Goal: Task Accomplishment & Management: Complete application form

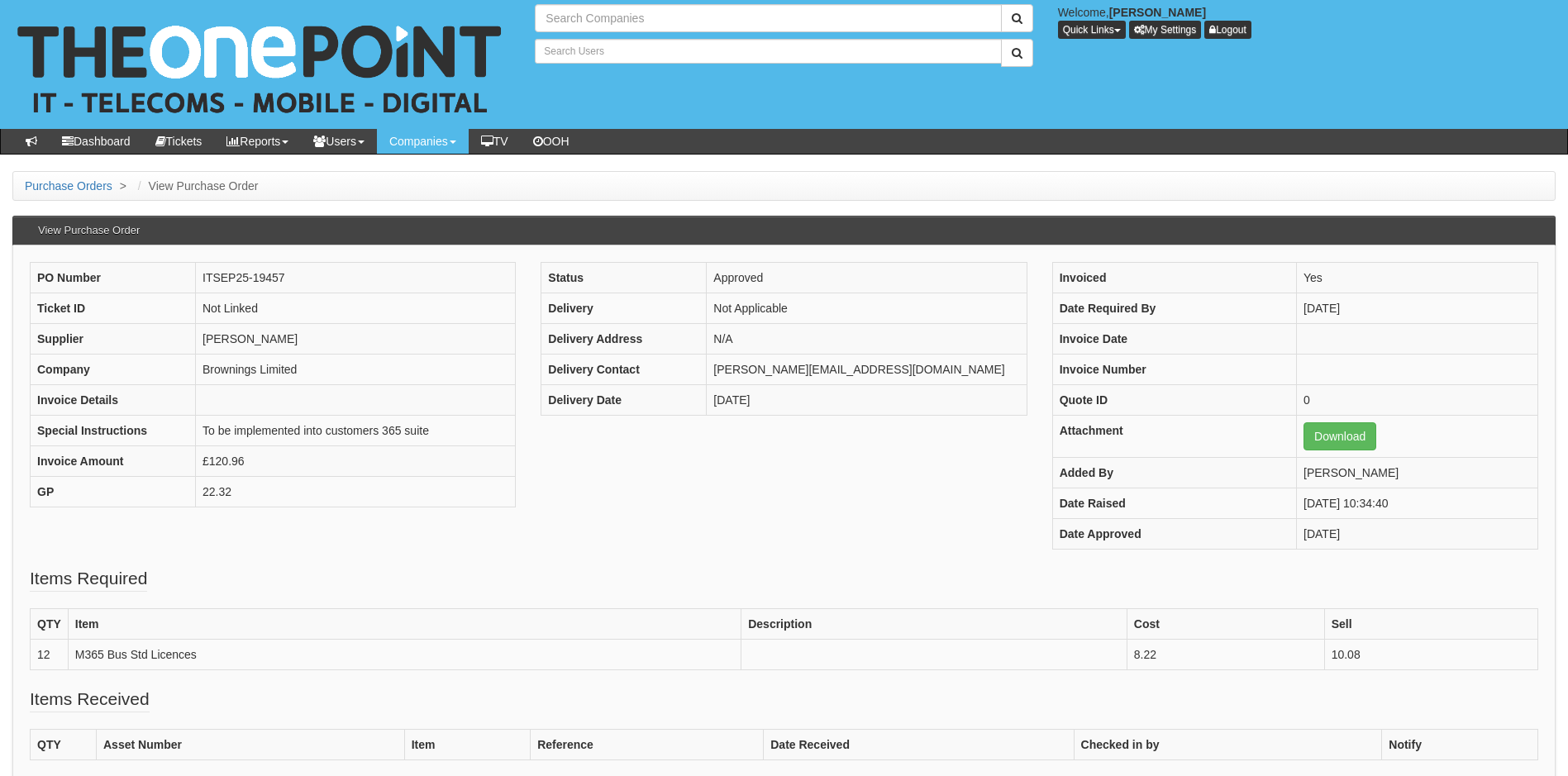
type input "Search Companies"
type input "Search Users"
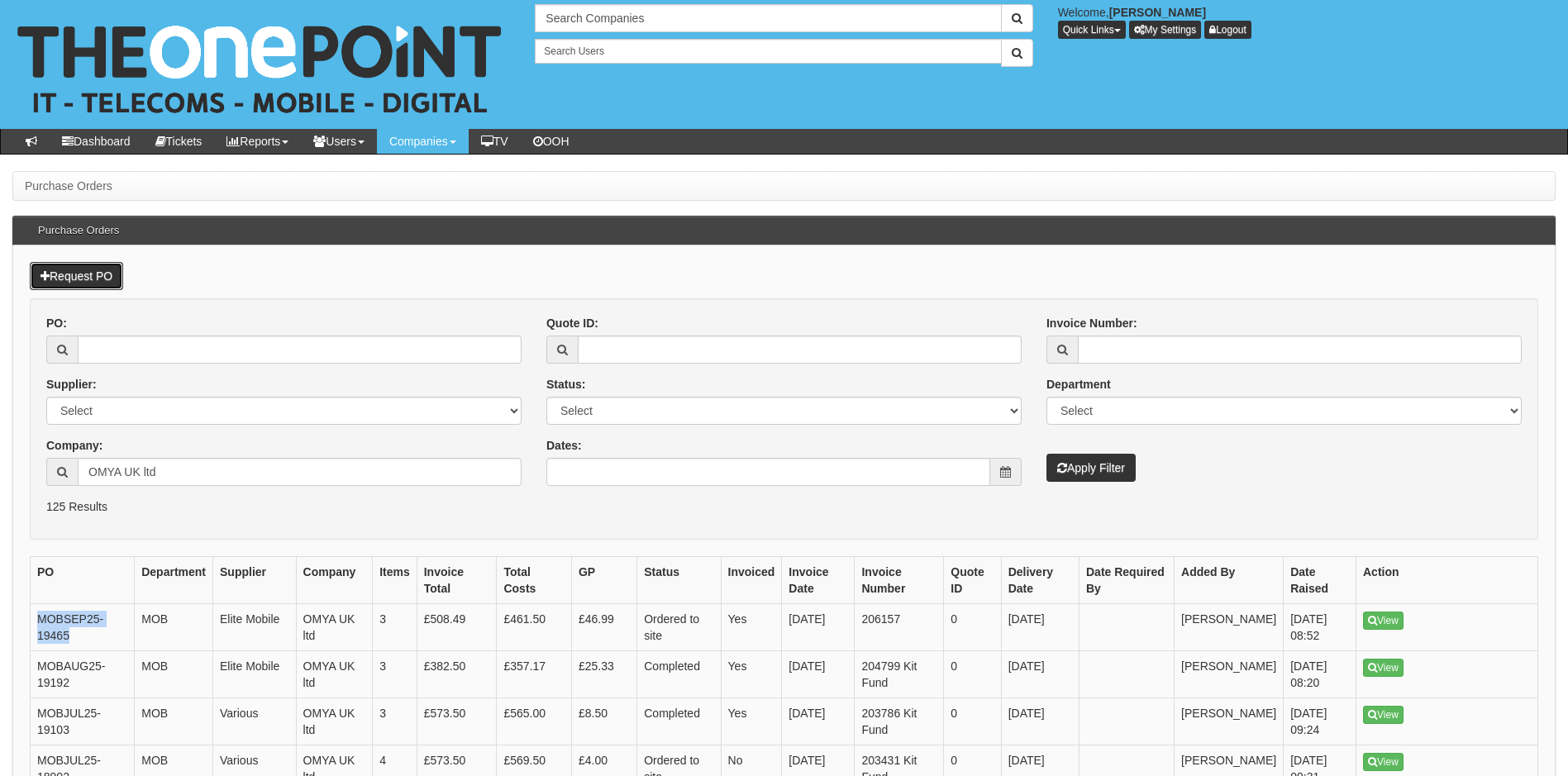
click at [83, 280] on link "Request PO" at bounding box center [77, 276] width 94 height 28
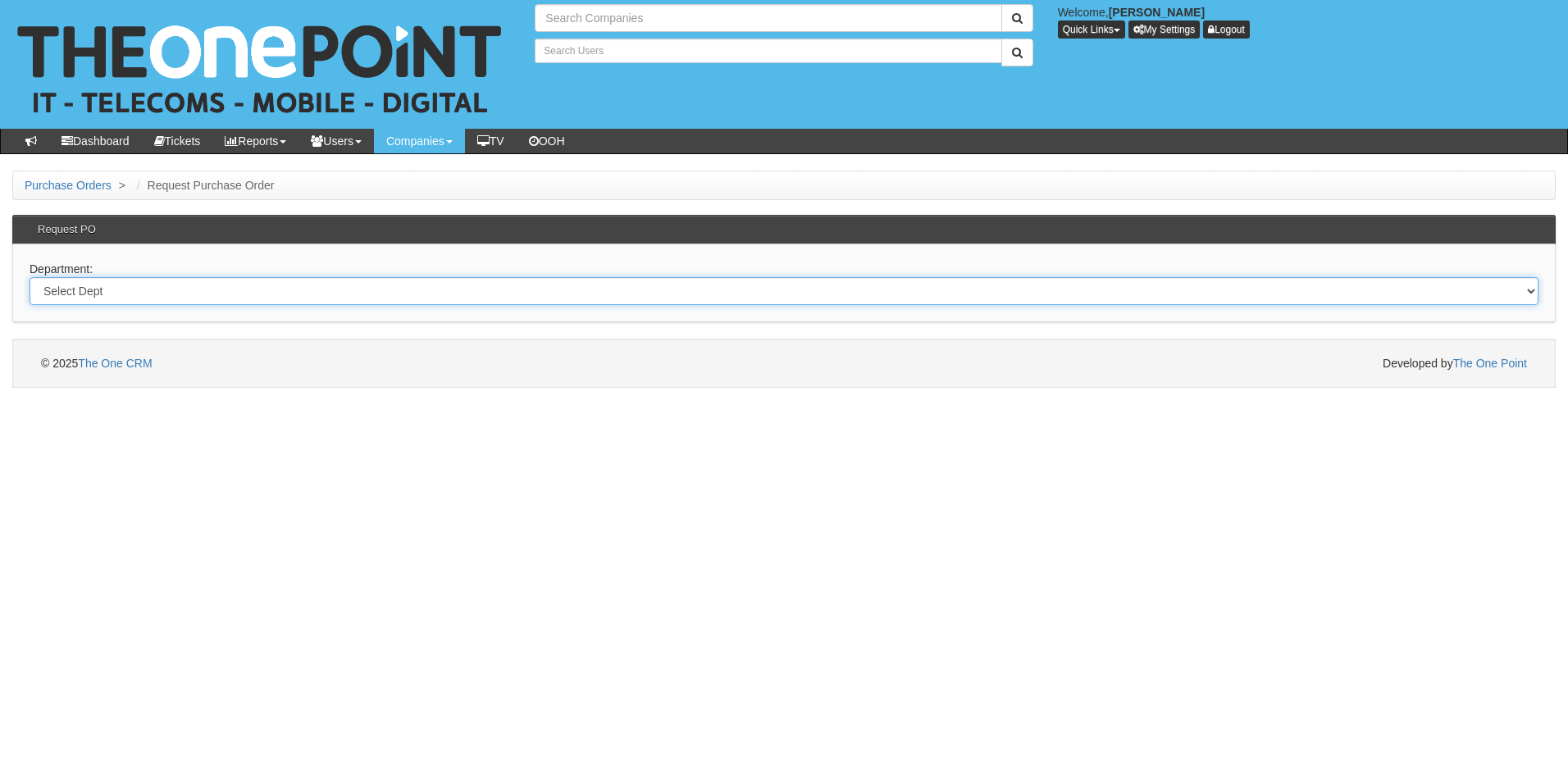
click at [150, 295] on select "Select Dept Digital Internal IT Mobiles Marketing Telecoms" at bounding box center [784, 291] width 1509 height 28
type input "Search Companies"
type input "Search Users"
select select "?pipeID=&dept=TEL"
click at [30, 277] on select "Select Dept Digital Internal IT Mobiles Marketing Telecoms" at bounding box center [784, 291] width 1509 height 28
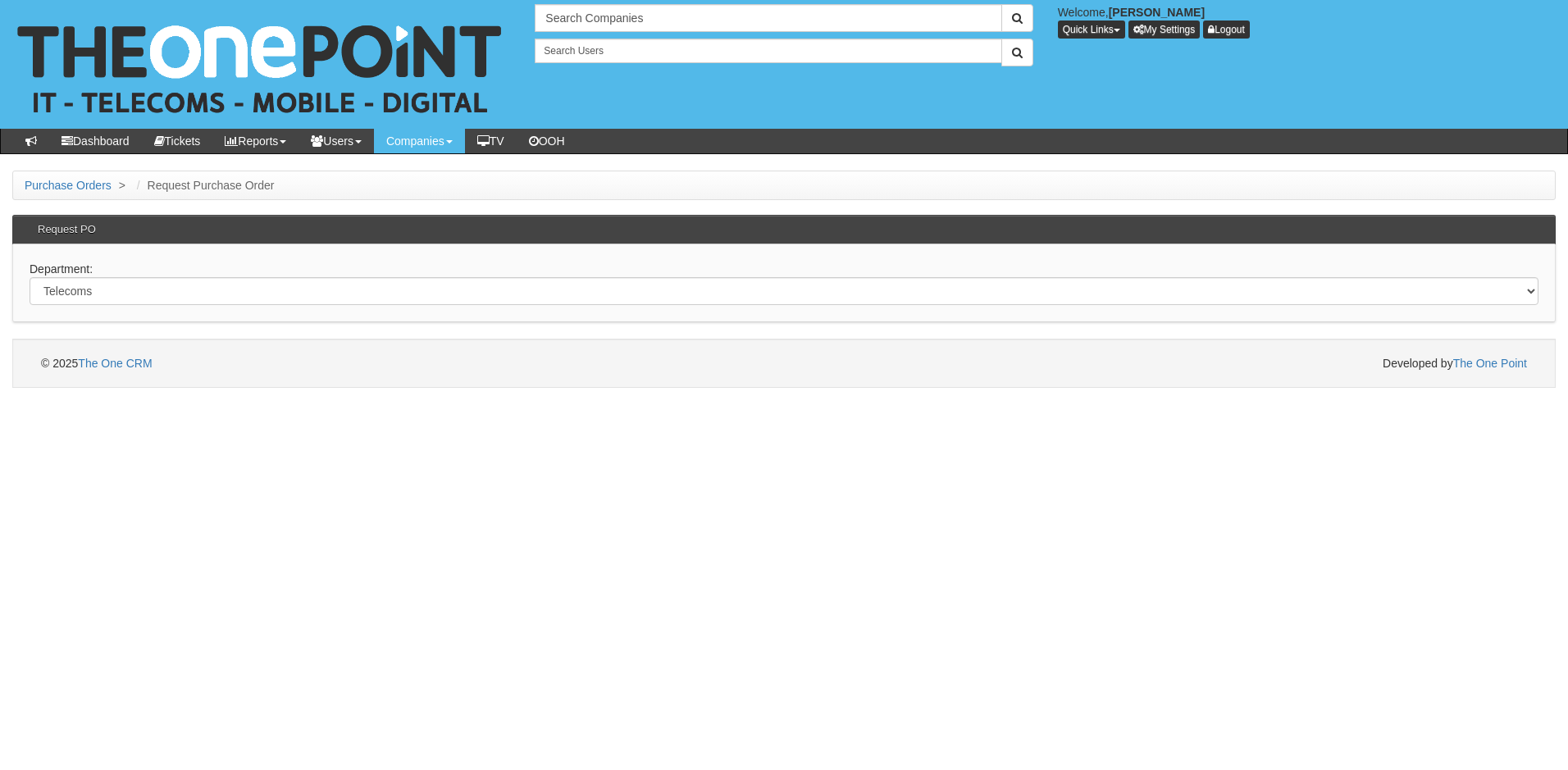
click at [118, 387] on html "× Send Email × Add Appointment × Create Ticket × Create Proactive Activity × Ad…" at bounding box center [784, 194] width 1568 height 387
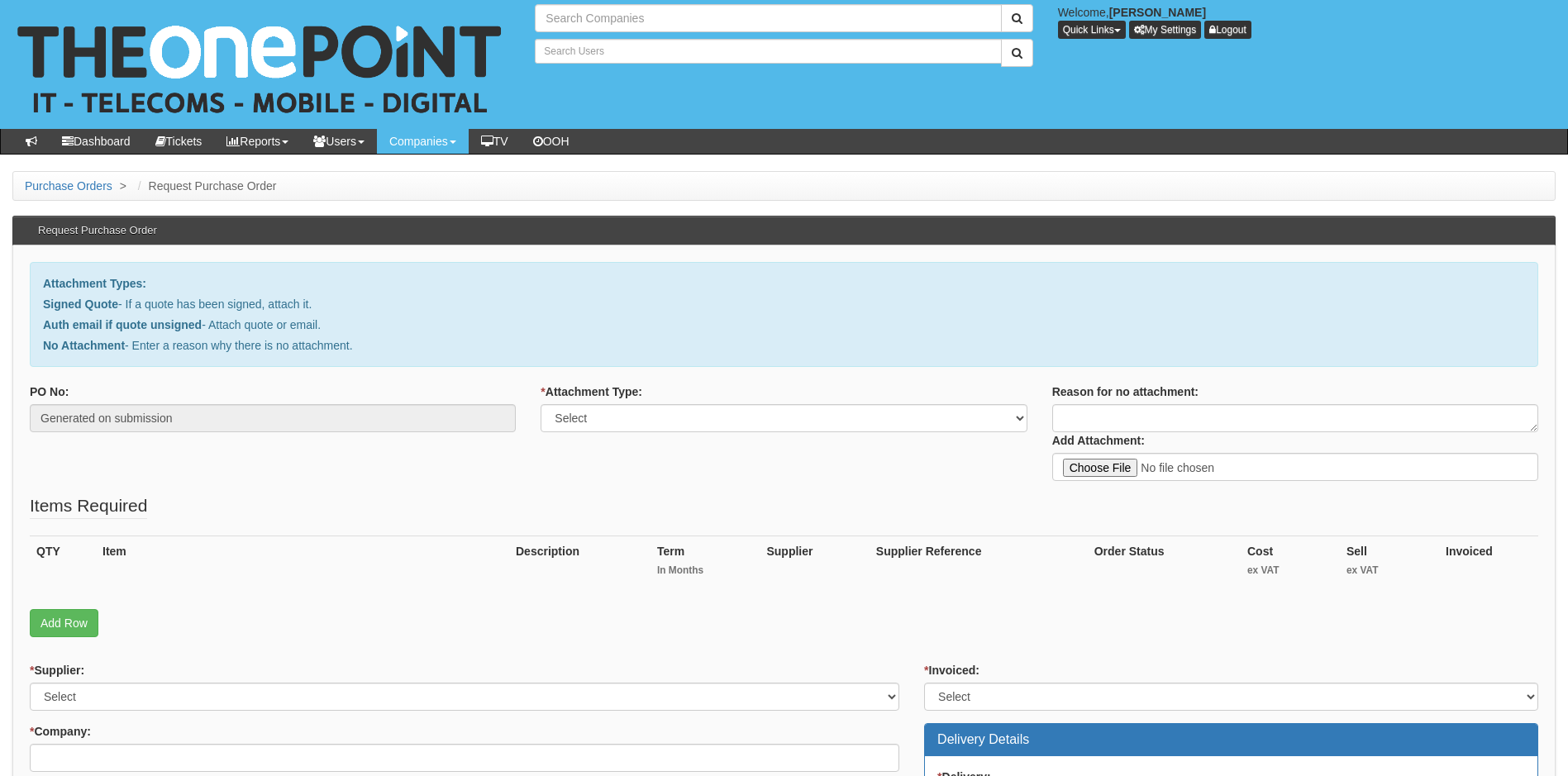
type input "Search Companies"
type input "Search Users"
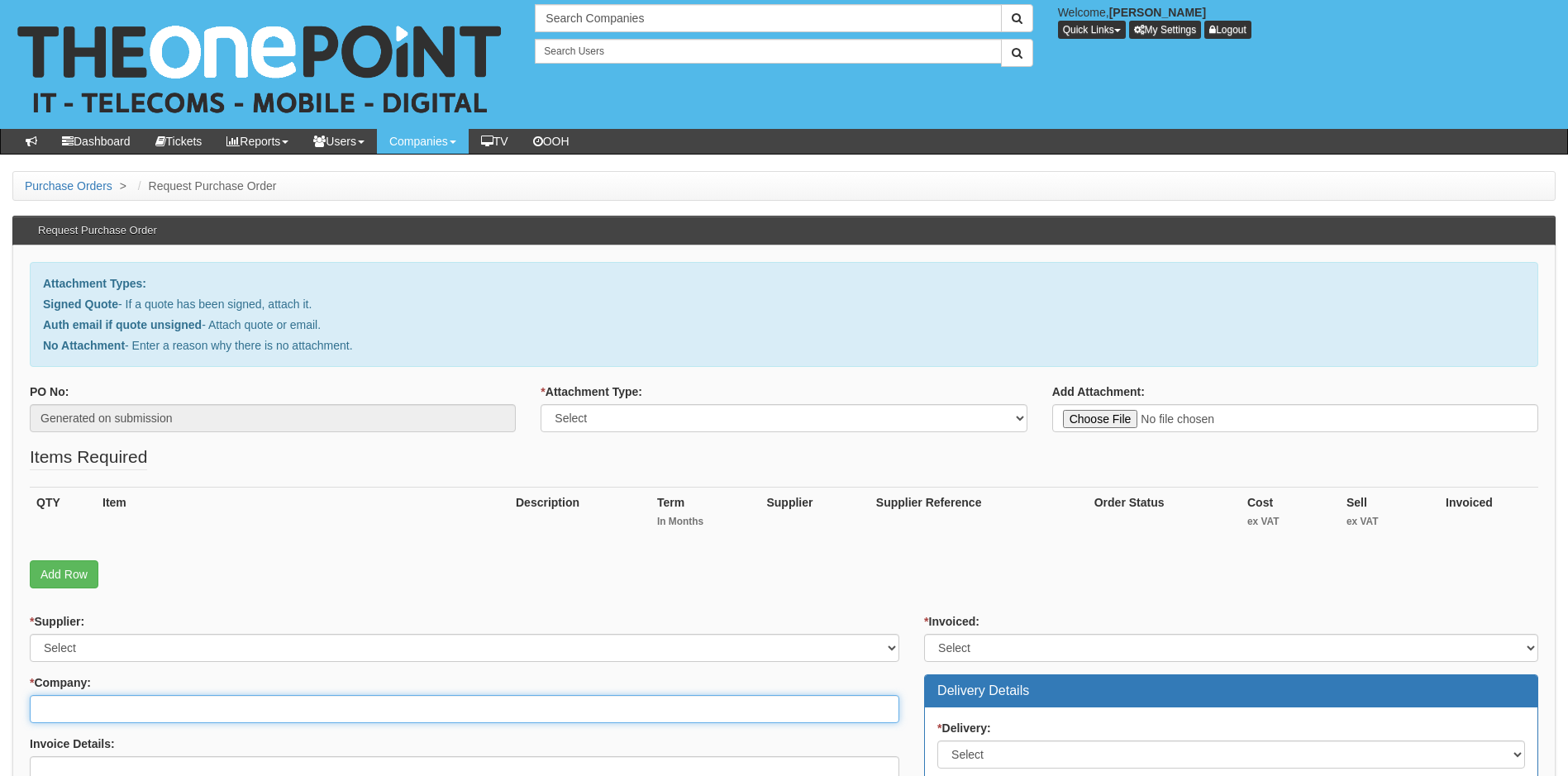
click at [145, 708] on input "* Company:" at bounding box center [465, 709] width 870 height 28
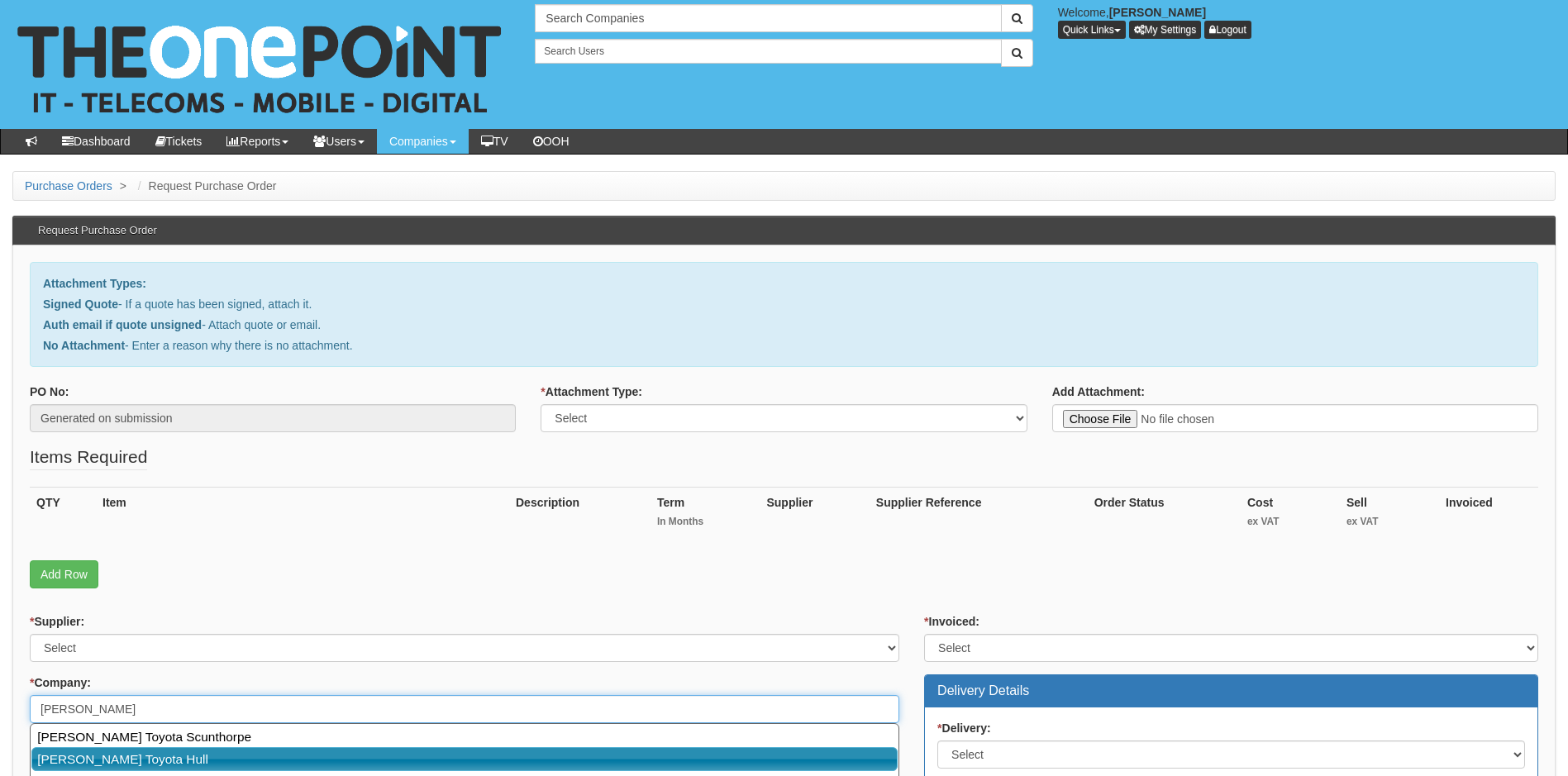
click at [107, 763] on link "[PERSON_NAME] Toyota Hull" at bounding box center [465, 758] width 867 height 24
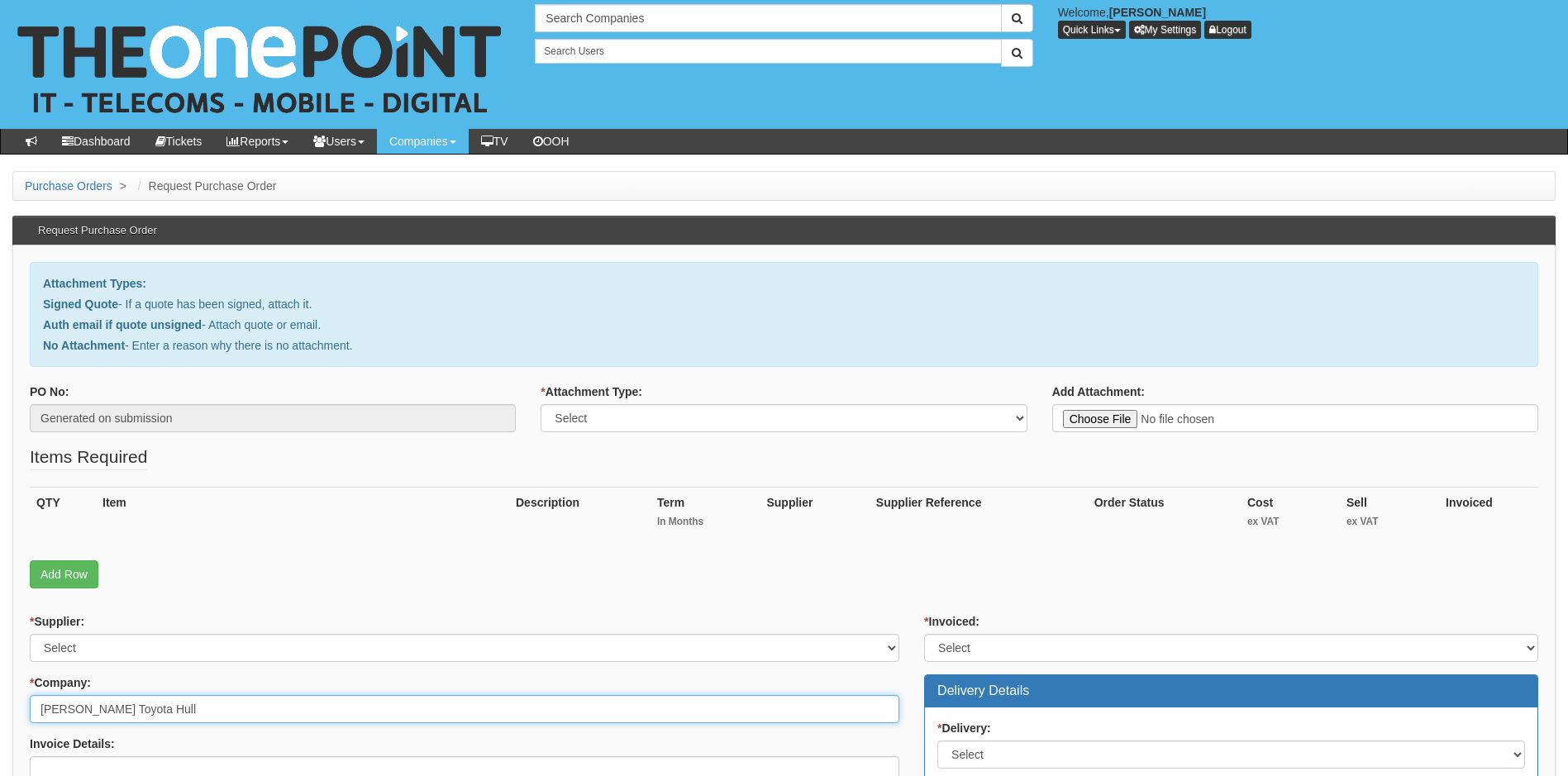
type input "John Roe Toyota Hull"
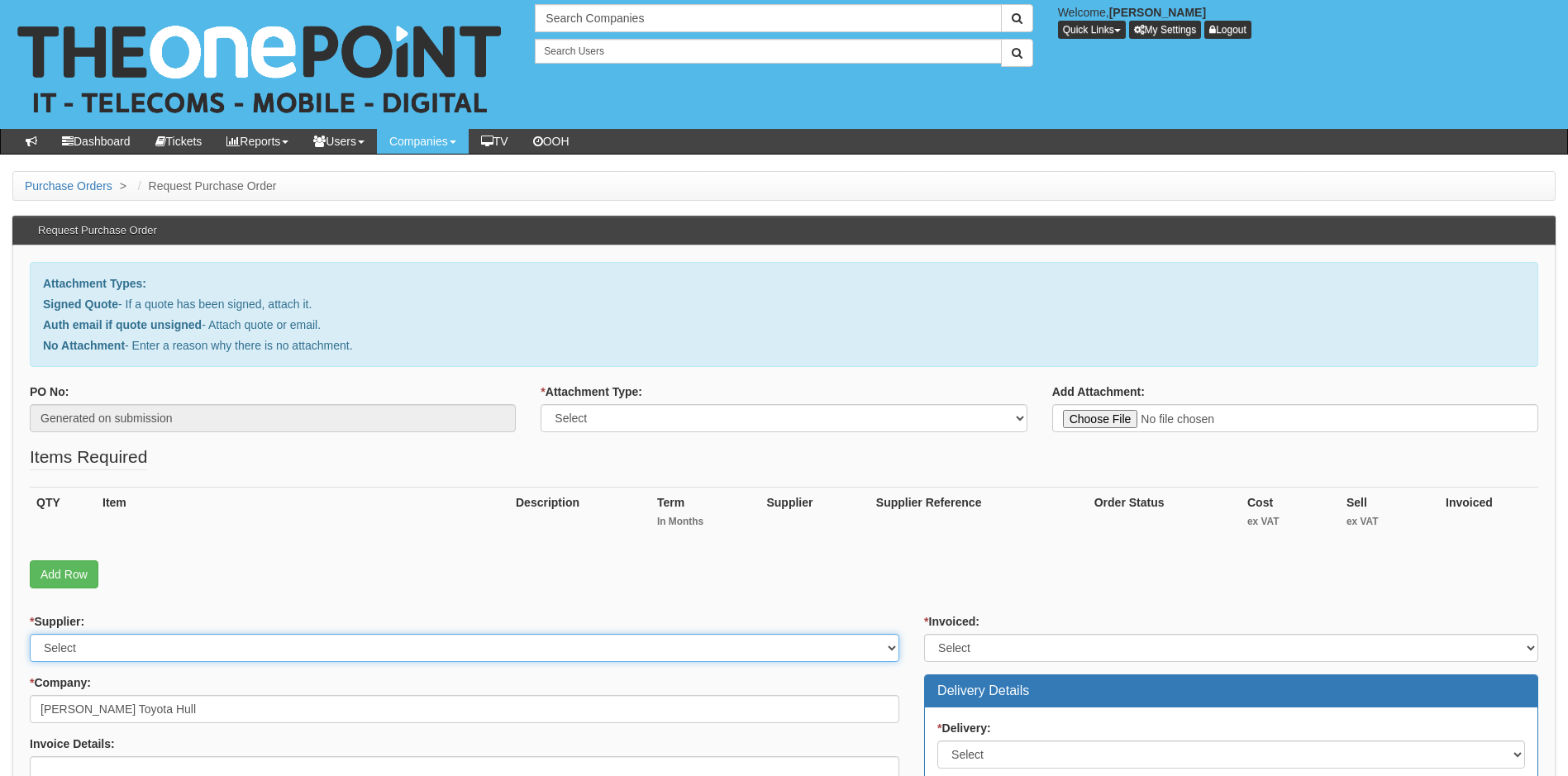
click at [458, 649] on select "Select 123 REG.co.uk 1Password 3 4Gon AA Jones Electric Ltd Abzorb Access Group…" at bounding box center [465, 648] width 870 height 28
select select "72"
click at [458, 649] on select "Select 123 REG.co.uk 1Password 3 4Gon AA Jones Electric Ltd Abzorb Access Group…" at bounding box center [465, 648] width 870 height 28
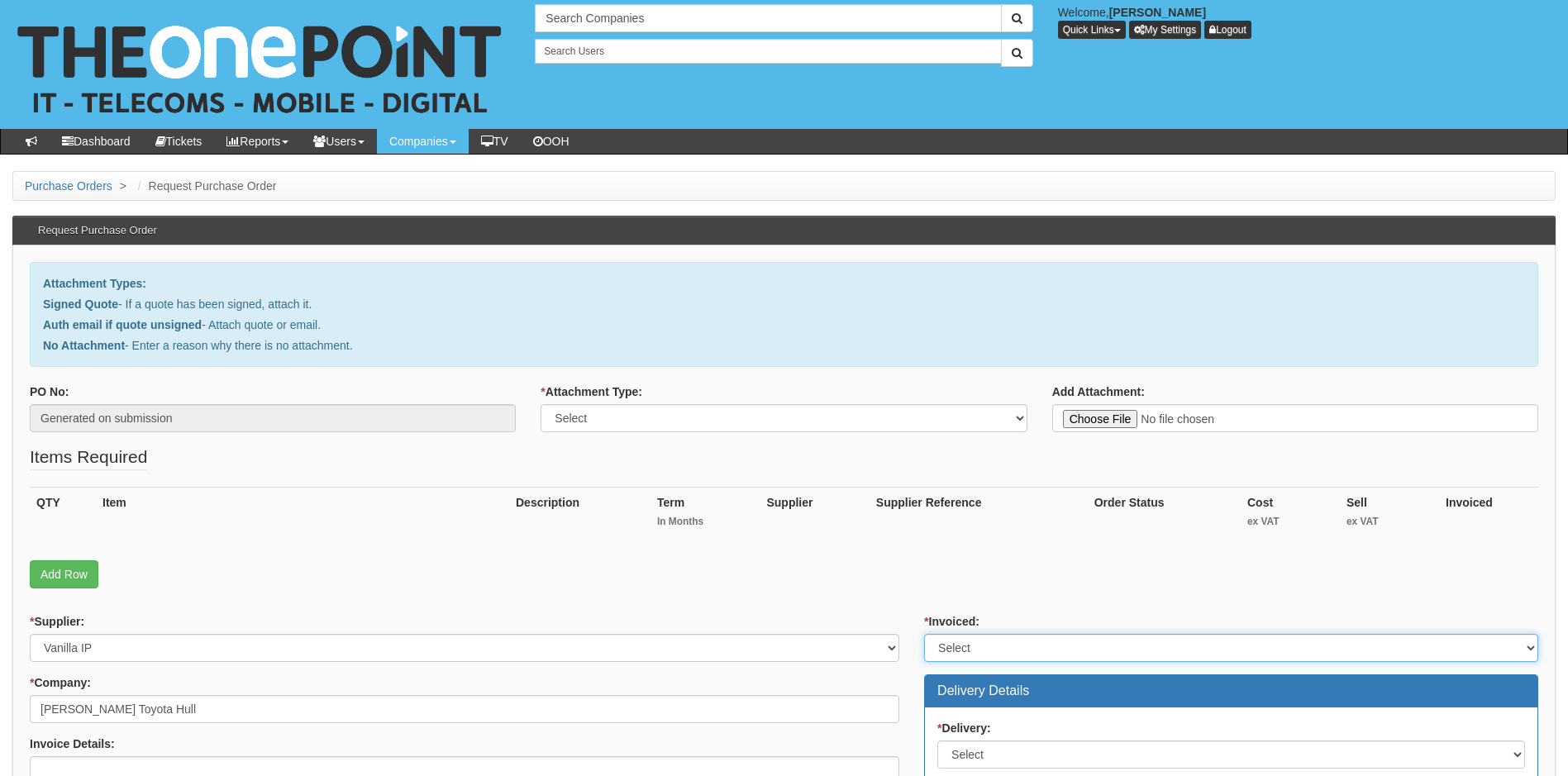
click at [1105, 651] on select "Select Yes No N/A STB (part of order)" at bounding box center [1232, 648] width 615 height 28
select select "1"
click at [924, 634] on select "Select Yes No N/A STB (part of order)" at bounding box center [1232, 648] width 615 height 28
click at [706, 426] on select "Select Signed Quote Auth email with quote if unsigned No Attachment" at bounding box center [784, 418] width 486 height 28
select select "No Attachment"
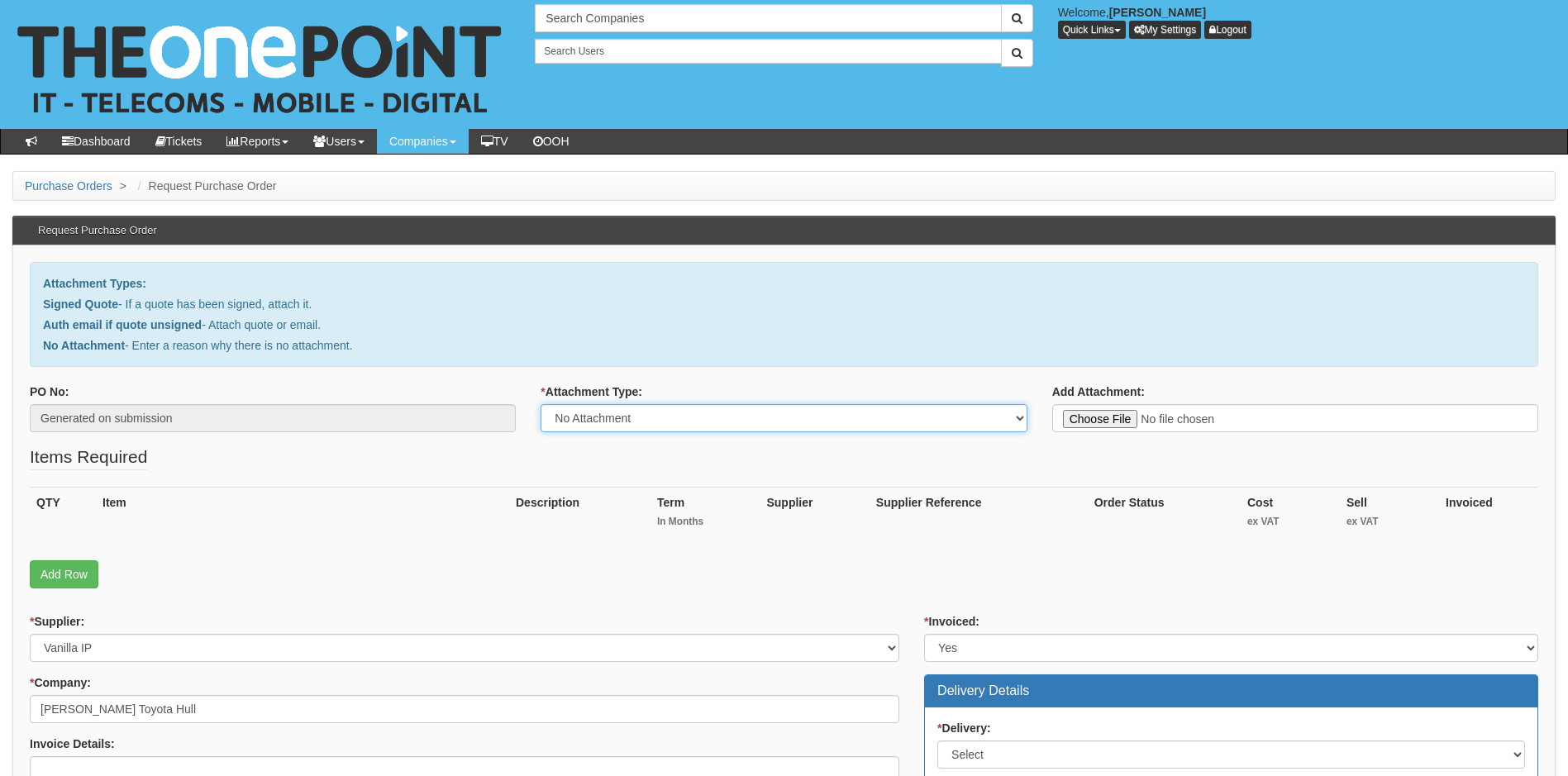
click at [541, 404] on select "Select Signed Quote Auth email with quote if unsigned No Attachment" at bounding box center [784, 418] width 486 height 28
click at [1077, 416] on textarea "Reason for no attachment:" at bounding box center [1296, 418] width 486 height 28
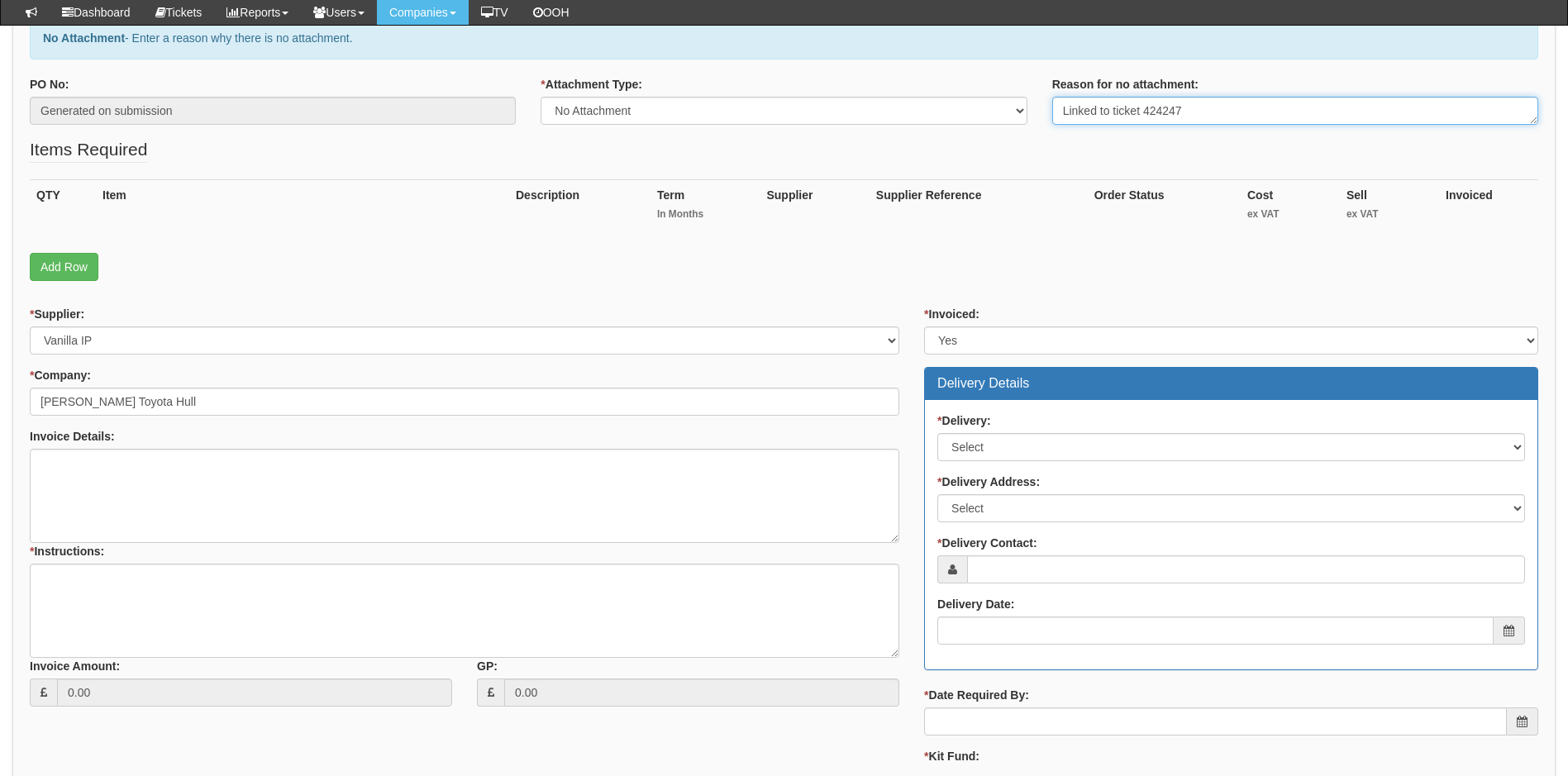
scroll to position [330, 0]
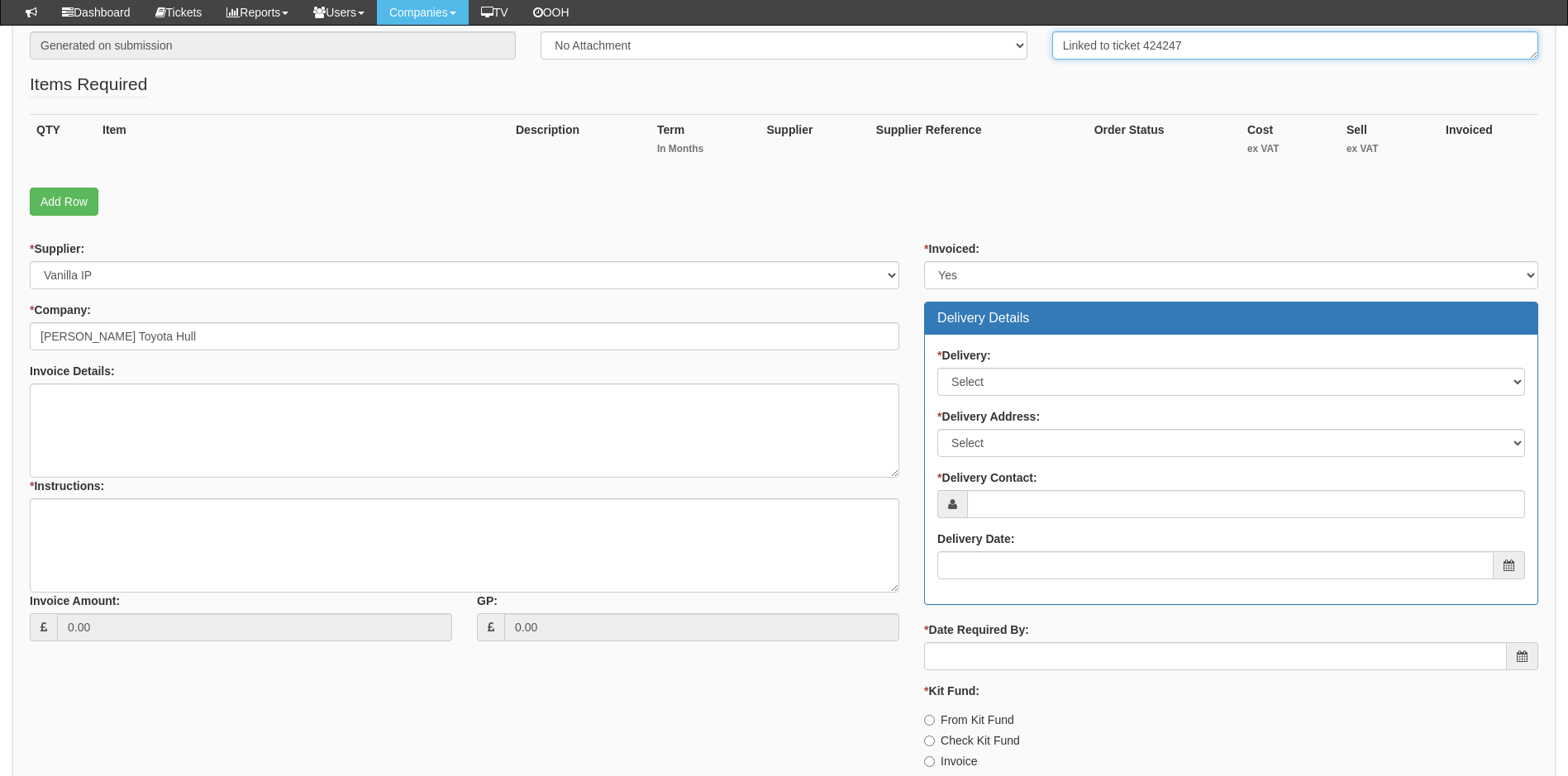
type textarea "Linked to ticket 424247"
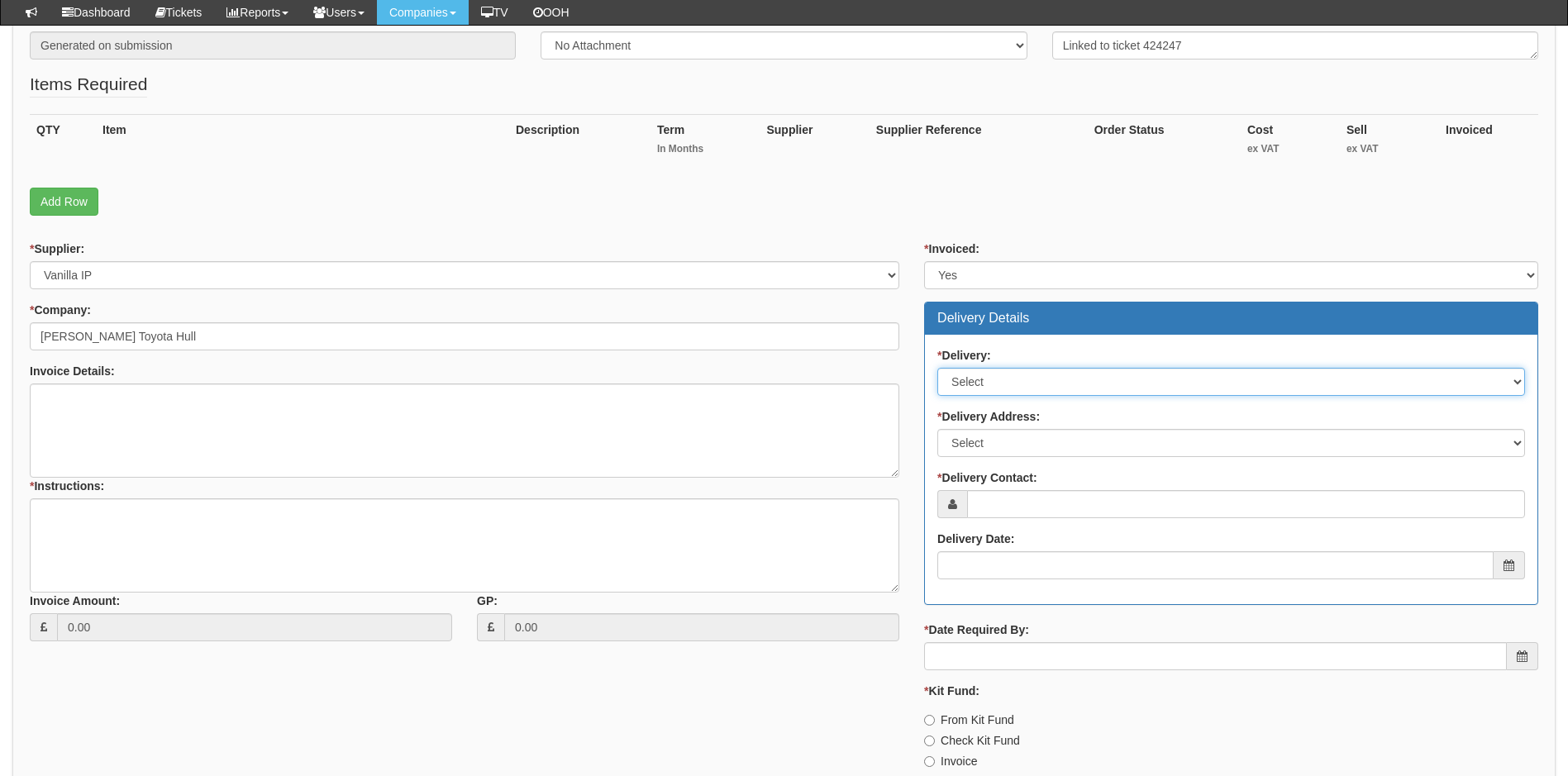
click at [1062, 381] on select "Select No Not Applicable Yes" at bounding box center [1232, 382] width 588 height 28
select select "1"
click at [938, 368] on select "Select No Not Applicable Yes" at bounding box center [1232, 382] width 588 height 28
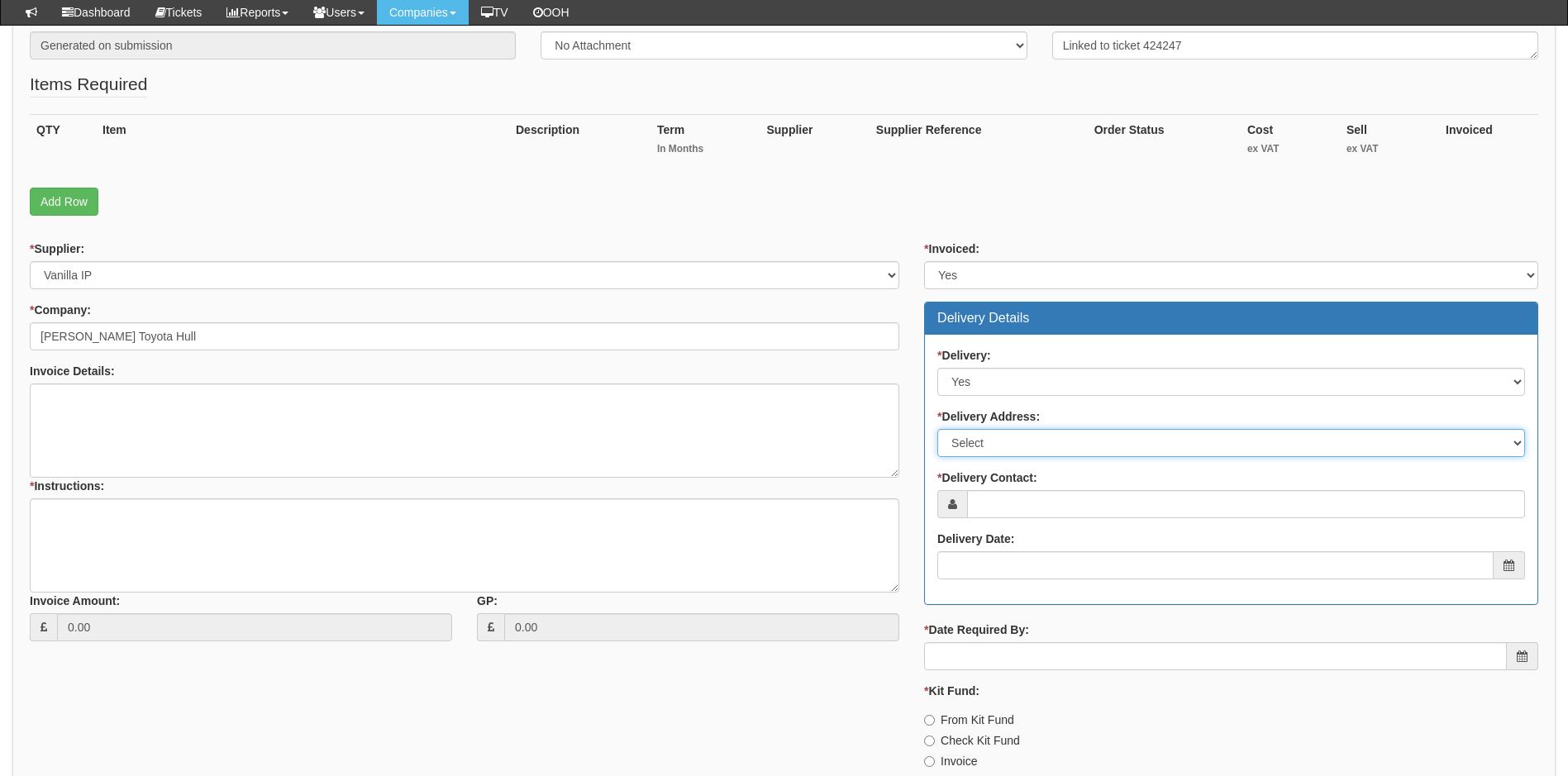
click at [1055, 441] on select "Select Not Applicable Main Address - HU4 7DY Other" at bounding box center [1232, 443] width 588 height 28
select select "company_main_address"
click at [938, 429] on select "Select Not Applicable Main Address - HU4 7DY Other" at bounding box center [1232, 443] width 588 height 28
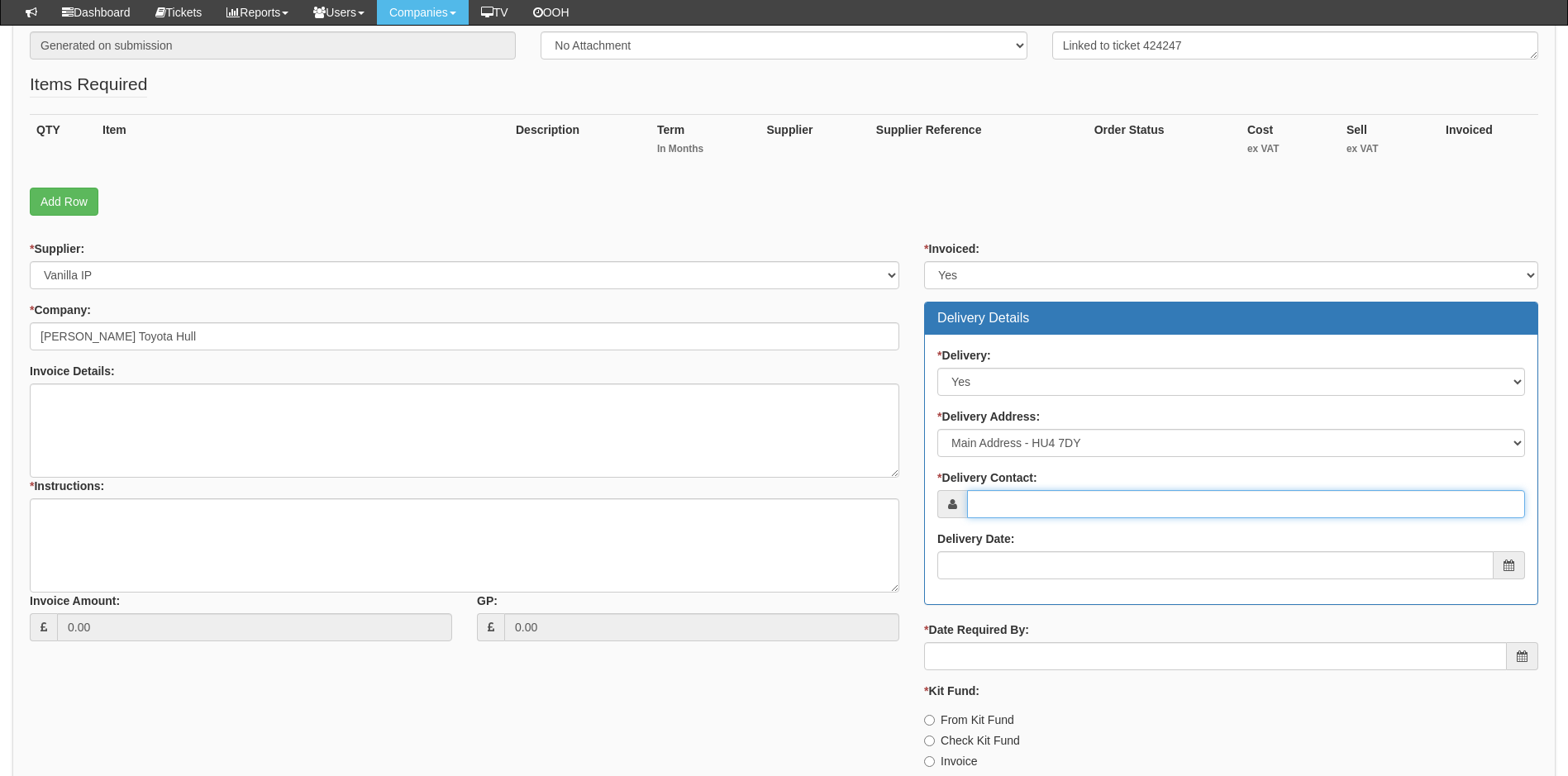
click at [1051, 506] on input "* Delivery Contact:" at bounding box center [1247, 504] width 558 height 28
click at [1039, 510] on input "* Delivery Contact:" at bounding box center [1247, 504] width 558 height 28
paste input "chris.rodgers@johnroegroup.co.uk"
type input "chris.rodgers@johnroegroup.co.uk"
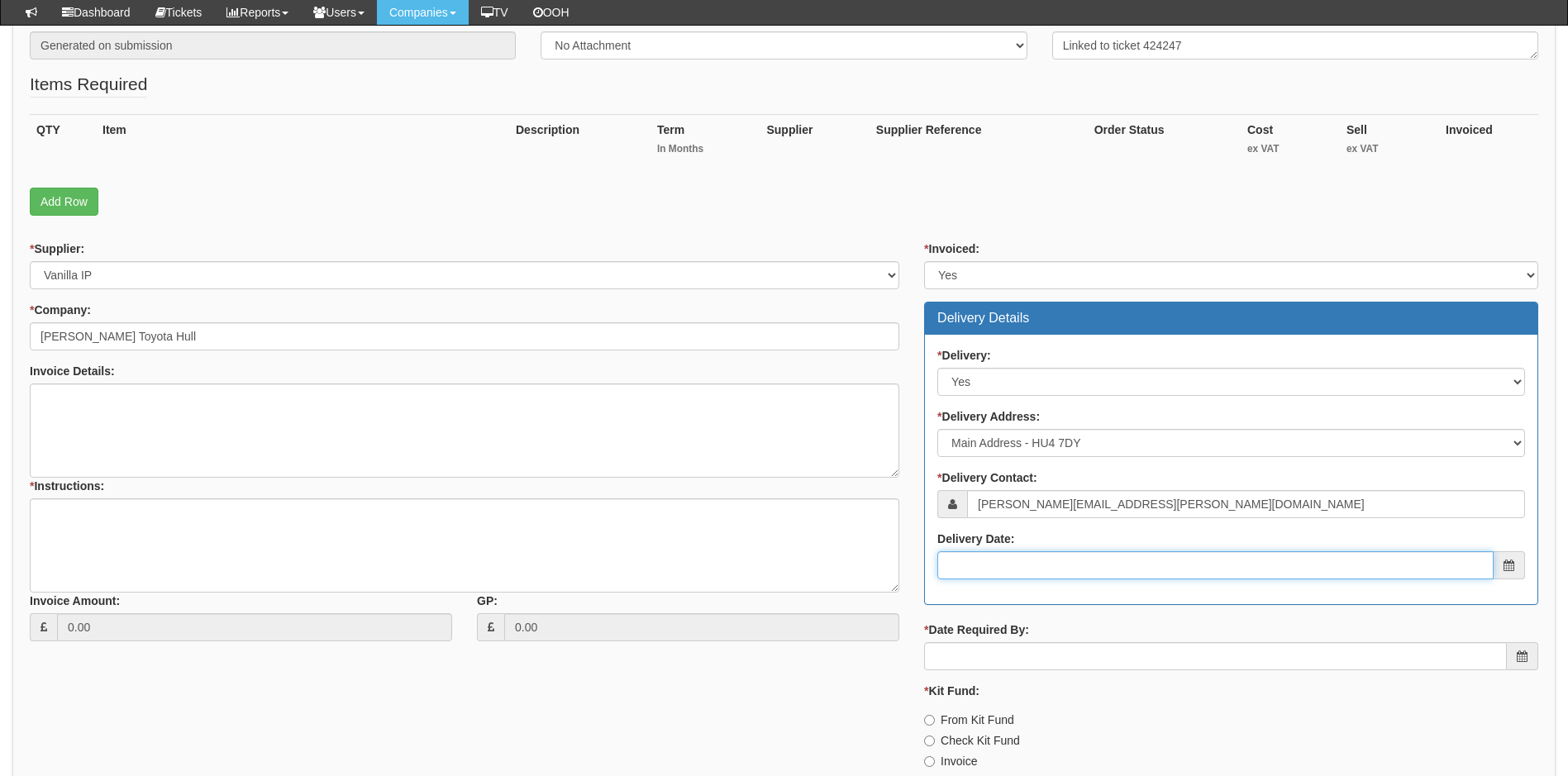
click at [1009, 573] on input "Delivery Date:" at bounding box center [1216, 565] width 556 height 28
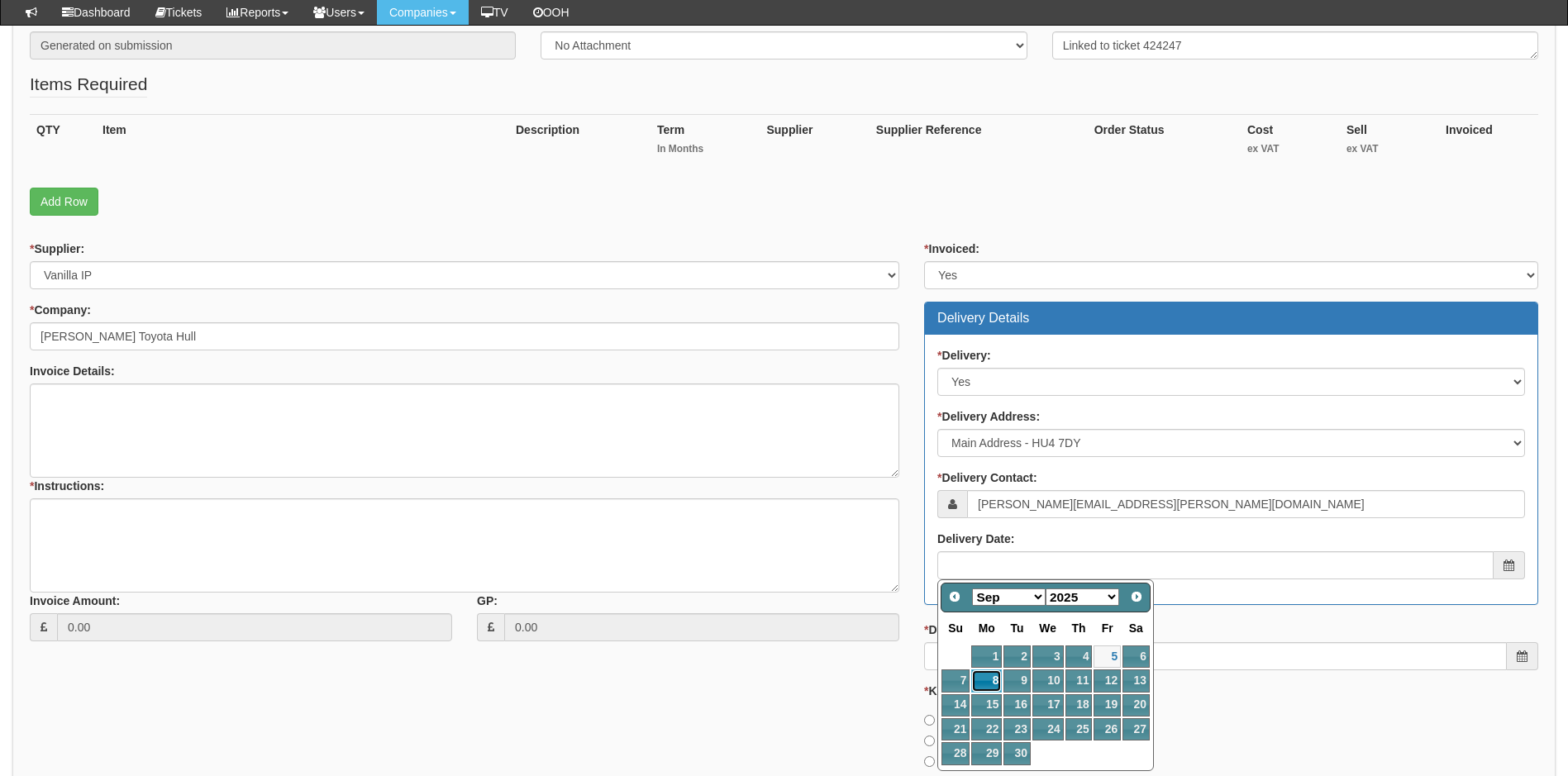
click at [980, 674] on link "8" at bounding box center [987, 680] width 31 height 23
type input "2025-09-08"
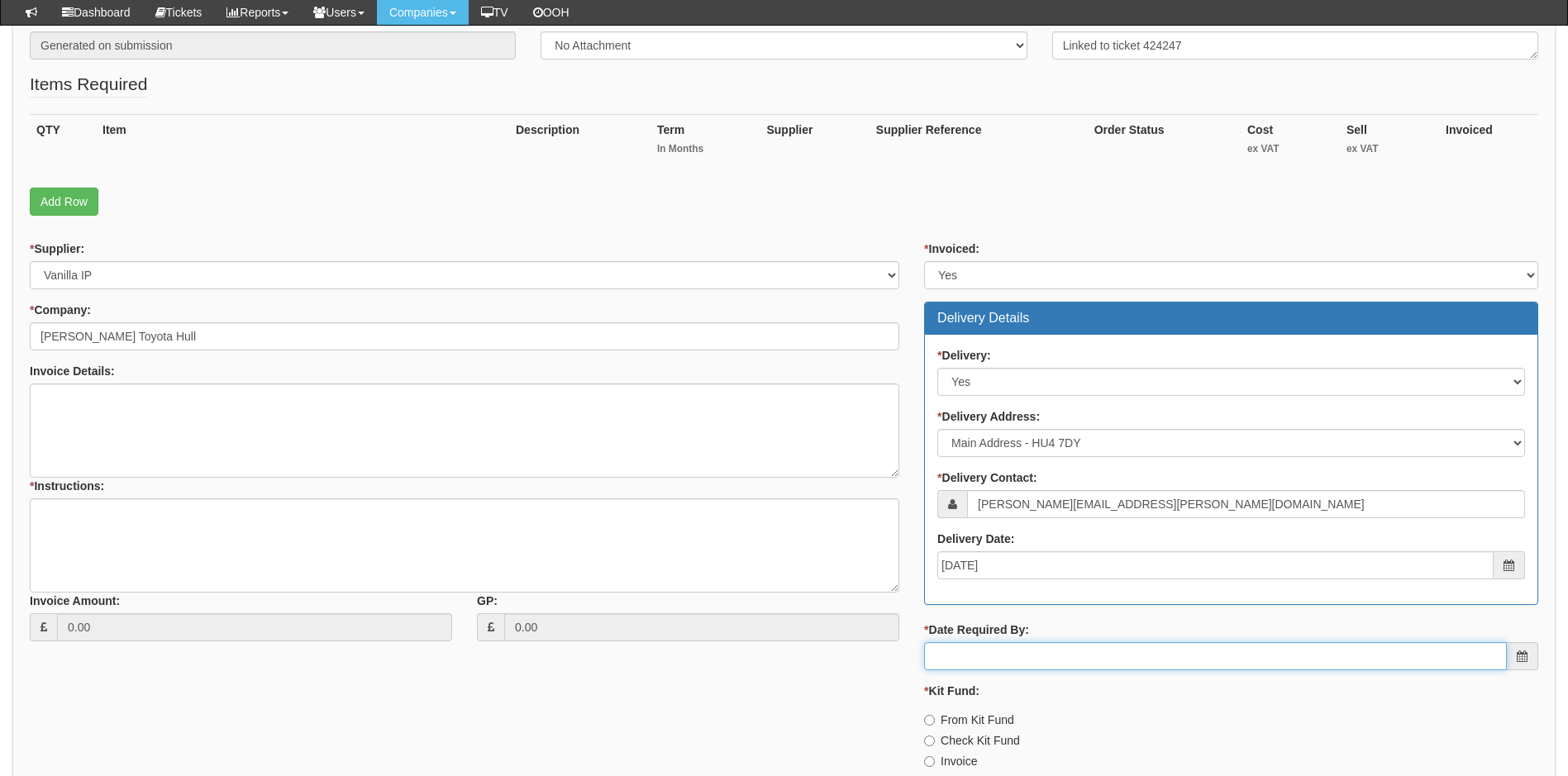
click at [1003, 660] on input "* Date Required By:" at bounding box center [1216, 656] width 583 height 28
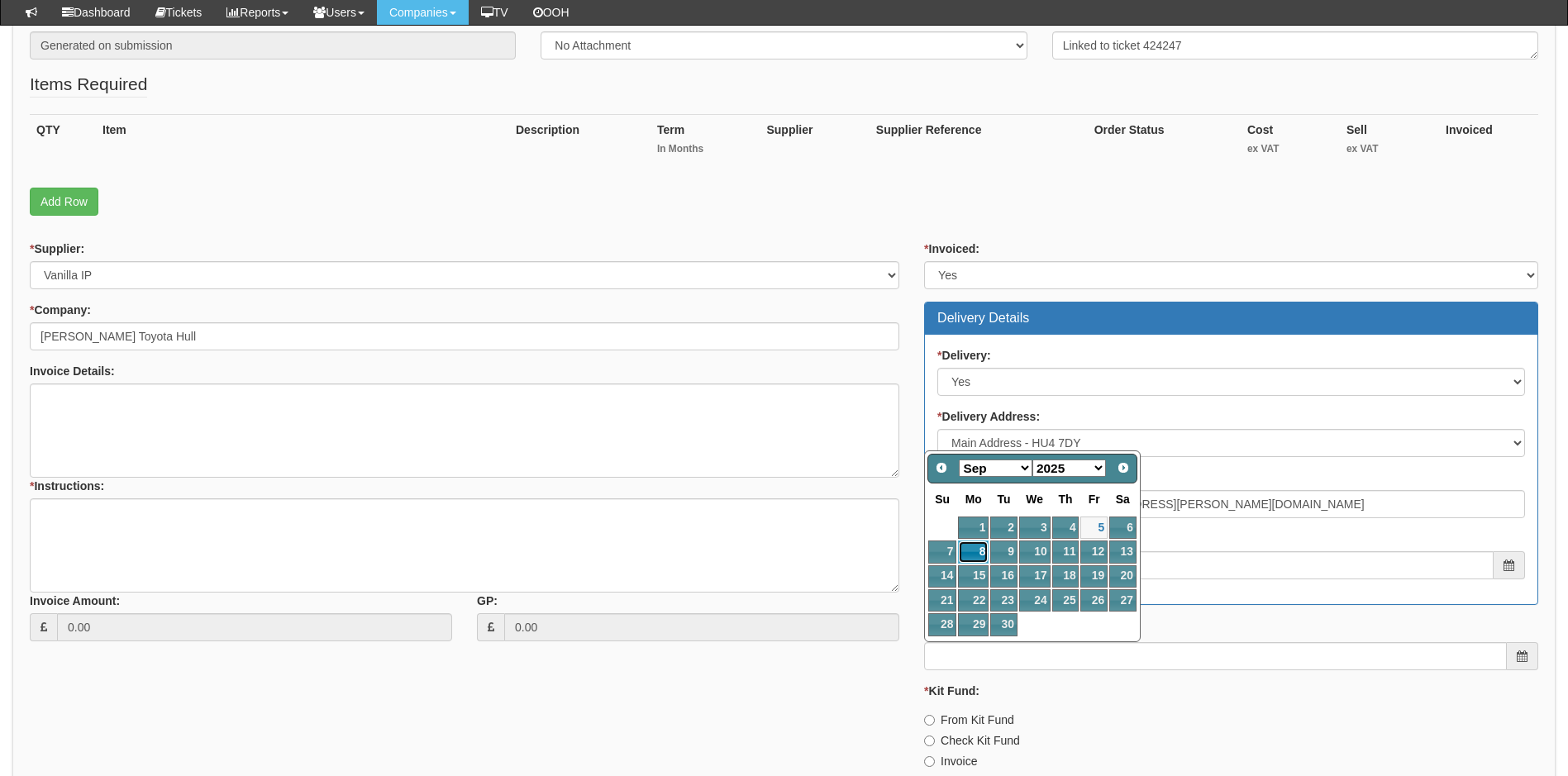
click at [974, 548] on link "8" at bounding box center [974, 552] width 31 height 23
type input "2025-09-08"
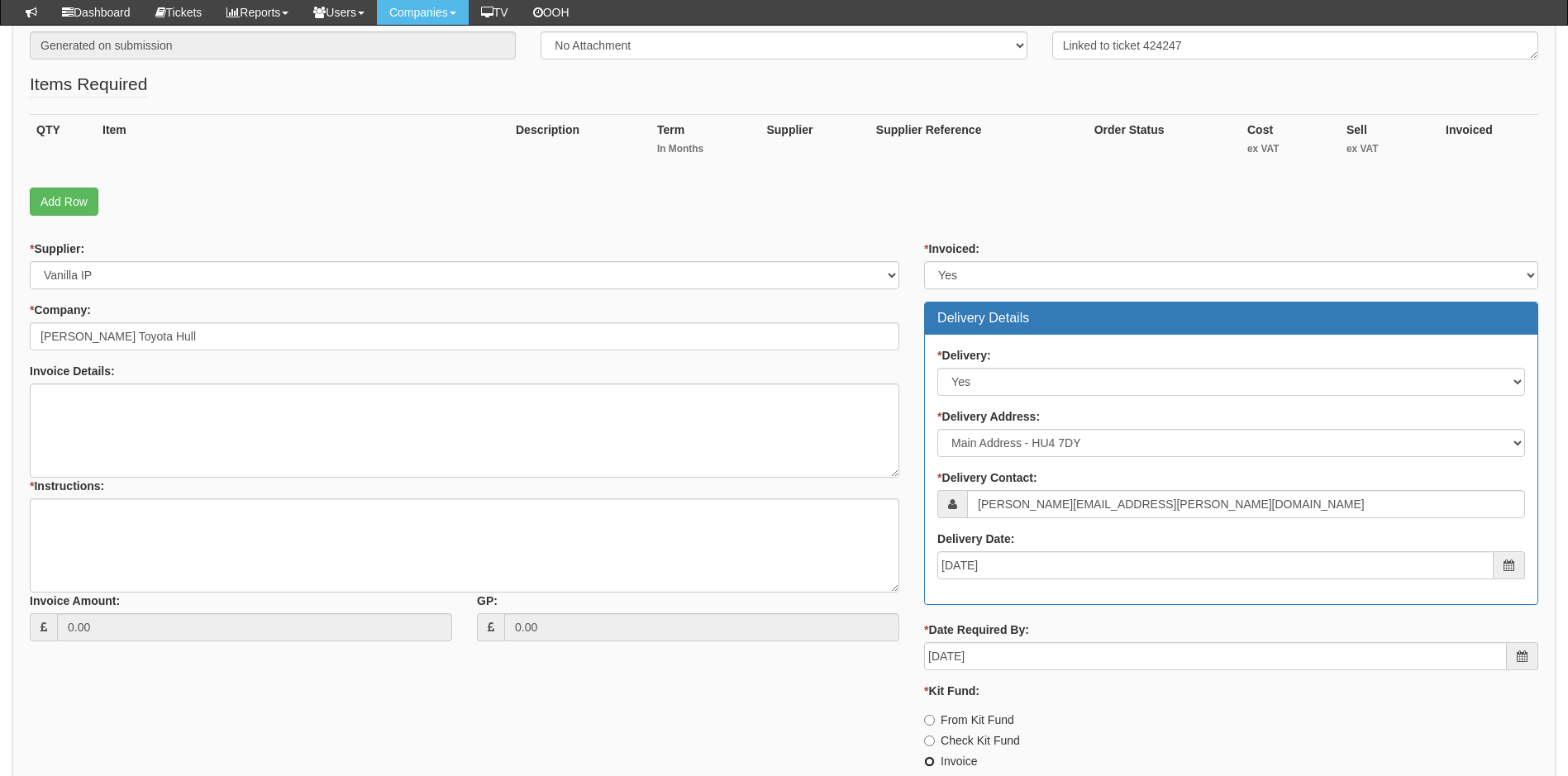
click at [931, 762] on input "Invoice" at bounding box center [929, 761] width 11 height 11
radio input "true"
click at [68, 199] on link "Add Row" at bounding box center [64, 202] width 68 height 28
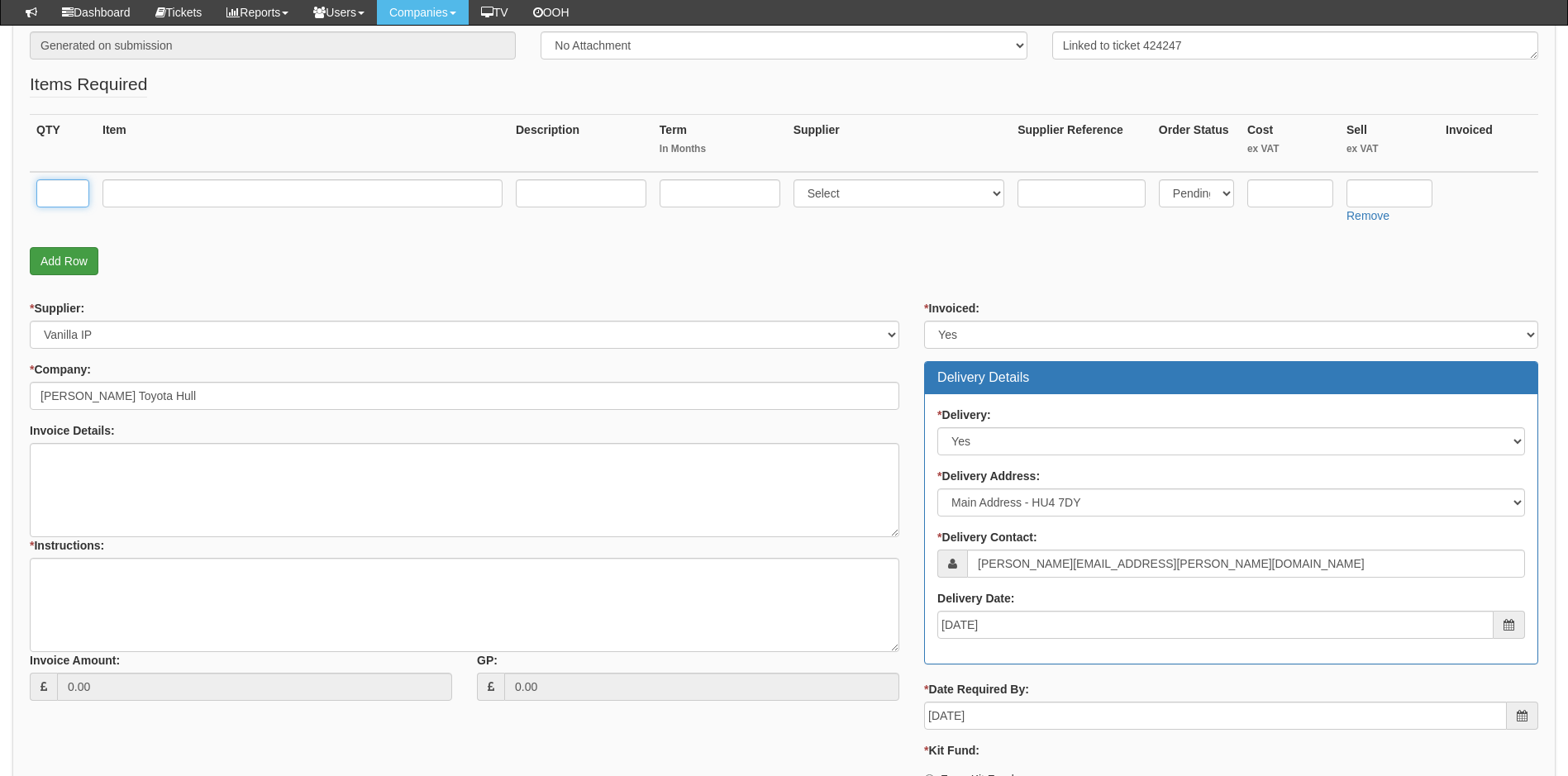
click at [68, 199] on input "text" at bounding box center [63, 194] width 53 height 28
type input "1"
type input "Yealink T53W Deskphone"
type input "0"
select select "72"
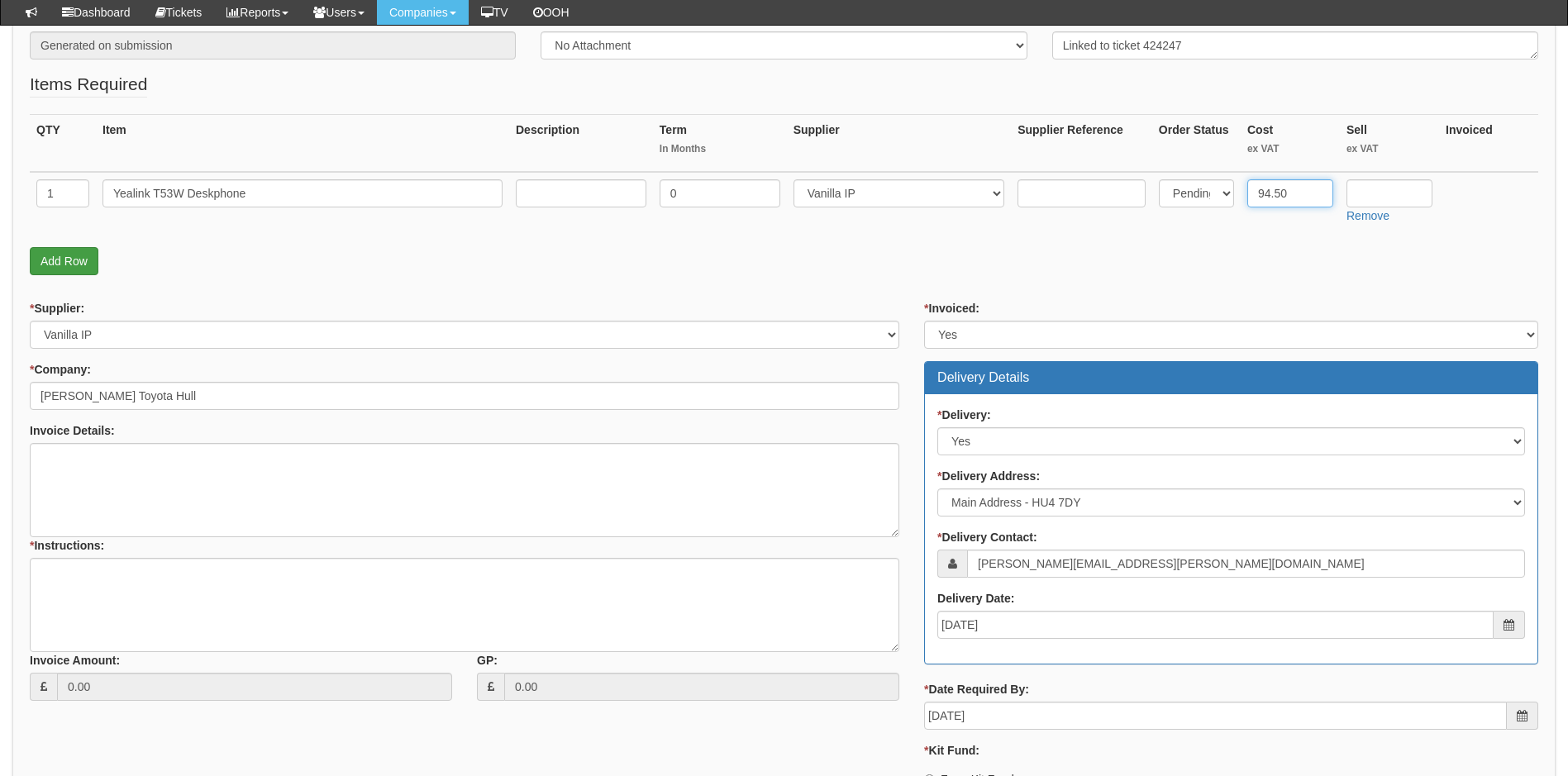
type input "94.50"
type input "110"
click at [71, 264] on link "Add Row" at bounding box center [64, 261] width 68 height 28
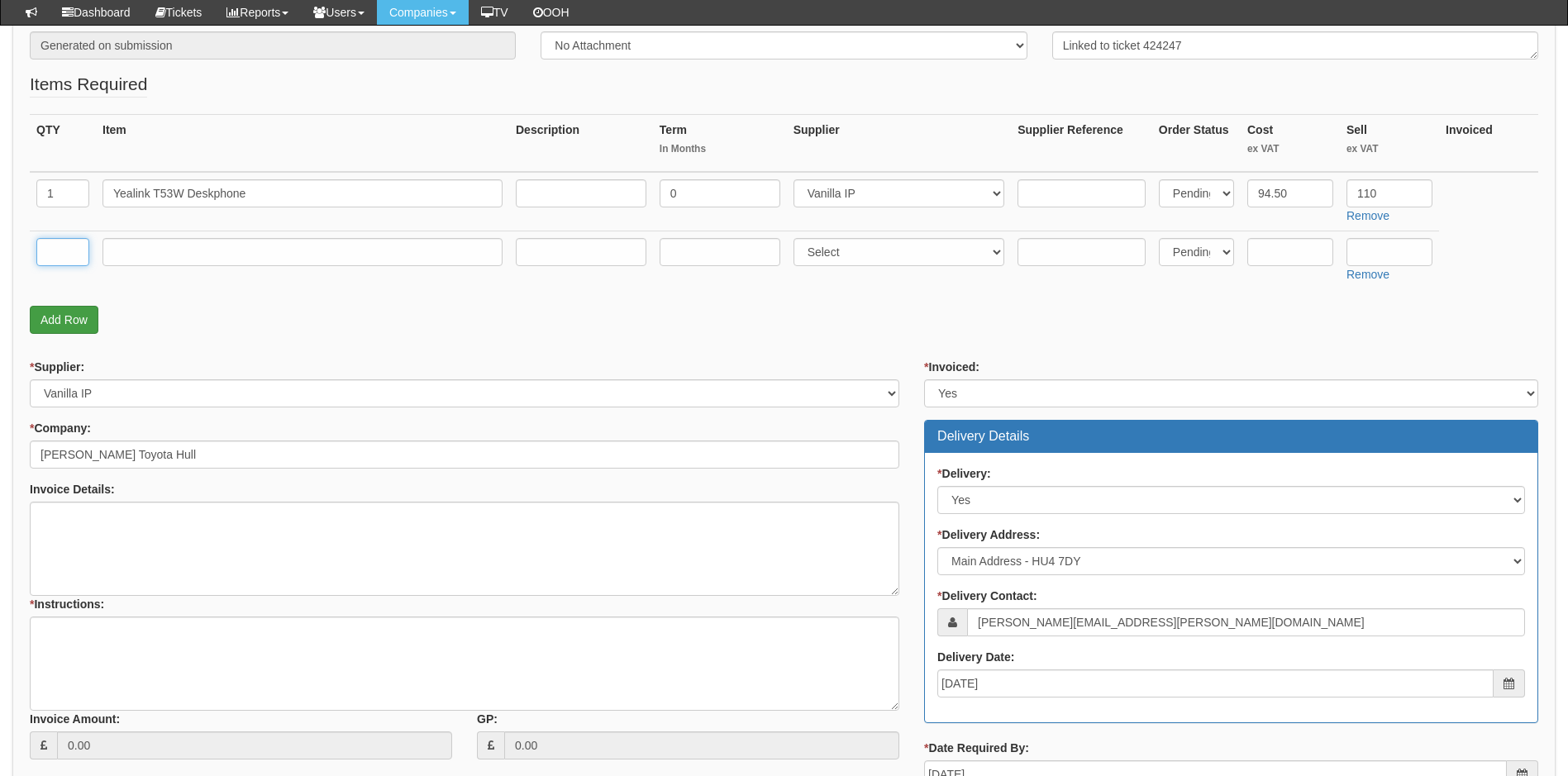
click at [68, 261] on input "text" at bounding box center [63, 252] width 53 height 28
type input "1"
click at [133, 254] on input "text" at bounding box center [302, 252] width 400 height 28
type input "Delivery"
type input "0"
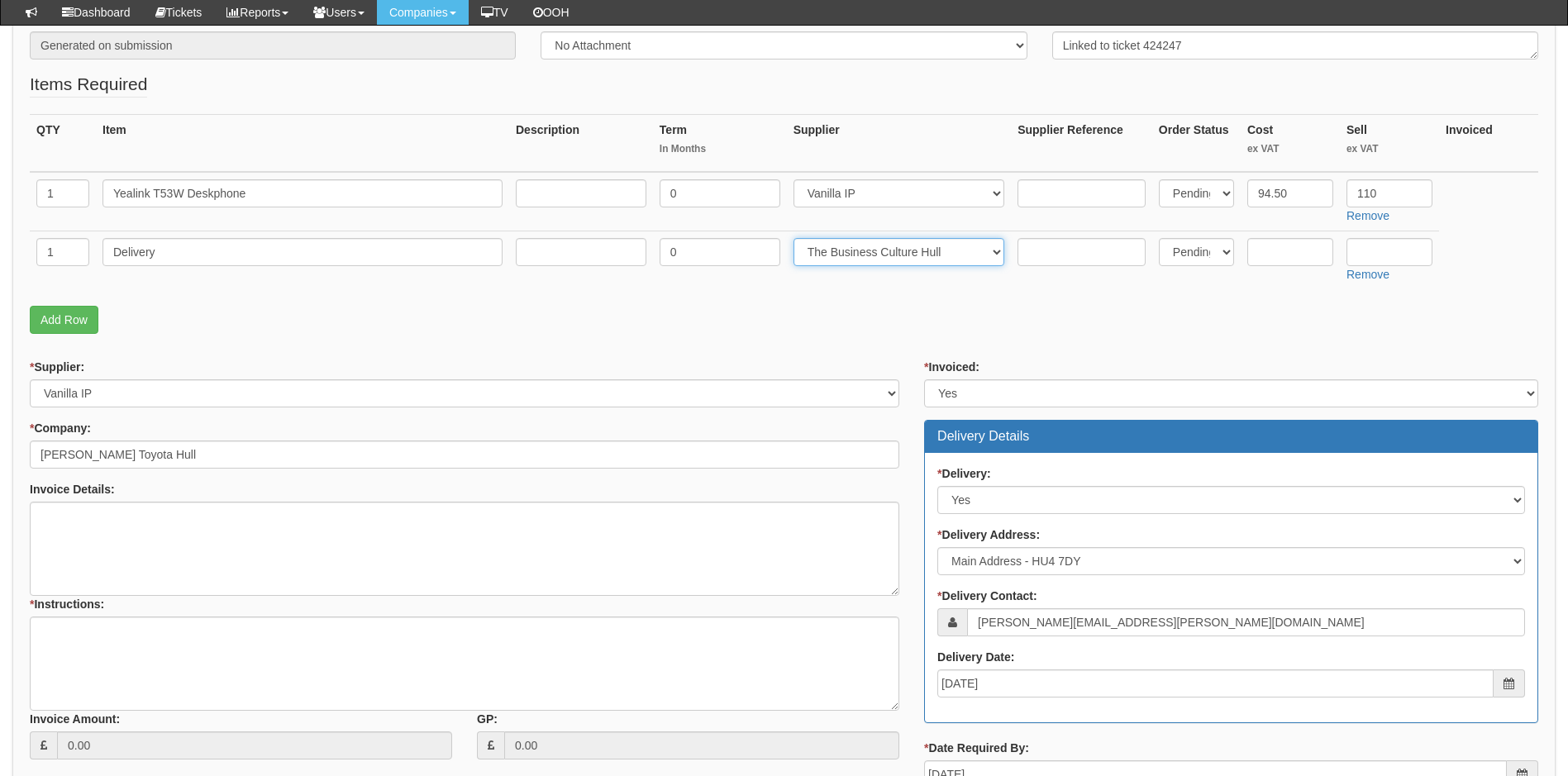
select select "81"
type input "6.50"
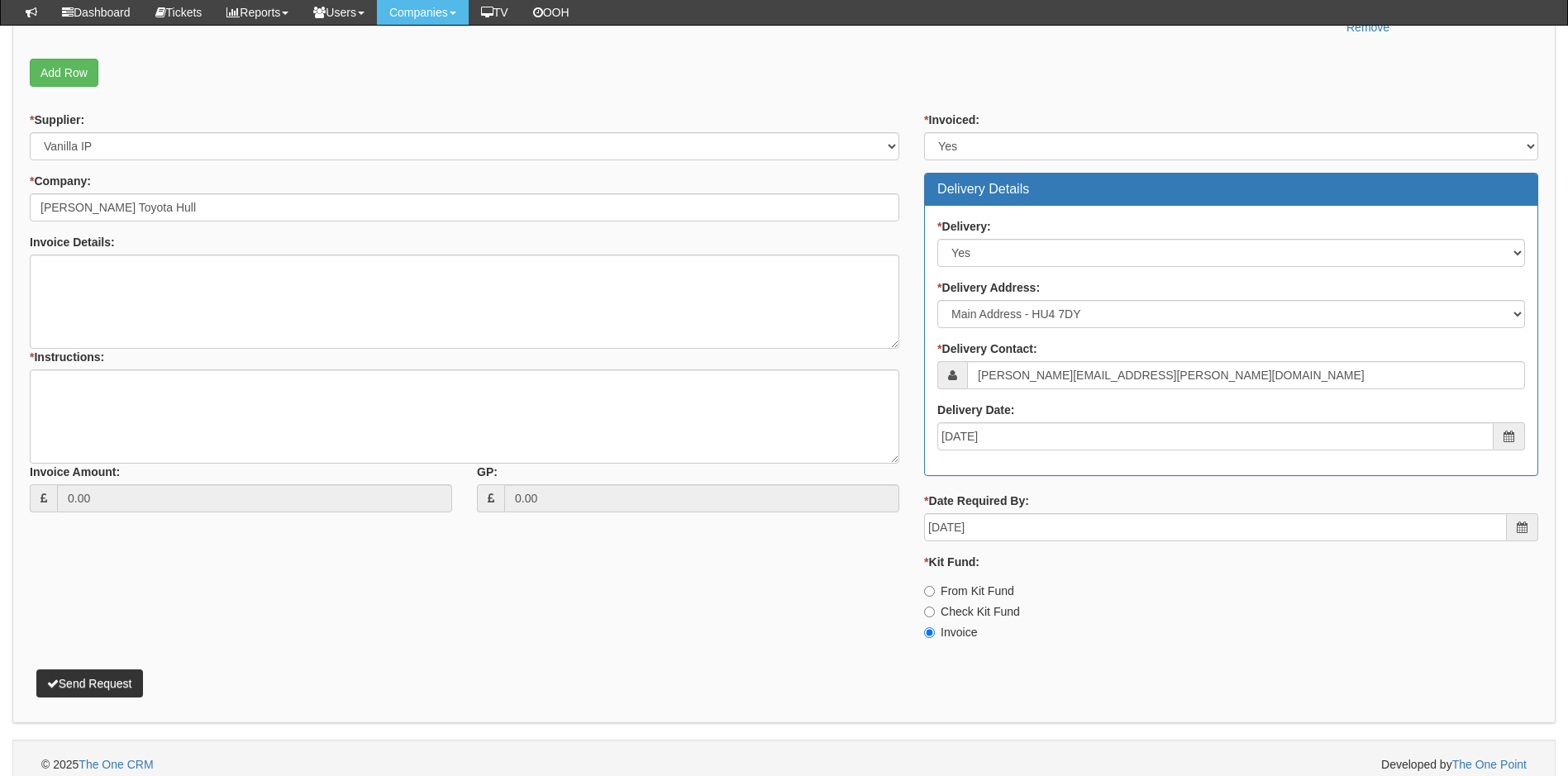
scroll to position [591, 0]
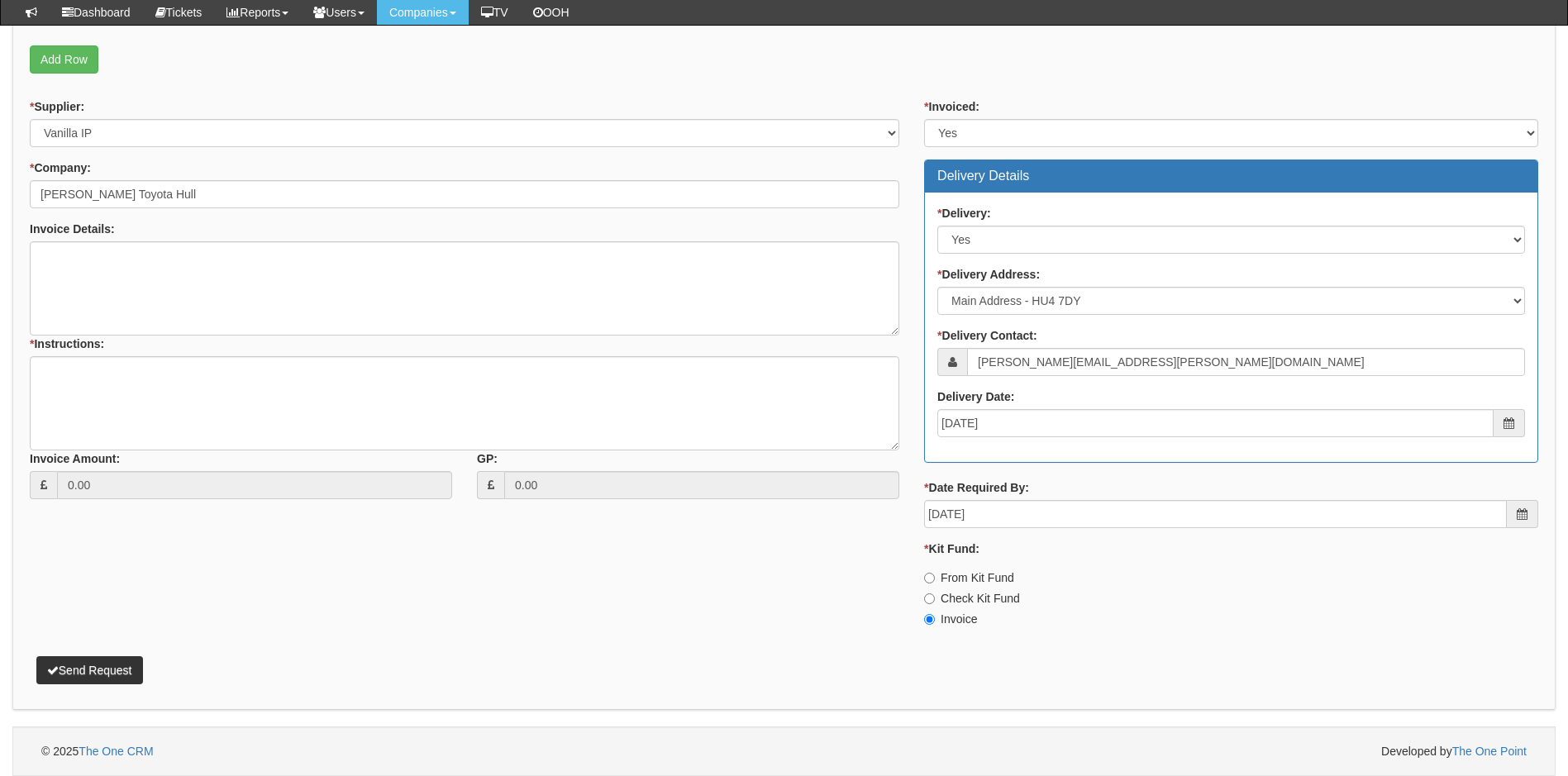
type input "12.50"
click at [85, 365] on textarea "* Instructions:" at bounding box center [465, 403] width 870 height 94
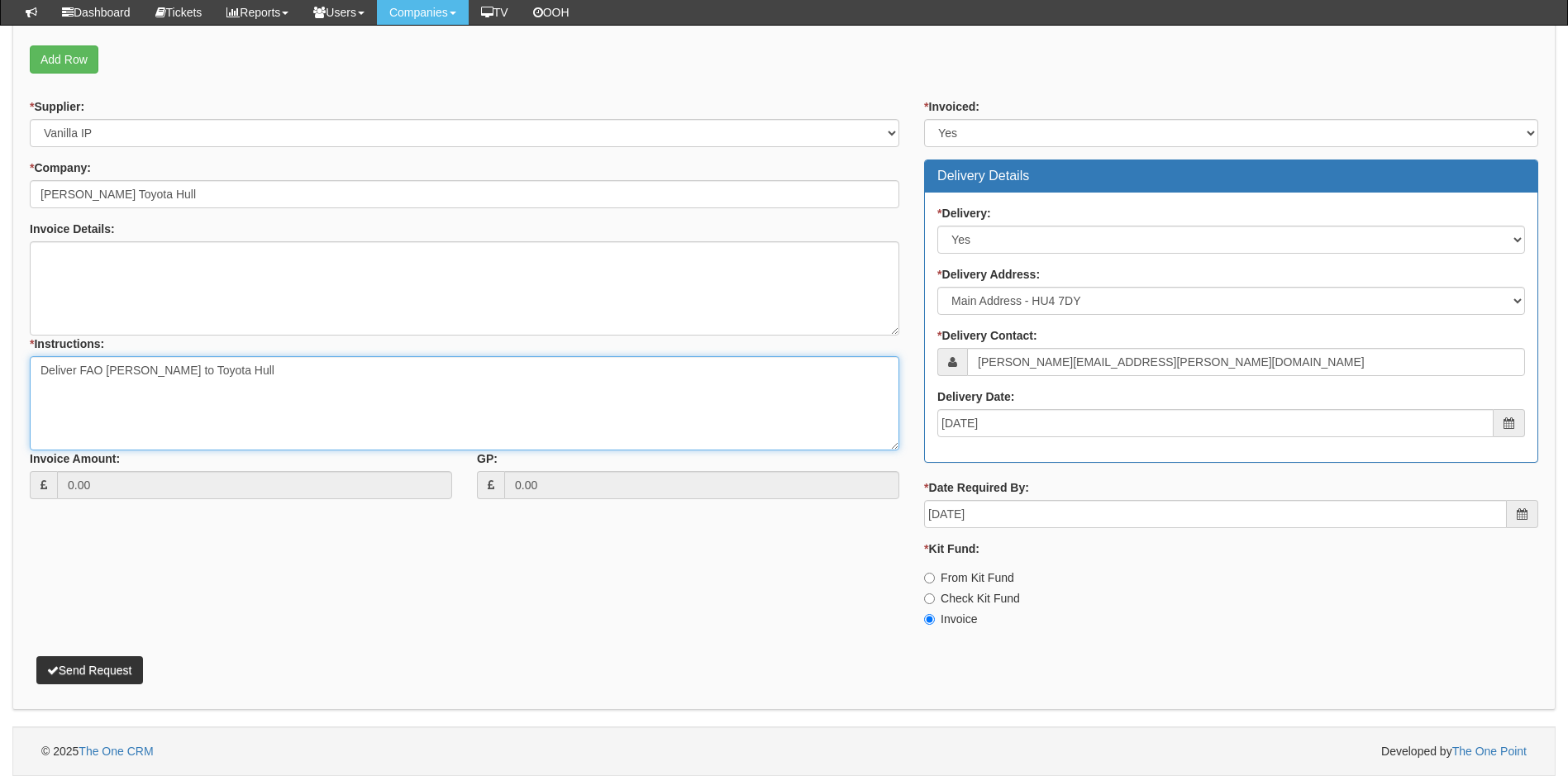
click at [152, 373] on textarea "Deliver FAO Chris Ridgers to Toyota Hull" at bounding box center [465, 403] width 870 height 94
type textarea "Deliver FAO Chris Rodgers to Toyota Hull"
click at [119, 665] on button "Send Request" at bounding box center [90, 670] width 107 height 28
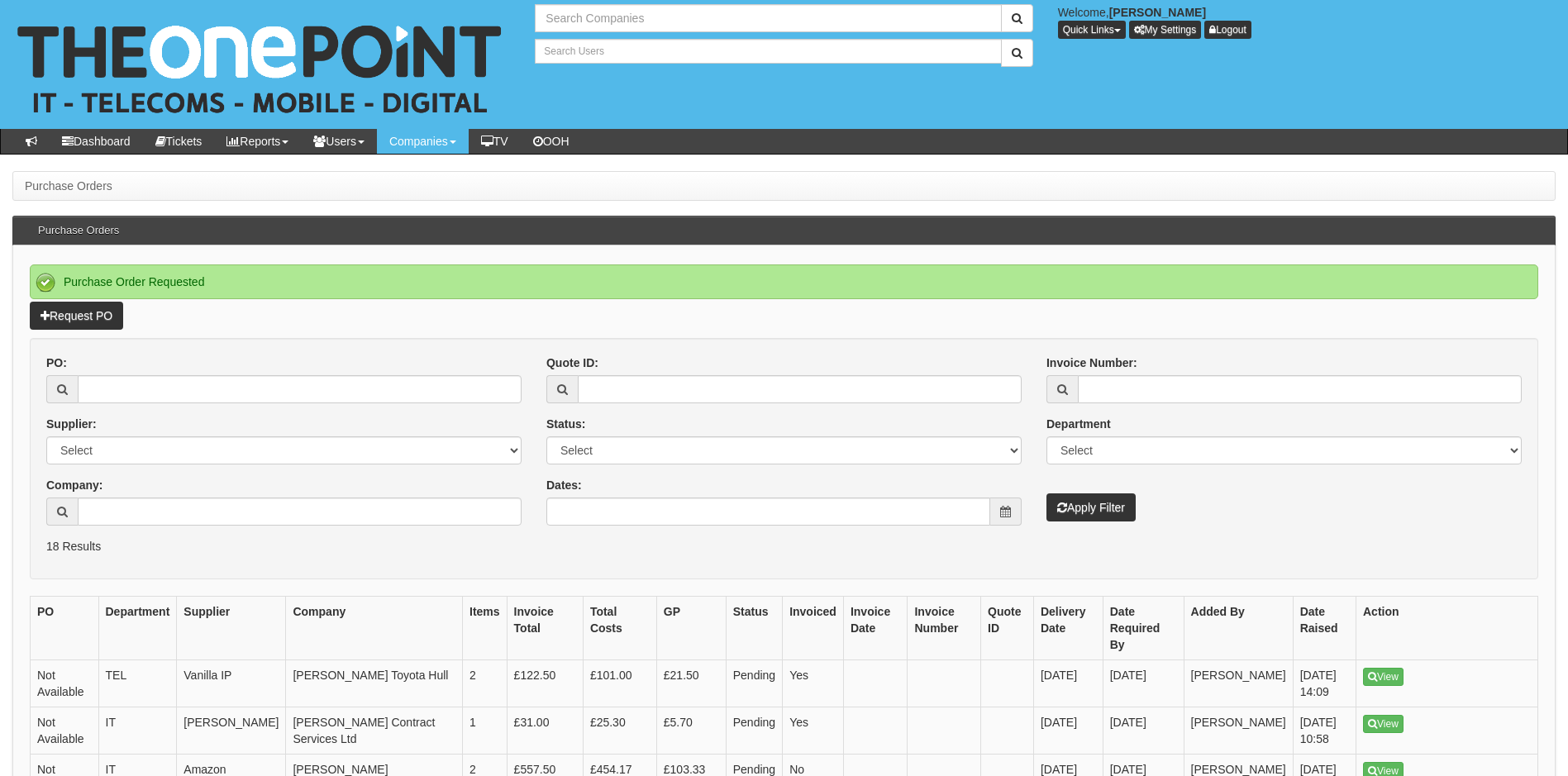
type input "Search Companies"
type input "Search Users"
click at [1388, 668] on link "View" at bounding box center [1383, 677] width 41 height 18
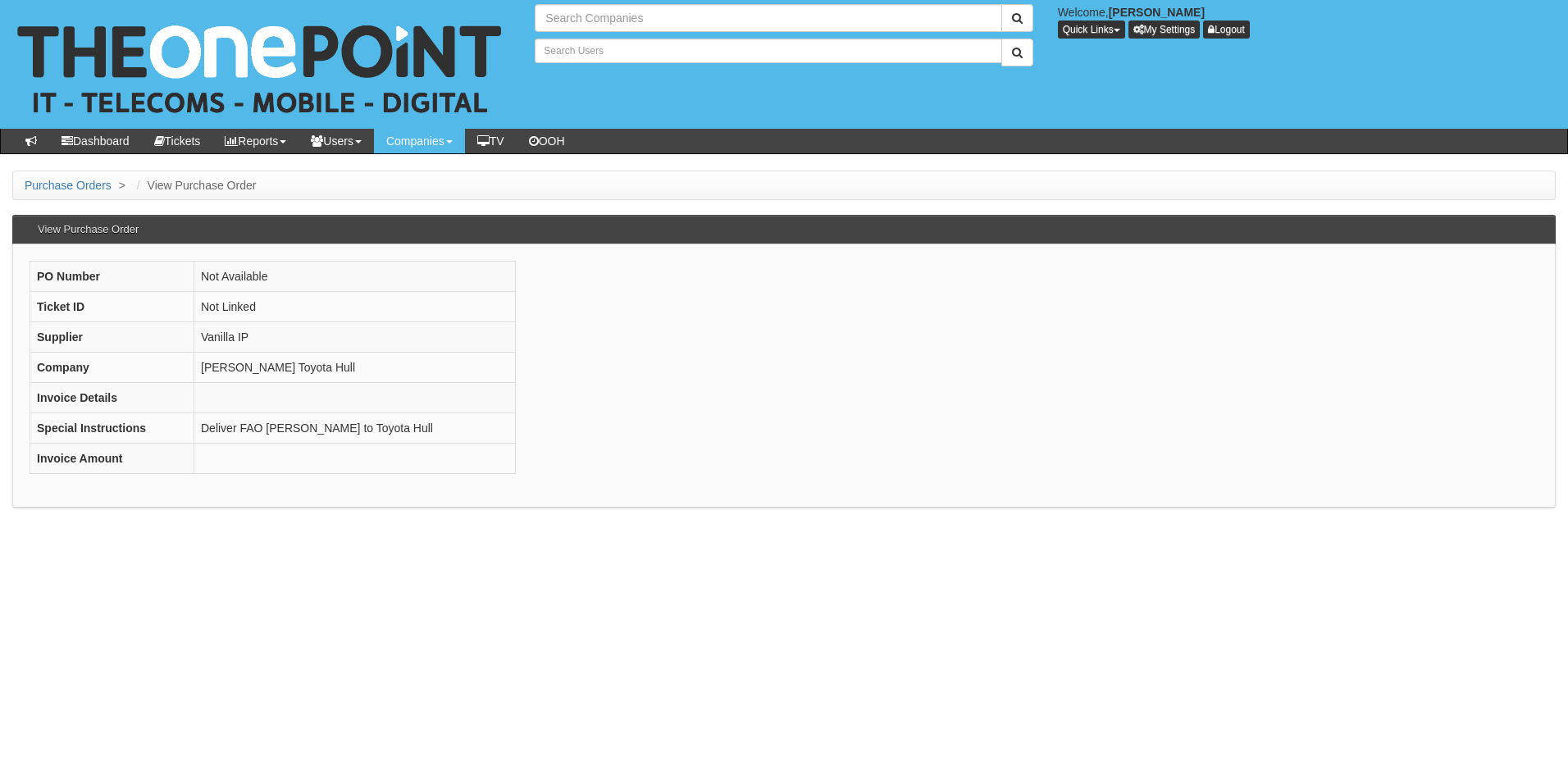
type input "Search Companies"
type input "Search Users"
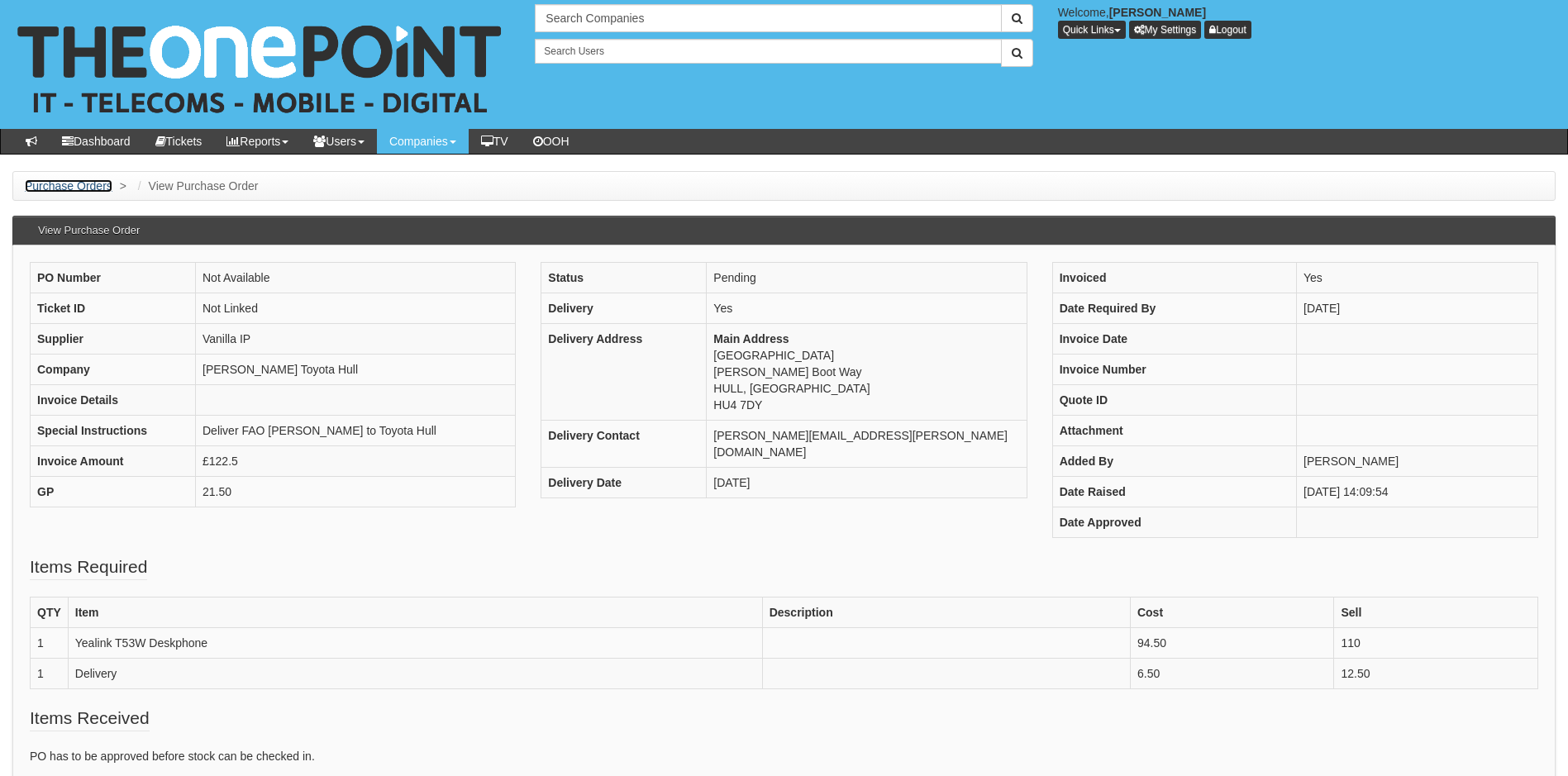
click at [87, 179] on link "Purchase Orders" at bounding box center [68, 186] width 88 height 13
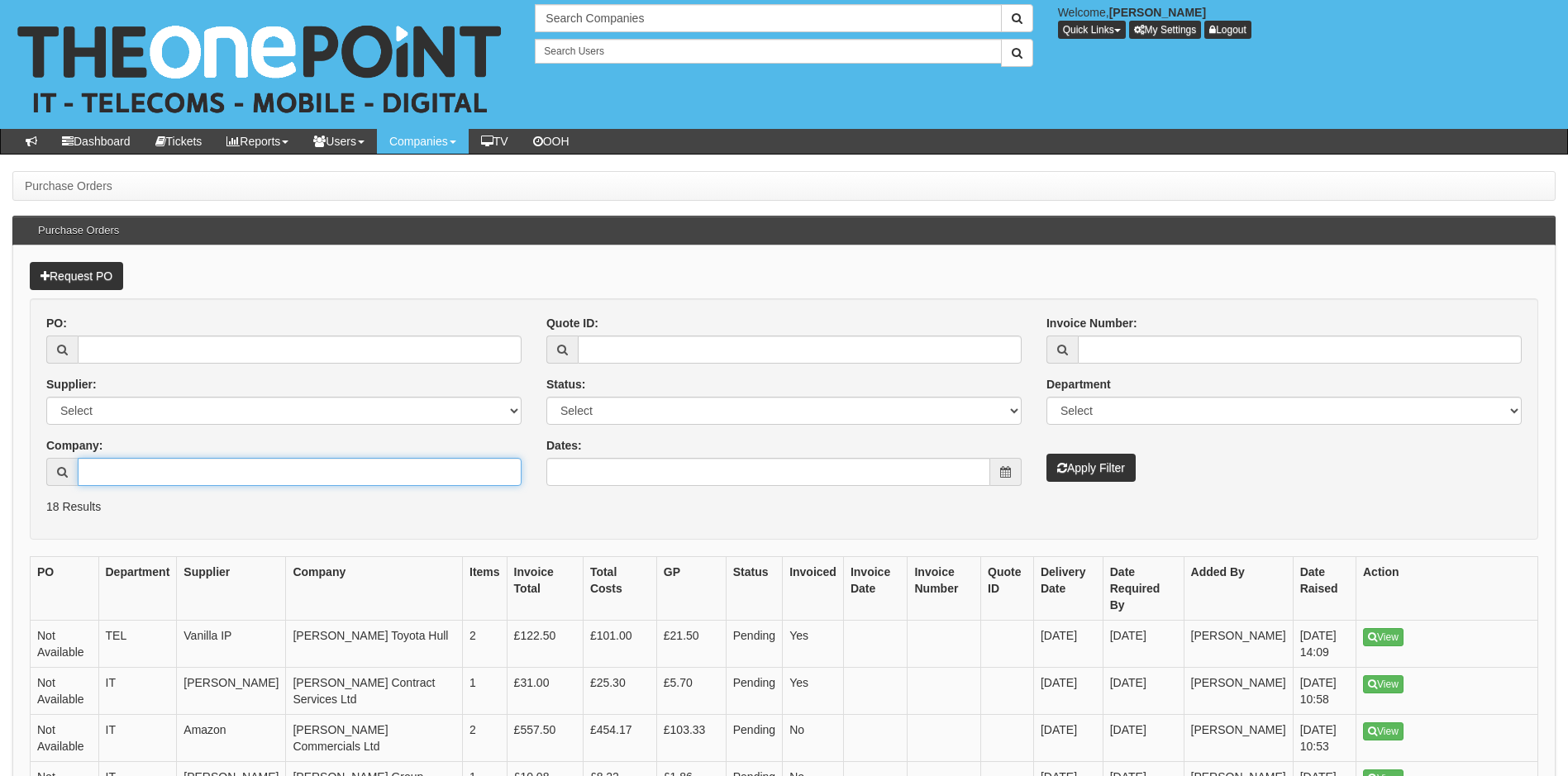
click at [134, 470] on input "Company:" at bounding box center [300, 472] width 444 height 28
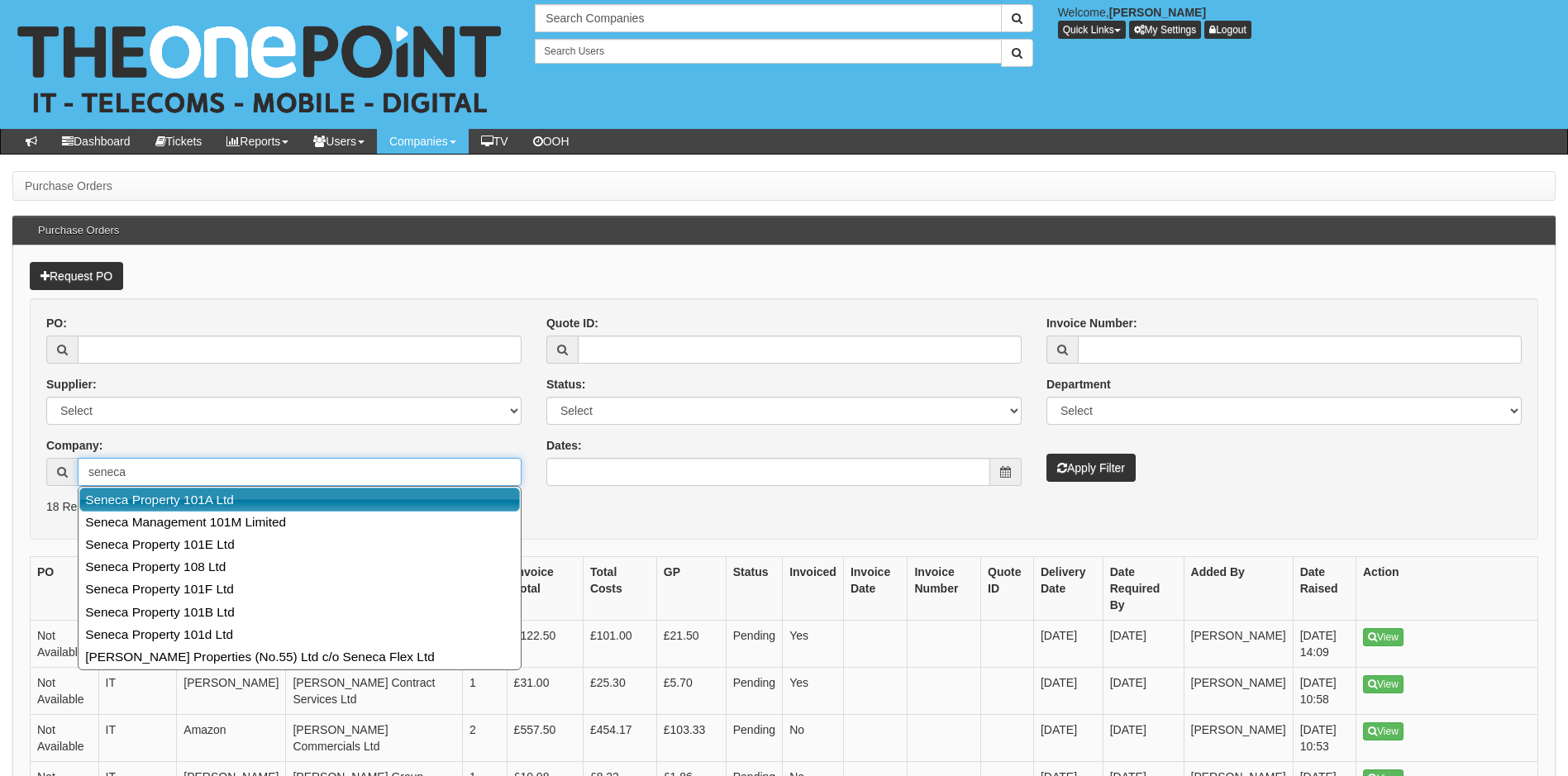
click at [165, 502] on link "Seneca Property 101A Ltd" at bounding box center [300, 499] width 441 height 24
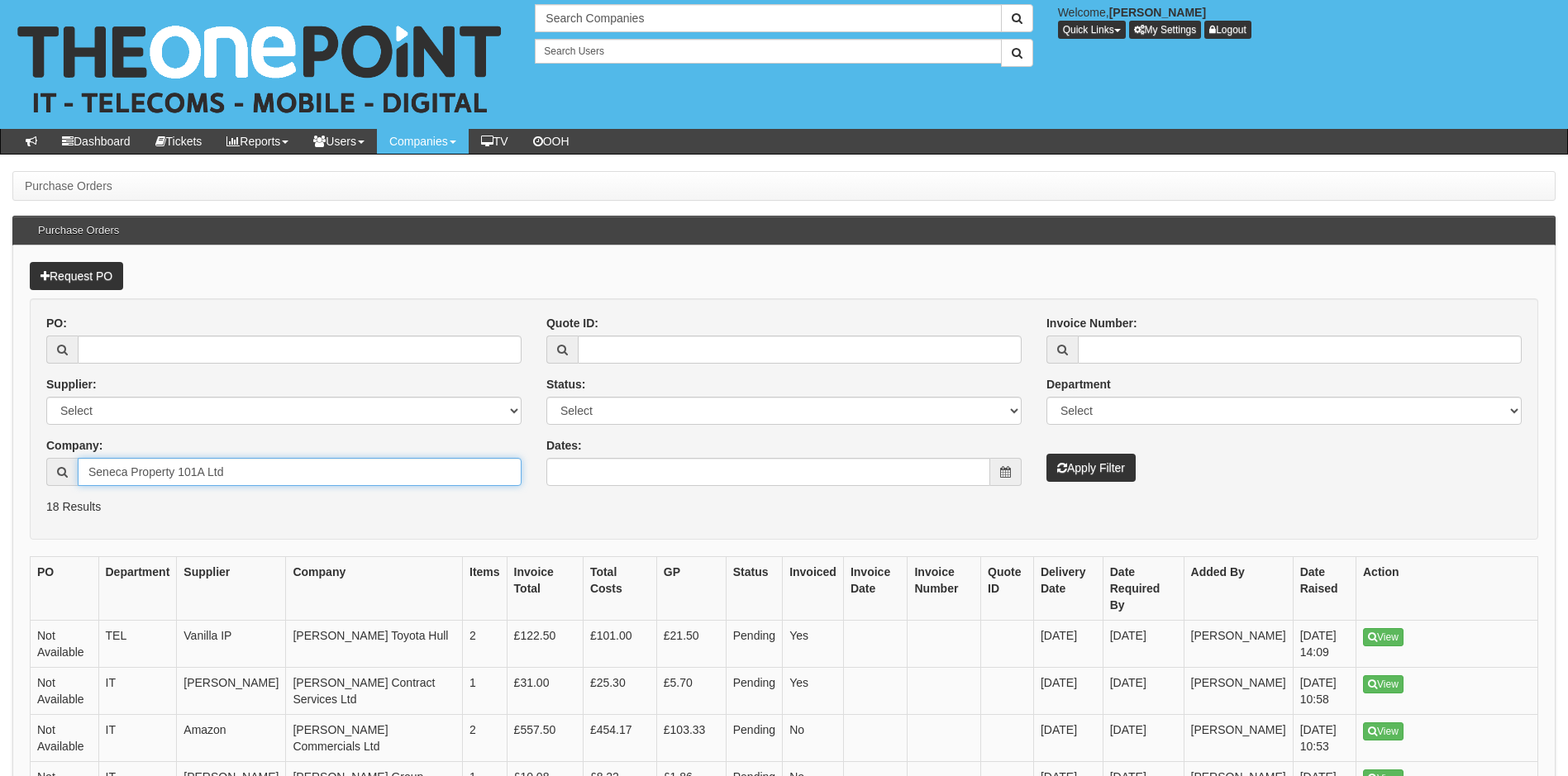
type input "Seneca Property 101A Ltd"
click at [1119, 471] on button "Apply Filter" at bounding box center [1091, 468] width 89 height 28
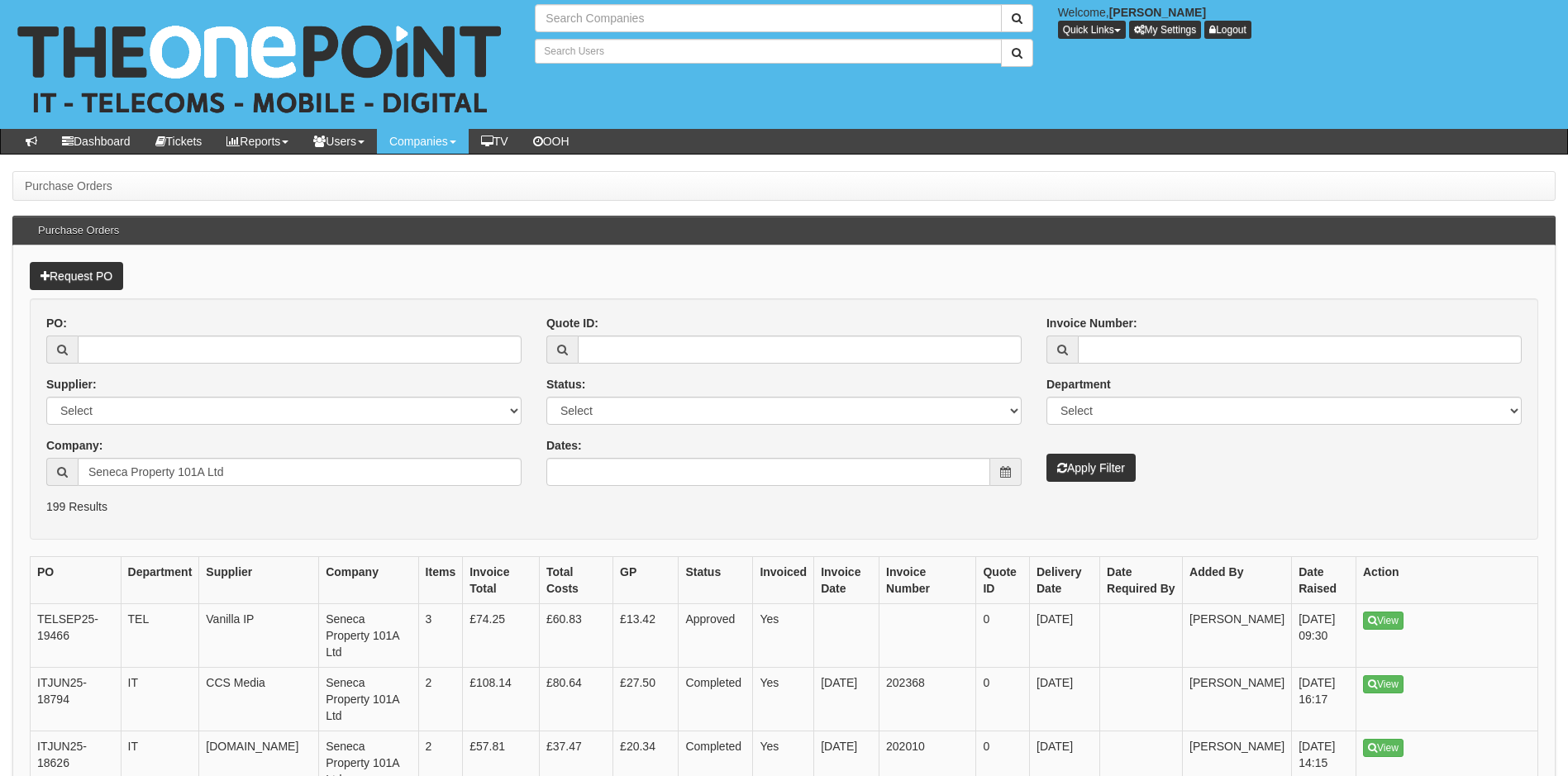
type input "Search Companies"
type input "Search Users"
click at [1392, 623] on link "View" at bounding box center [1383, 621] width 41 height 18
drag, startPoint x: 79, startPoint y: 638, endPoint x: 33, endPoint y: 613, distance: 52.4
click at [33, 613] on td "TELSEP25-19466" at bounding box center [76, 636] width 91 height 63
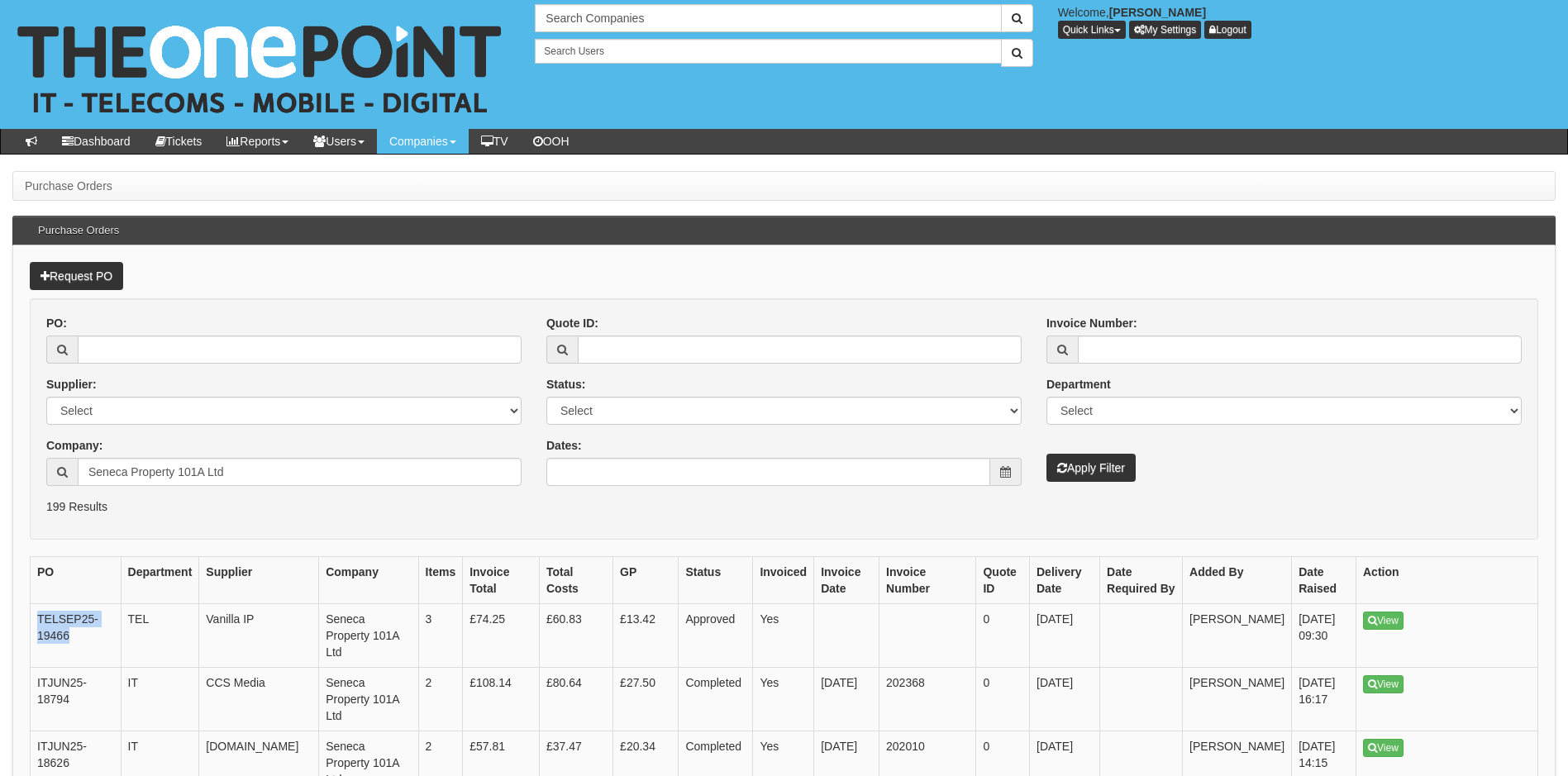
copy td "TELSEP25-19466"
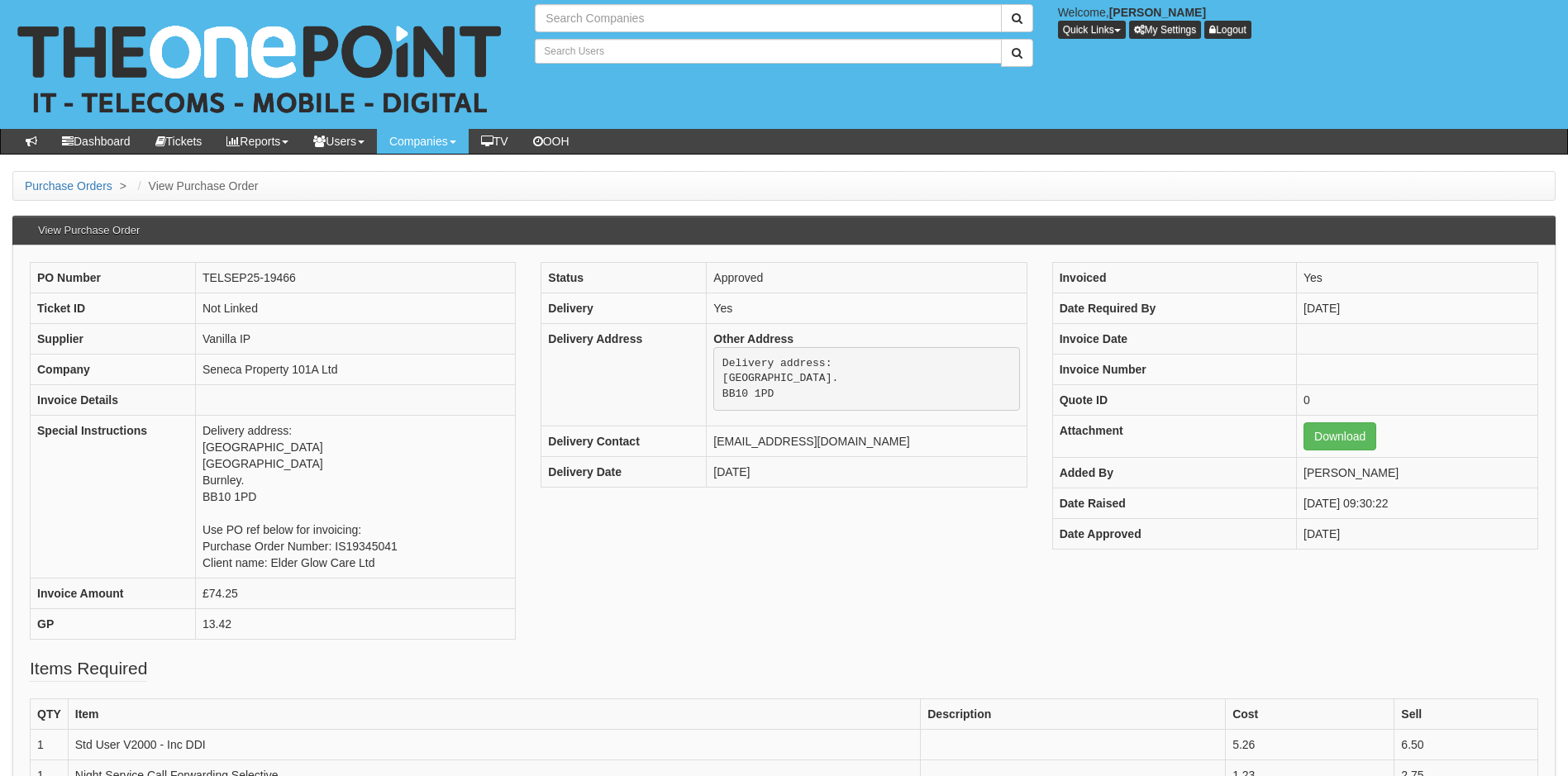
type input "Search Companies"
type input "Search Users"
click at [72, 185] on link "Purchase Orders" at bounding box center [68, 186] width 88 height 13
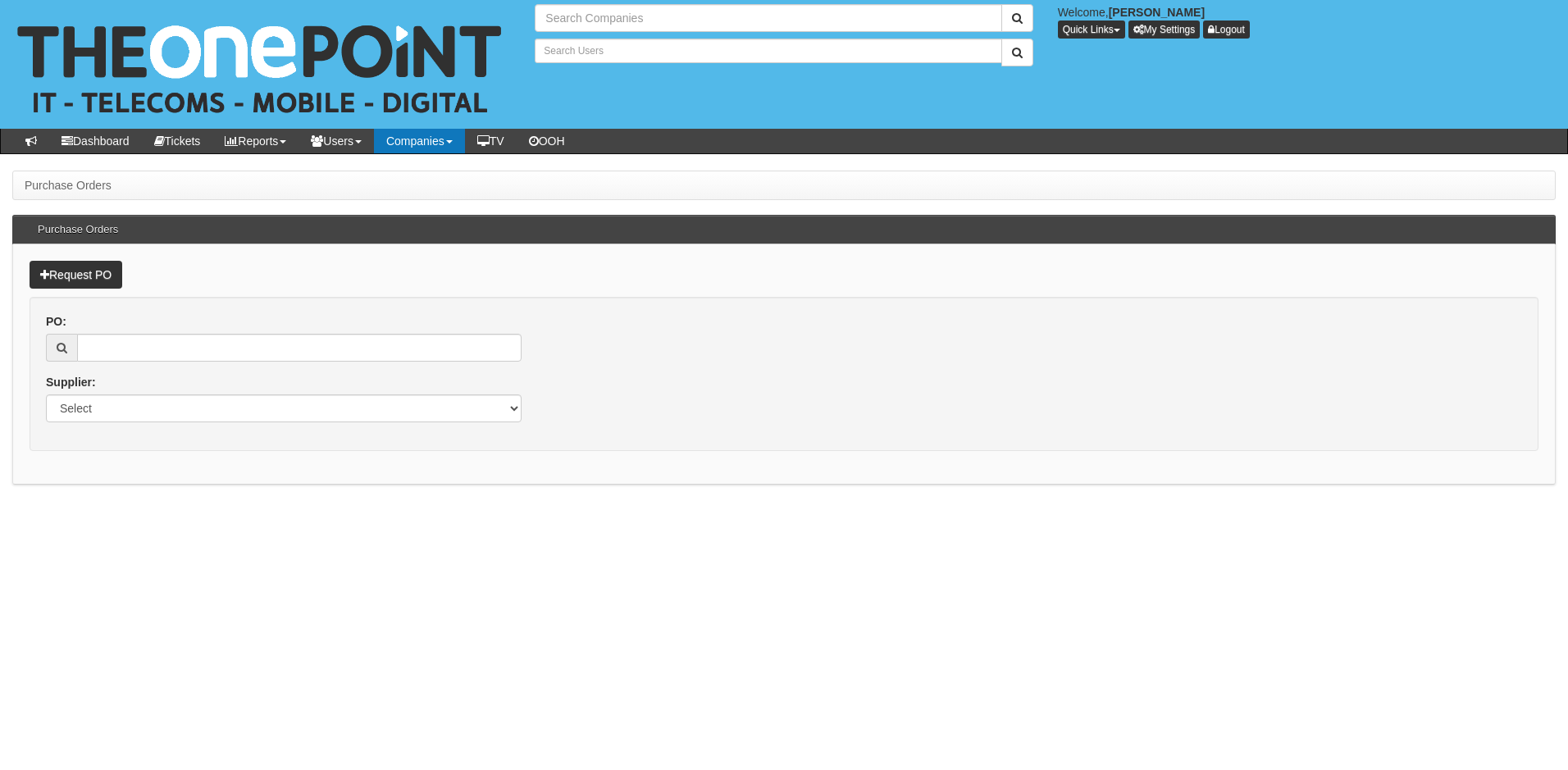
click at [432, 142] on link "Companies" at bounding box center [420, 141] width 91 height 25
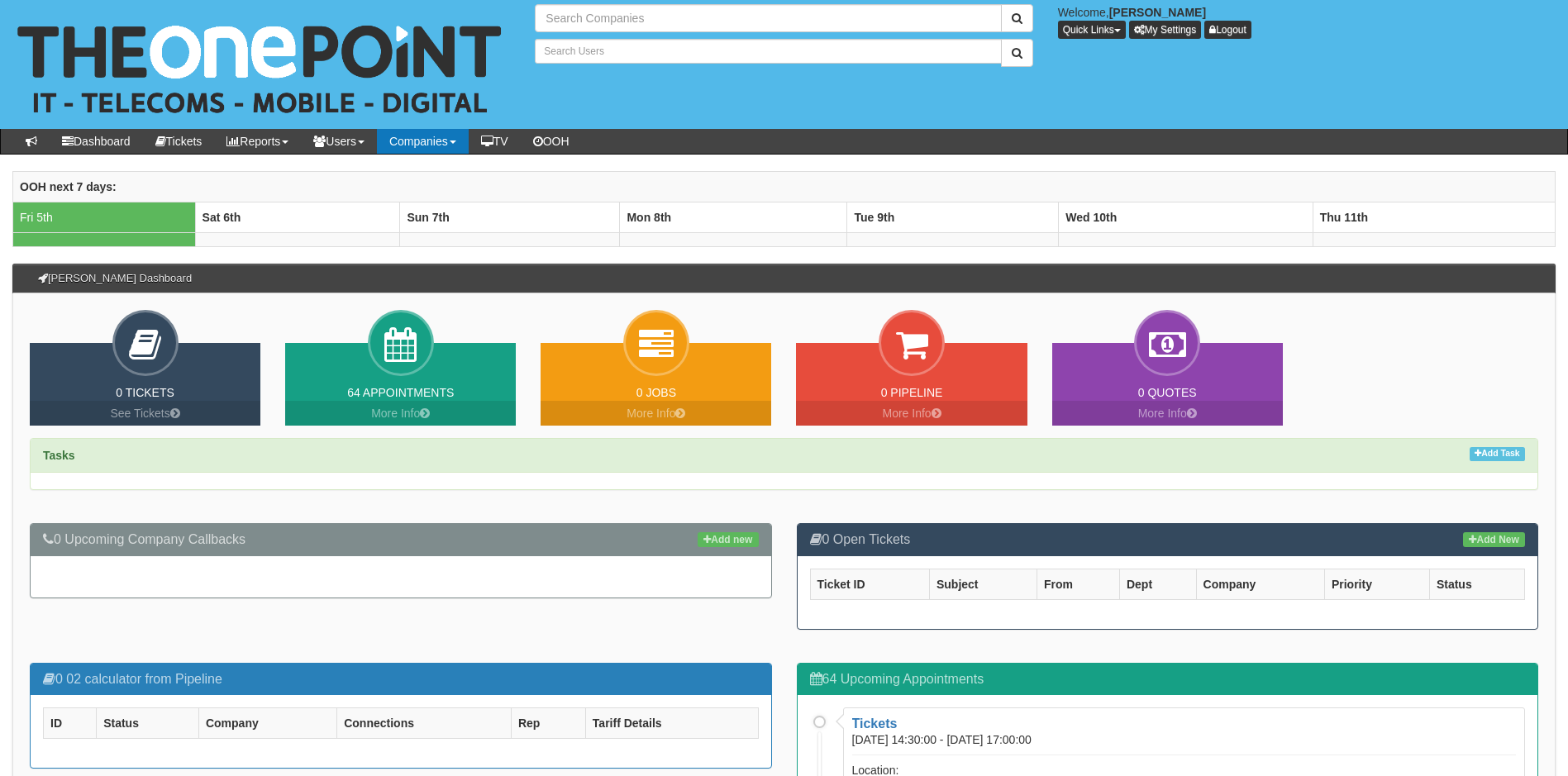
click at [457, 143] on b at bounding box center [453, 142] width 7 height 3
type input "Search Companies"
type input "Search Users"
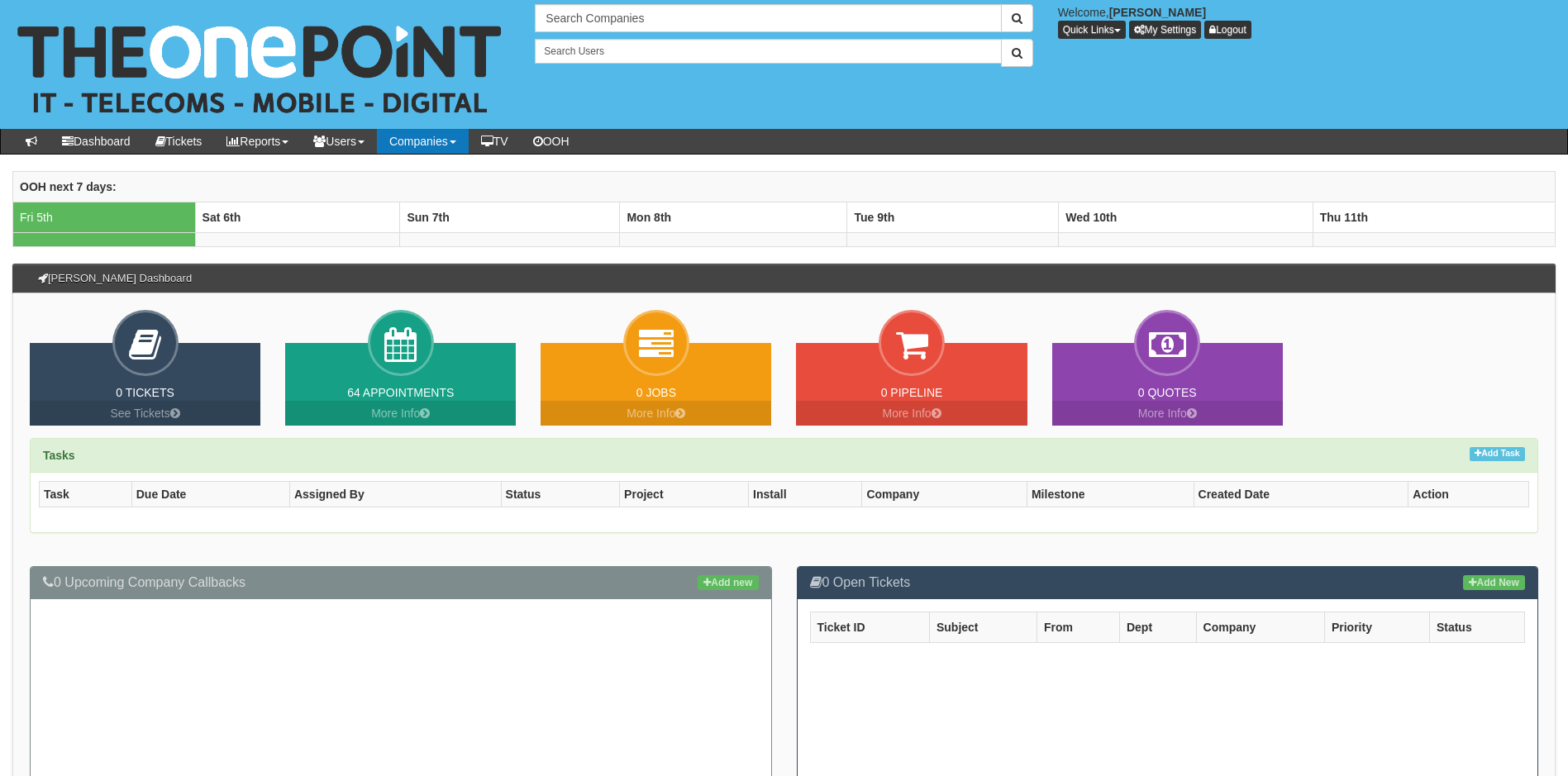
click at [427, 137] on link "Companies" at bounding box center [423, 141] width 92 height 25
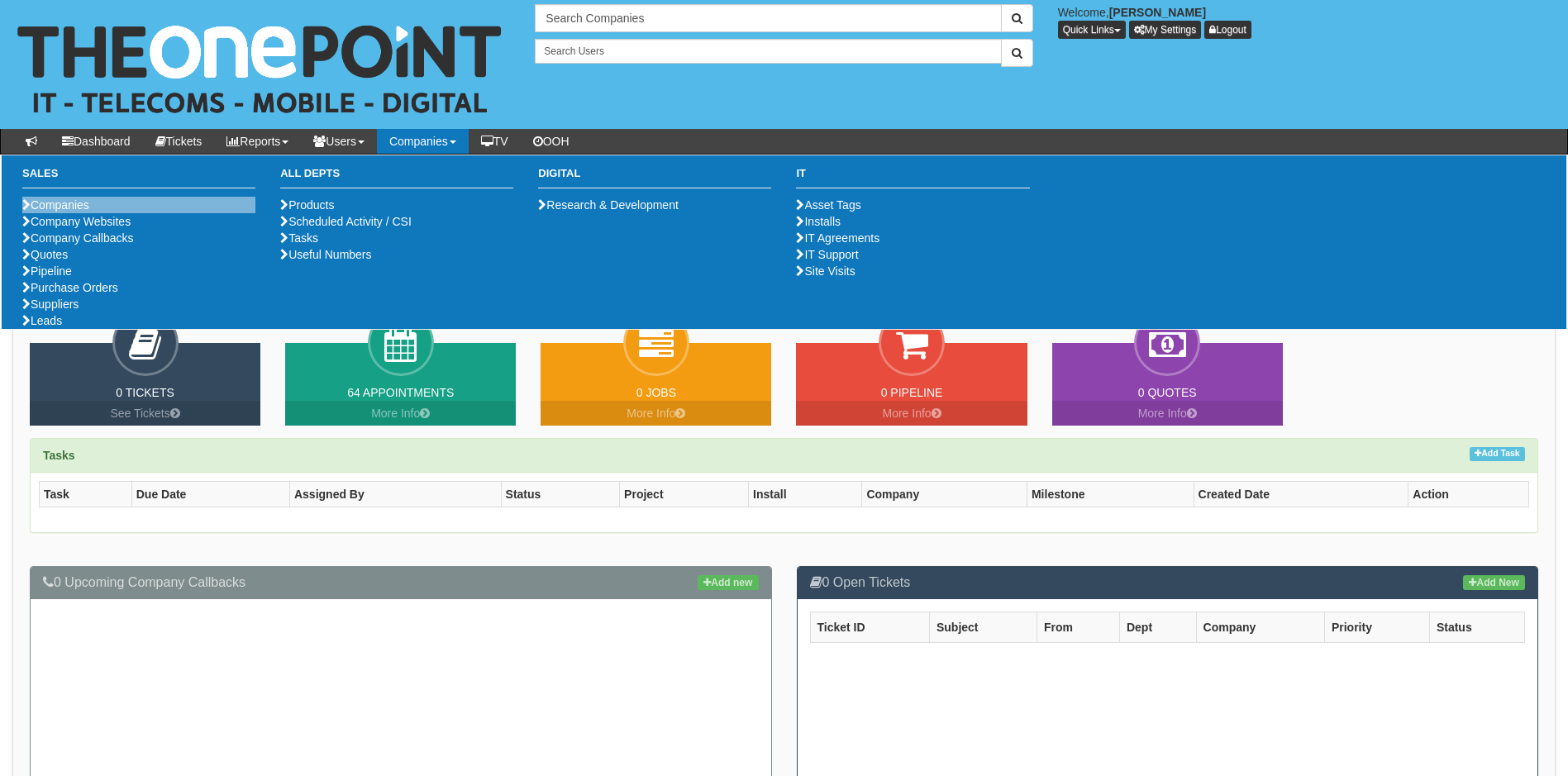
click at [151, 206] on li "Companies" at bounding box center [139, 205] width 233 height 17
click at [80, 209] on link "Companies" at bounding box center [56, 205] width 67 height 13
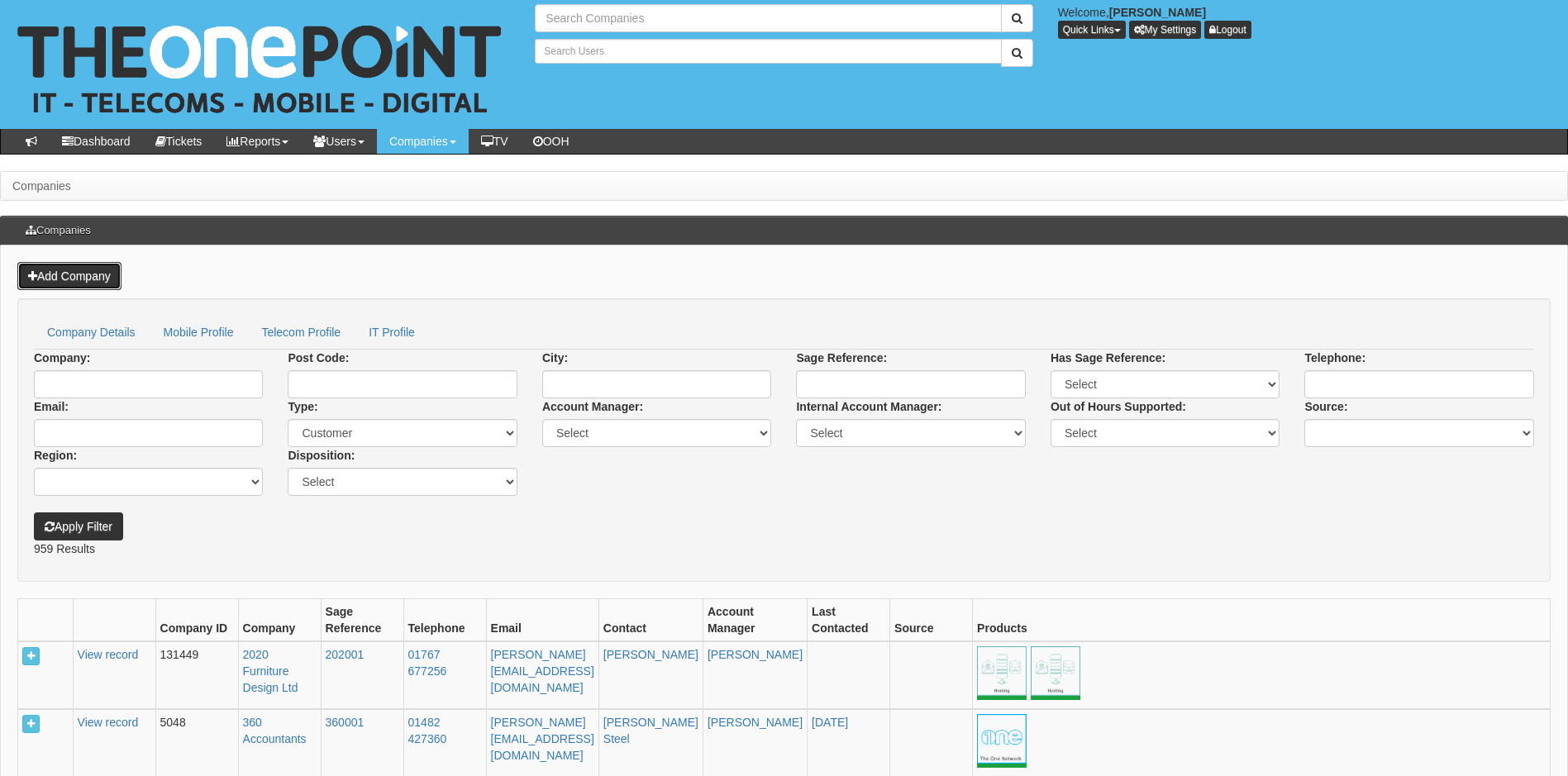
click at [104, 286] on link "Add Company" at bounding box center [69, 276] width 104 height 28
click at [78, 270] on link "Add Company" at bounding box center [69, 276] width 104 height 28
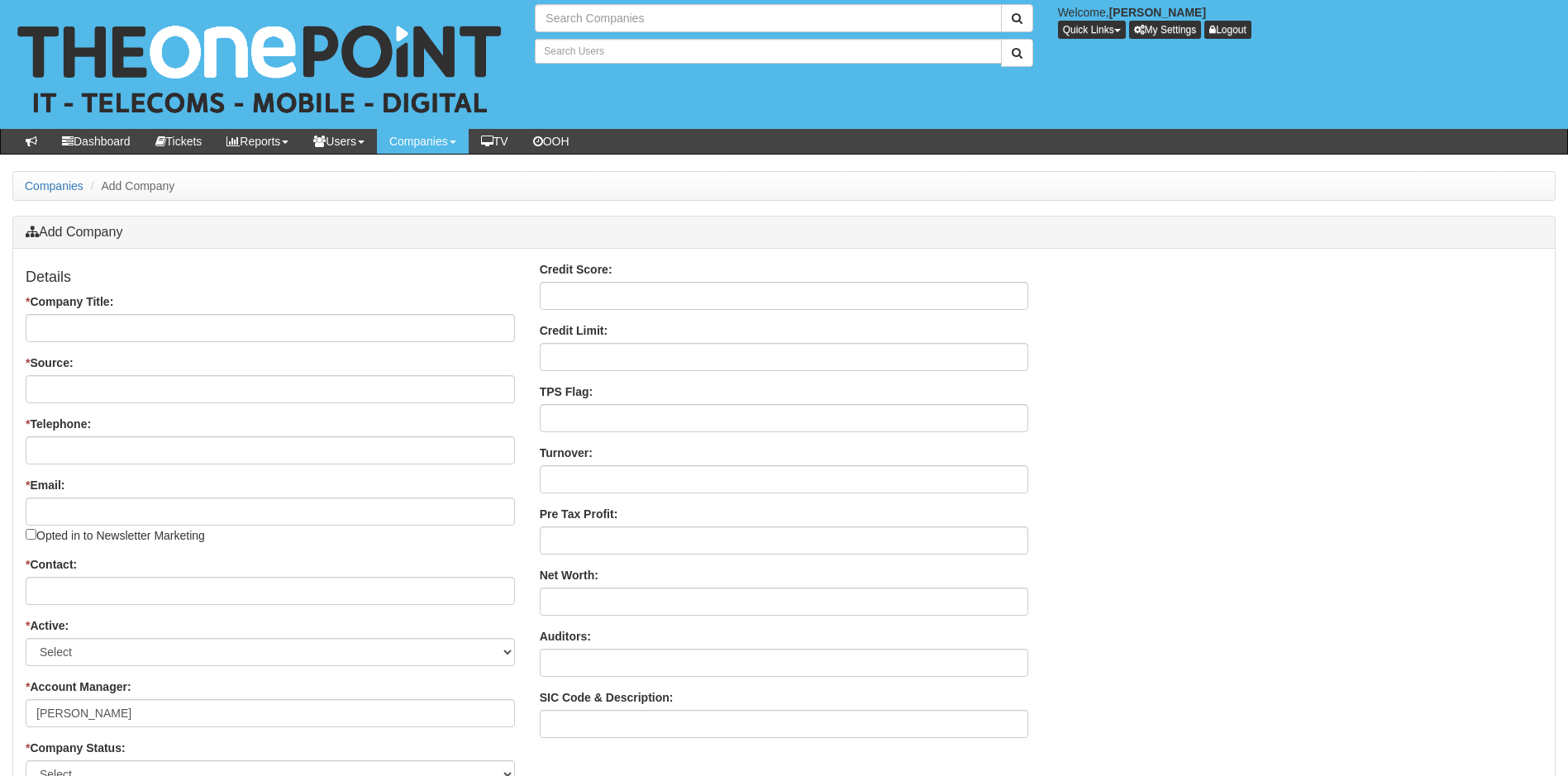
type input "Search Companies"
type input "Search Users"
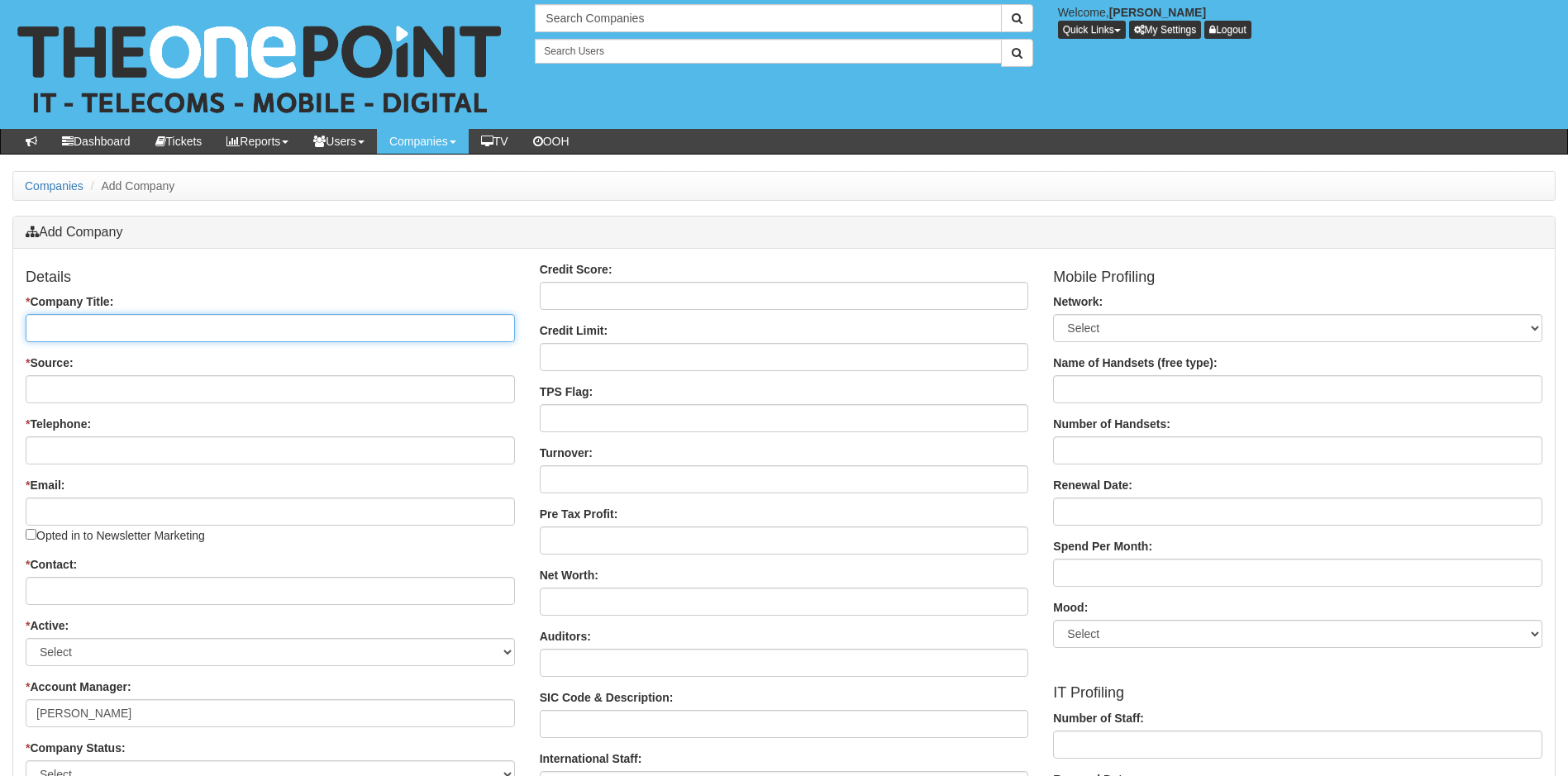
click at [149, 324] on input "* Company Title:" at bounding box center [271, 328] width 489 height 28
type input "WMMC Ltd"
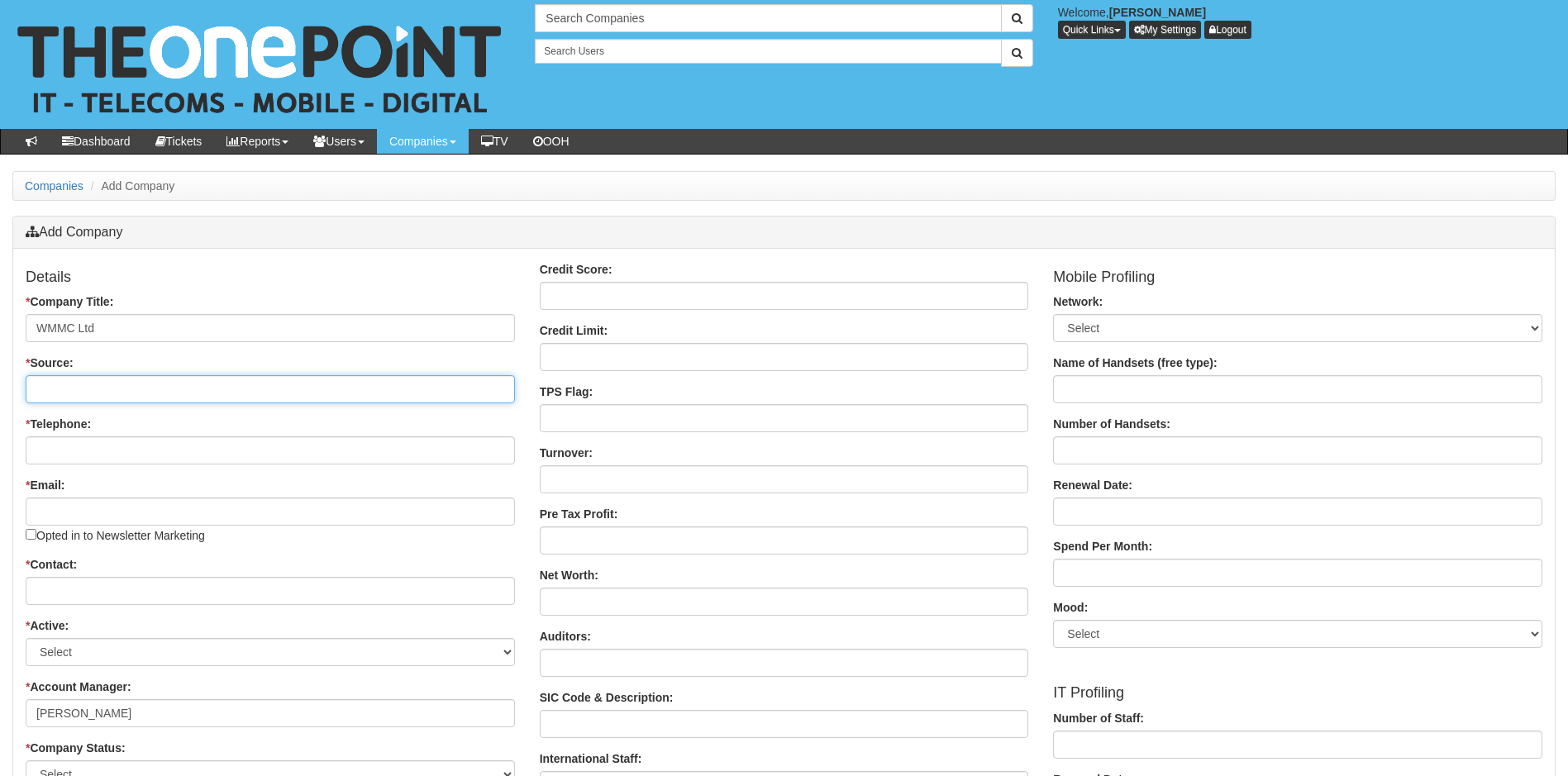
click at [160, 385] on input "* Source:" at bounding box center [271, 390] width 489 height 28
click at [217, 392] on input "* Source:" at bounding box center [271, 390] width 489 height 28
type input "HubSpot"
click at [172, 456] on input "* Telephone:" at bounding box center [271, 451] width 489 height 28
click at [134, 448] on input "* Telephone:" at bounding box center [271, 451] width 489 height 28
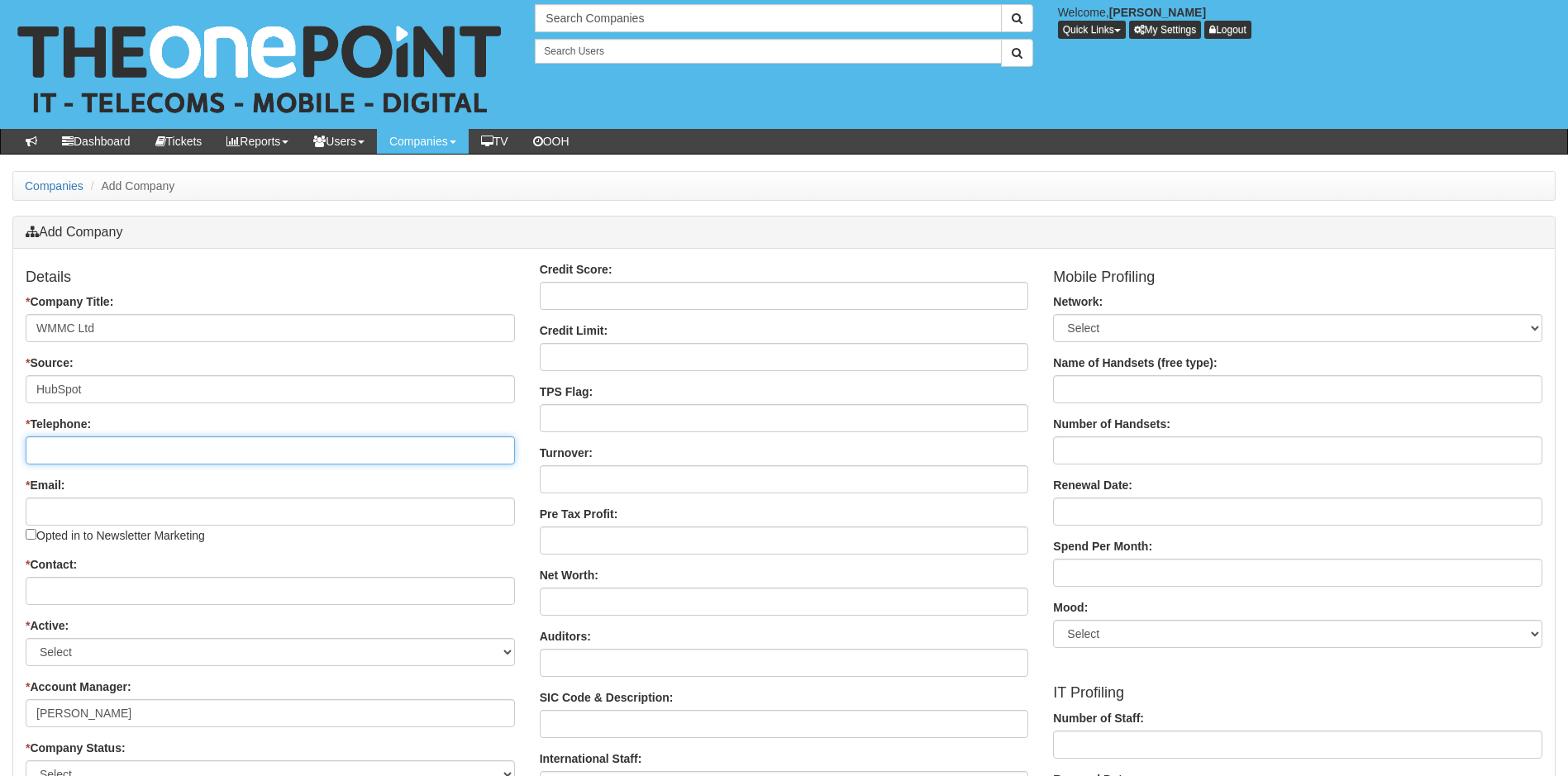
paste input "+447904205821"
type input "+447904205821"
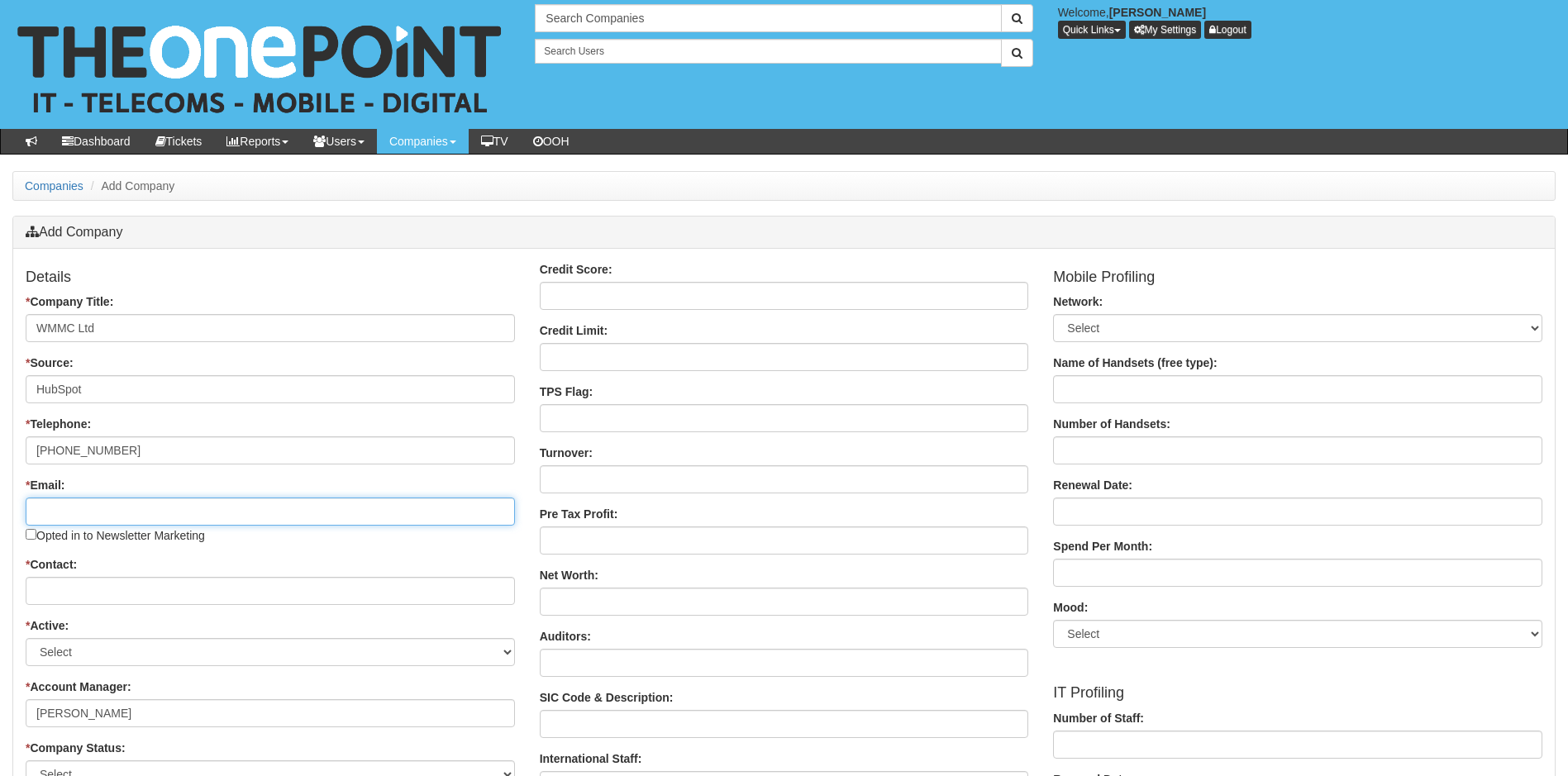
click at [129, 504] on input "* Email:" at bounding box center [271, 511] width 489 height 28
paste input "nic.gibson@outlook.com"
type input "nic.gibson@outlook.com"
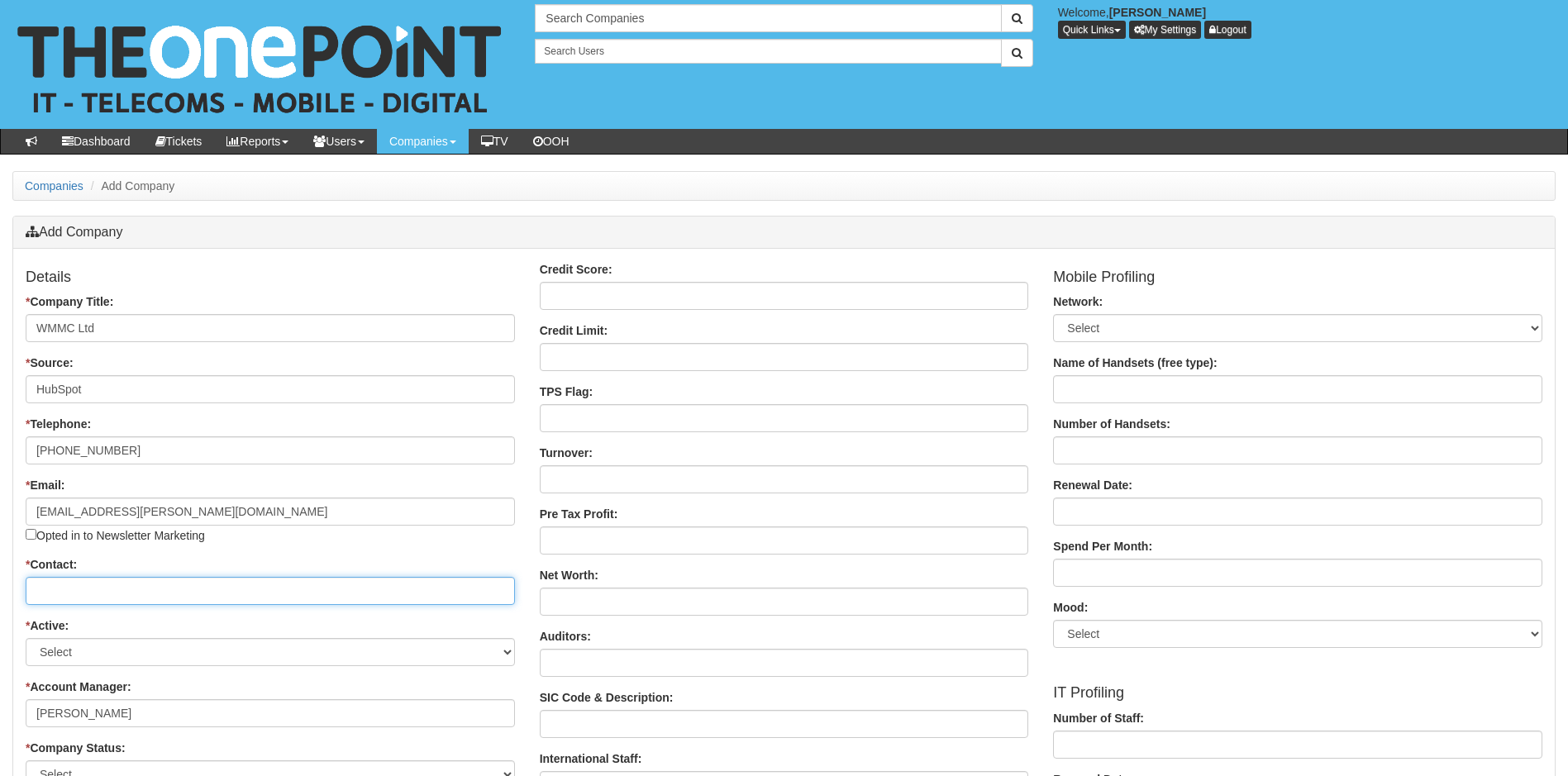
click at [130, 594] on input "* Contact:" at bounding box center [271, 591] width 489 height 28
type input "Nic Sanne"
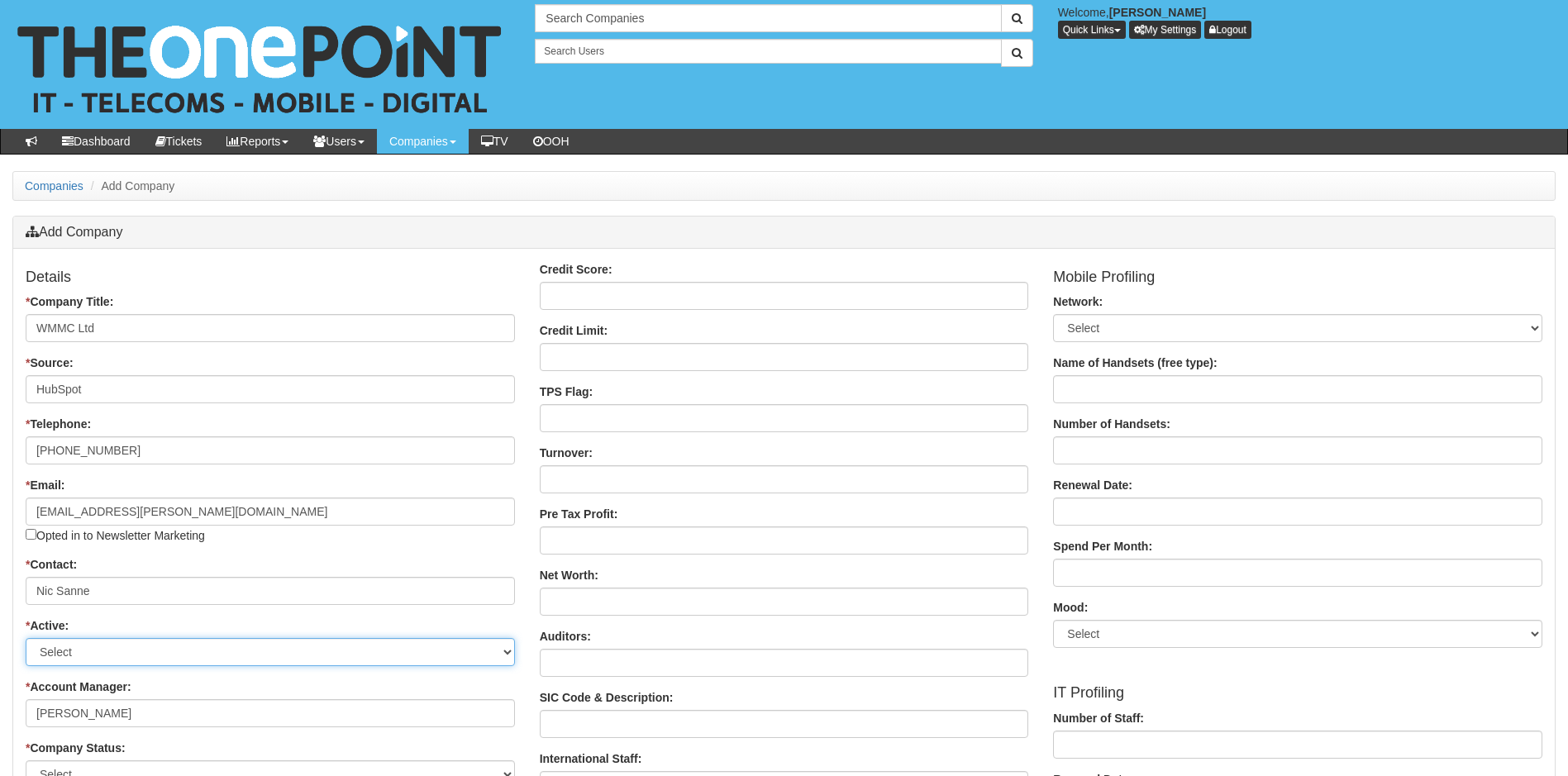
click at [159, 650] on select "Select Active Stop" at bounding box center [271, 652] width 489 height 28
select select "Active"
click at [26, 637] on select "Select Active Stop" at bounding box center [271, 652] width 489 height 28
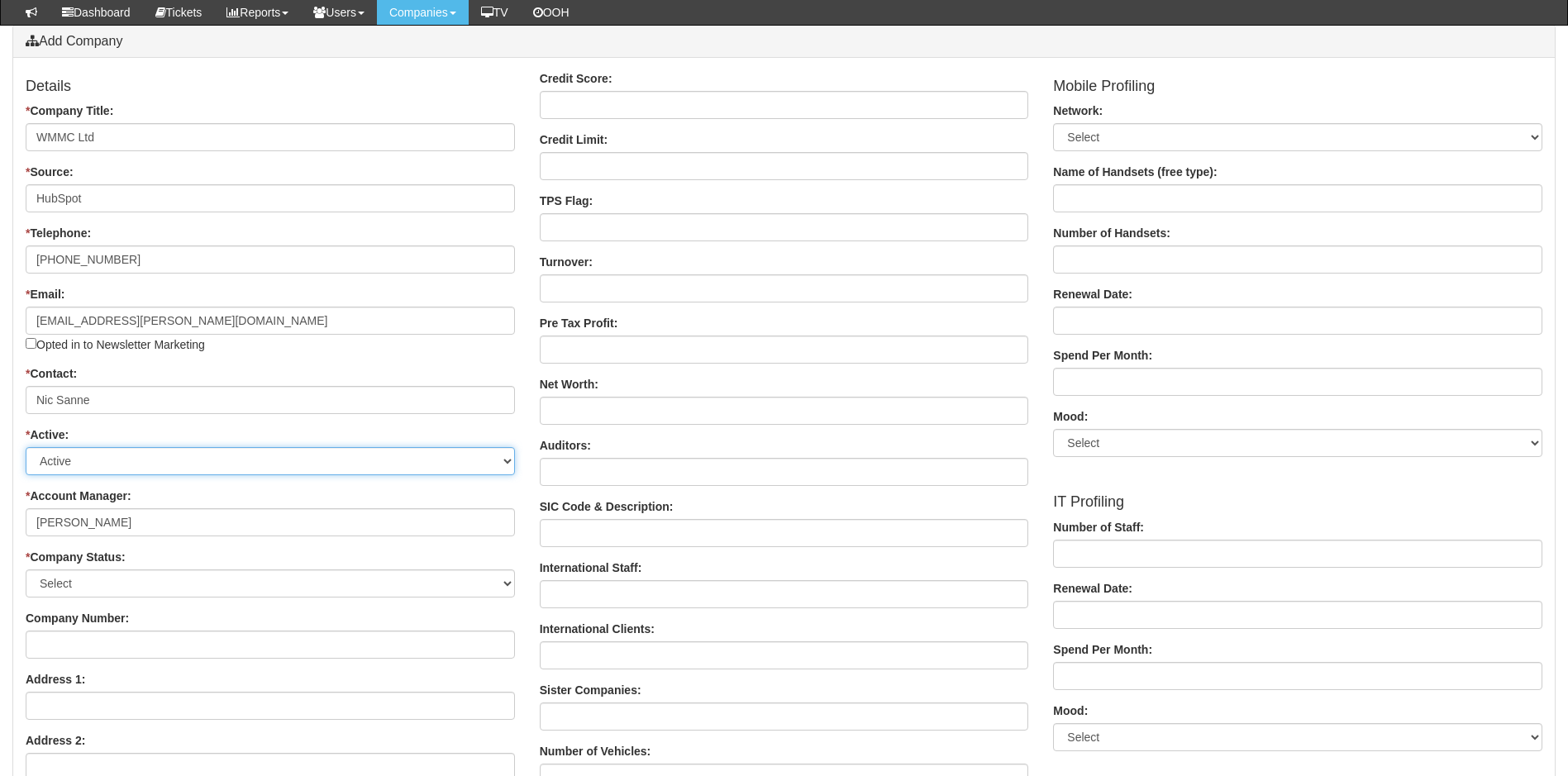
scroll to position [165, 0]
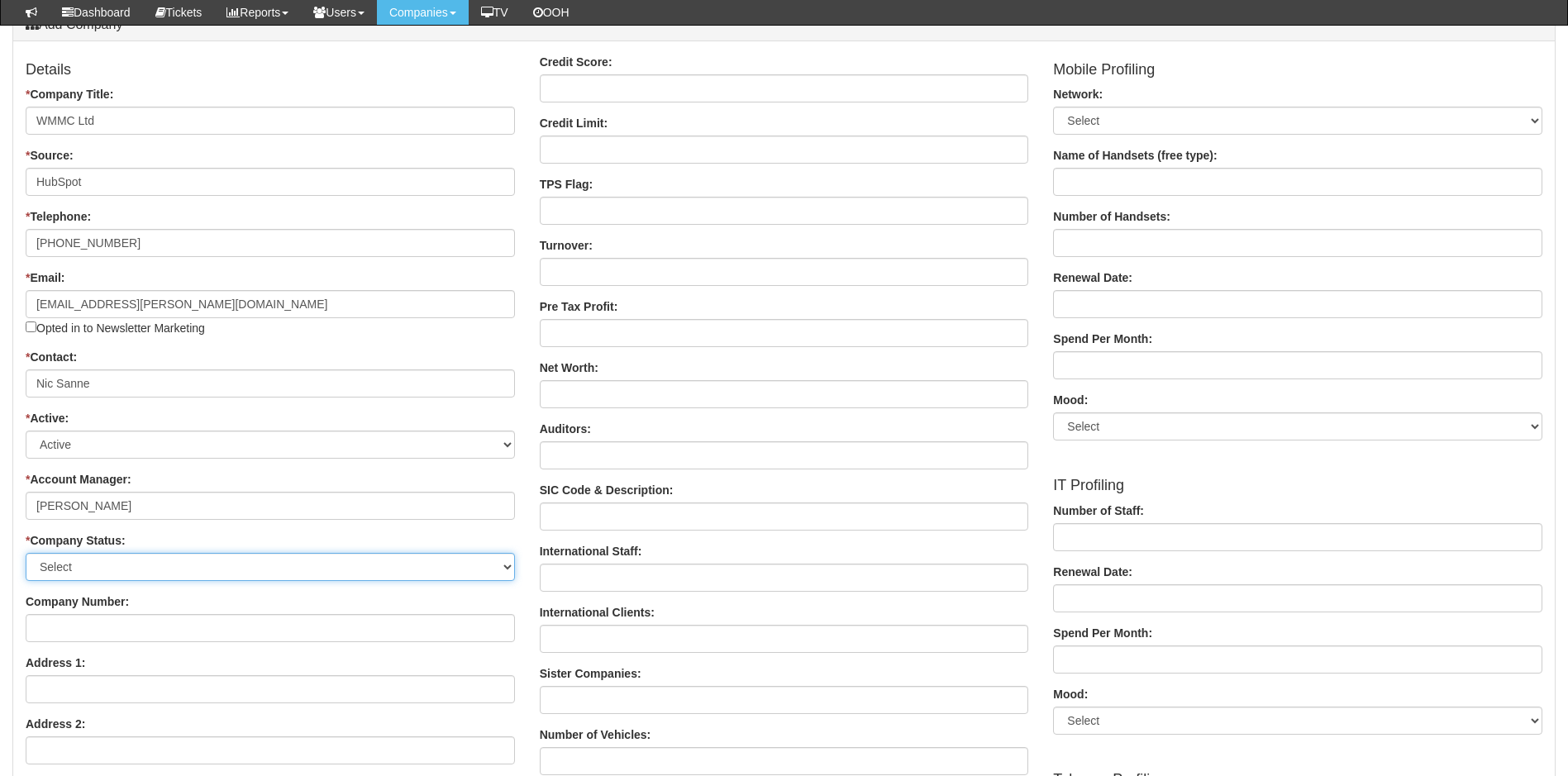
click at [225, 563] on select "Select Customer Do Not Ring Prospect Prospect Profile Supplier X-Customer" at bounding box center [271, 567] width 489 height 28
select select "Customer"
click at [26, 552] on select "Select Customer Do Not Ring Prospect Prospect Profile Supplier X-Customer" at bounding box center [271, 567] width 489 height 28
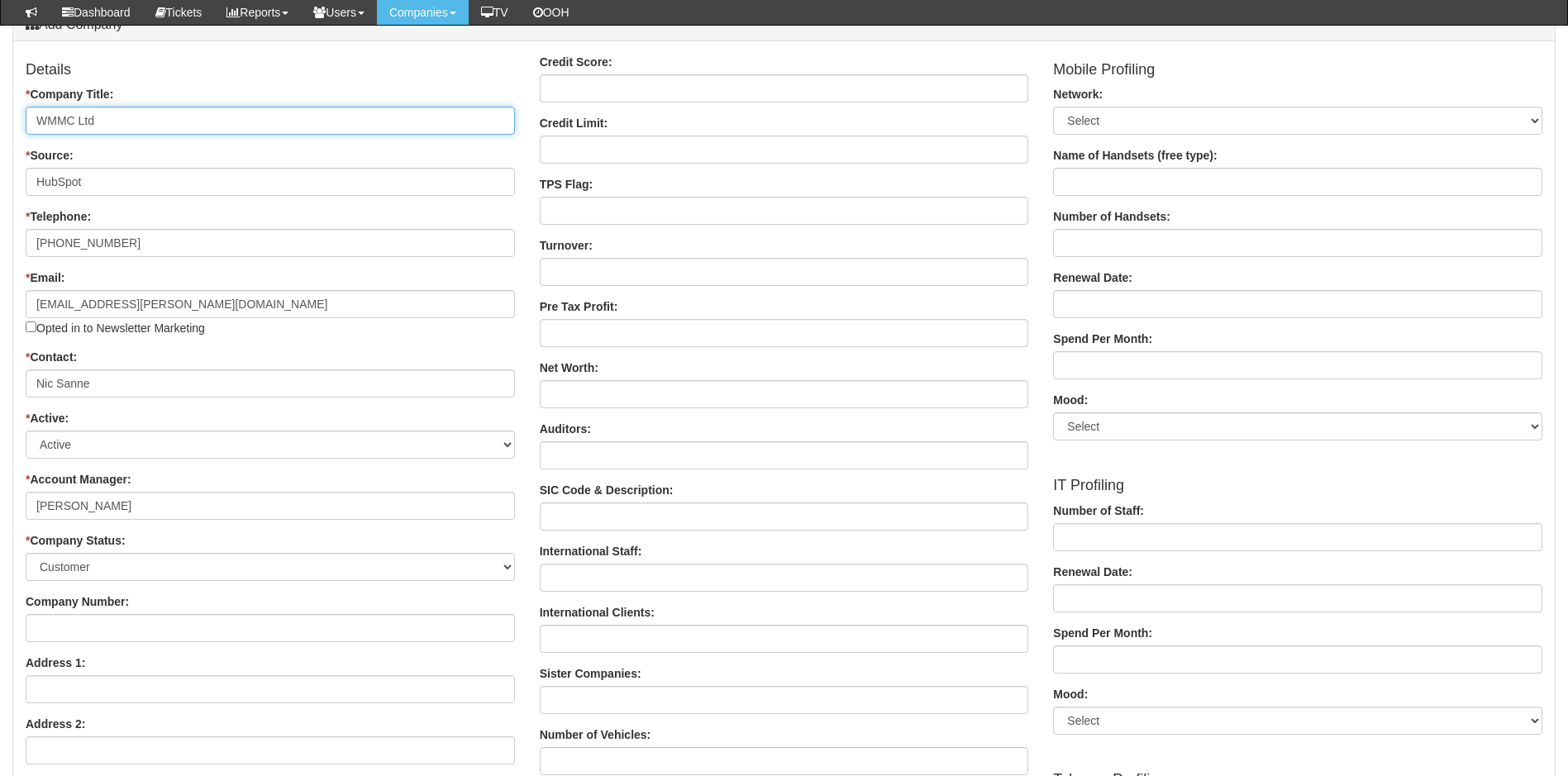
click at [115, 119] on input "WMMC Ltd" at bounding box center [271, 121] width 489 height 28
paste input "ESTONING MANOR MANAGEMENT COMPANY LIMITED"
type input "WESTONING MANOR MANAGEMENT COMPANY LIMITED"
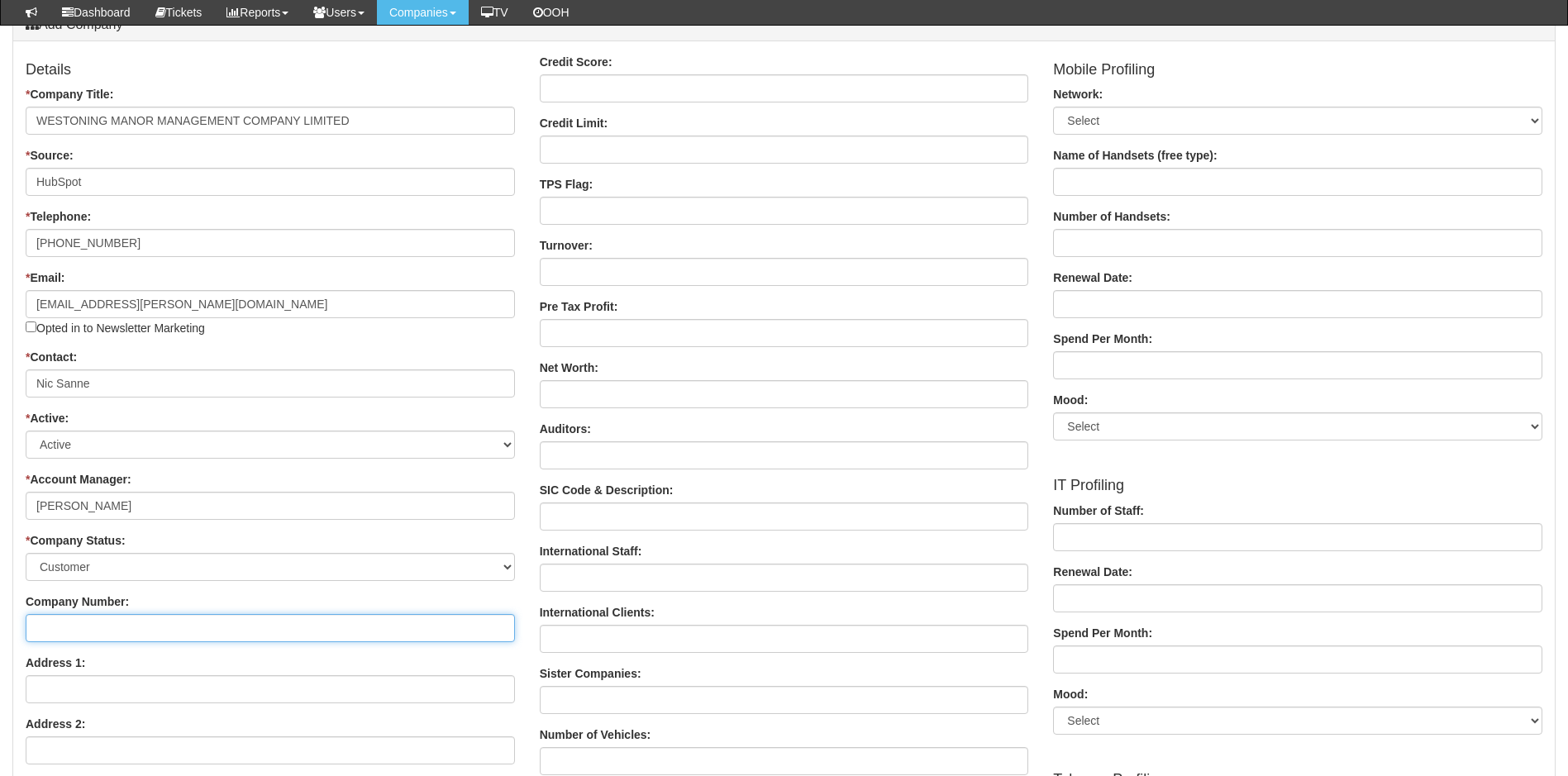
click at [124, 627] on input "Company Number:" at bounding box center [271, 628] width 489 height 28
paste input "03825973"
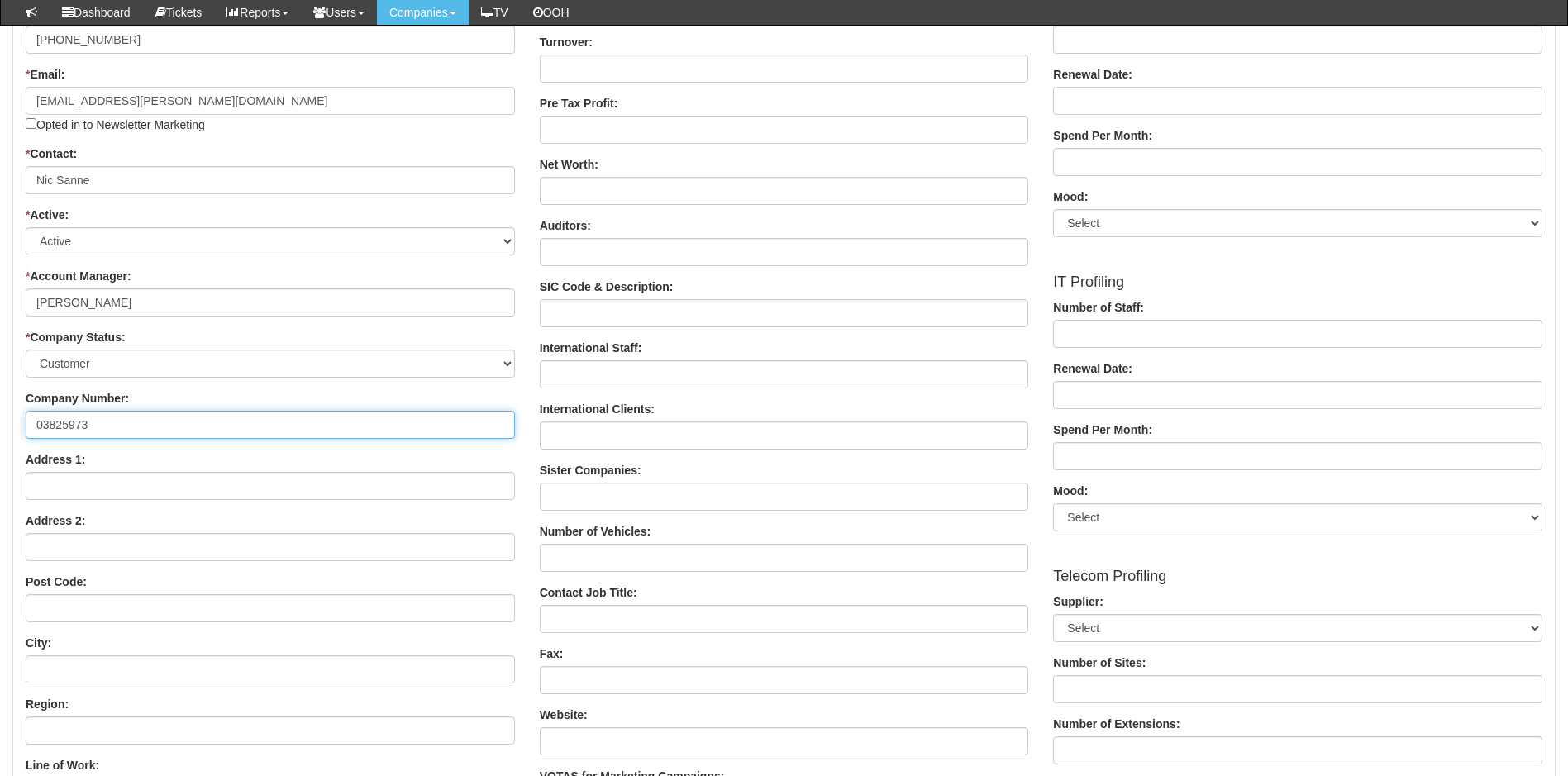
scroll to position [413, 0]
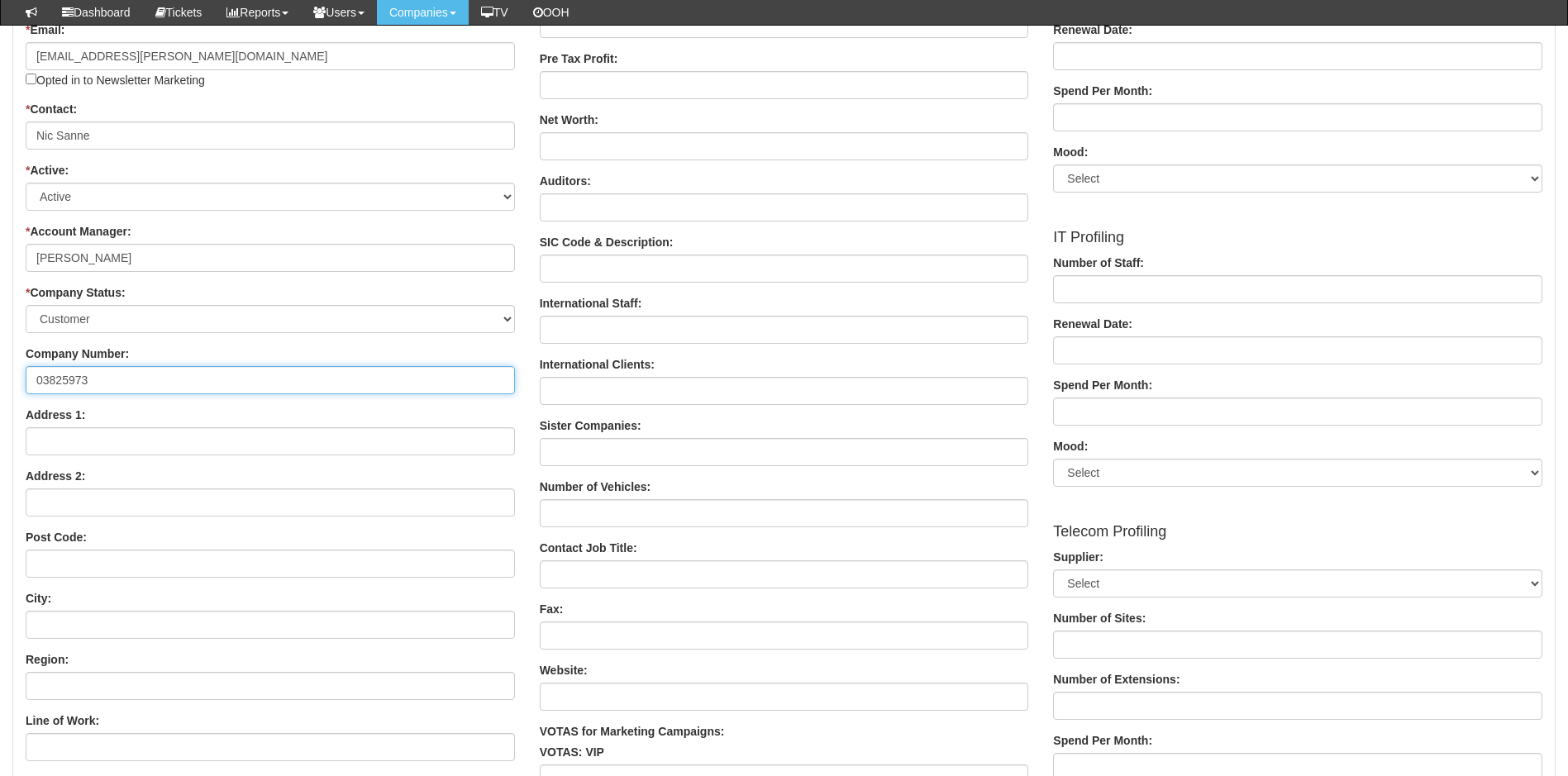
type input "03825973"
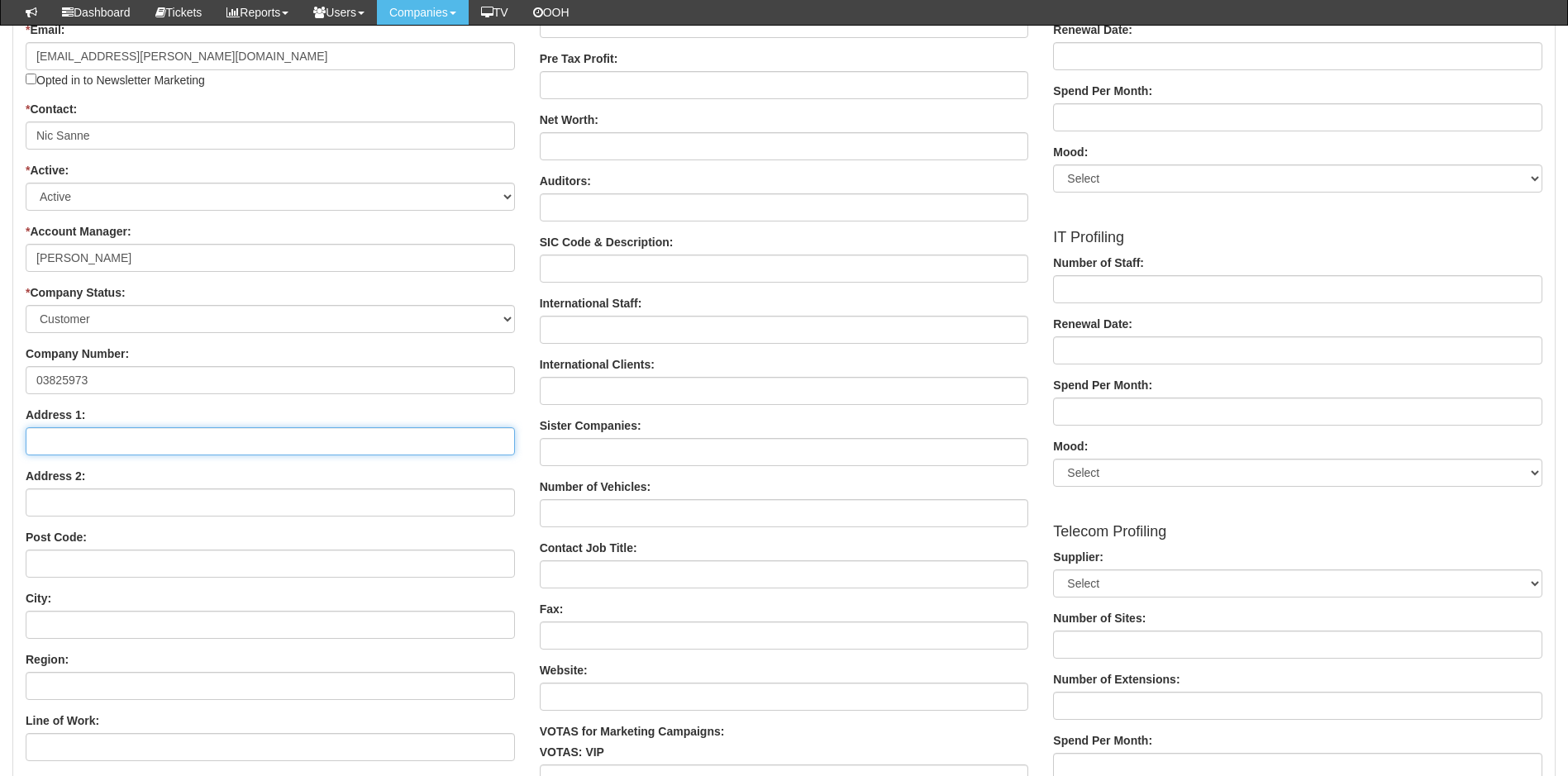
click at [167, 436] on input "Address 1:" at bounding box center [271, 441] width 489 height 28
paste input "10 Manor Gardens, Westoning,"
type input "10 Manor Gardens, Westoning,"
click at [141, 500] on input "Address 2:" at bounding box center [271, 502] width 489 height 28
paste input "Bedford,"
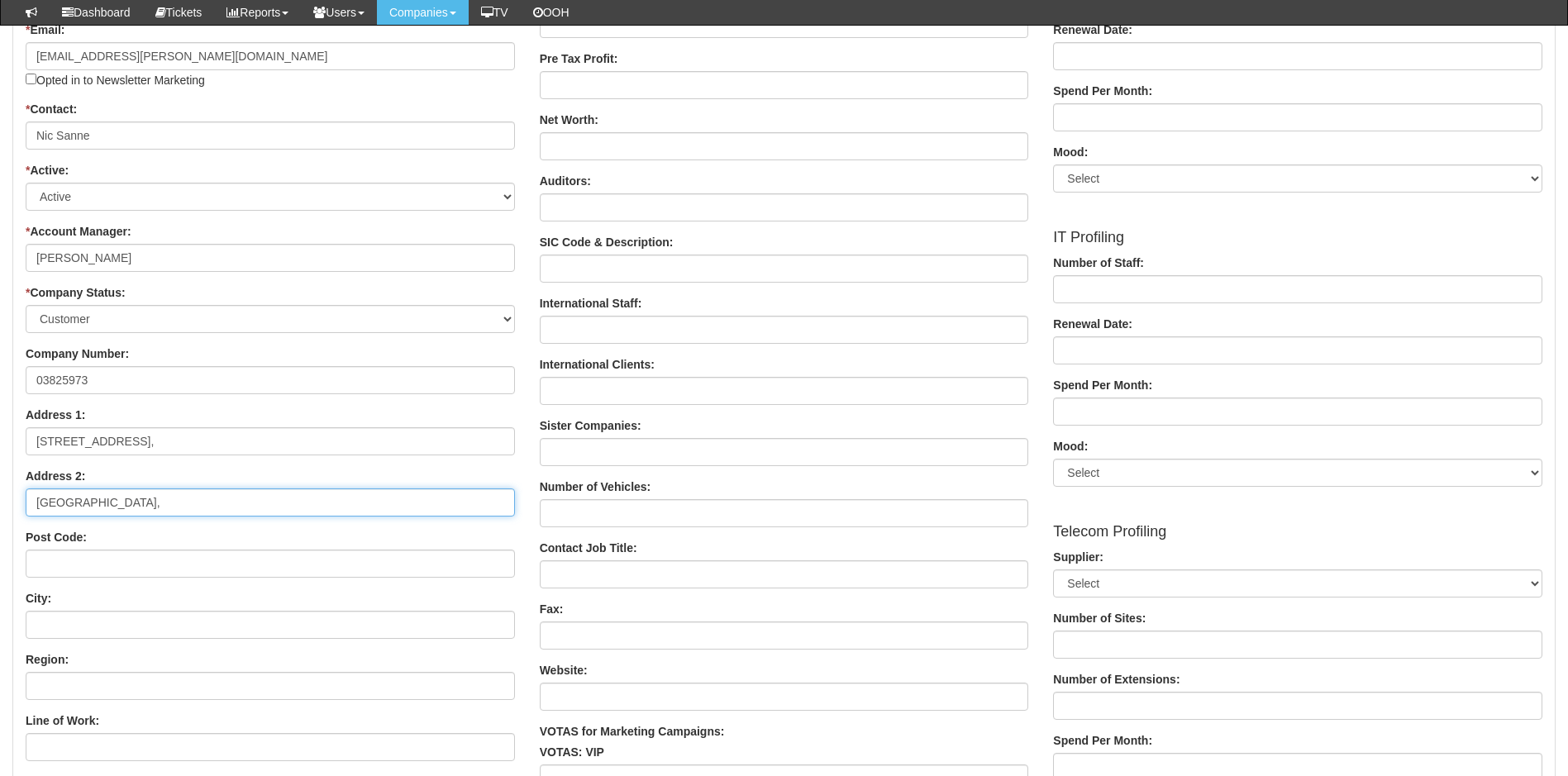
type input "Bedford,"
click at [174, 574] on input "Post Code:" at bounding box center [271, 564] width 489 height 28
paste input "MK45 5NA"
type input "MK45 5NA"
drag, startPoint x: 115, startPoint y: 506, endPoint x: 22, endPoint y: 501, distance: 93.1
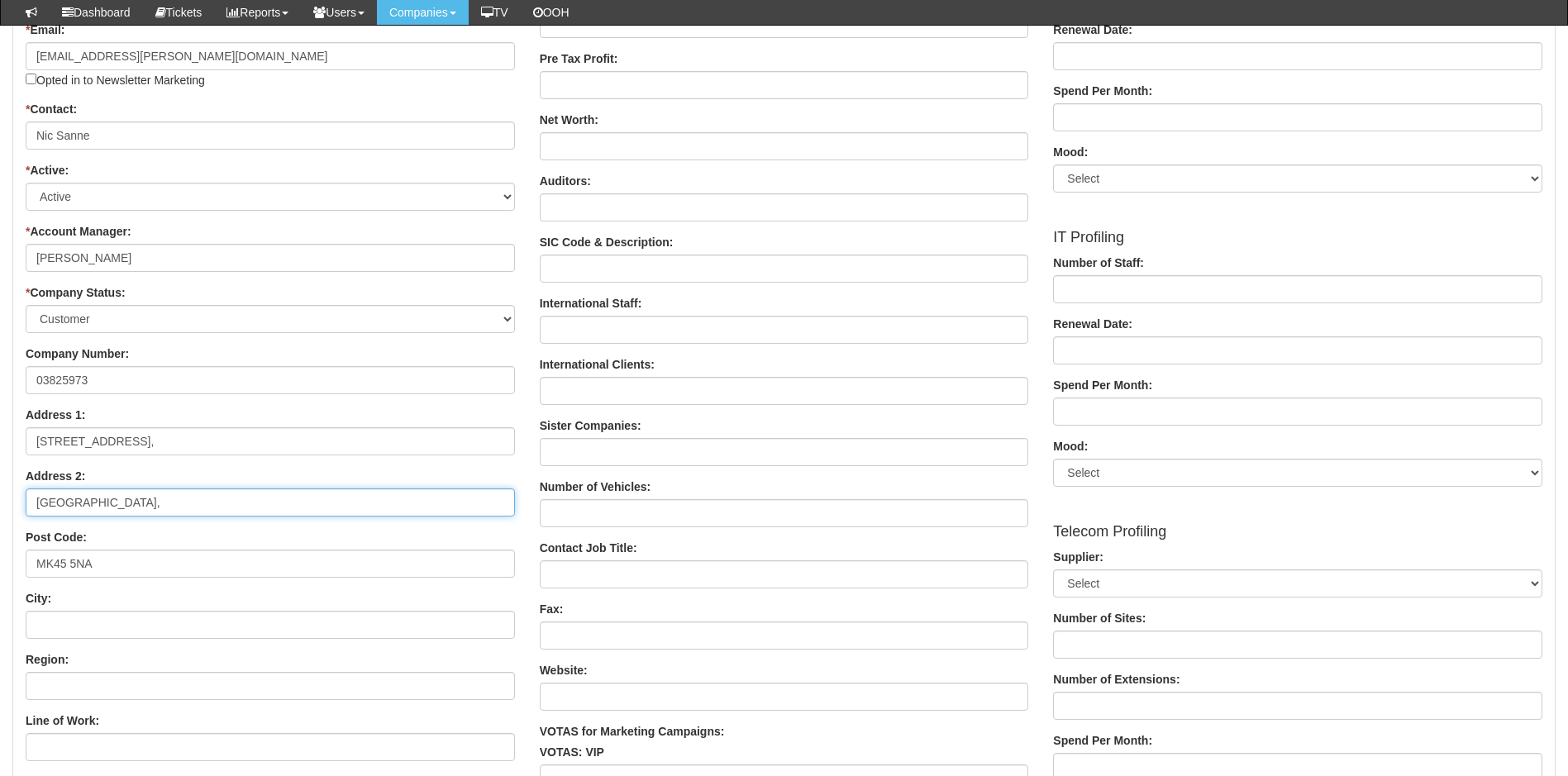
click at [22, 501] on div "Details * Company Title: WESTONING MANOR MANAGEMENT COMPANY LIMITED * Source: H…" at bounding box center [271, 504] width 514 height 1397
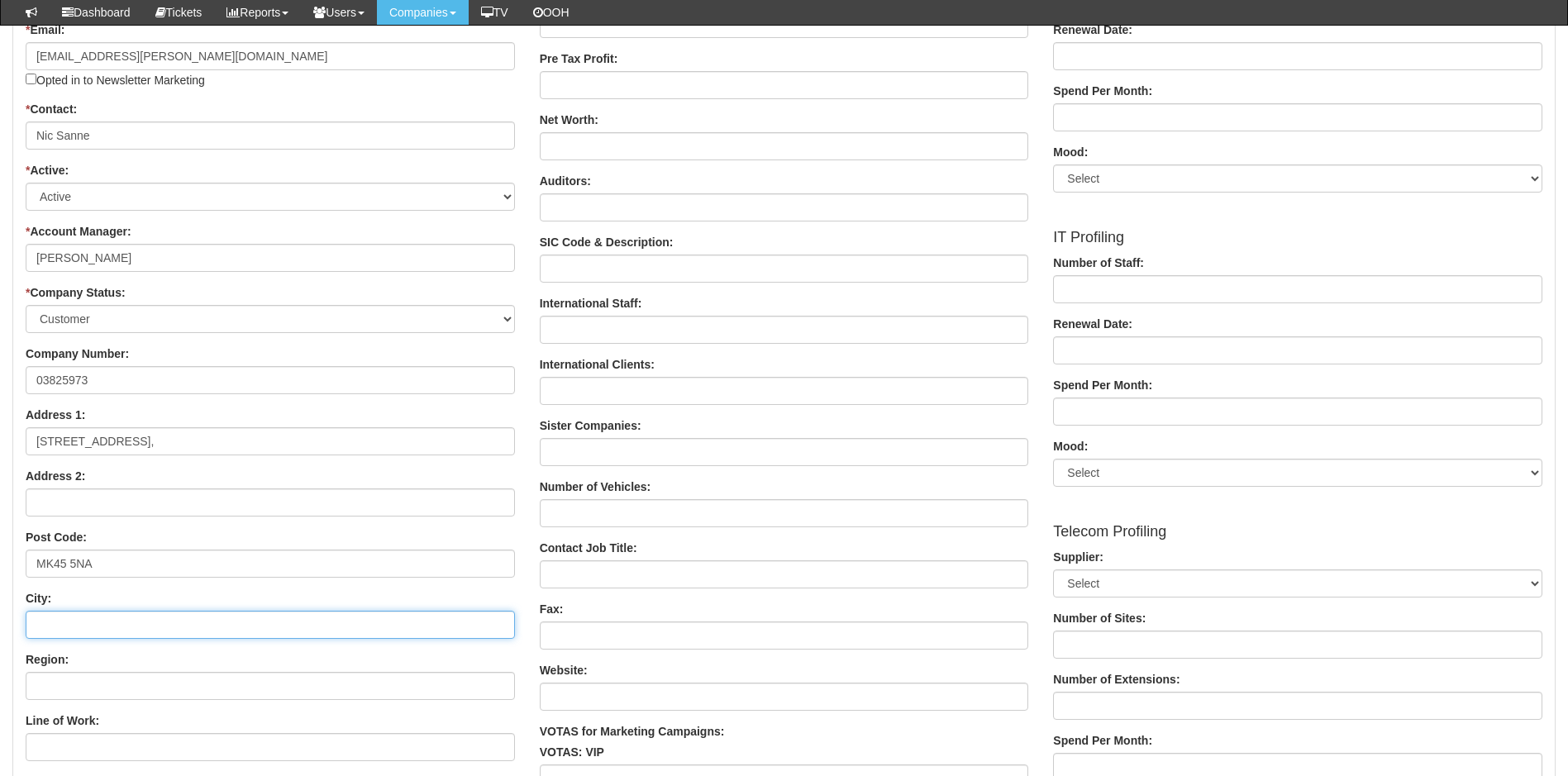
click at [104, 625] on input "City:" at bounding box center [271, 625] width 489 height 28
paste input "Bedford,"
type input "Bedford,"
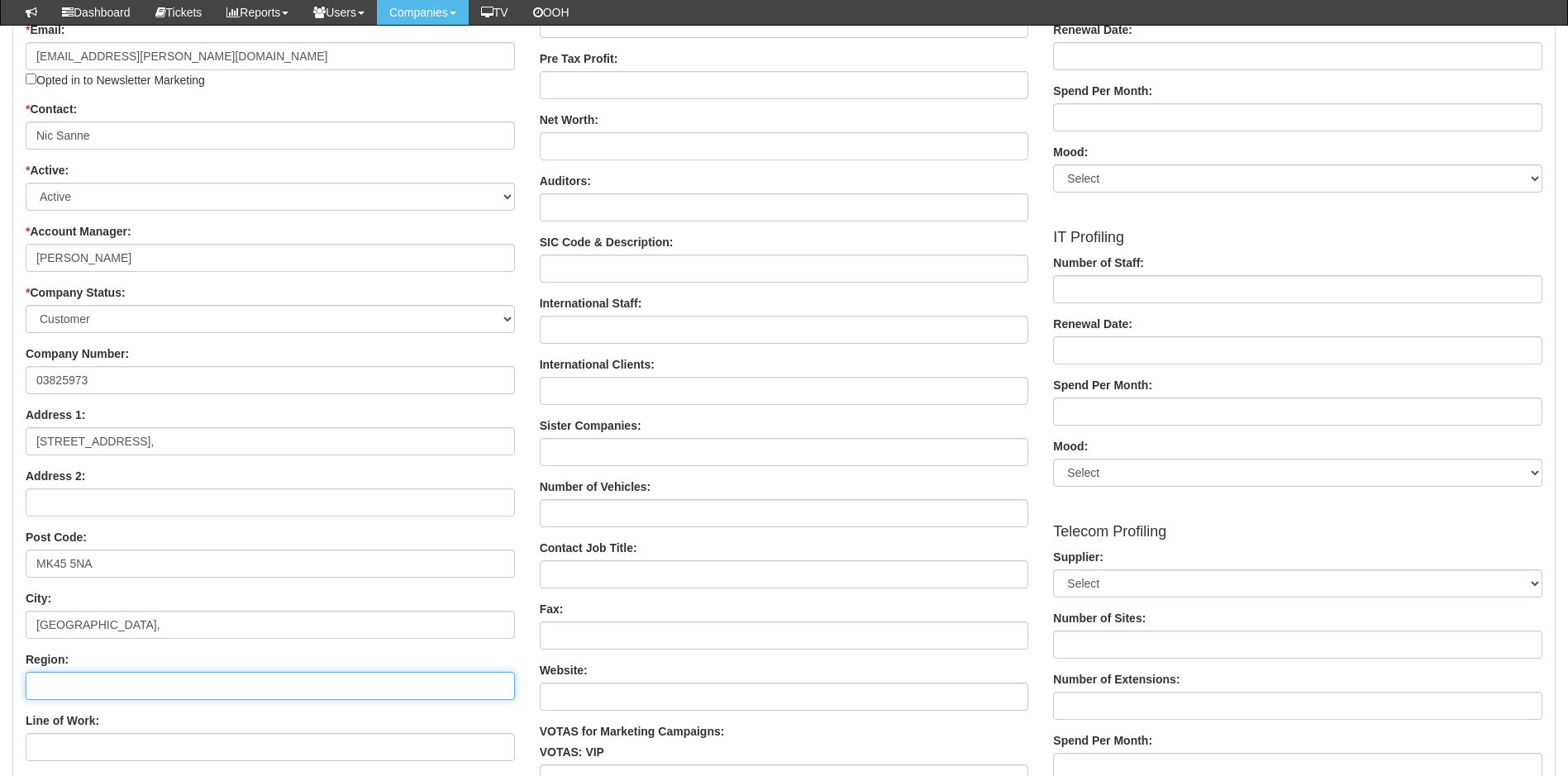
click at [95, 685] on input "Region:" at bounding box center [271, 686] width 489 height 28
type input "Milton Keynes"
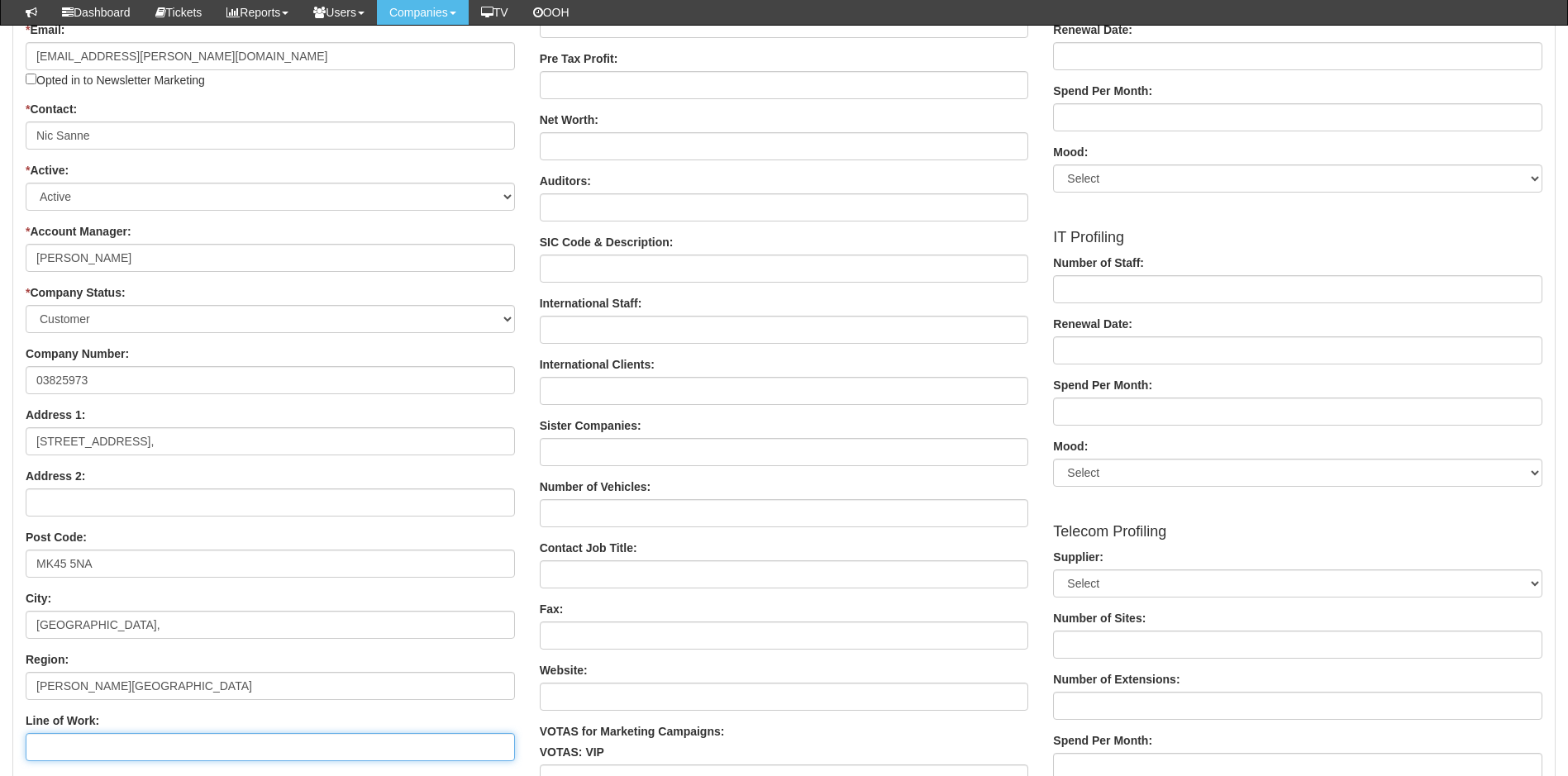
click at [89, 750] on input "Line of Work:" at bounding box center [271, 747] width 489 height 28
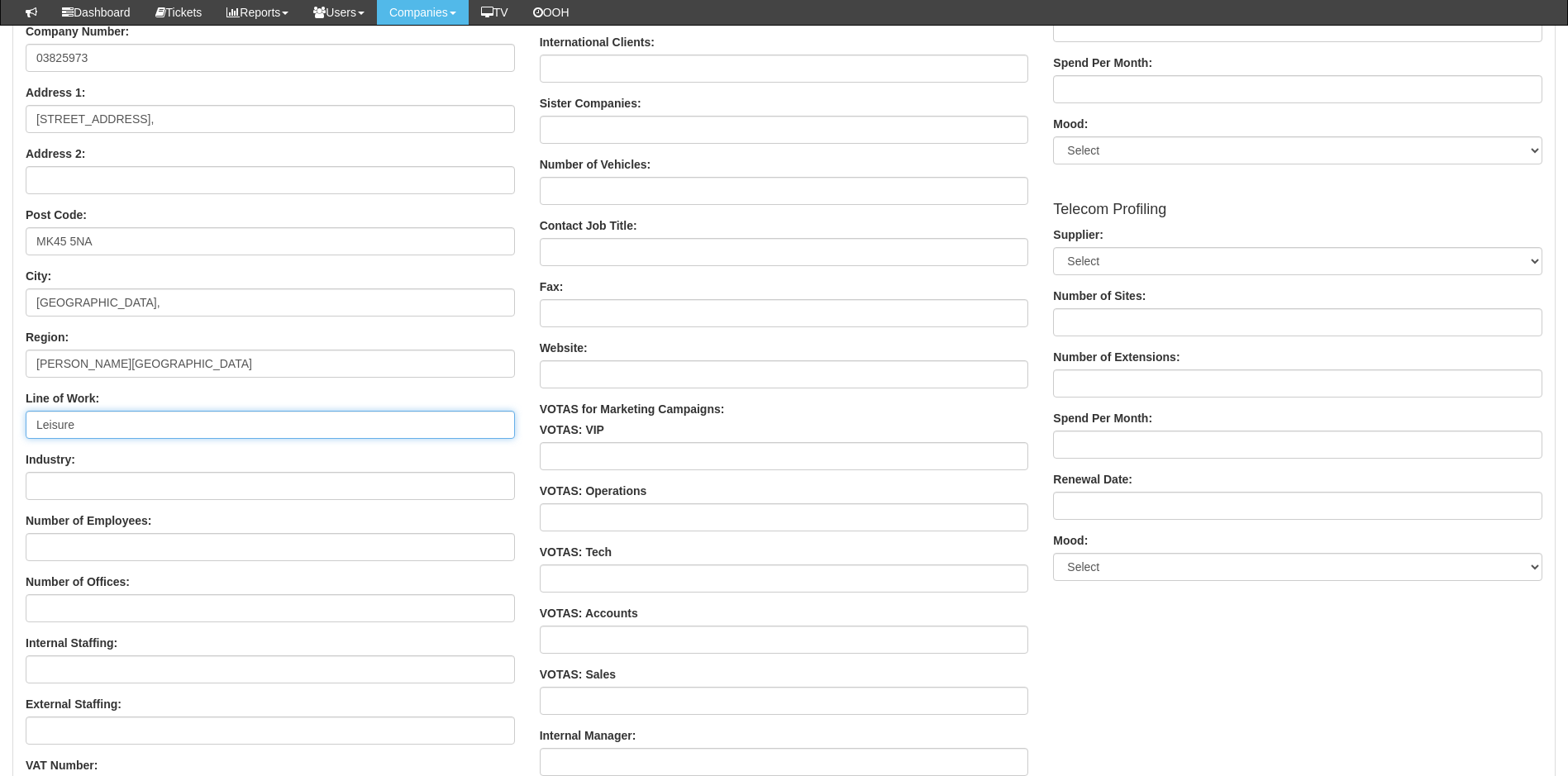
scroll to position [743, 0]
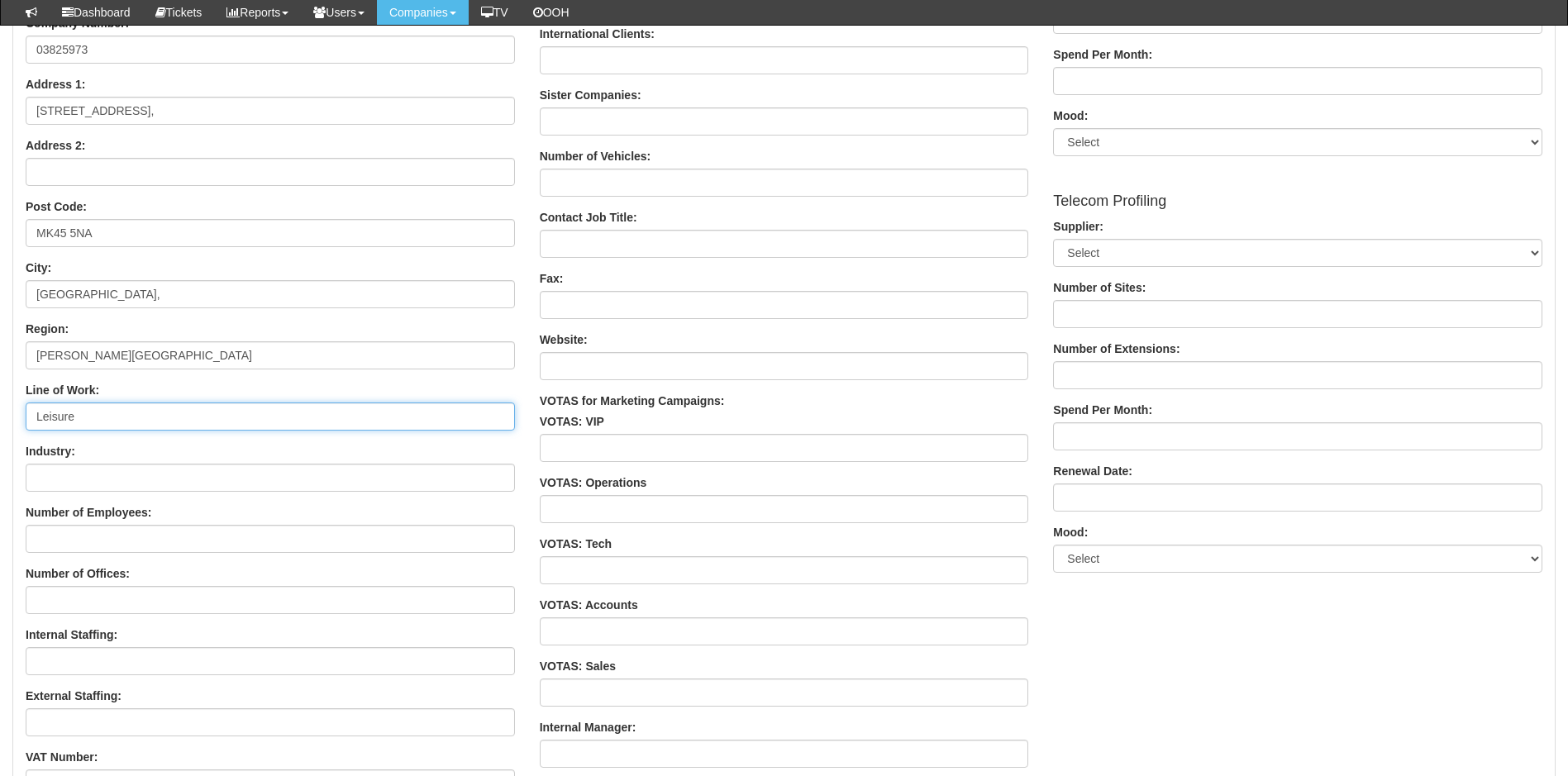
type input "Leisure"
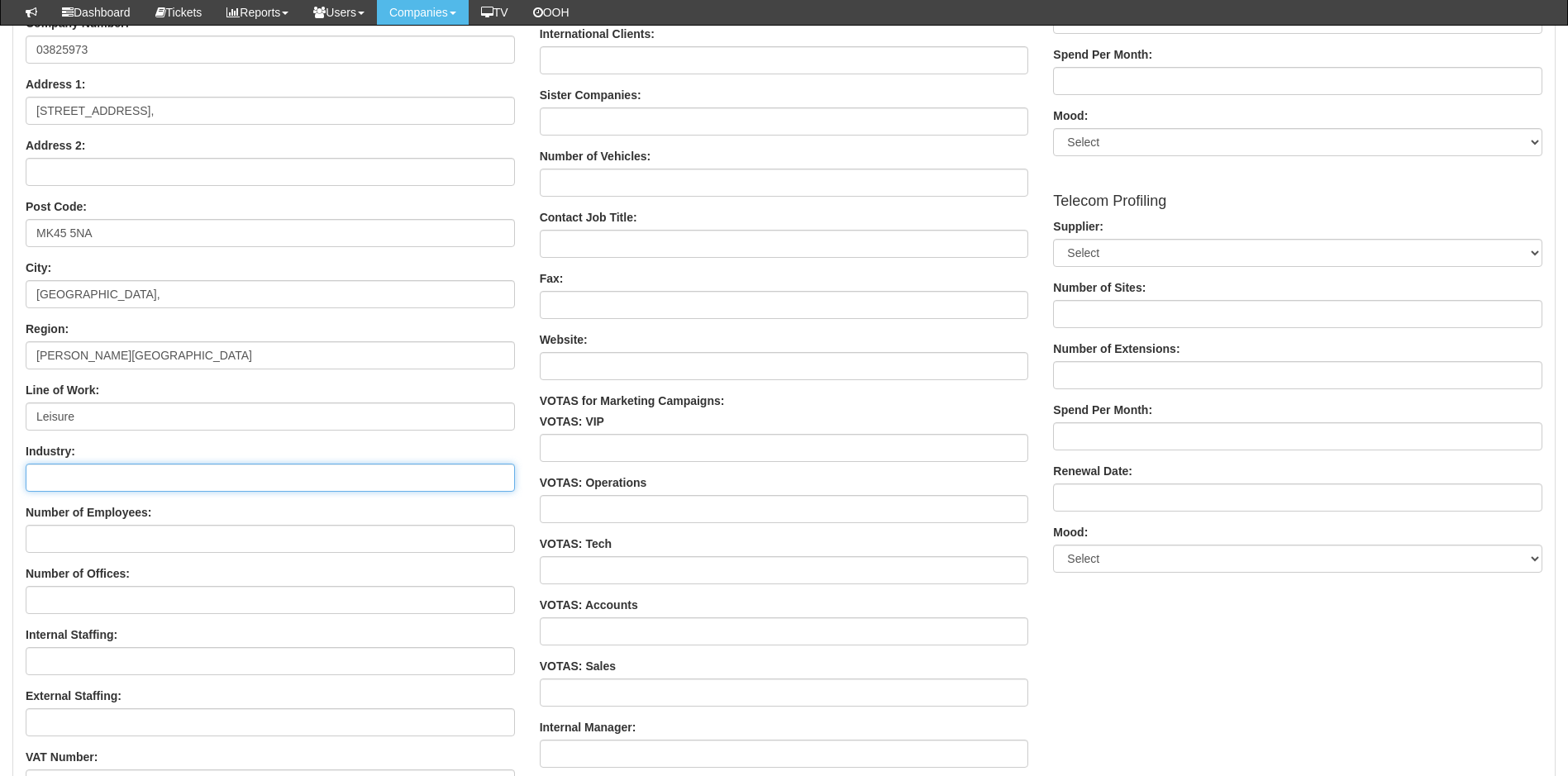
click at [183, 473] on input "Industry:" at bounding box center [271, 478] width 489 height 28
type input "Leisure"
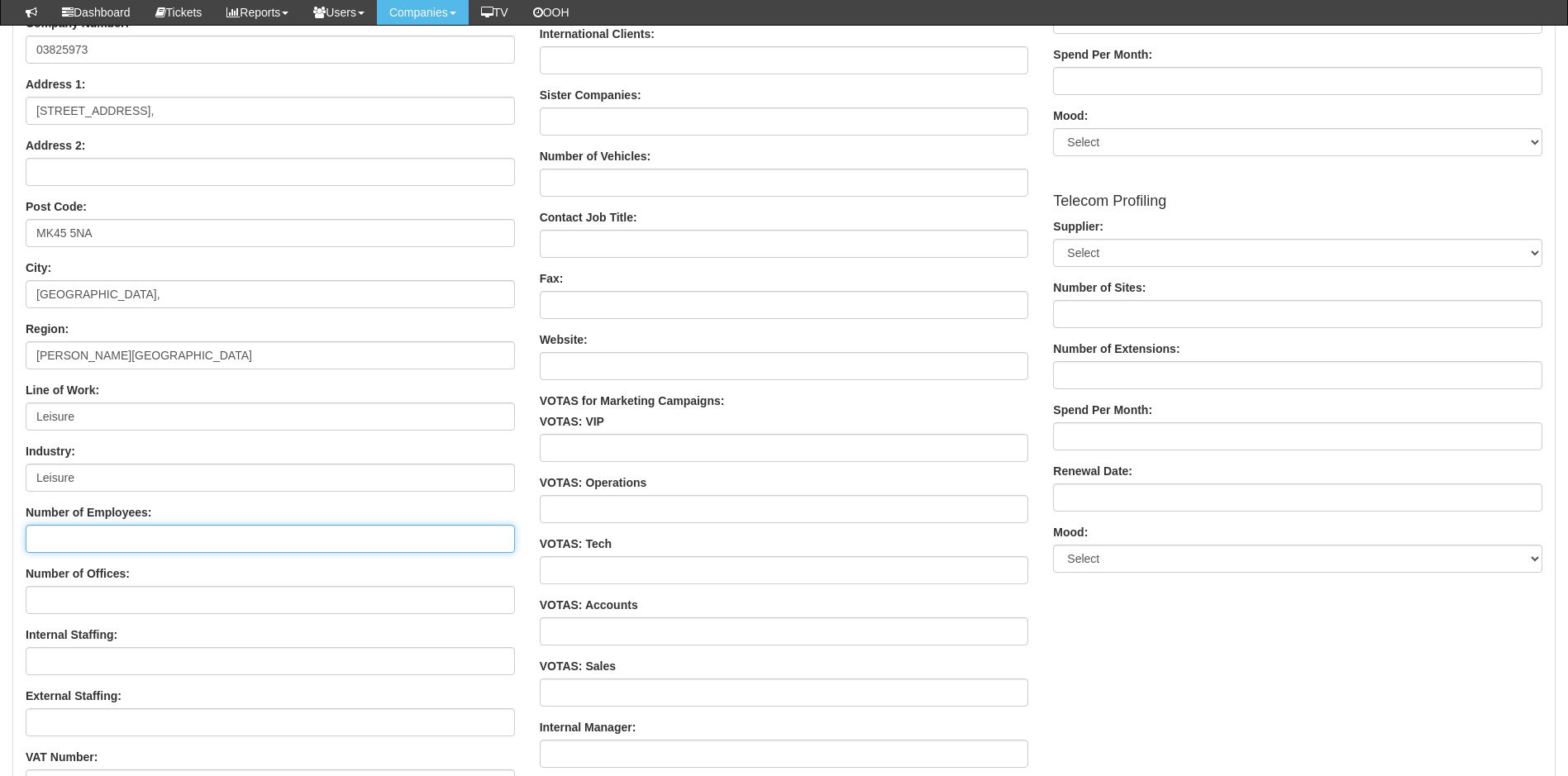
click at [179, 535] on input "Number of Employees:" at bounding box center [271, 539] width 489 height 28
type input "2"
click at [142, 601] on input "Number of Offices:" at bounding box center [271, 600] width 489 height 28
type input "1"
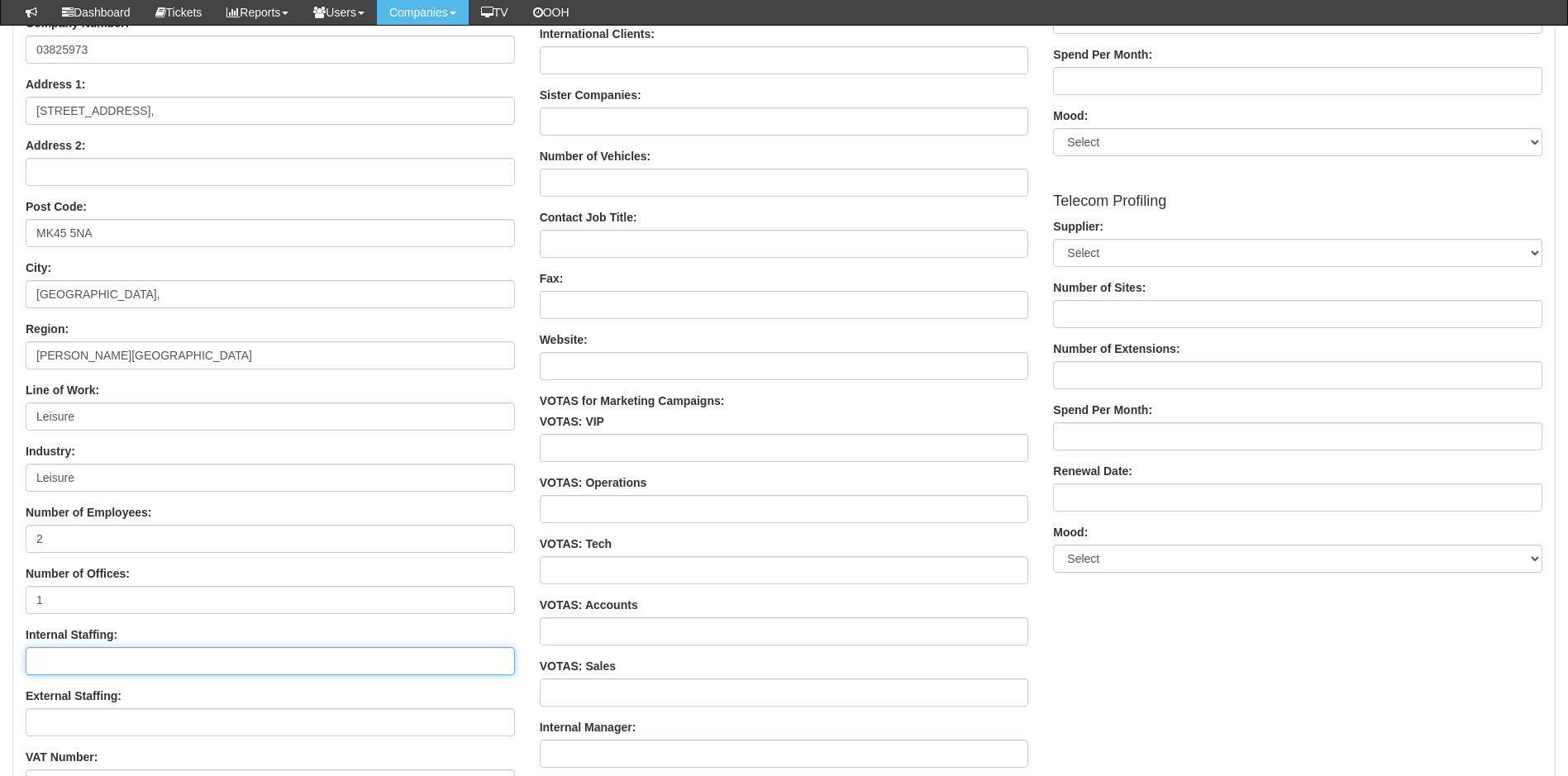
click at [132, 652] on input "Internal Staffing:" at bounding box center [271, 661] width 489 height 28
type input "2"
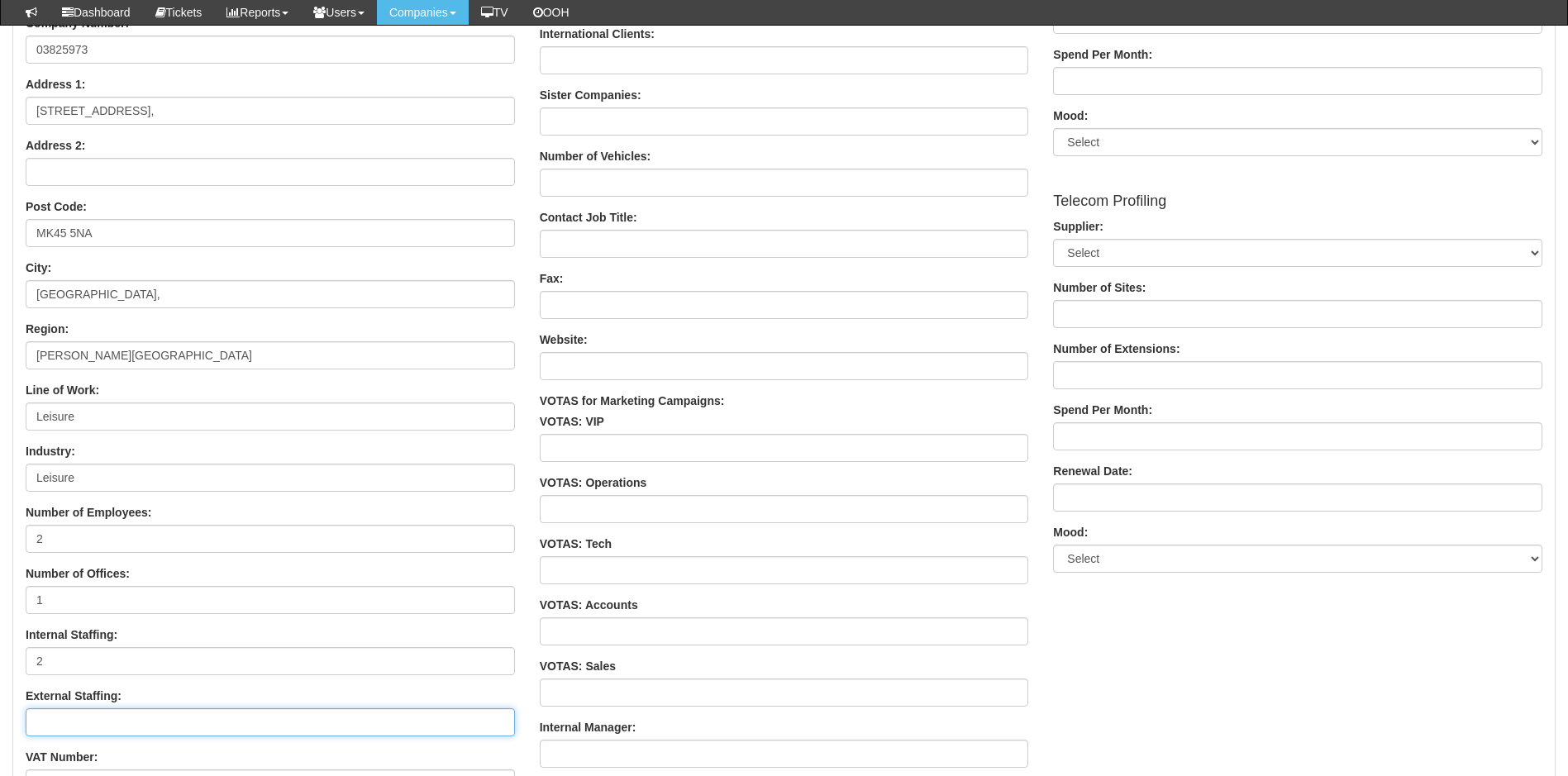
click at [124, 719] on input "External Staffing:" at bounding box center [271, 723] width 489 height 28
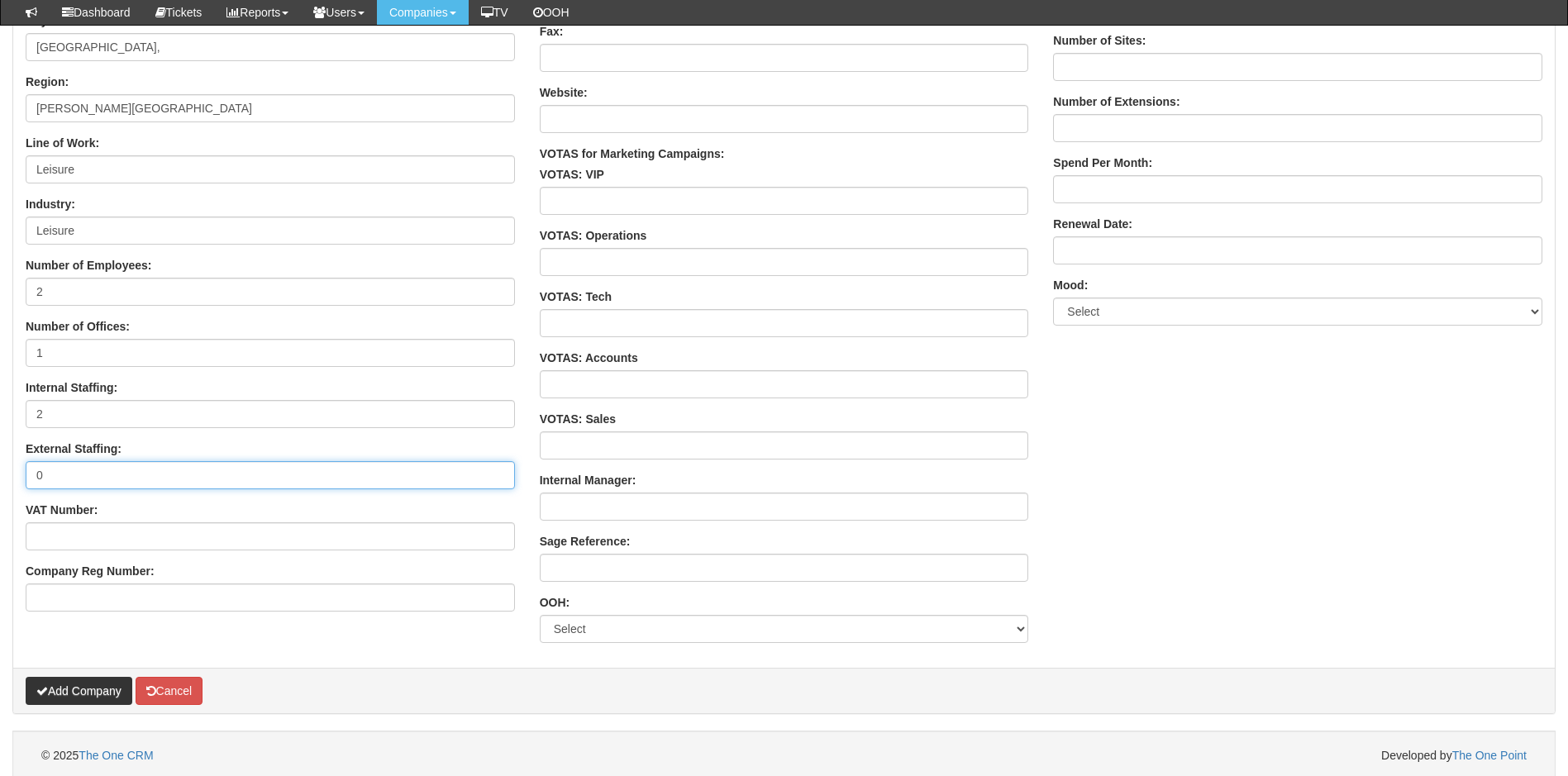
scroll to position [991, 0]
type input "0"
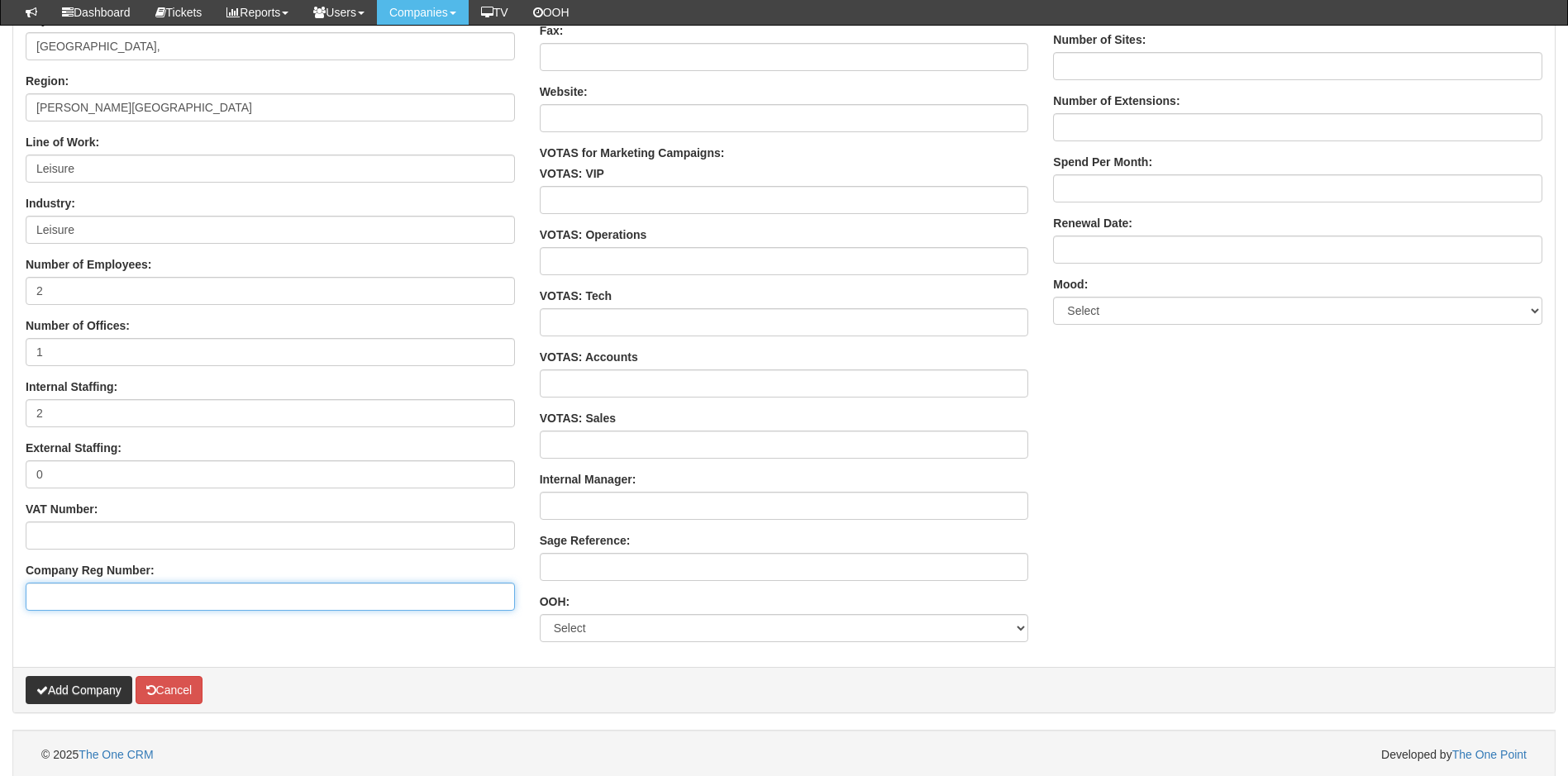
click at [162, 599] on input "Company Reg Number:" at bounding box center [271, 597] width 489 height 28
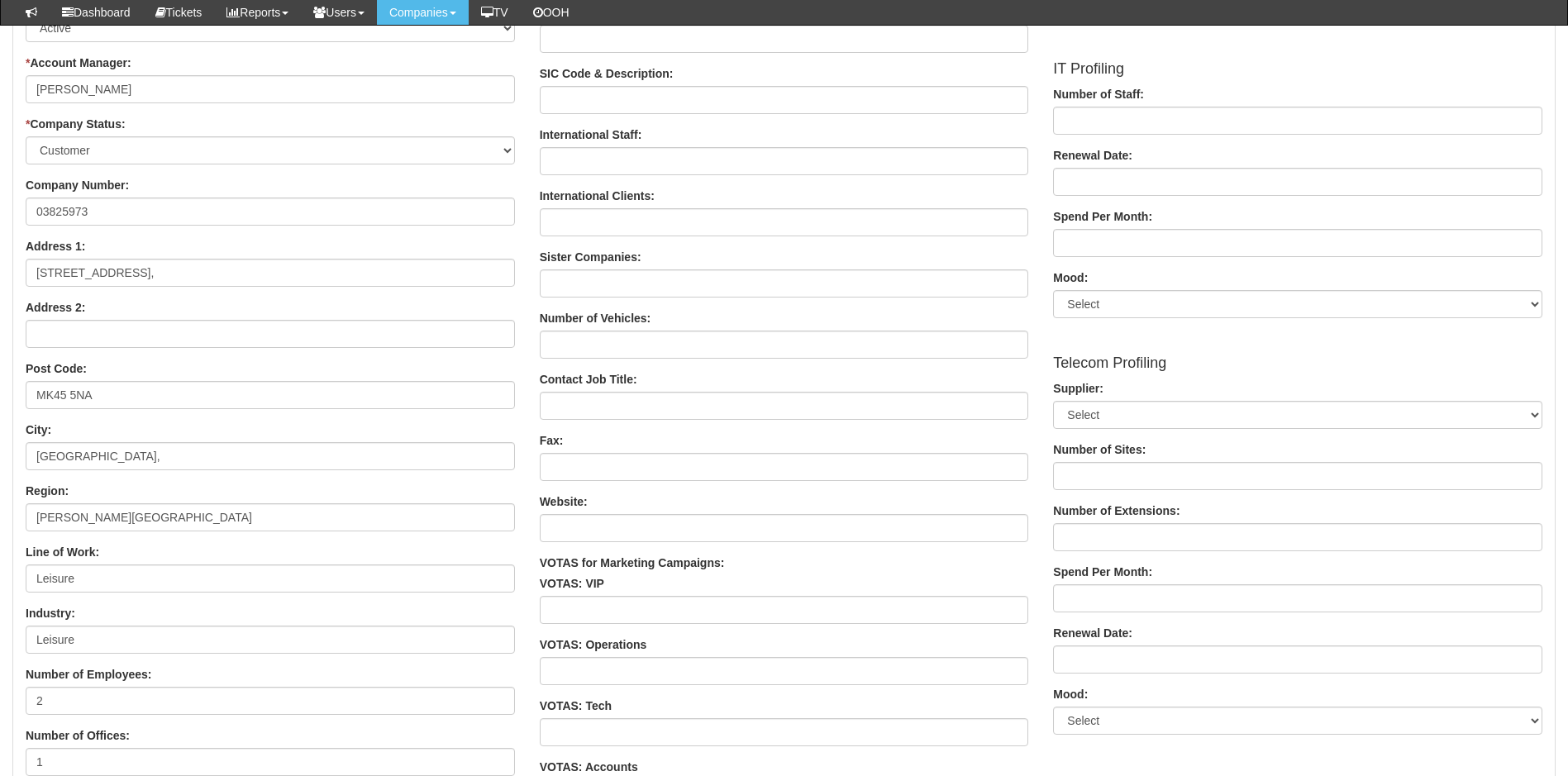
scroll to position [578, 0]
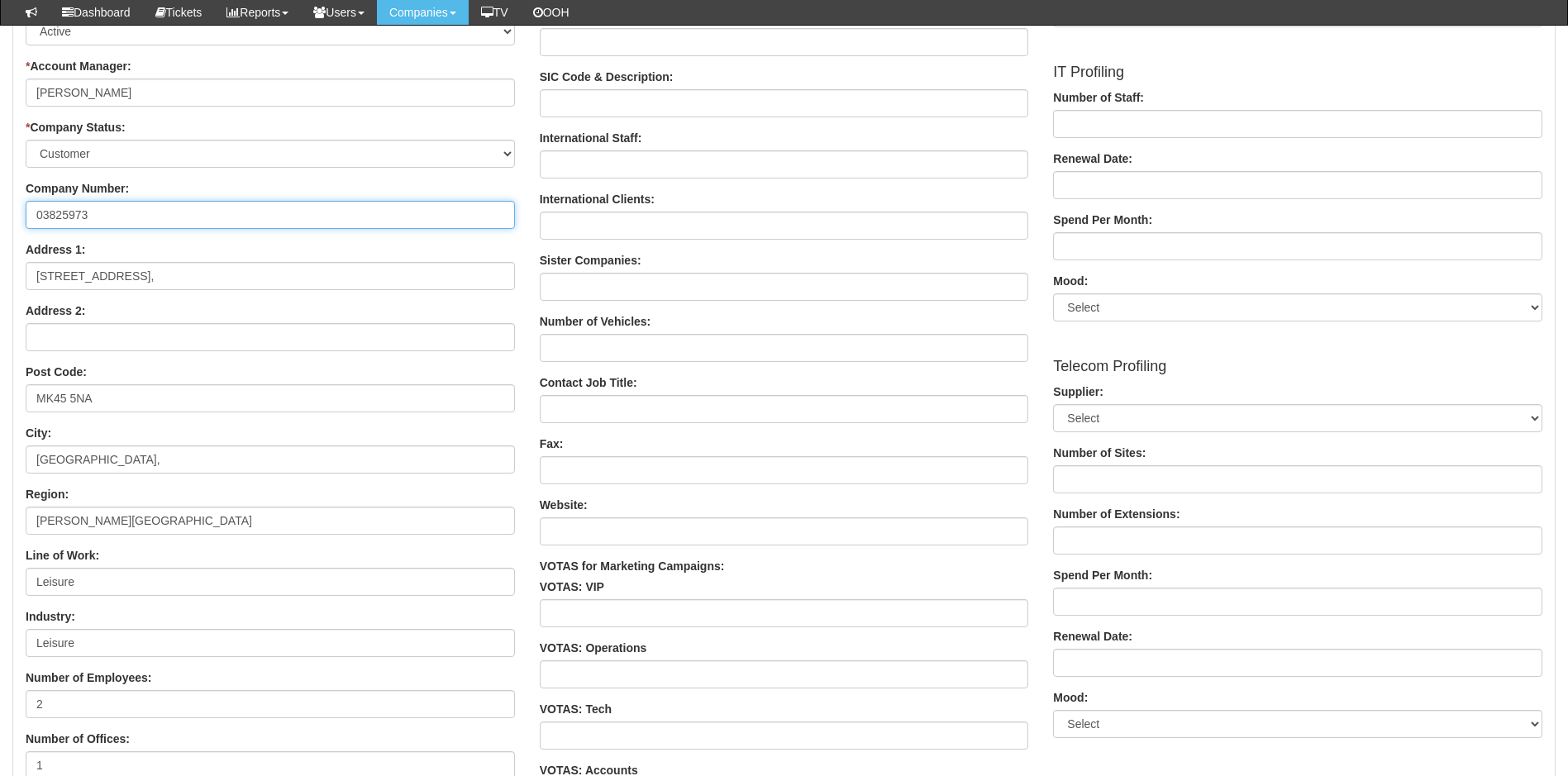
drag, startPoint x: 33, startPoint y: 203, endPoint x: -3, endPoint y: 207, distance: 36.2
click at [0, 207] on html "× Send Email × Add Appointment × Create Ticket × Create Proactive Activity × Ad…" at bounding box center [784, 307] width 1568 height 1771
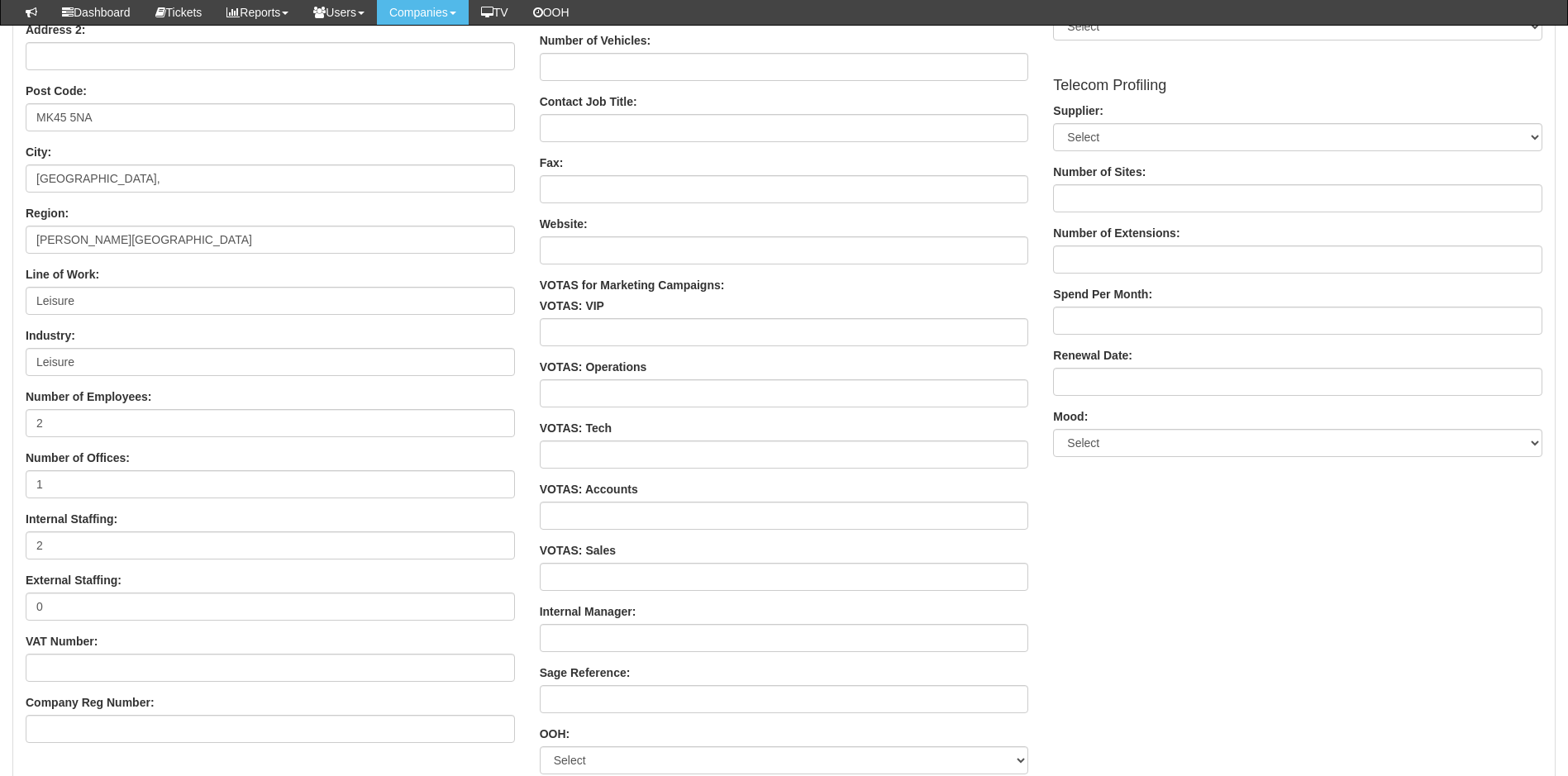
scroll to position [995, 0]
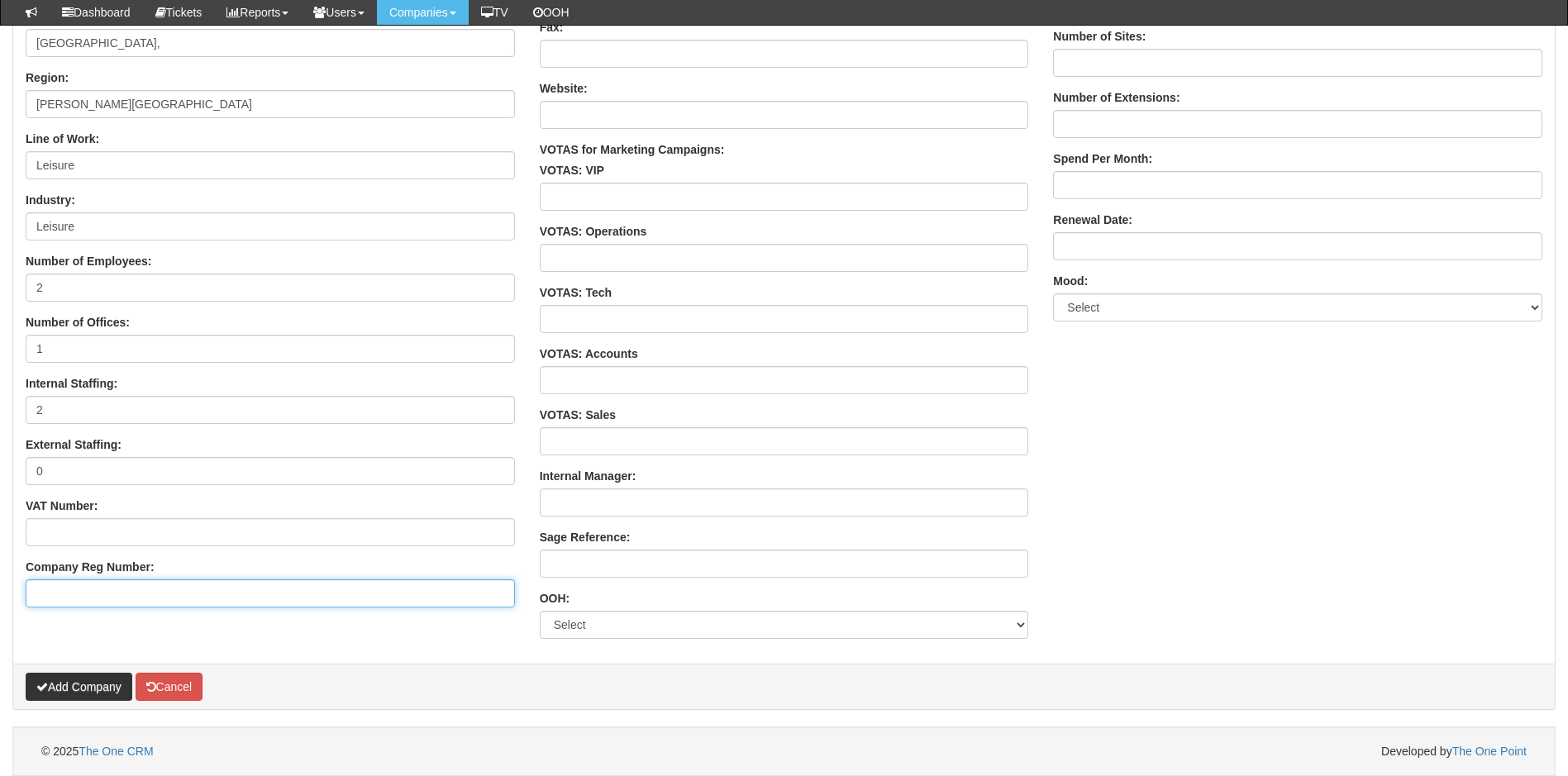
click at [117, 590] on input "Company Reg Number:" at bounding box center [271, 593] width 489 height 28
paste input "03825973"
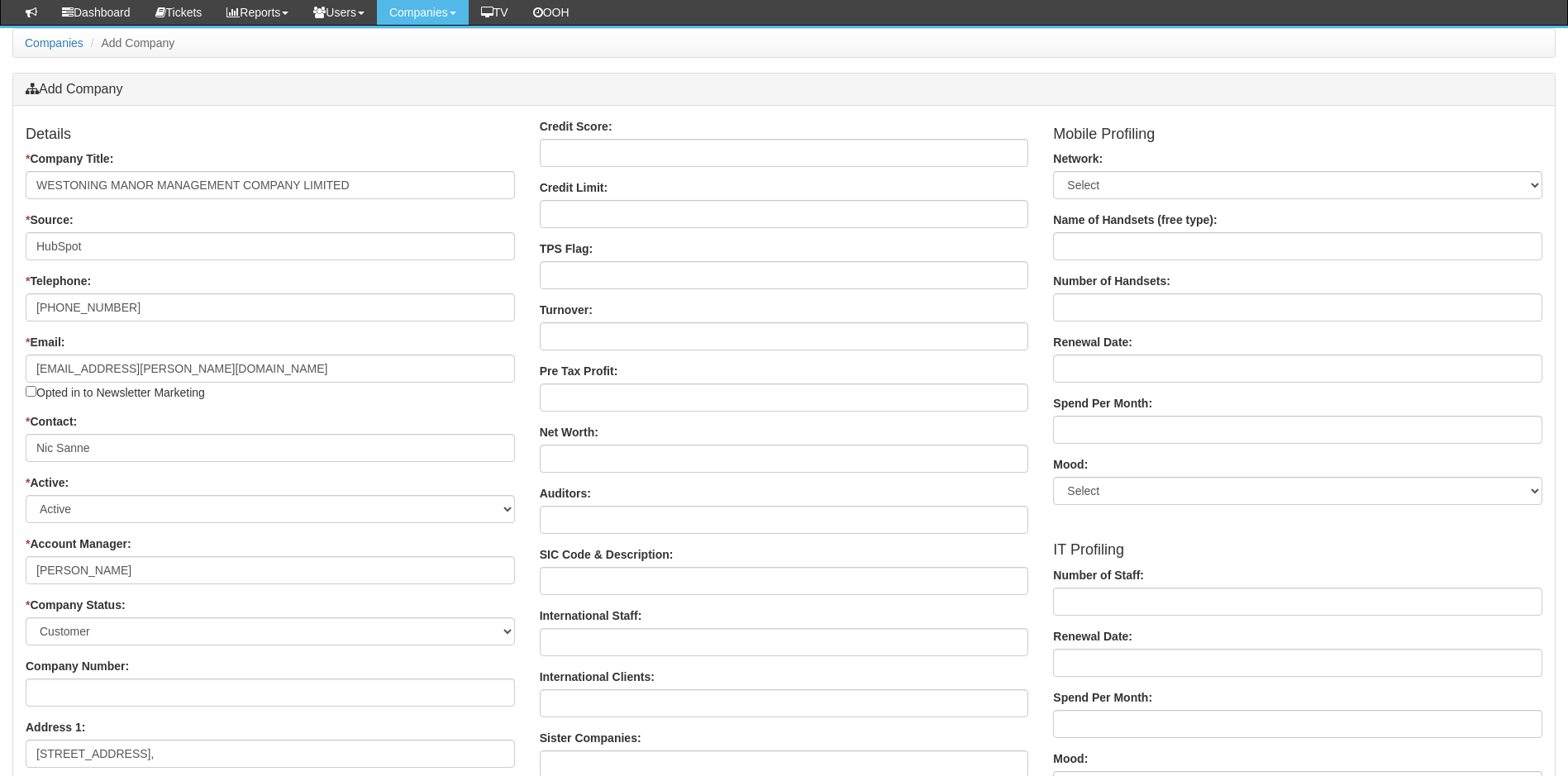
scroll to position [86, 0]
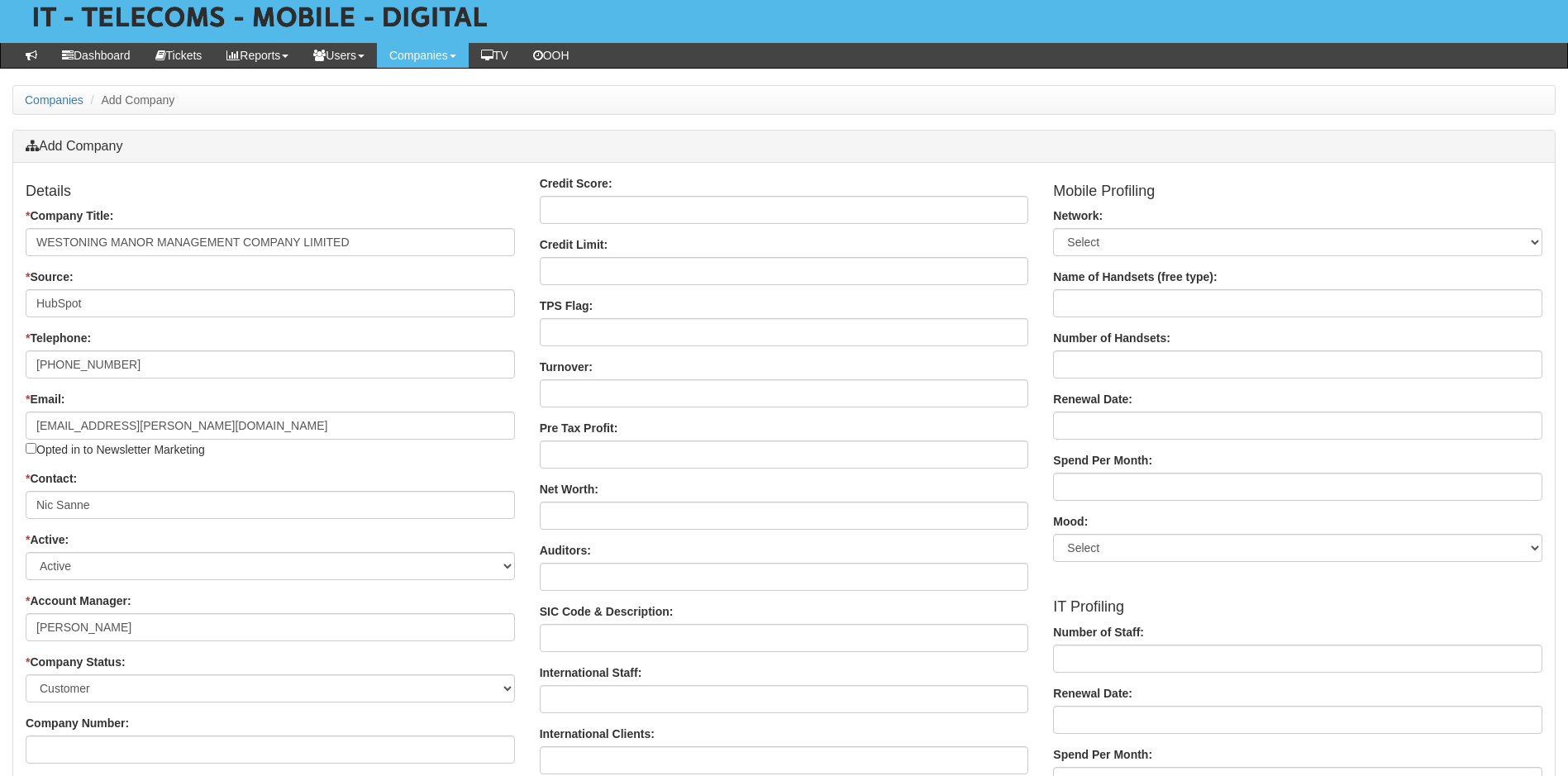
type input "03825973"
click at [1530, 241] on select "Select o2 3 Virgin Orange EE T-Mobile Sky Mobile Tesco Mobile Sainsburys Giffga…" at bounding box center [1298, 242] width 489 height 28
click at [1146, 240] on select "Select o2 3 Virgin Orange EE T-Mobile Sky Mobile Tesco Mobile Sainsburys Giffga…" at bounding box center [1298, 242] width 489 height 28
select select "o2"
click at [1136, 361] on input "Number of Handsets:" at bounding box center [1298, 365] width 489 height 28
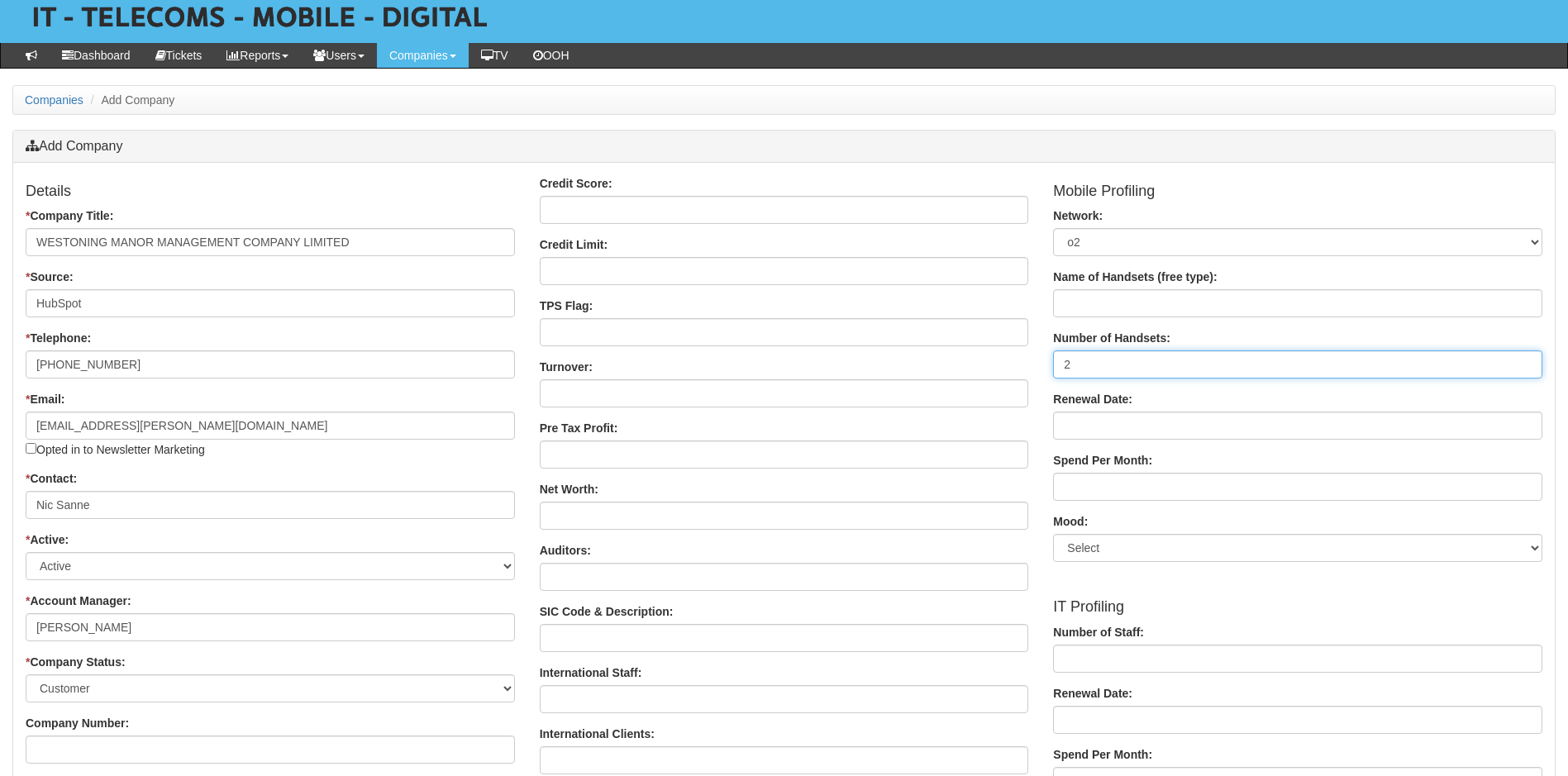
type input "2"
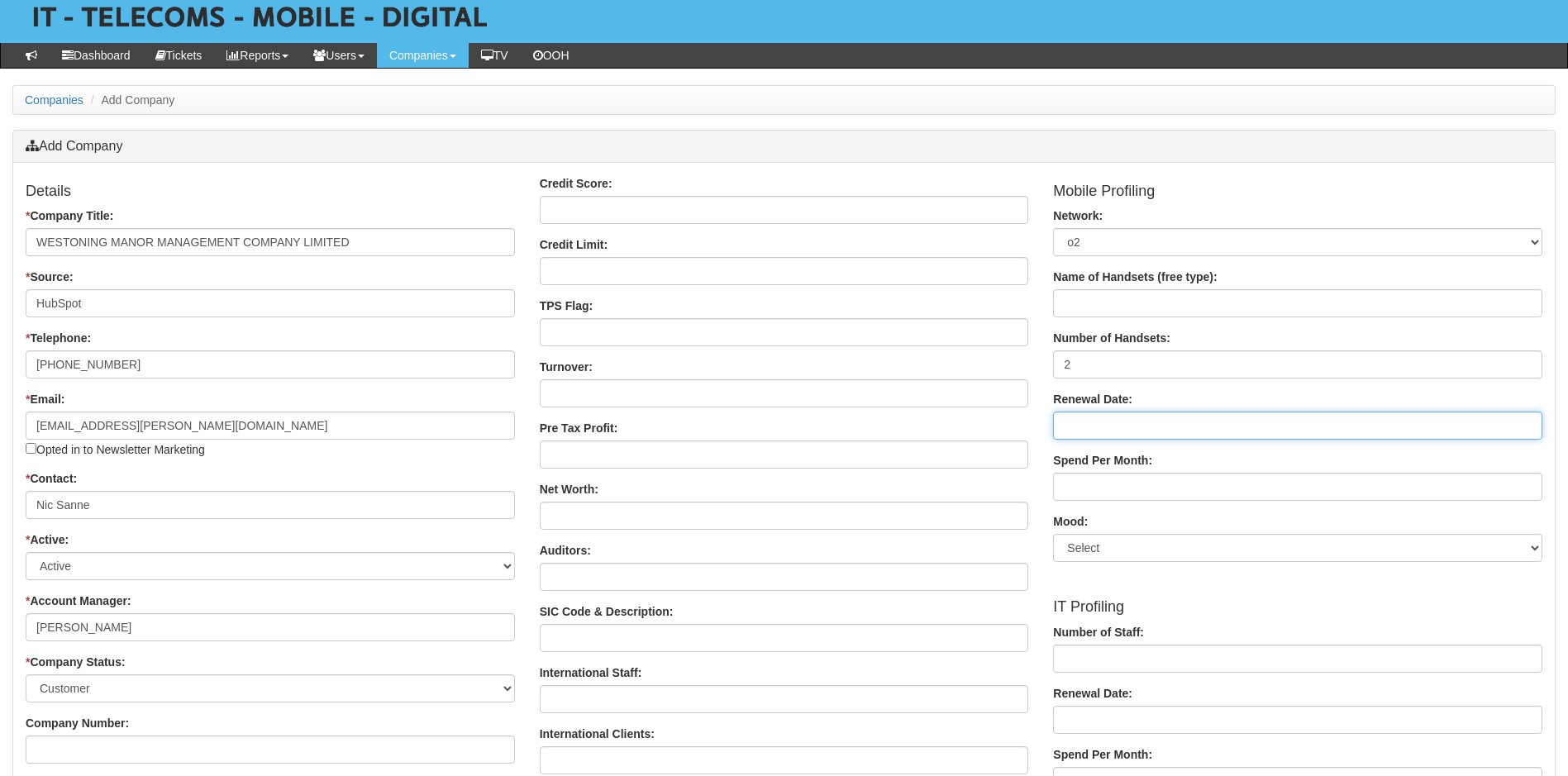
click at [1126, 427] on input "Renewal Date:" at bounding box center [1298, 426] width 489 height 28
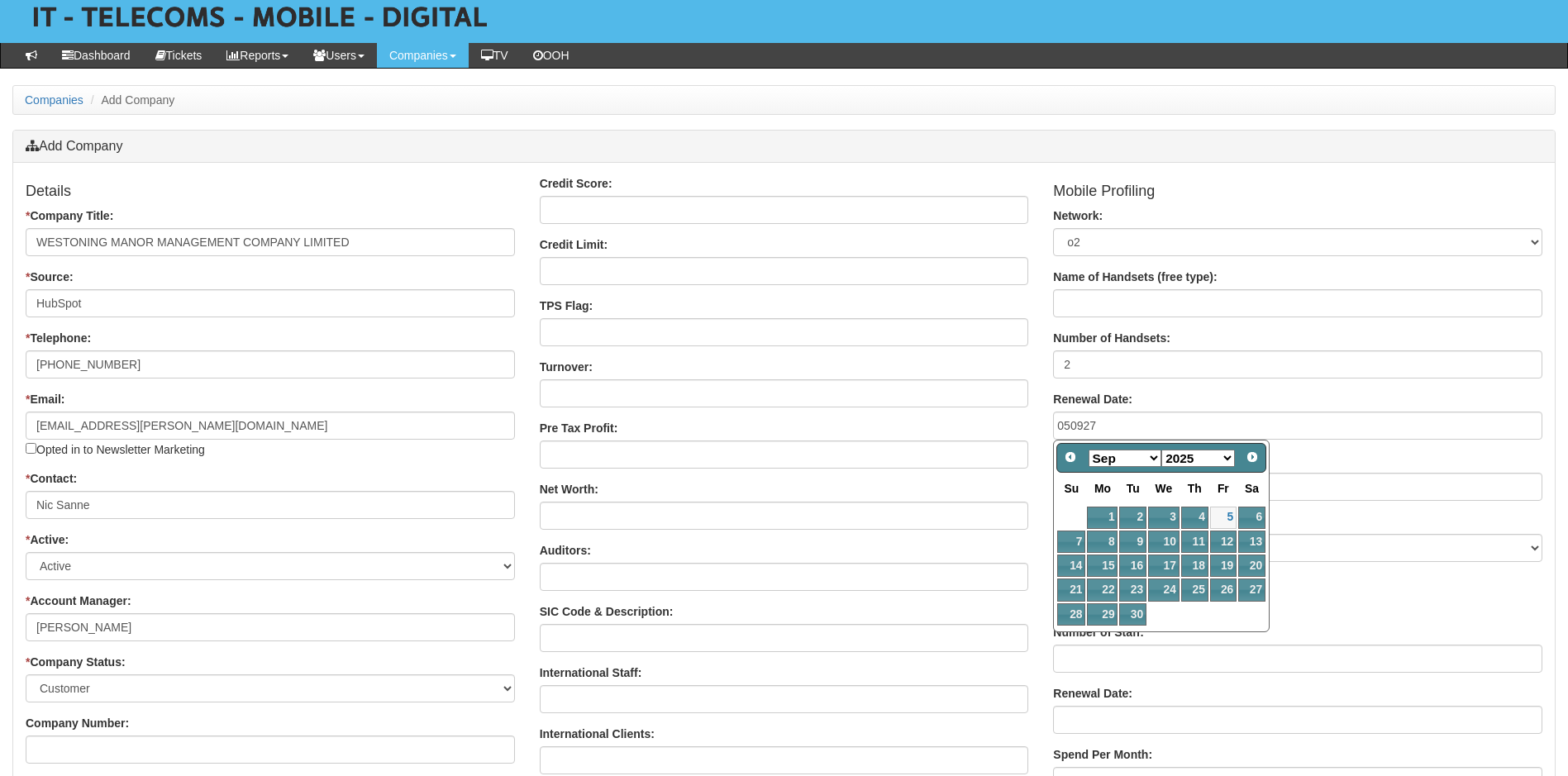
click at [1227, 456] on select "1900 1901 1902 1903 1904 1905 1906 1907 1908 1909 1910 1911 1912 1913 1914 1915…" at bounding box center [1198, 458] width 73 height 18
click at [1349, 517] on div "Mood: Select Happy Neutral Unhappy" at bounding box center [1298, 537] width 489 height 48
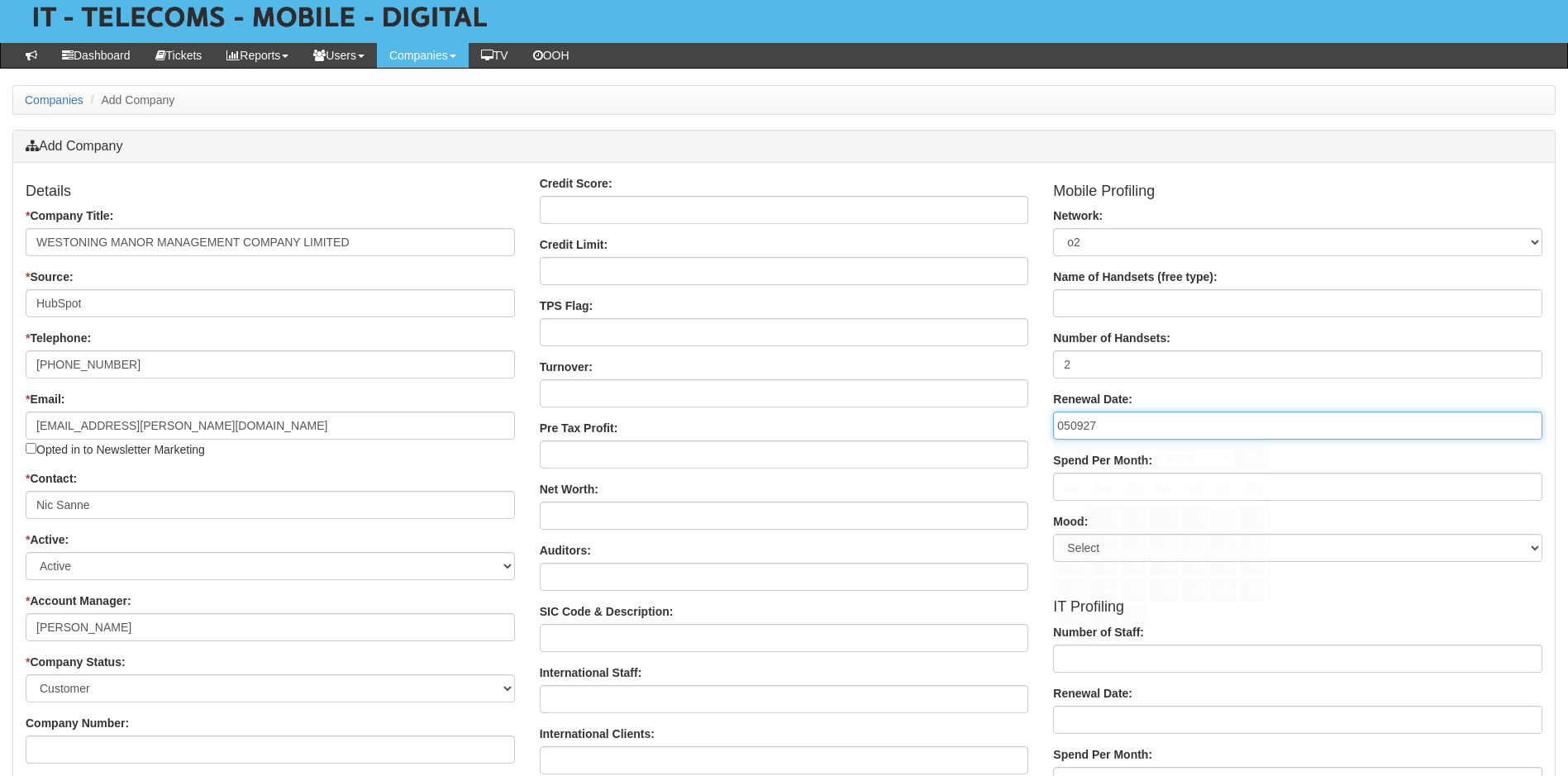
click at [1073, 427] on input "050927" at bounding box center [1298, 426] width 489 height 28
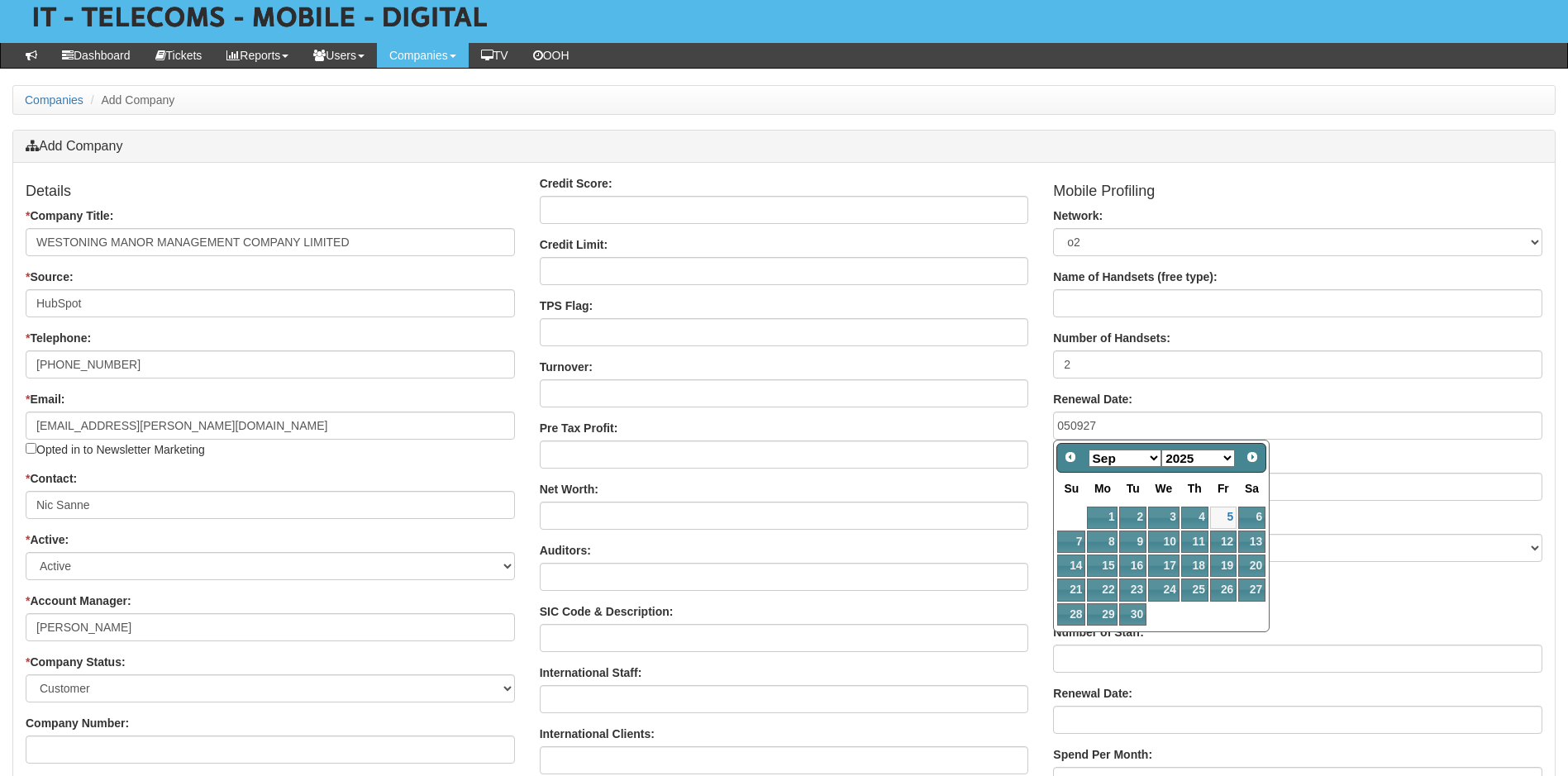
click at [1227, 455] on select "1900 1901 1902 1903 1904 1905 1906 1907 1908 1909 1910 1911 1912 1913 1914 1915…" at bounding box center [1198, 458] width 73 height 18
click at [1075, 535] on link "5" at bounding box center [1072, 542] width 28 height 23
type input "2027-09-05"
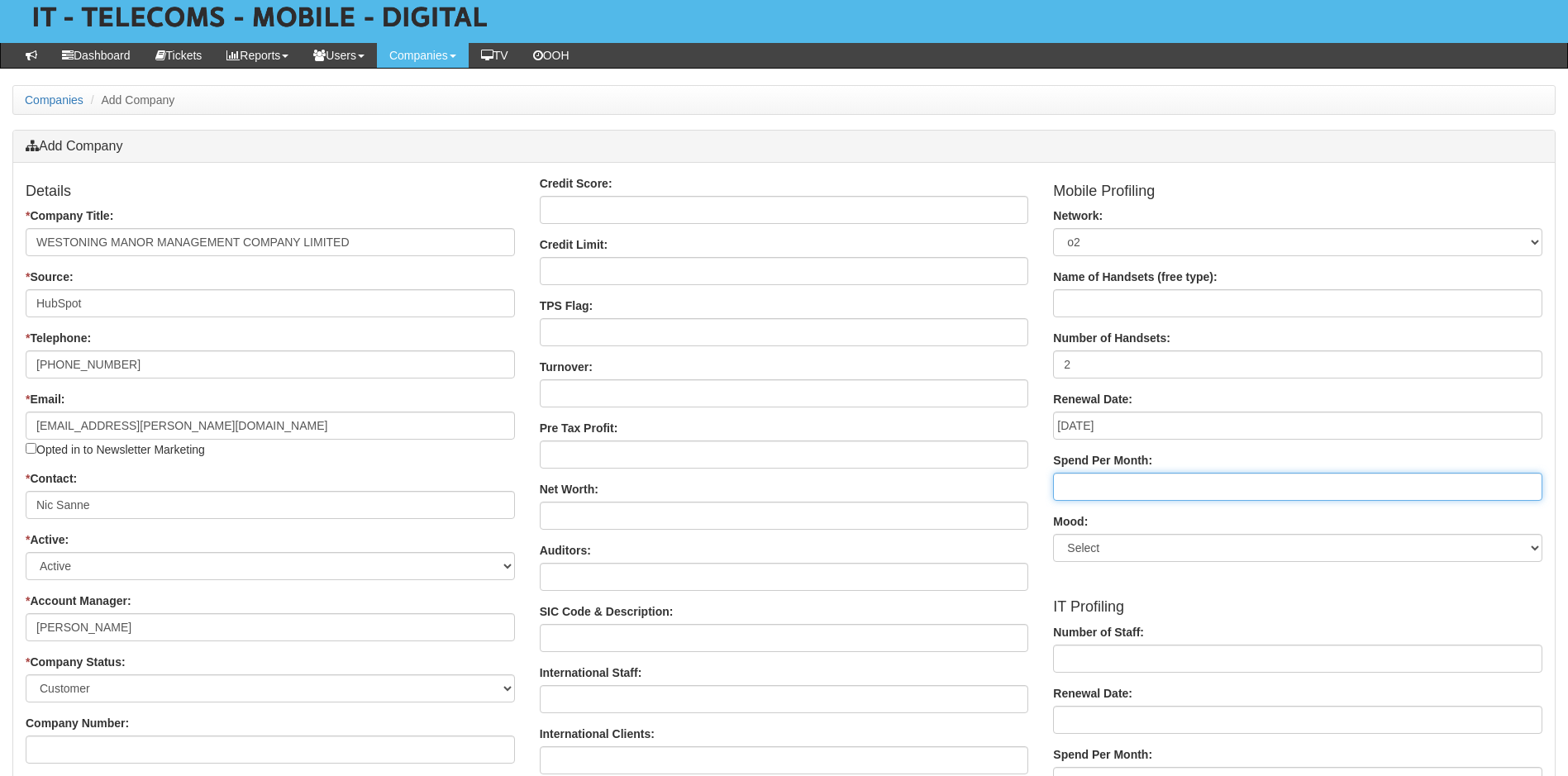
click at [1121, 480] on input "Spend Per Month:" at bounding box center [1298, 486] width 489 height 28
type input "3"
type input "£34"
click at [1241, 549] on select "Select Happy Neutral Unhappy" at bounding box center [1298, 548] width 489 height 28
select select "Happy"
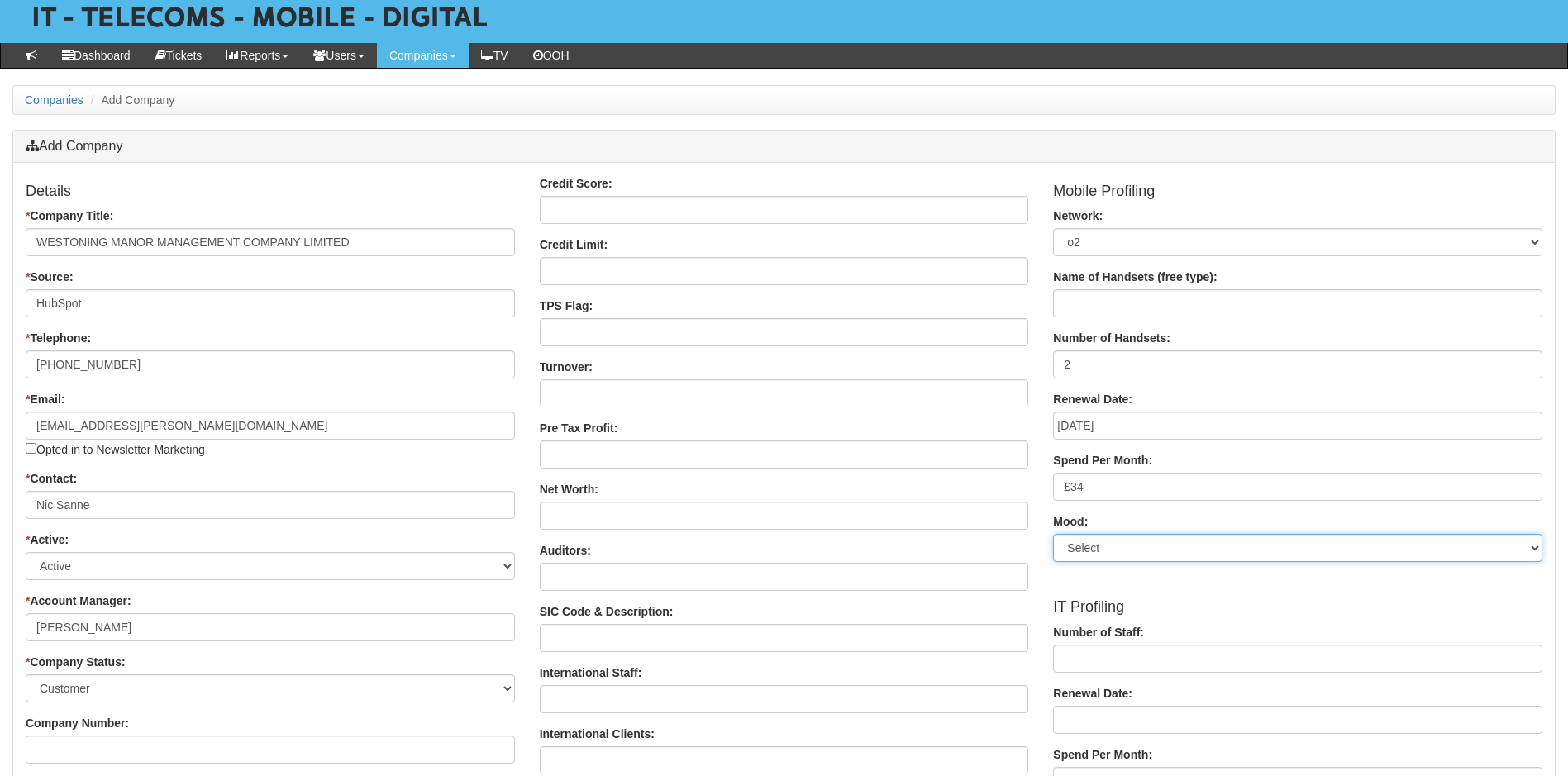
click at [1054, 534] on select "Select Happy Neutral Unhappy" at bounding box center [1298, 548] width 489 height 28
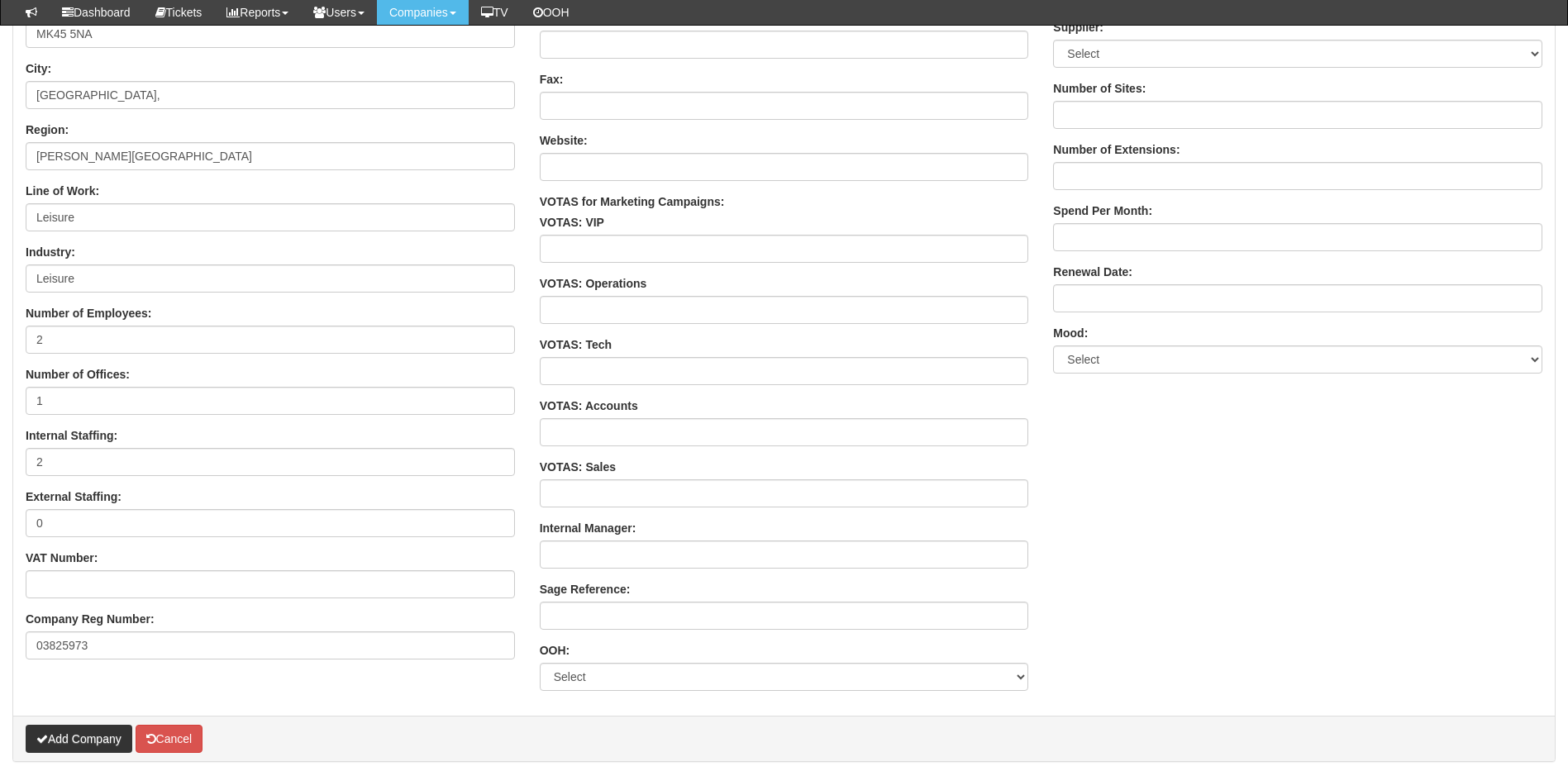
scroll to position [995, 0]
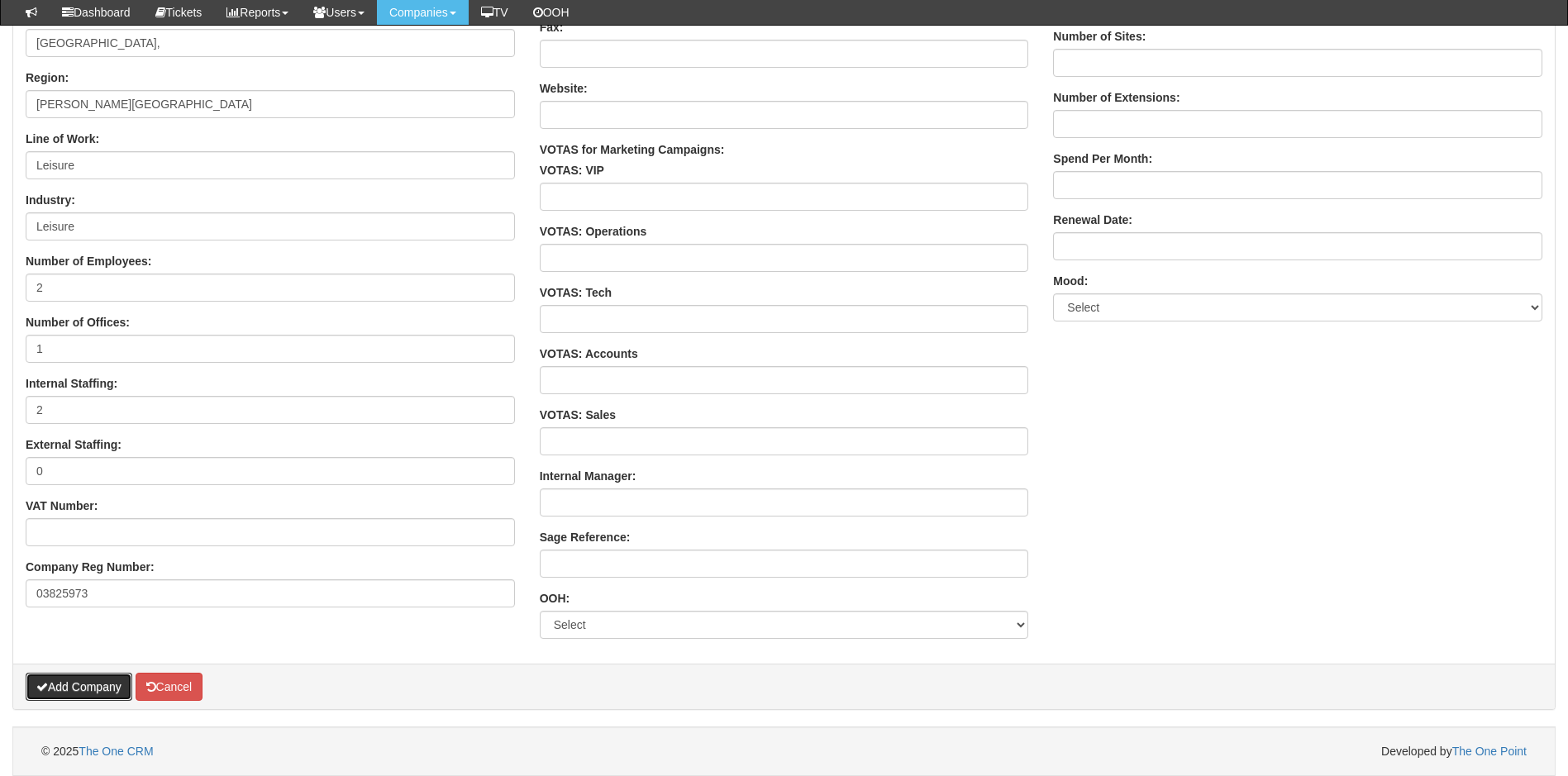
click at [81, 689] on button "Add Company" at bounding box center [79, 687] width 107 height 28
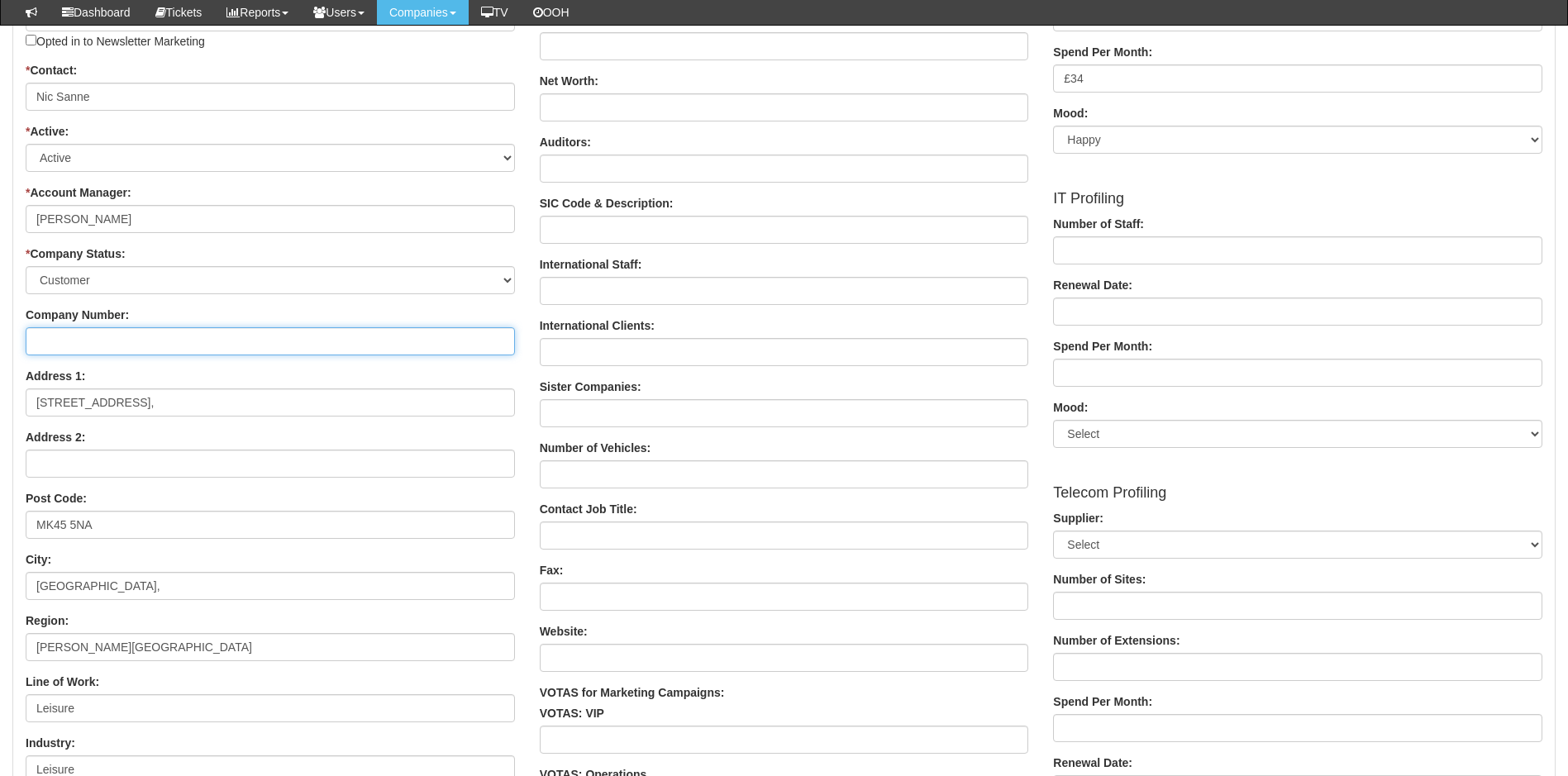
scroll to position [284, 0]
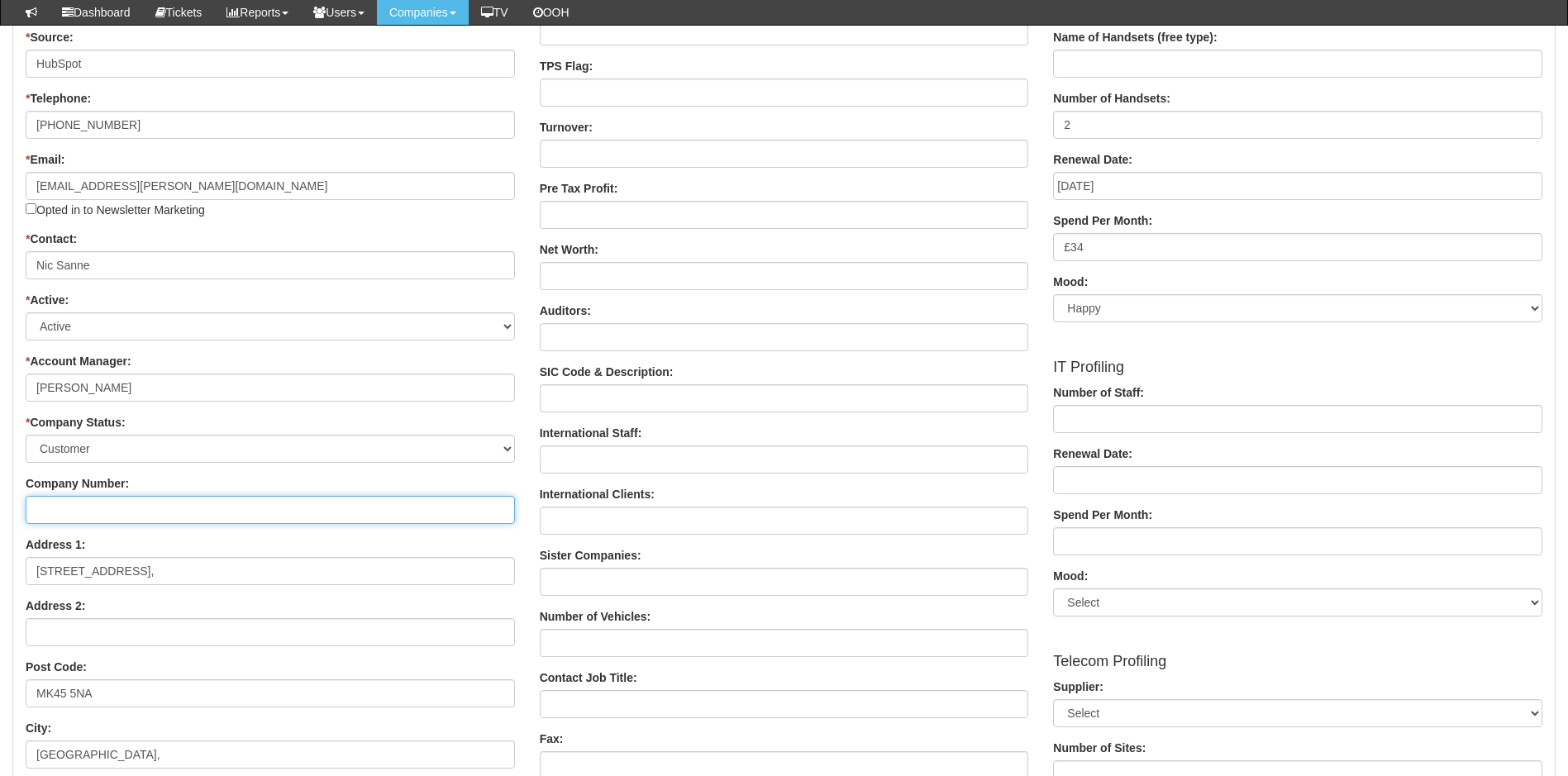
click at [145, 514] on input "Company Number:" at bounding box center [271, 510] width 489 height 28
click at [151, 516] on input "Company Number:" at bounding box center [271, 510] width 489 height 28
paste input "03825973"
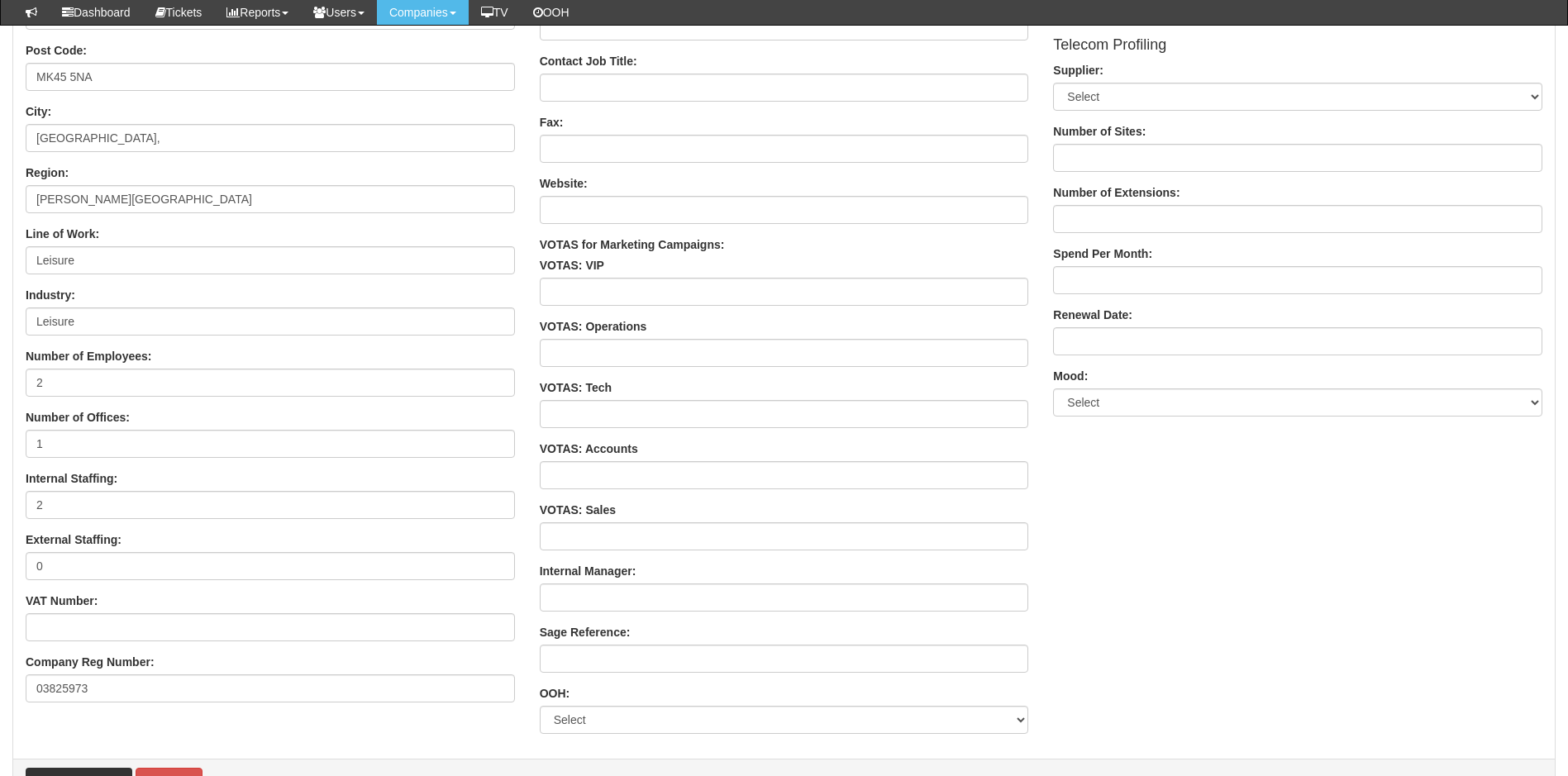
scroll to position [995, 0]
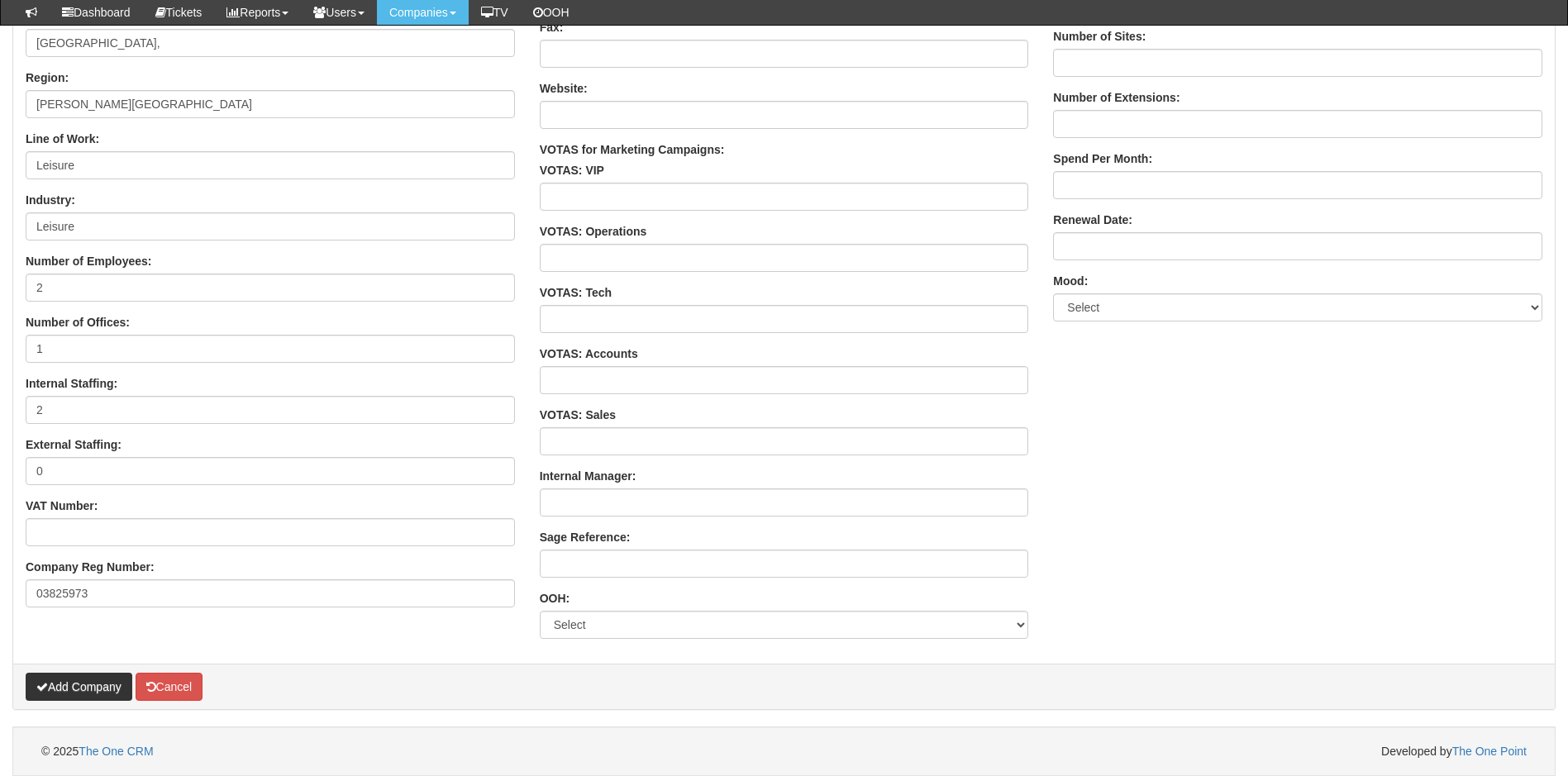
type input "03825973"
click at [94, 697] on button "Add Company" at bounding box center [79, 687] width 107 height 28
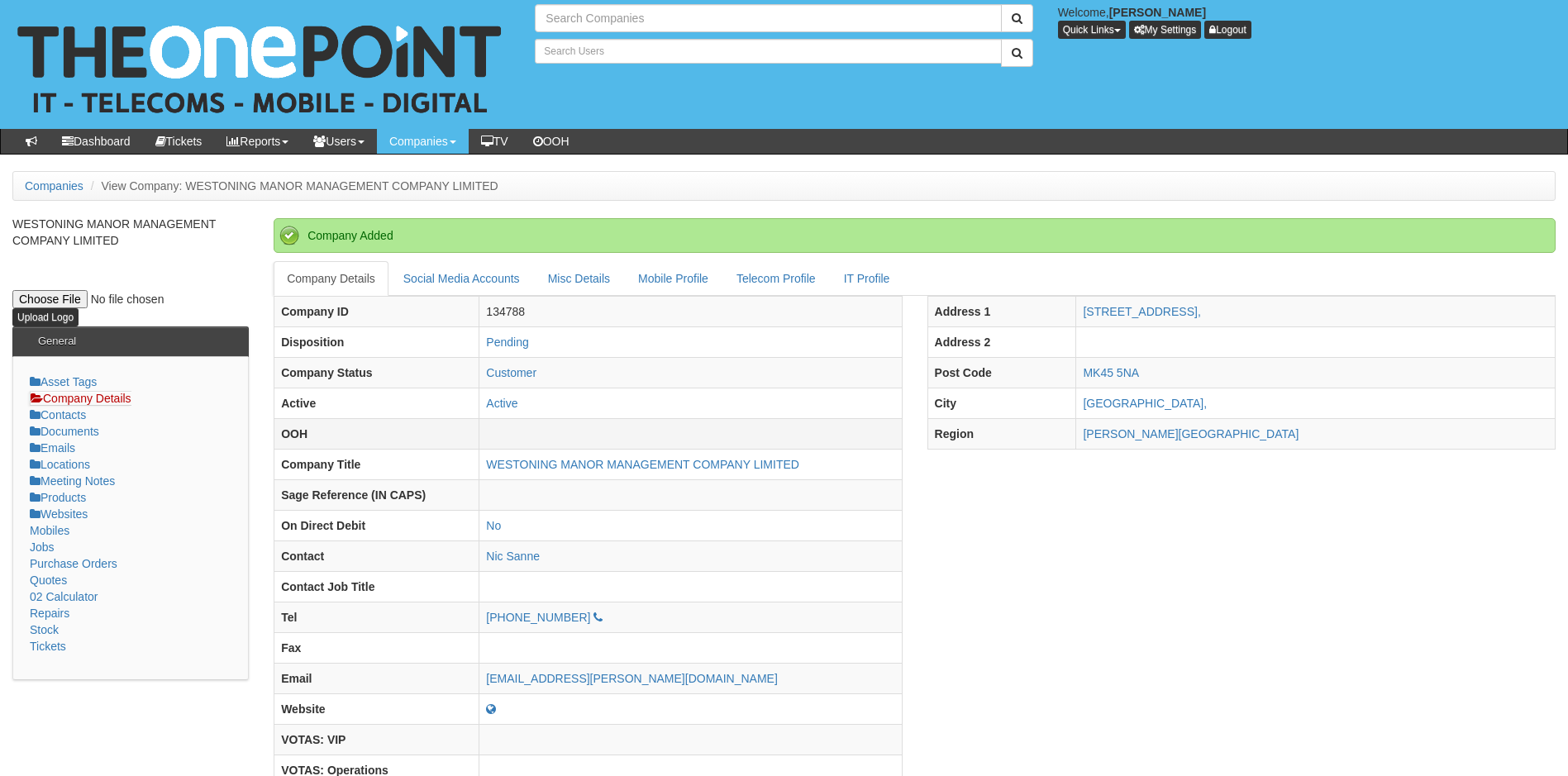
type input "Search Companies"
type input "Search Users"
click at [114, 559] on link "Purchase Orders" at bounding box center [73, 563] width 88 height 13
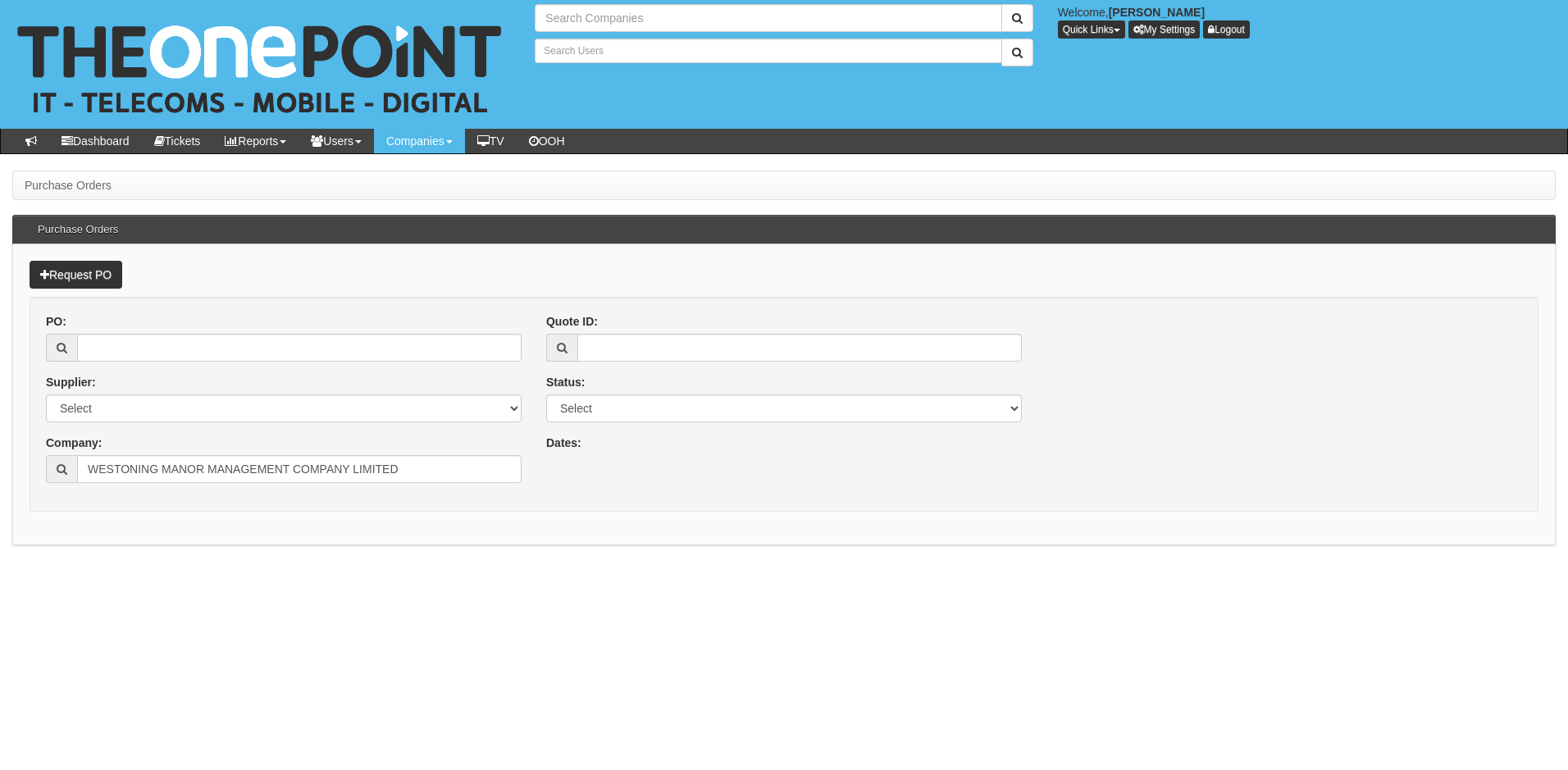
type input "Search Companies"
type input "Search Users"
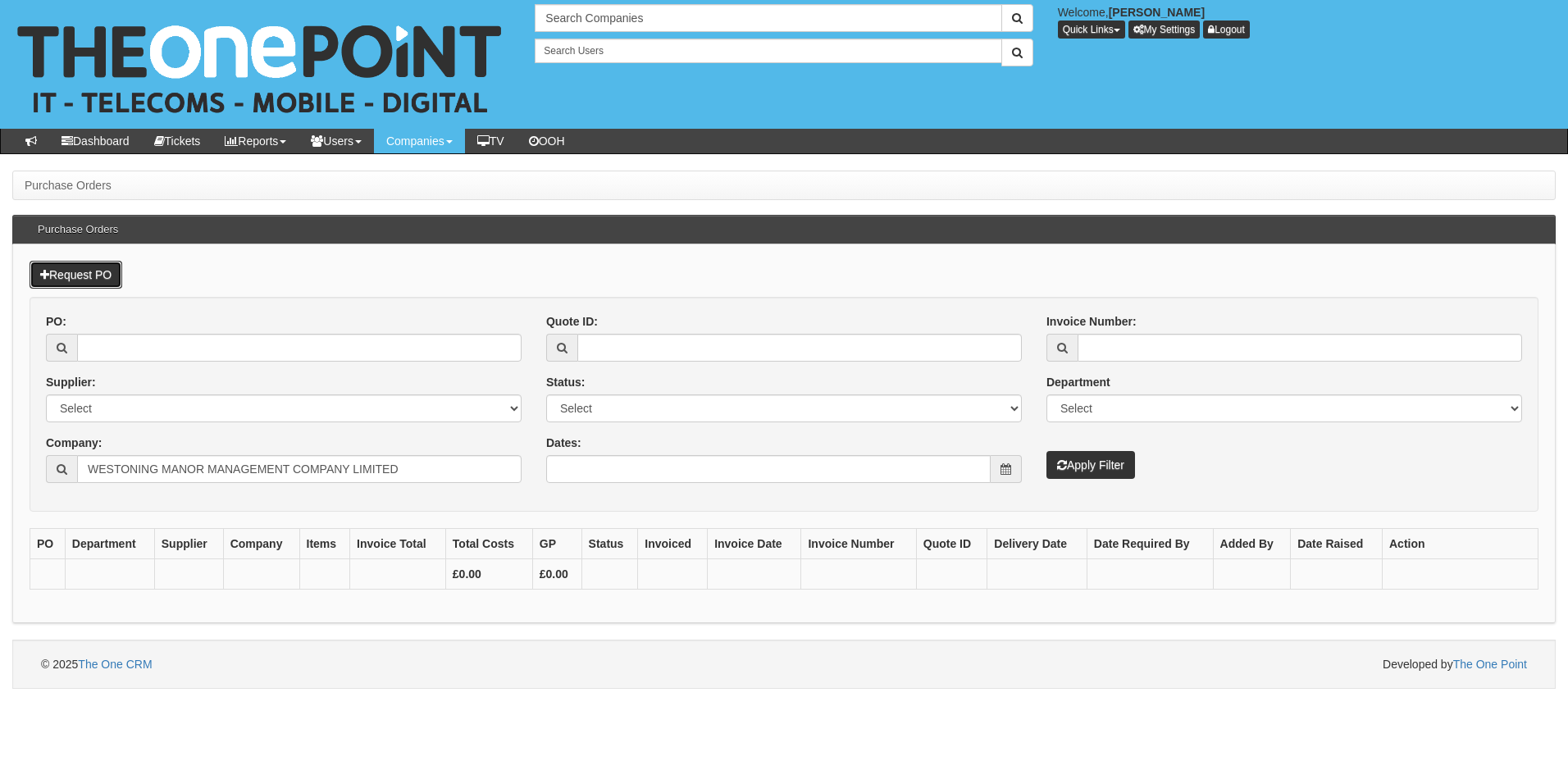
click at [99, 279] on link "Request PO" at bounding box center [76, 275] width 93 height 28
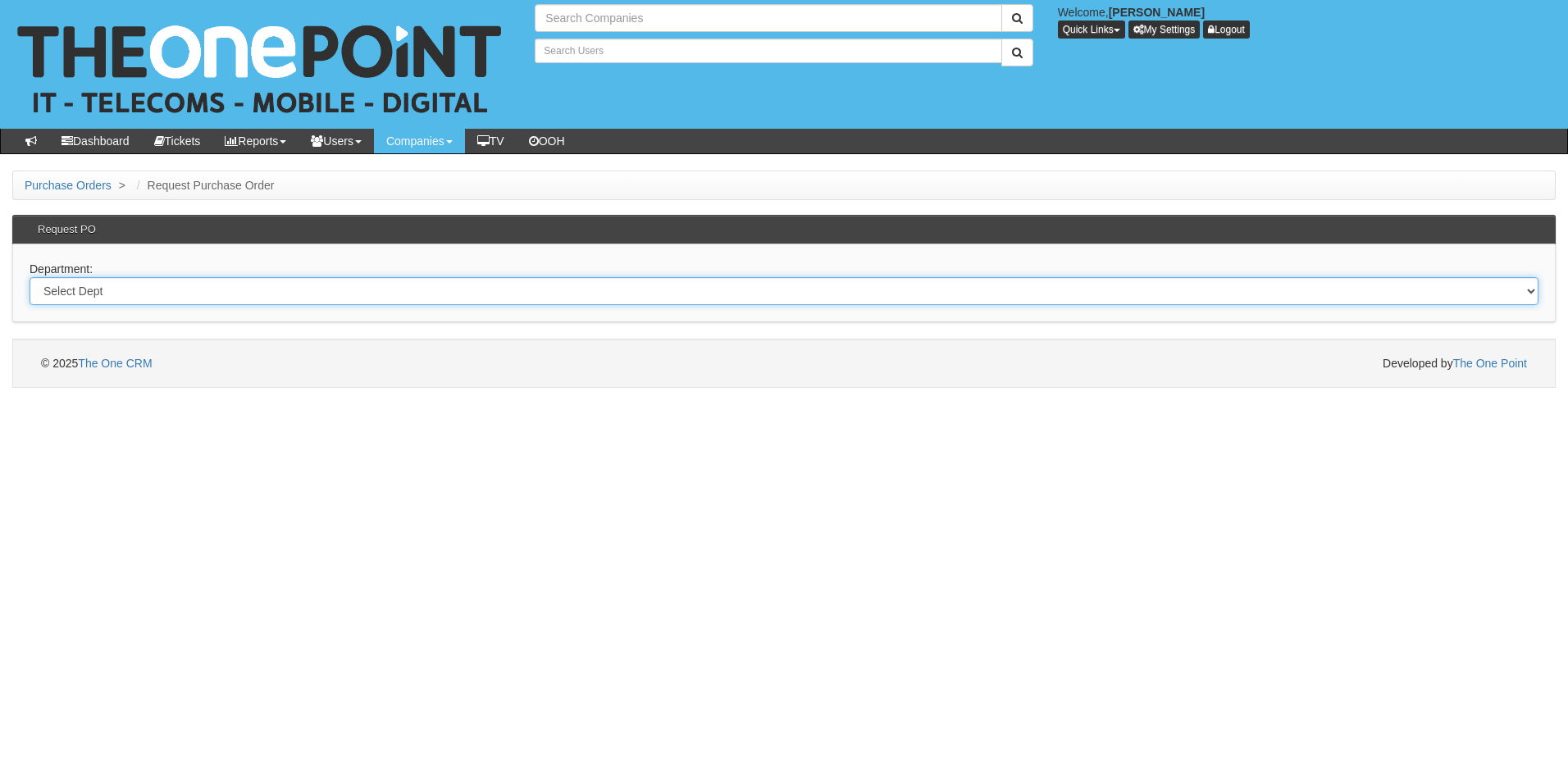
click at [239, 296] on select "Select Dept Digital Internal IT Mobiles Marketing Telecoms" at bounding box center [784, 291] width 1509 height 28
type input "Search Companies"
type input "Search Users"
select select "?pipeID=&dept=MOB"
click at [30, 277] on select "Select Dept Digital Internal IT Mobiles Marketing Telecoms" at bounding box center [784, 291] width 1509 height 28
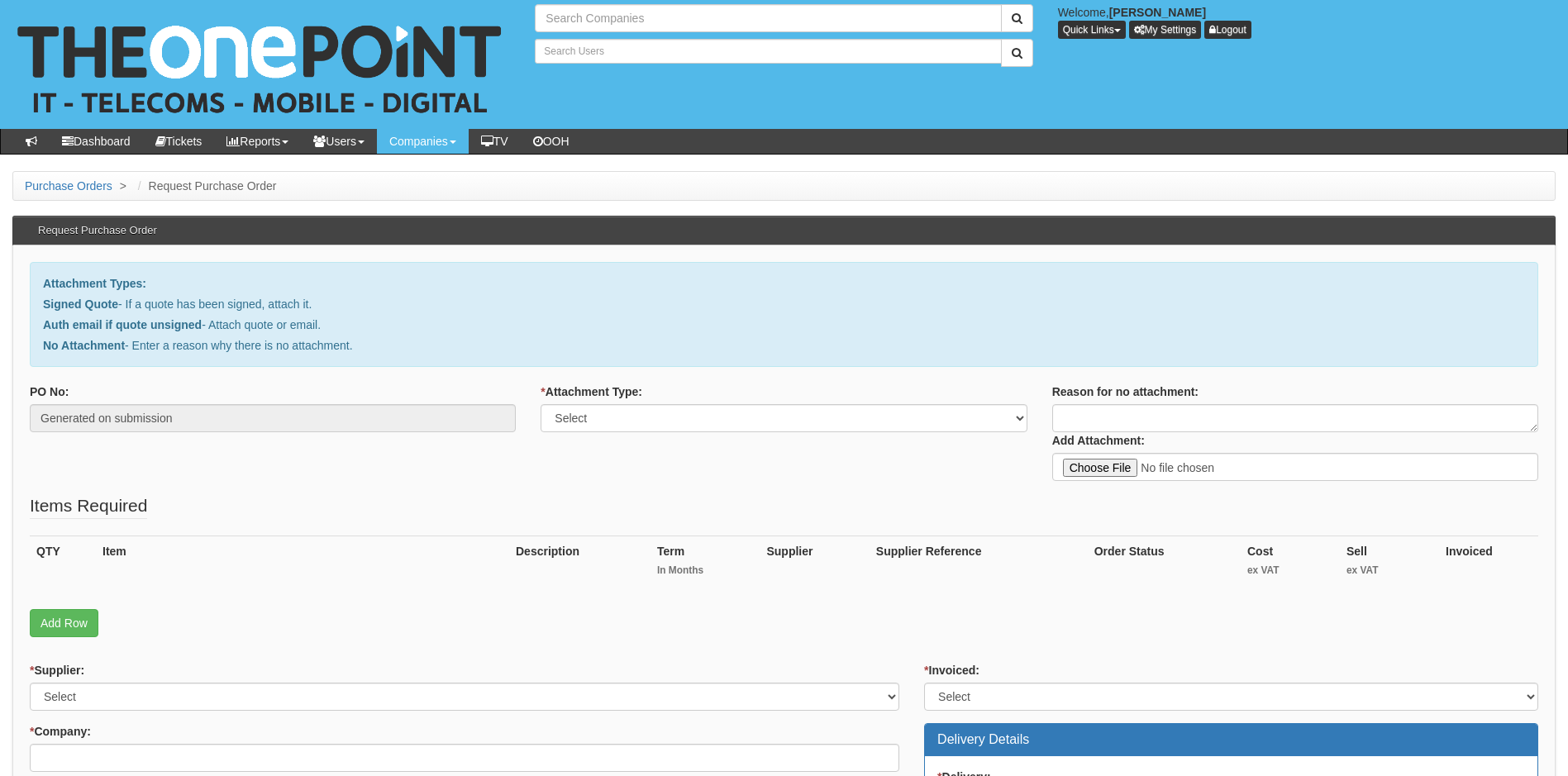
scroll to position [83, 0]
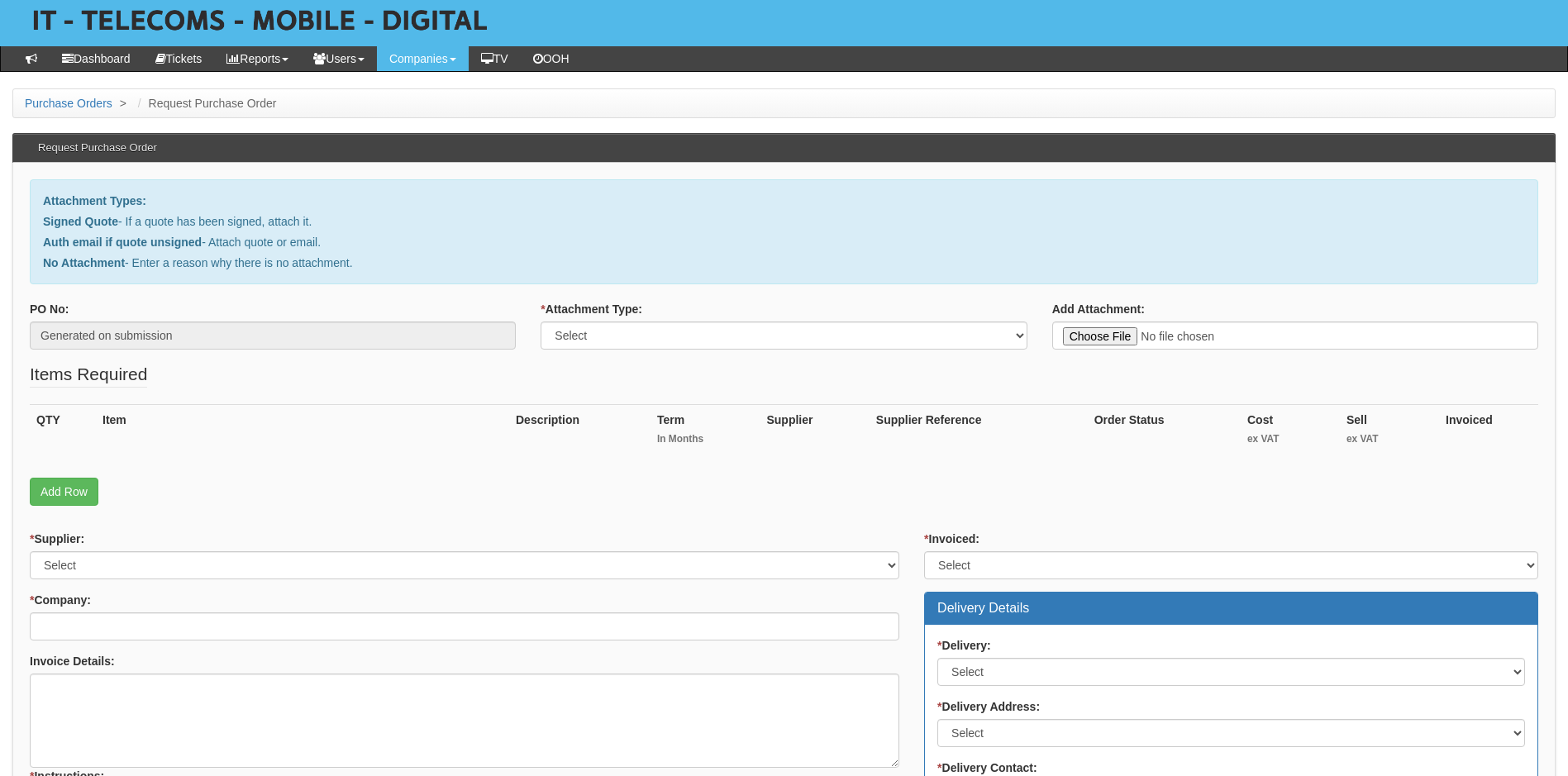
type input "Search Companies"
type input "Search Users"
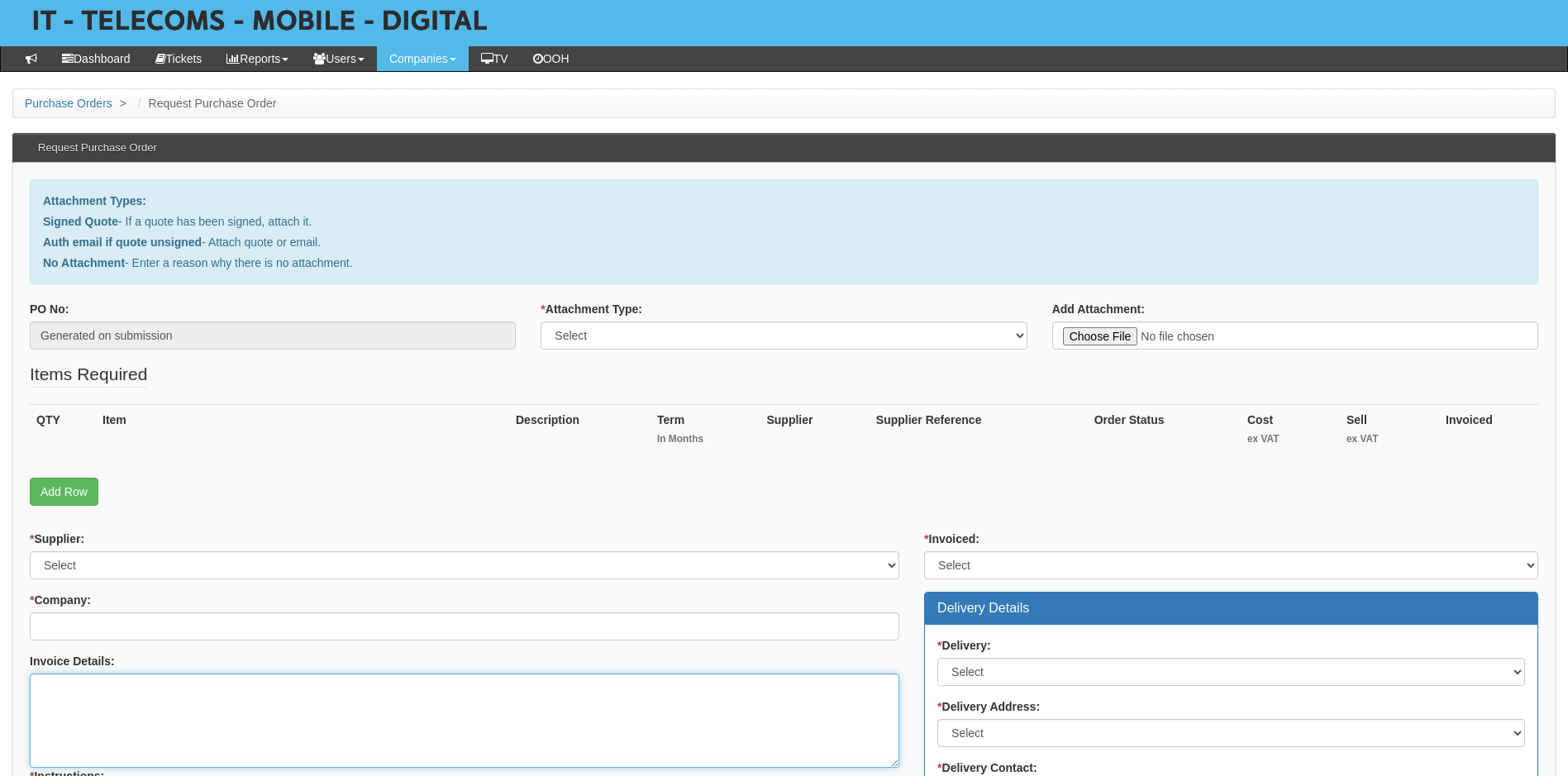
click at [124, 674] on textarea "Invoice Details:" at bounding box center [465, 720] width 870 height 94
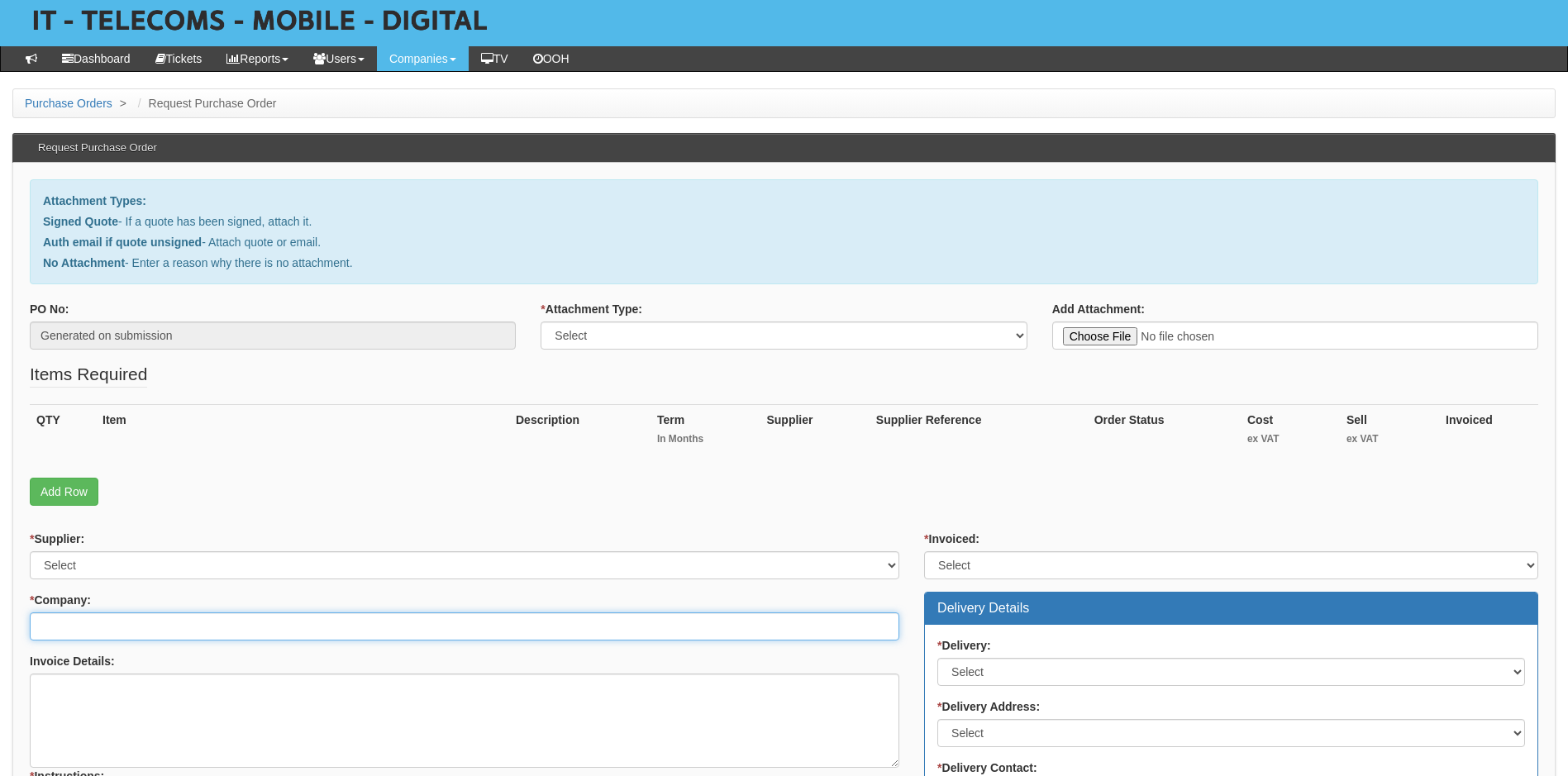
click at [127, 625] on input "* Company:" at bounding box center [465, 627] width 870 height 28
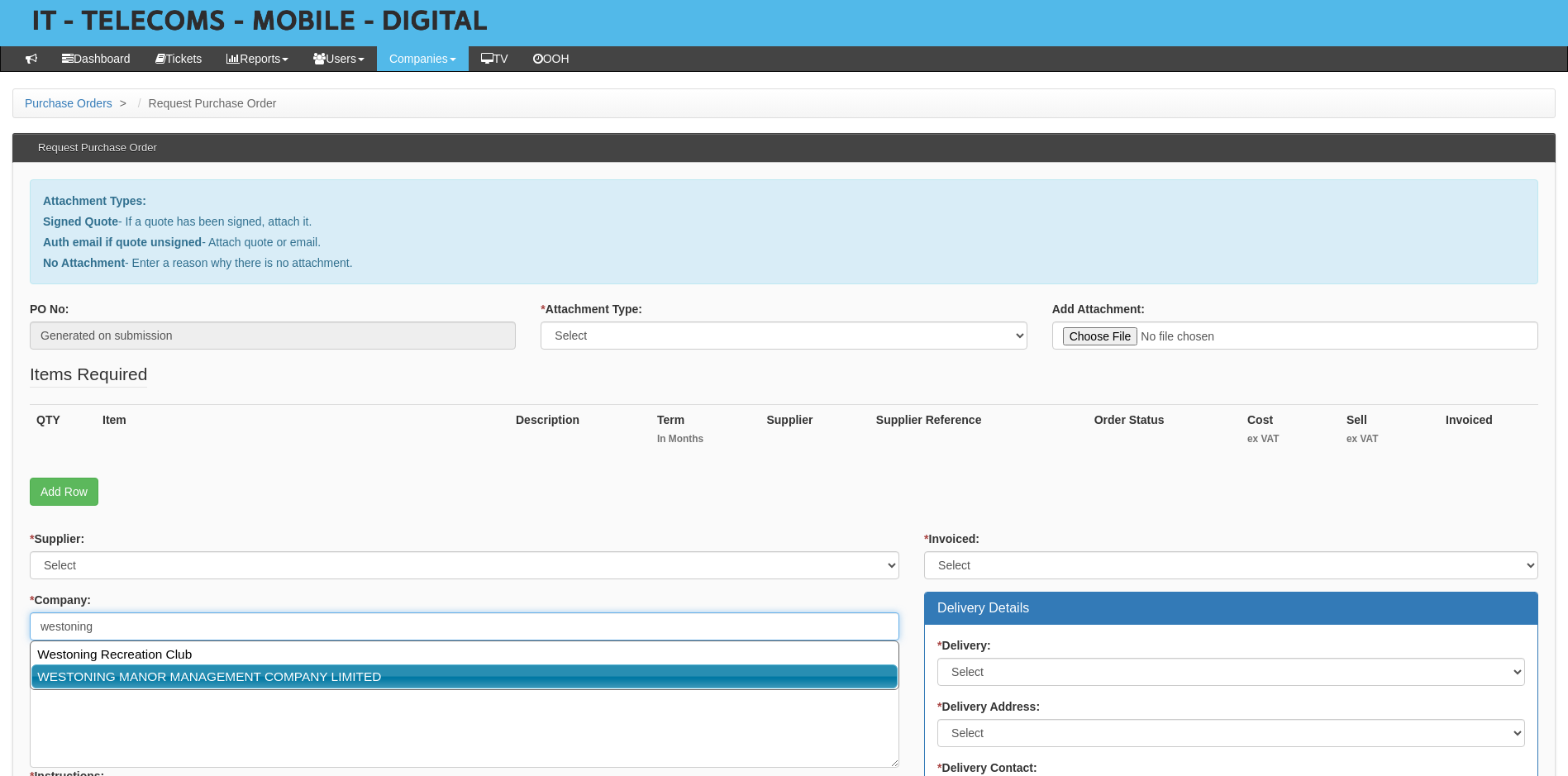
click at [162, 672] on link "WESTONING MANOR MANAGEMENT COMPANY LIMITED" at bounding box center [465, 676] width 867 height 24
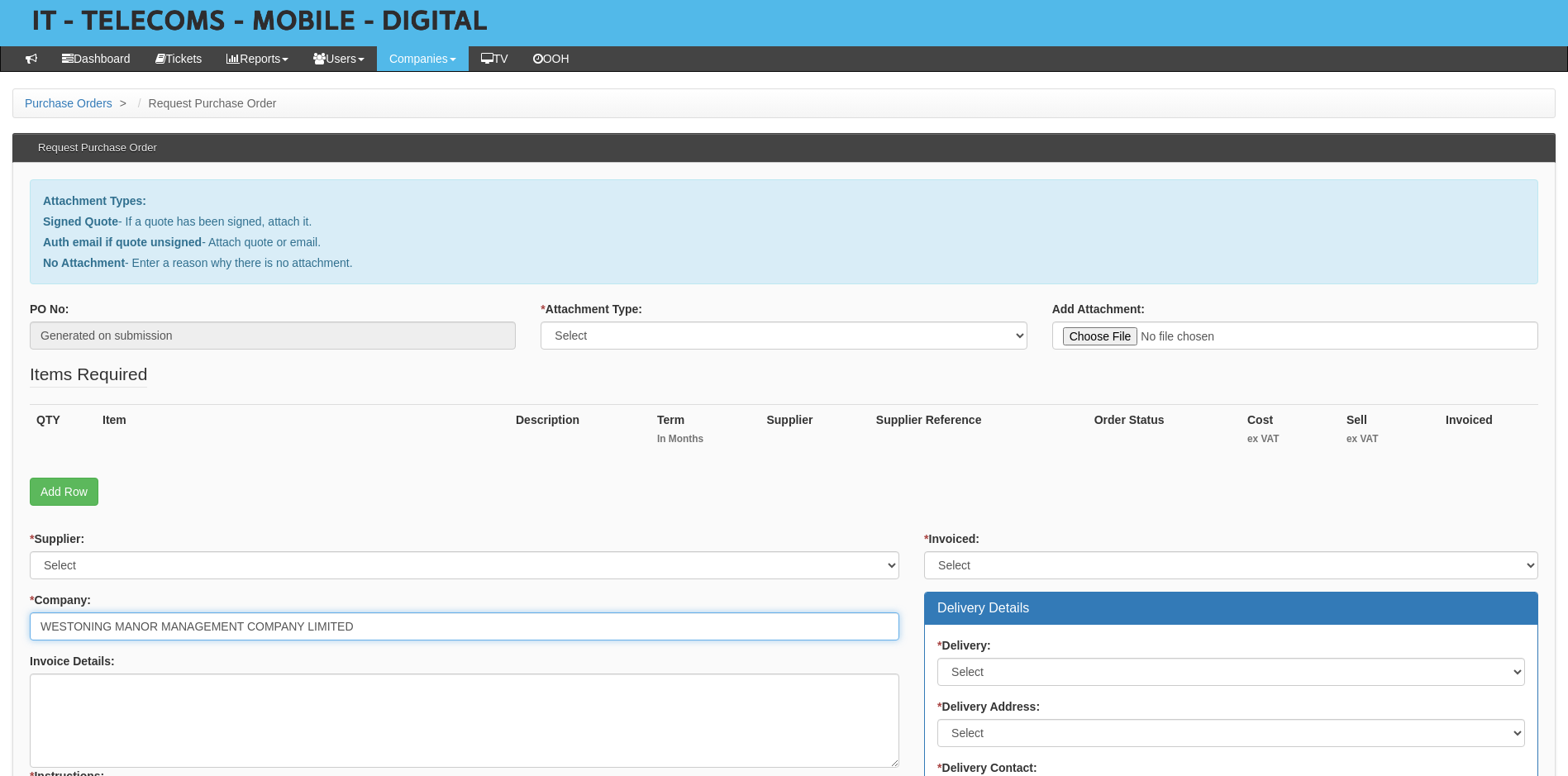
type input "WESTONING MANOR MANAGEMENT COMPANY LIMITED"
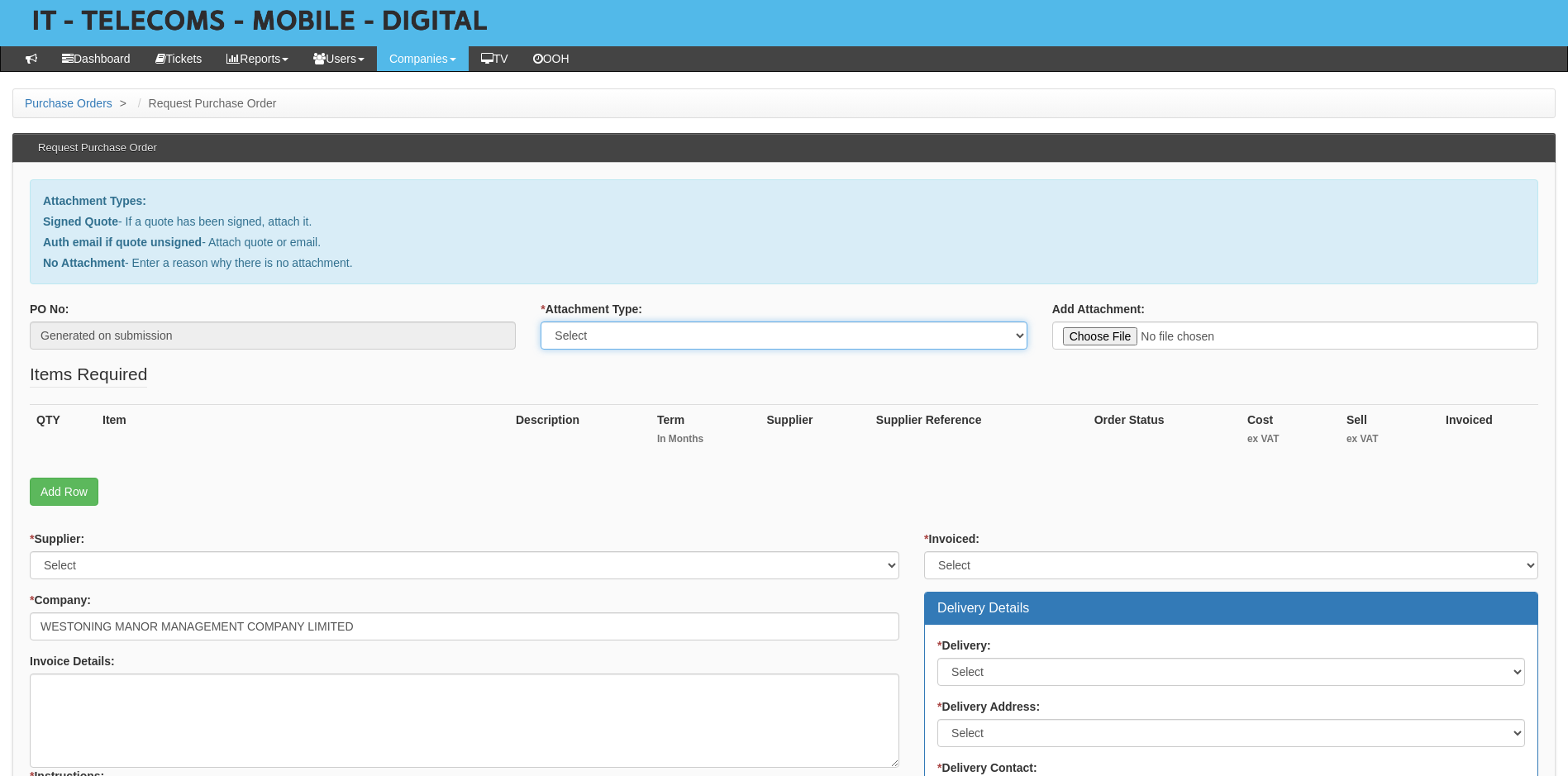
click at [881, 340] on select "Select Signed Quote Auth email with quote if unsigned No Attachment" at bounding box center [784, 335] width 486 height 28
select select "Signed Quote"
click at [541, 321] on select "Select Signed Quote Auth email with quote if unsigned No Attachment" at bounding box center [784, 335] width 486 height 28
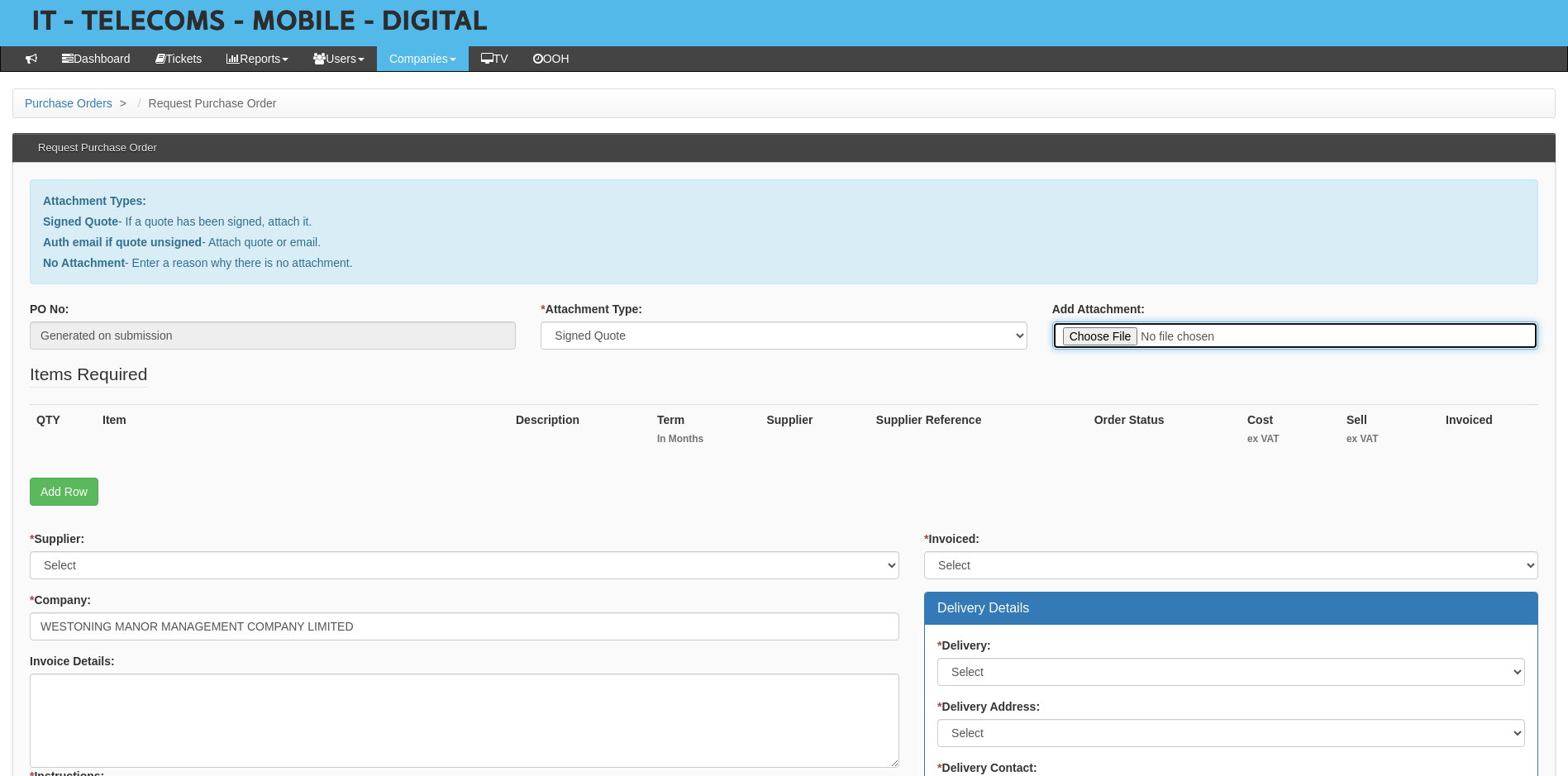
click at [1087, 336] on input "Add Attachment:" at bounding box center [1296, 335] width 486 height 28
type input "C:\fakepath\WMMC Ltd - O2 SIMO resign.pdf"
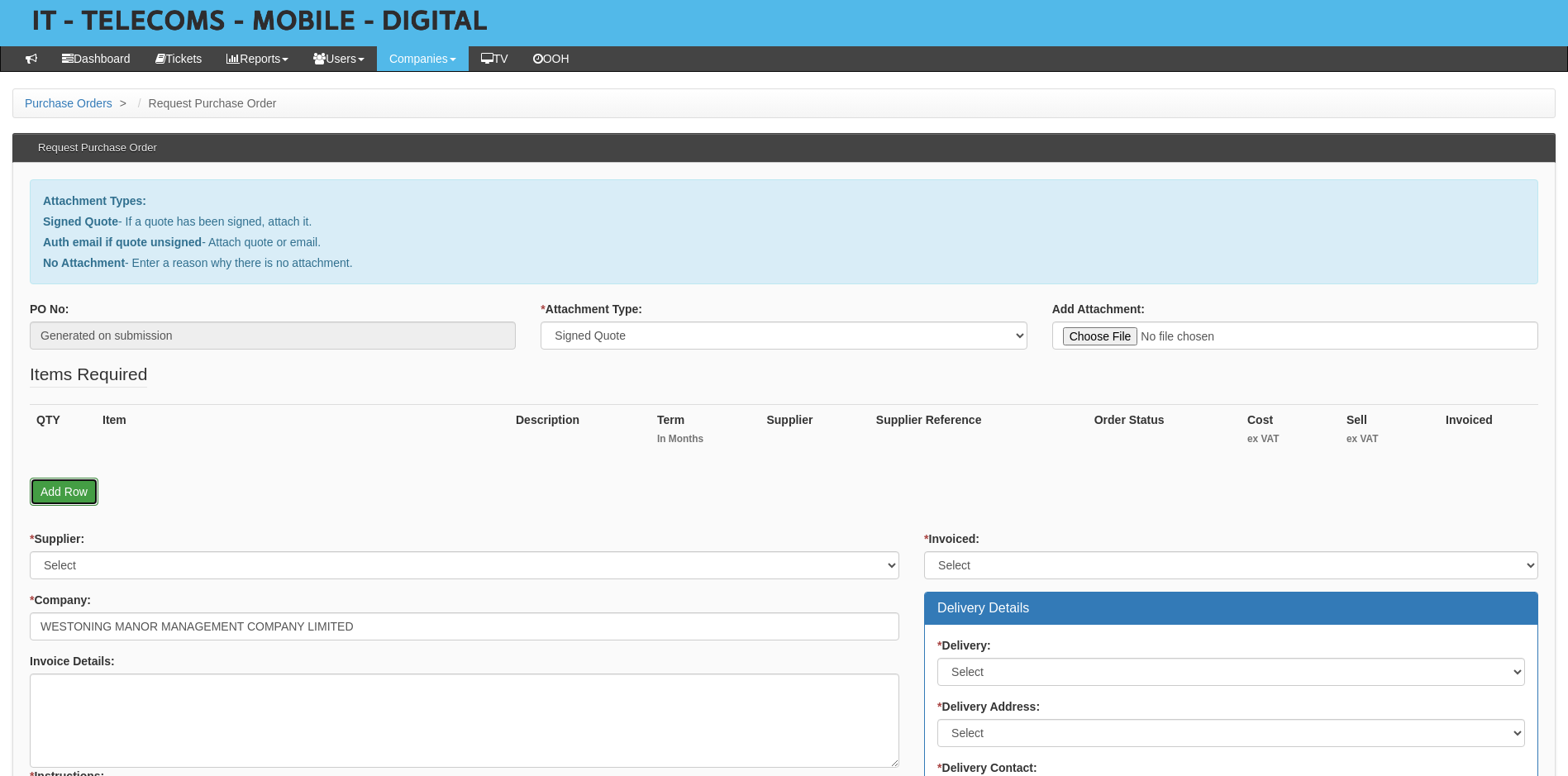
click at [76, 492] on link "Add Row" at bounding box center [64, 491] width 68 height 28
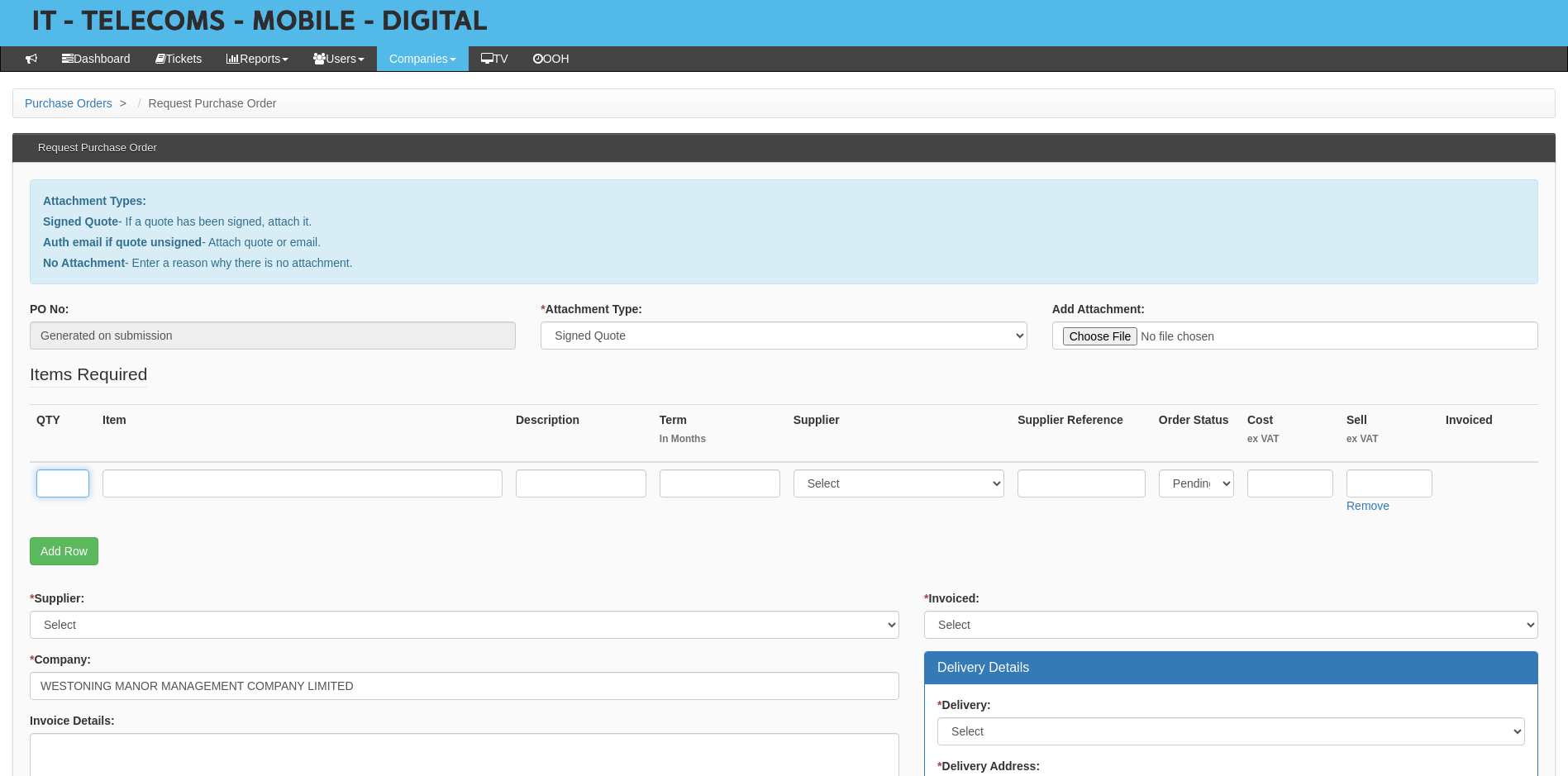
click at [58, 489] on input "text" at bounding box center [63, 483] width 53 height 28
type input "1"
type input "O2 Small Biz SIMO"
type input "24"
click at [1384, 485] on input "text" at bounding box center [1389, 483] width 86 height 28
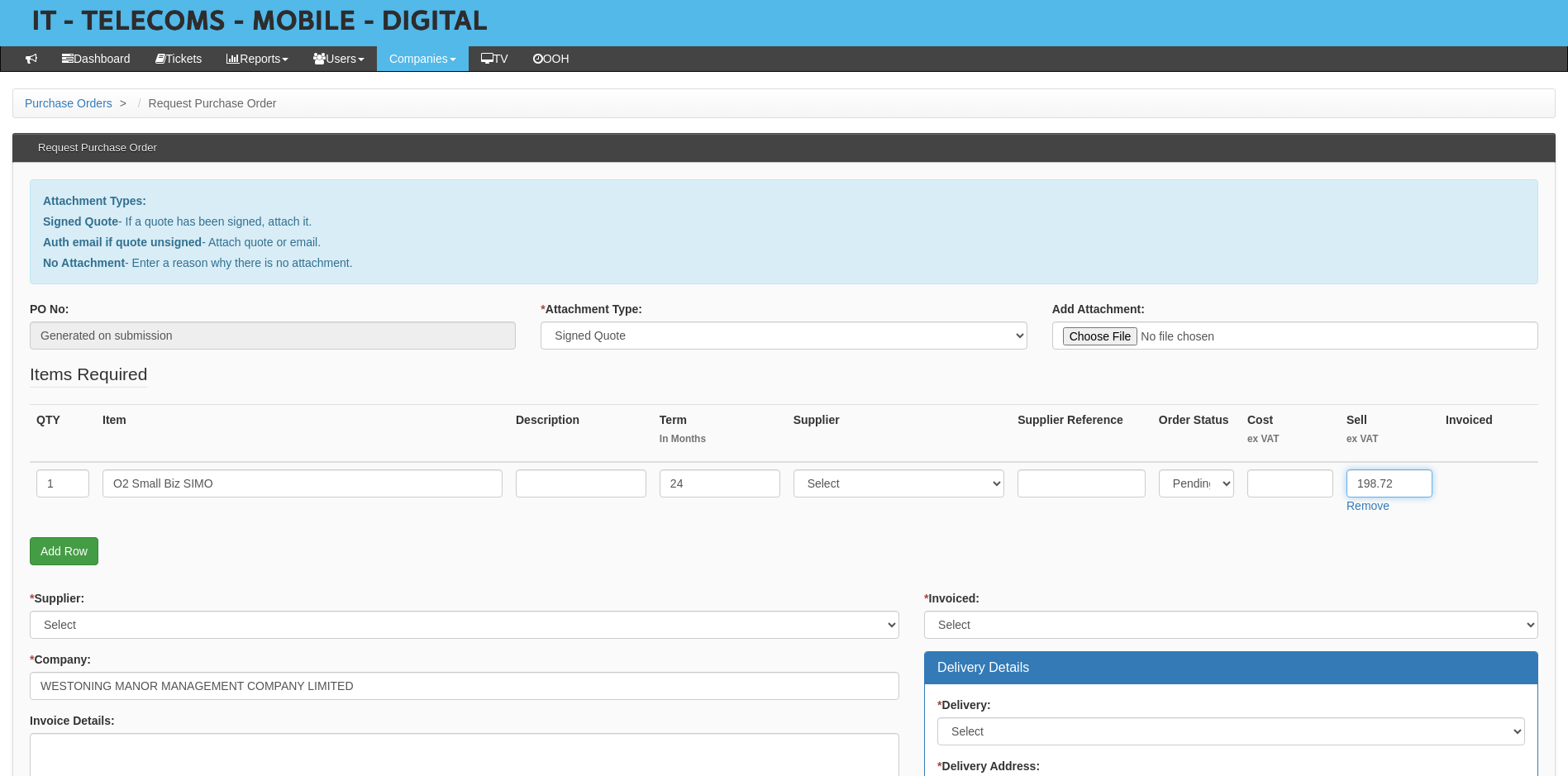
type input "198.72"
click at [83, 557] on link "Add Row" at bounding box center [64, 552] width 68 height 28
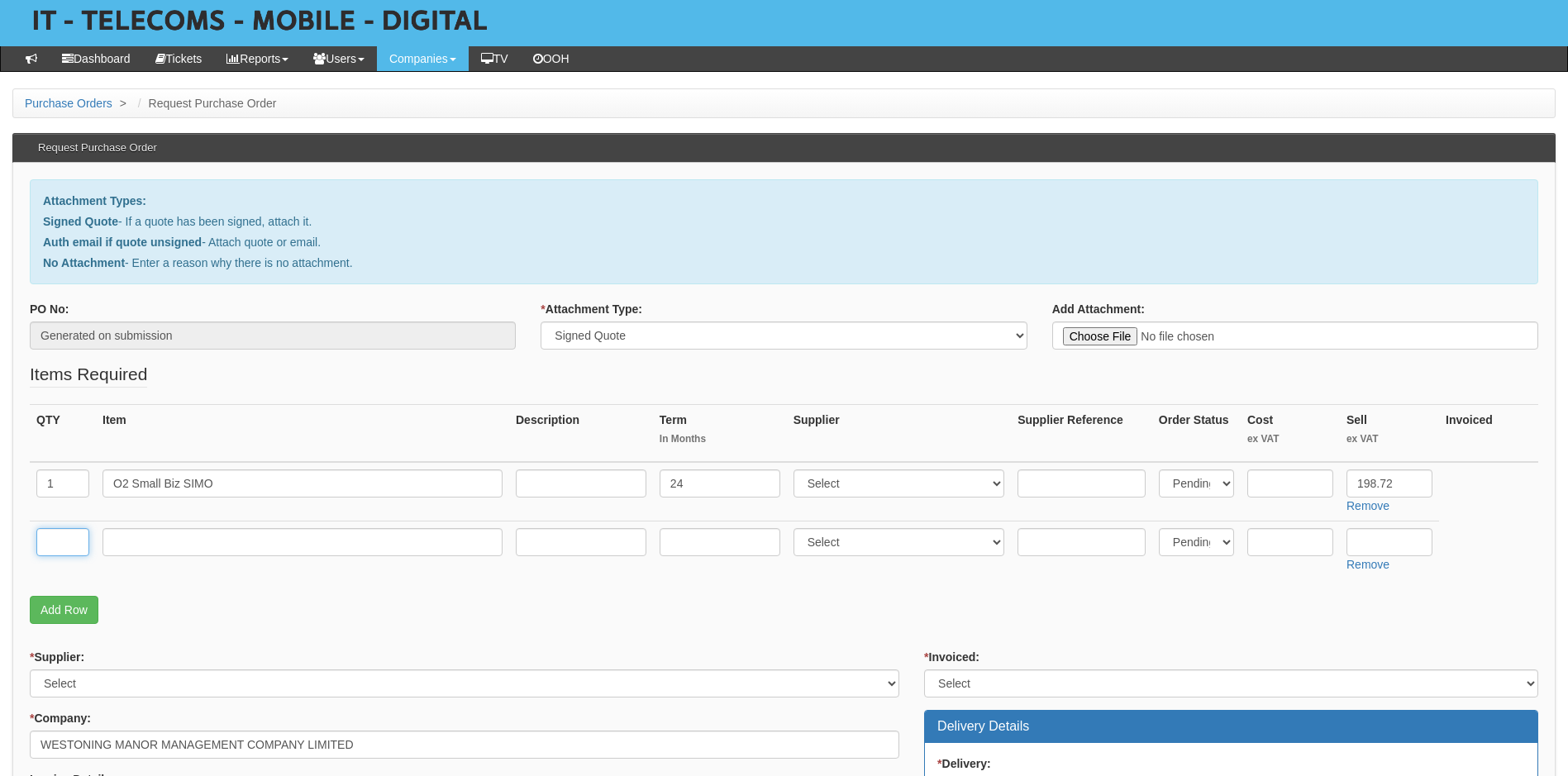
click at [73, 542] on input "text" at bounding box center [63, 542] width 53 height 28
type input "1"
click at [169, 549] on input "text" at bounding box center [302, 542] width 400 height 28
type input "O2 Small Biz SIMO"
click at [258, 485] on input "O2 Small Biz SIMO" at bounding box center [302, 483] width 400 height 28
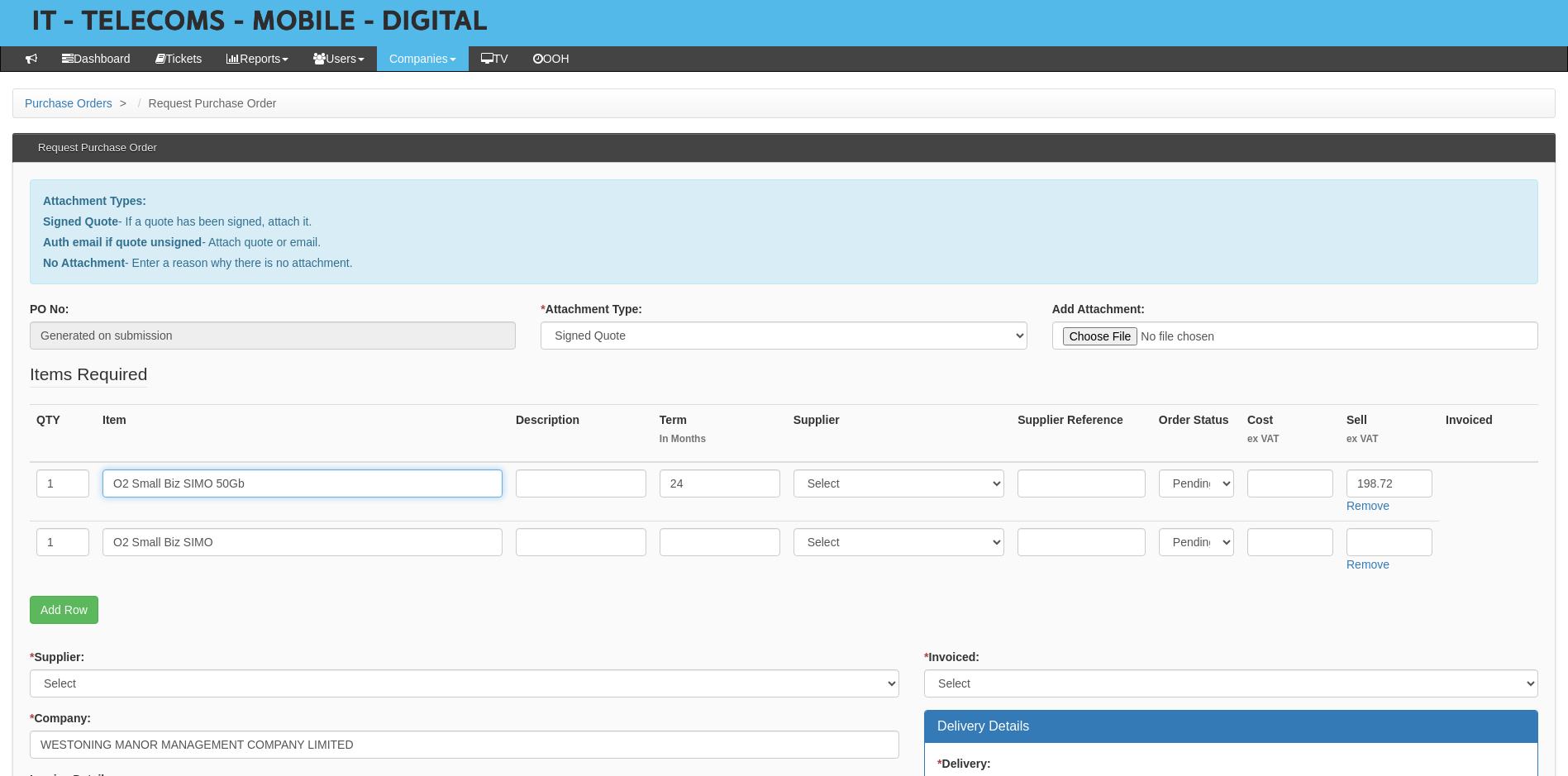
type input "O2 Small Biz SIMO 50Gb"
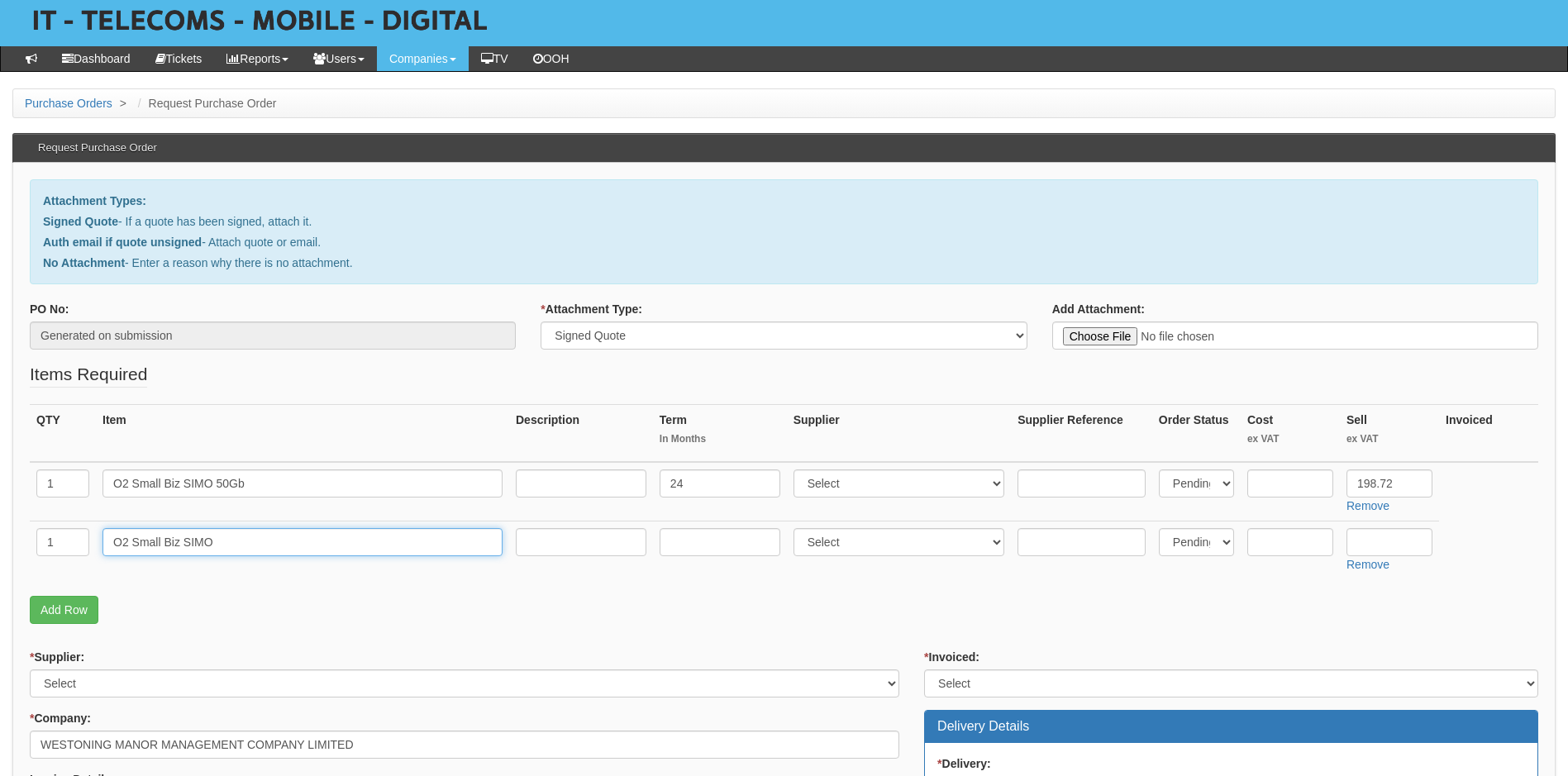
click at [231, 545] on input "O2 Small Biz SIMO" at bounding box center [302, 542] width 400 height 28
type input "O2 Small Biz SIMO 20Gb"
click at [720, 541] on input "text" at bounding box center [720, 542] width 121 height 28
type input "24"
click at [1376, 548] on input "text" at bounding box center [1389, 542] width 86 height 28
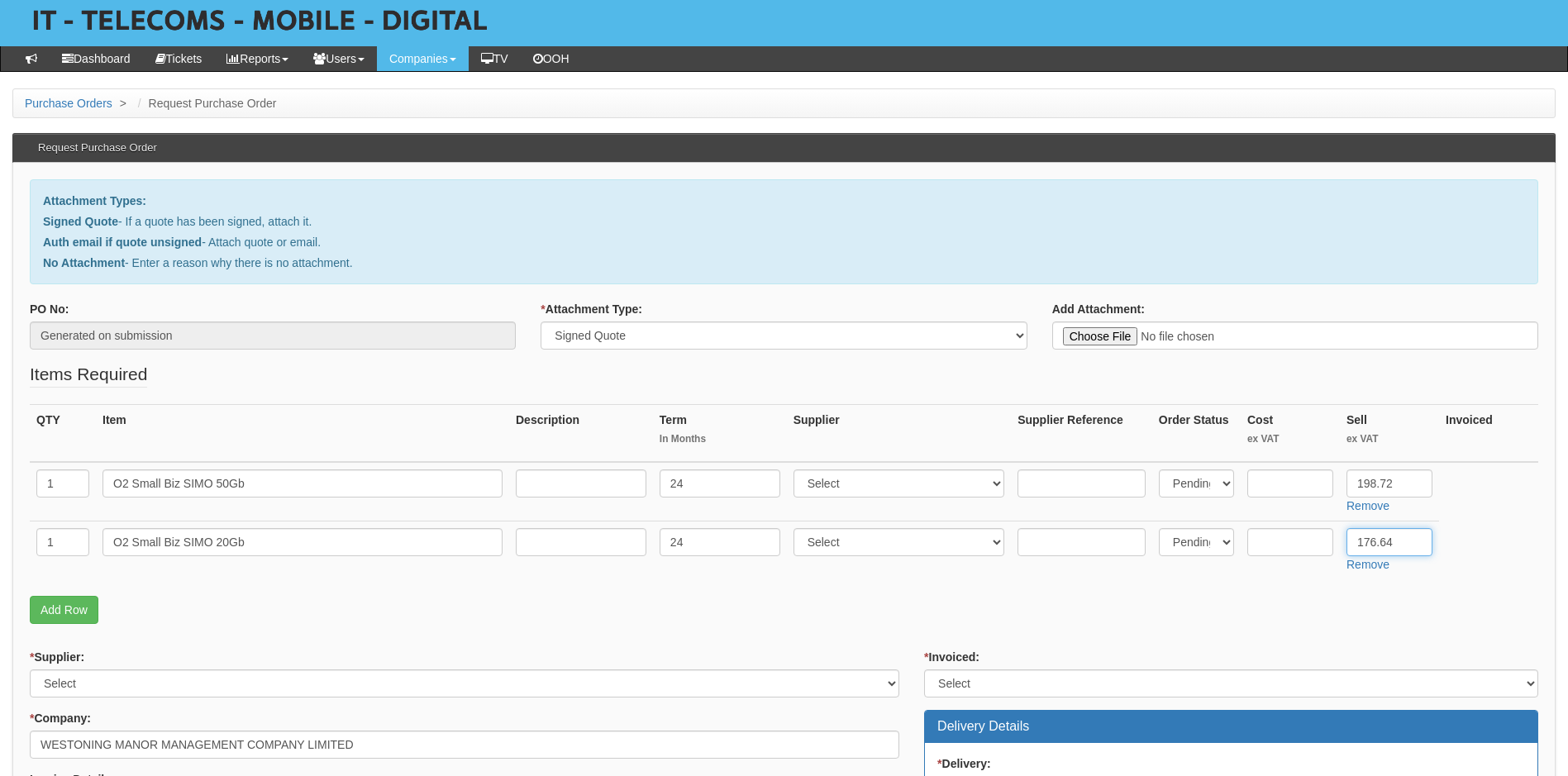
type input "176.64"
click at [880, 479] on select "Select 123 REG.co.uk 1Password 3 4Gon AA Jones Electric Ltd Abzorb Access Group…" at bounding box center [900, 483] width 212 height 28
select select "54"
click at [880, 479] on select "Select 123 REG.co.uk 1Password 3 4Gon AA Jones Electric Ltd Abzorb Access Group…" at bounding box center [900, 483] width 212 height 28
click at [873, 564] on td "Select 123 REG.co.uk 1Password 3 4Gon AA Jones Electric Ltd Abzorb Access Group…" at bounding box center [899, 551] width 225 height 58
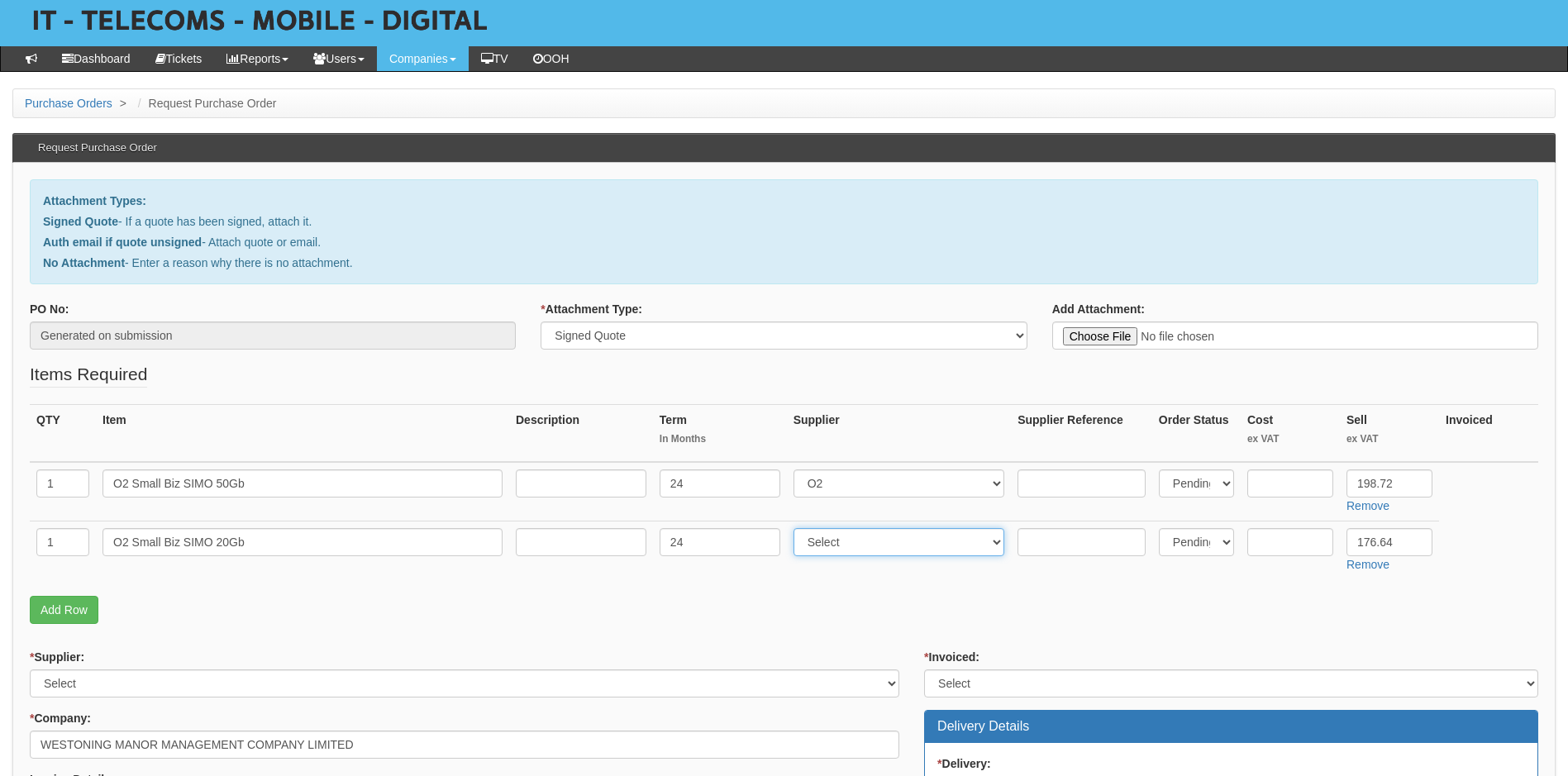
select select "54"
click at [572, 484] on input "text" at bounding box center [581, 483] width 130 height 28
type input "£18 per month"
click at [556, 547] on input "text" at bounding box center [581, 542] width 130 height 28
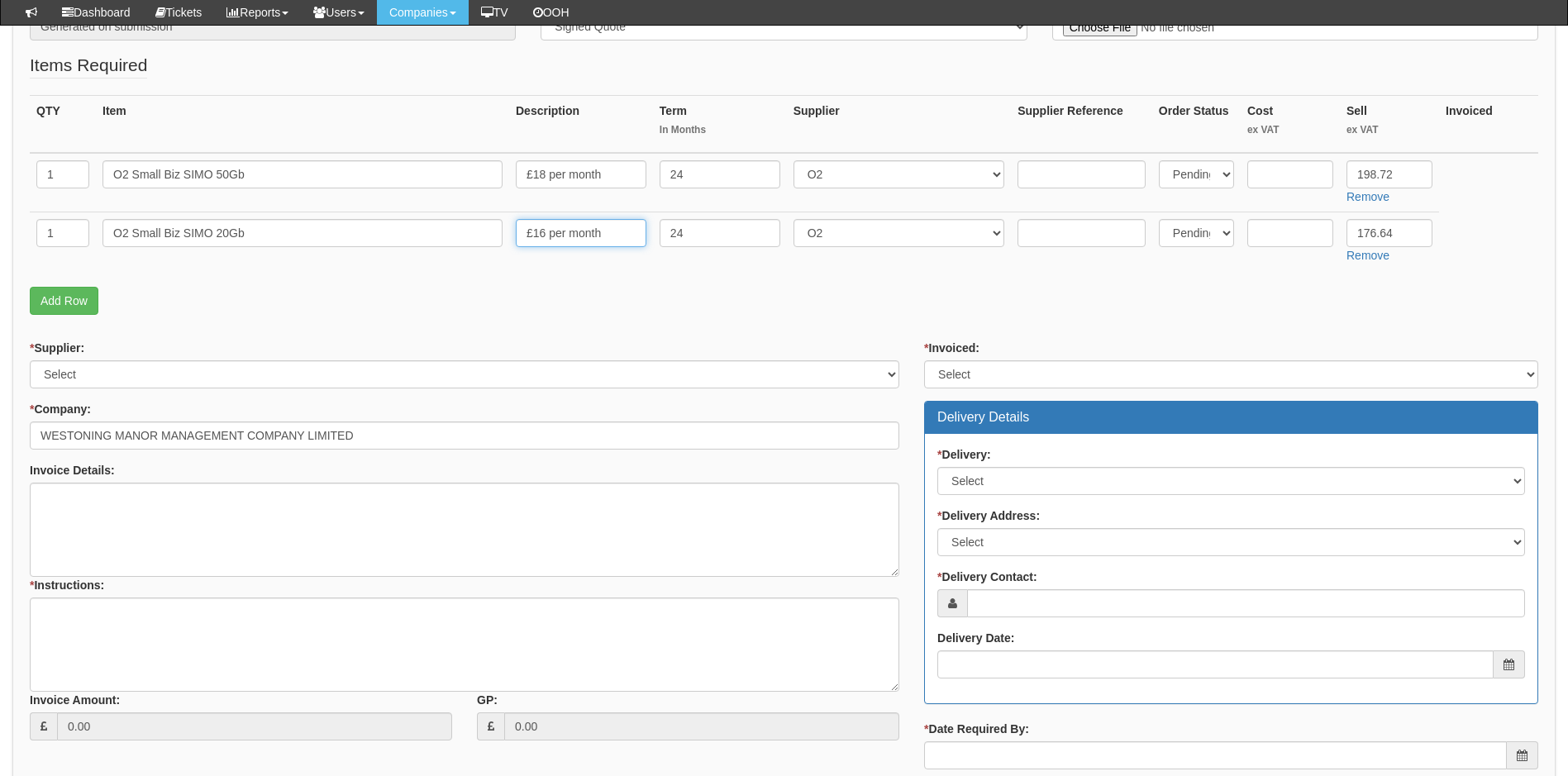
scroll to position [413, 0]
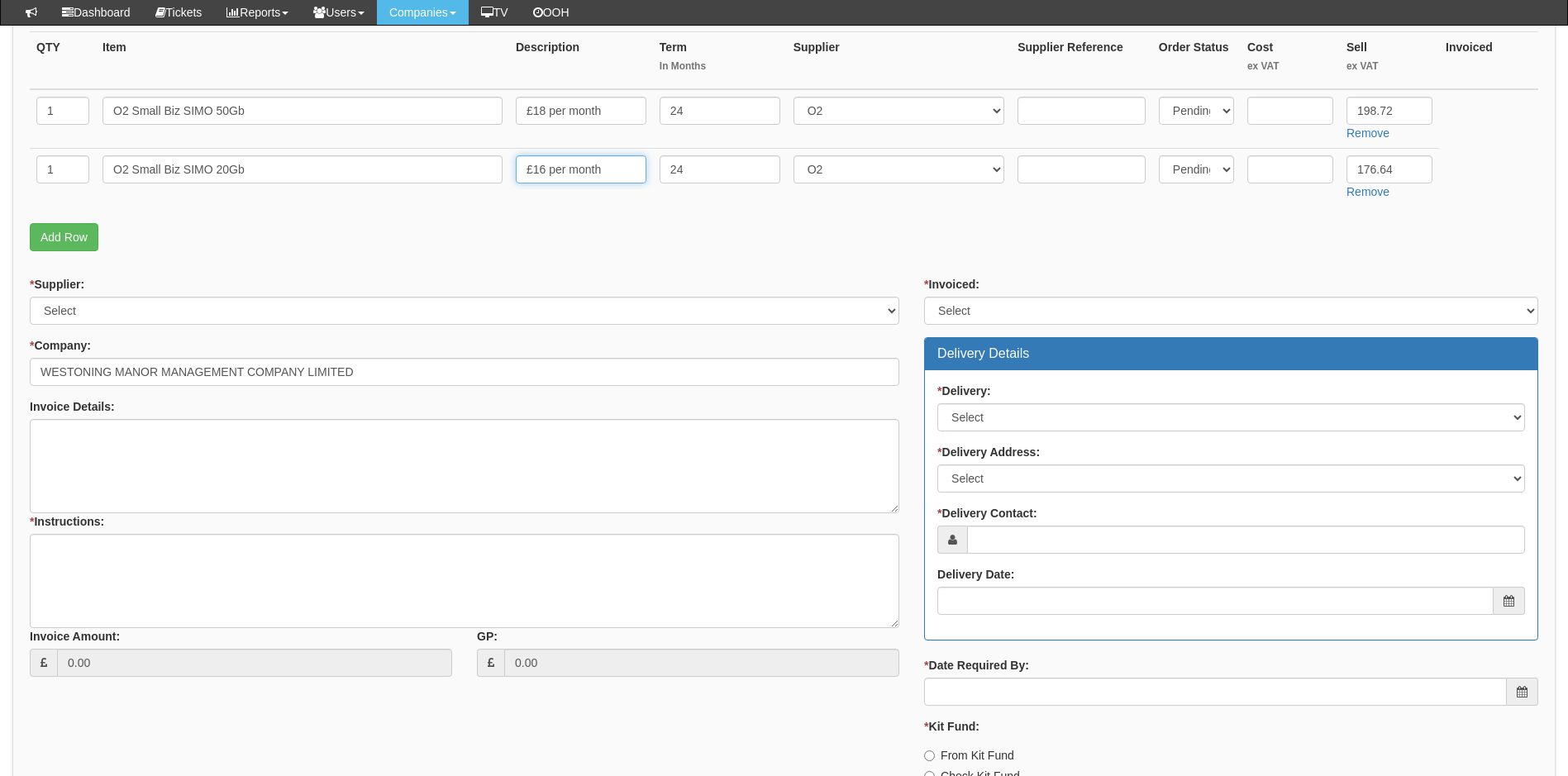
type input "£16 per month"
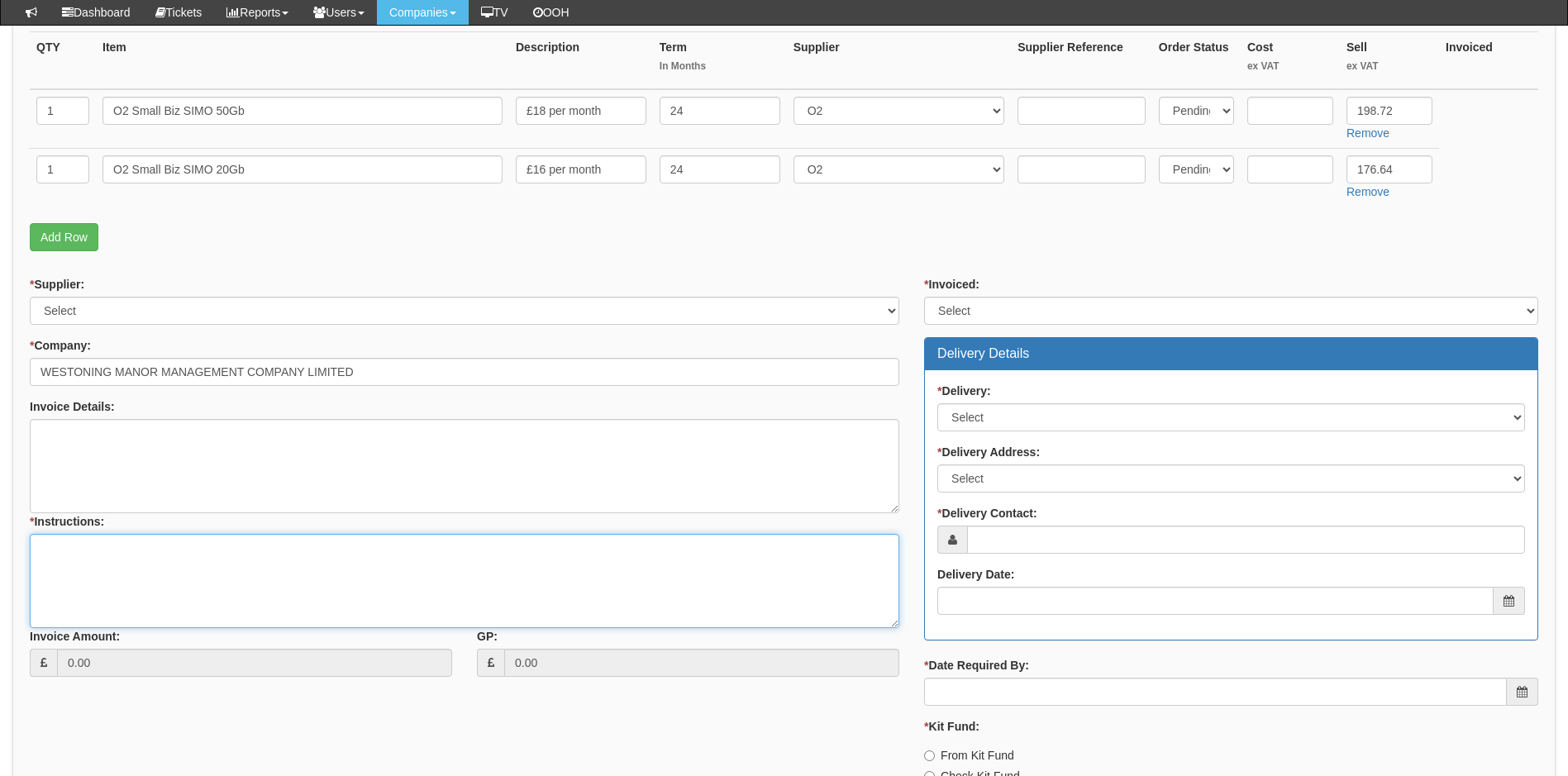
click at [248, 550] on textarea "* Instructions:" at bounding box center [465, 581] width 870 height 94
type textarea "M"
type textarea "Change of ownership from E2M"
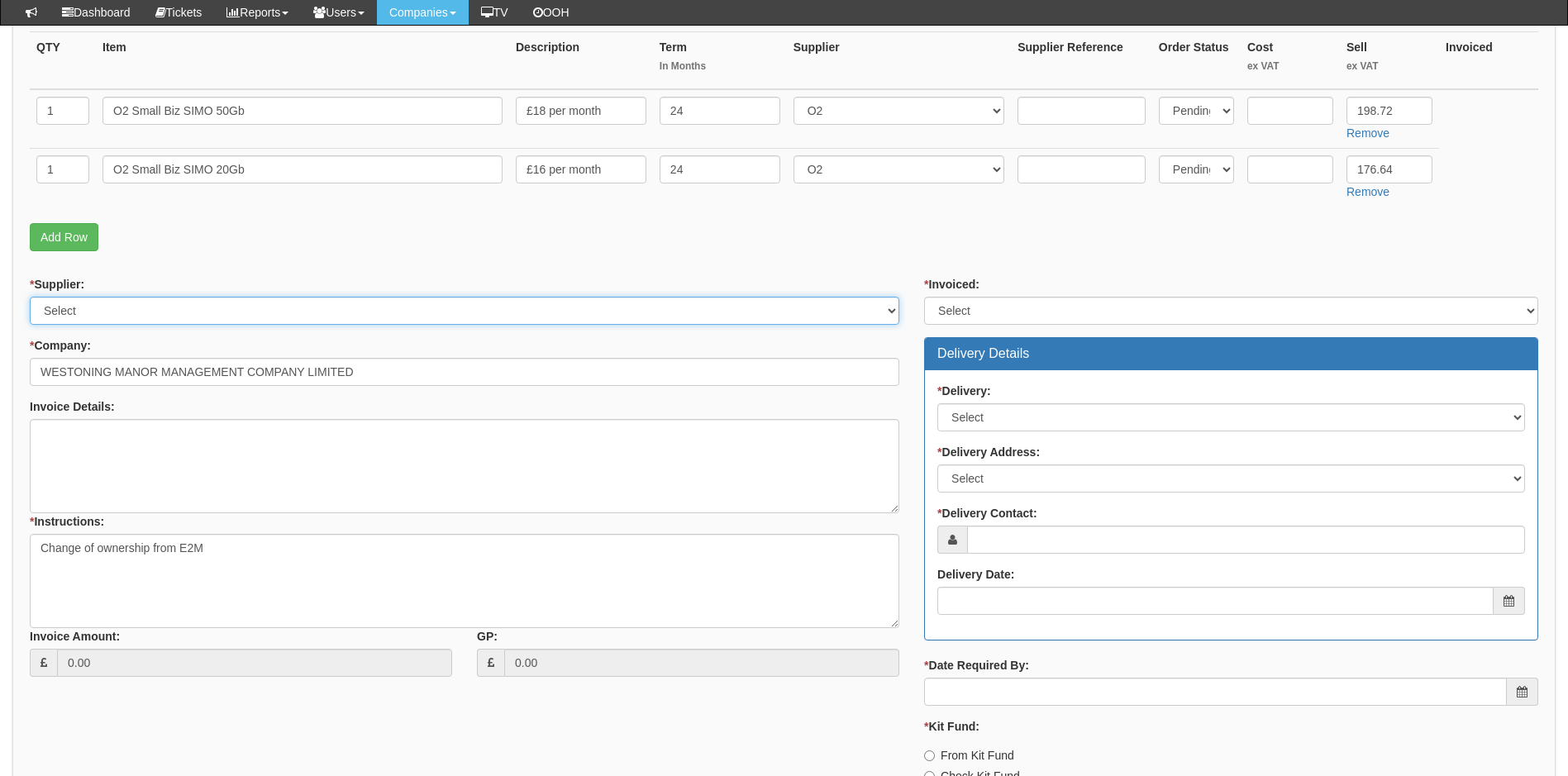
click at [549, 310] on select "Select 123 REG.co.uk 1Password 3 4Gon AA Jones Electric Ltd Abzorb Access Group…" at bounding box center [465, 310] width 870 height 28
select select "54"
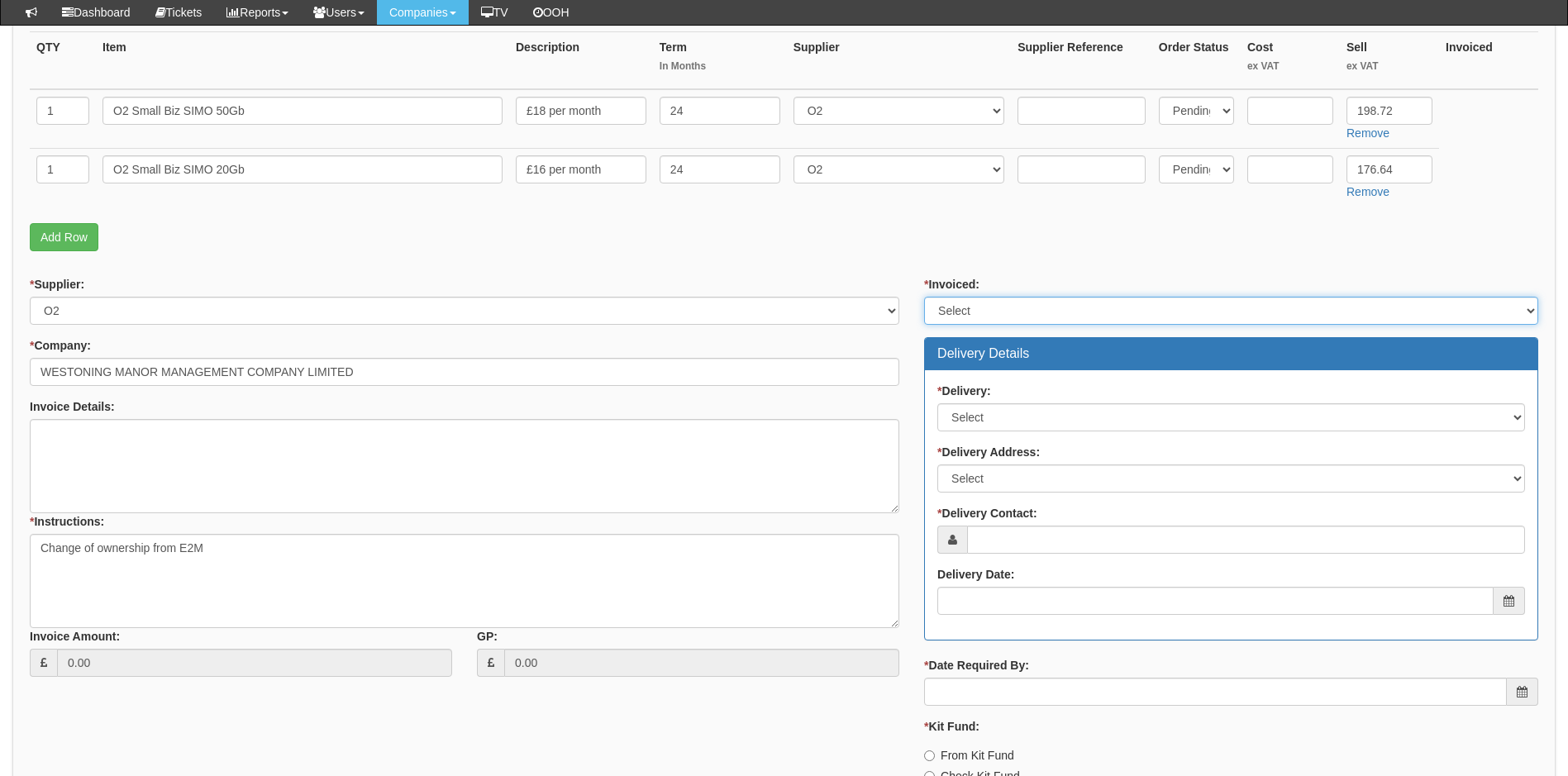
click at [1039, 301] on select "Select Yes No N/A STB (part of order)" at bounding box center [1232, 310] width 615 height 28
select select "1"
click at [924, 296] on select "Select Yes No N/A STB (part of order)" at bounding box center [1232, 310] width 615 height 28
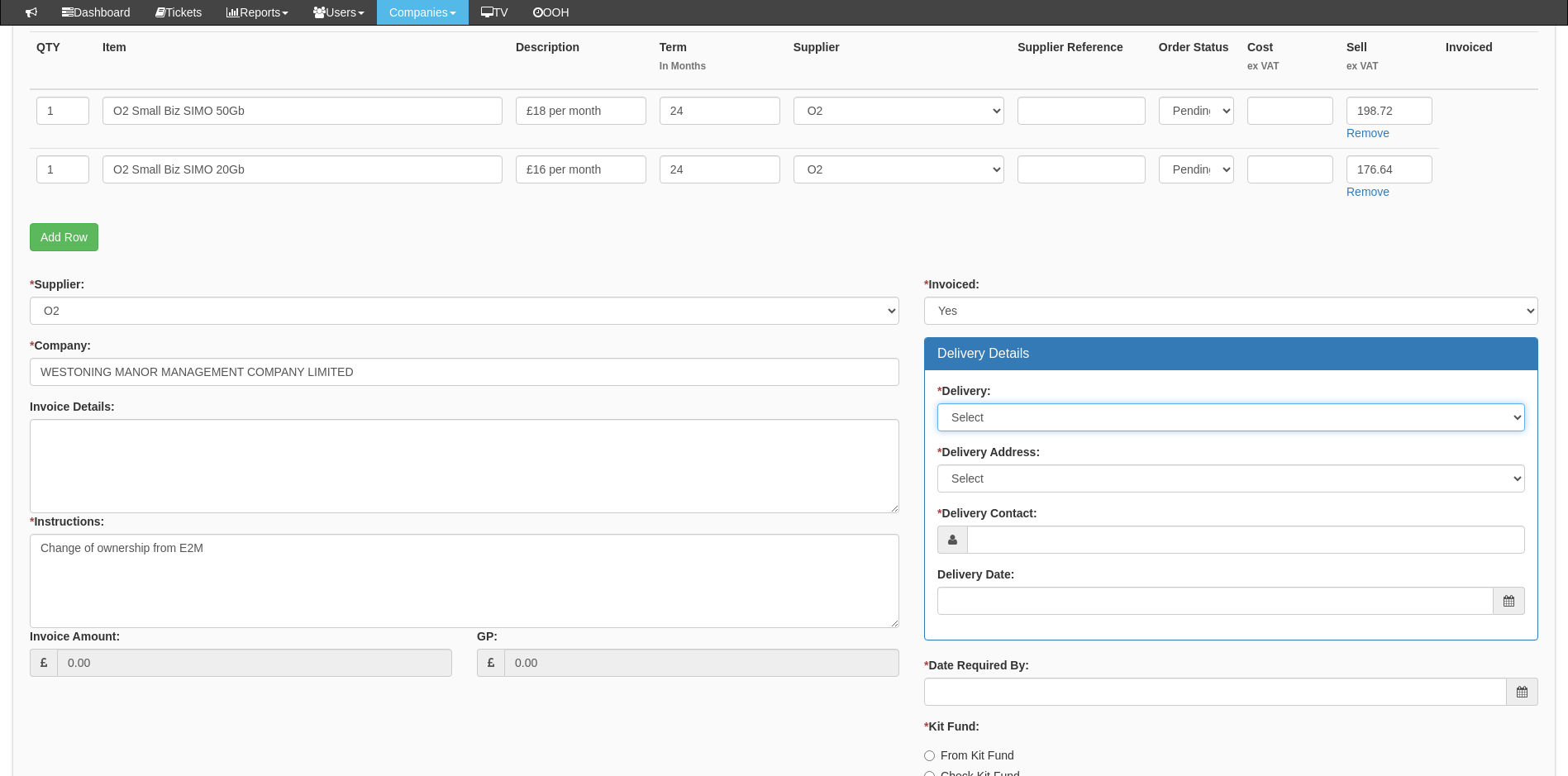
click at [1040, 406] on select "Select No Not Applicable Yes" at bounding box center [1232, 417] width 588 height 28
select select "3"
click at [938, 403] on select "Select No Not Applicable Yes" at bounding box center [1232, 417] width 588 height 28
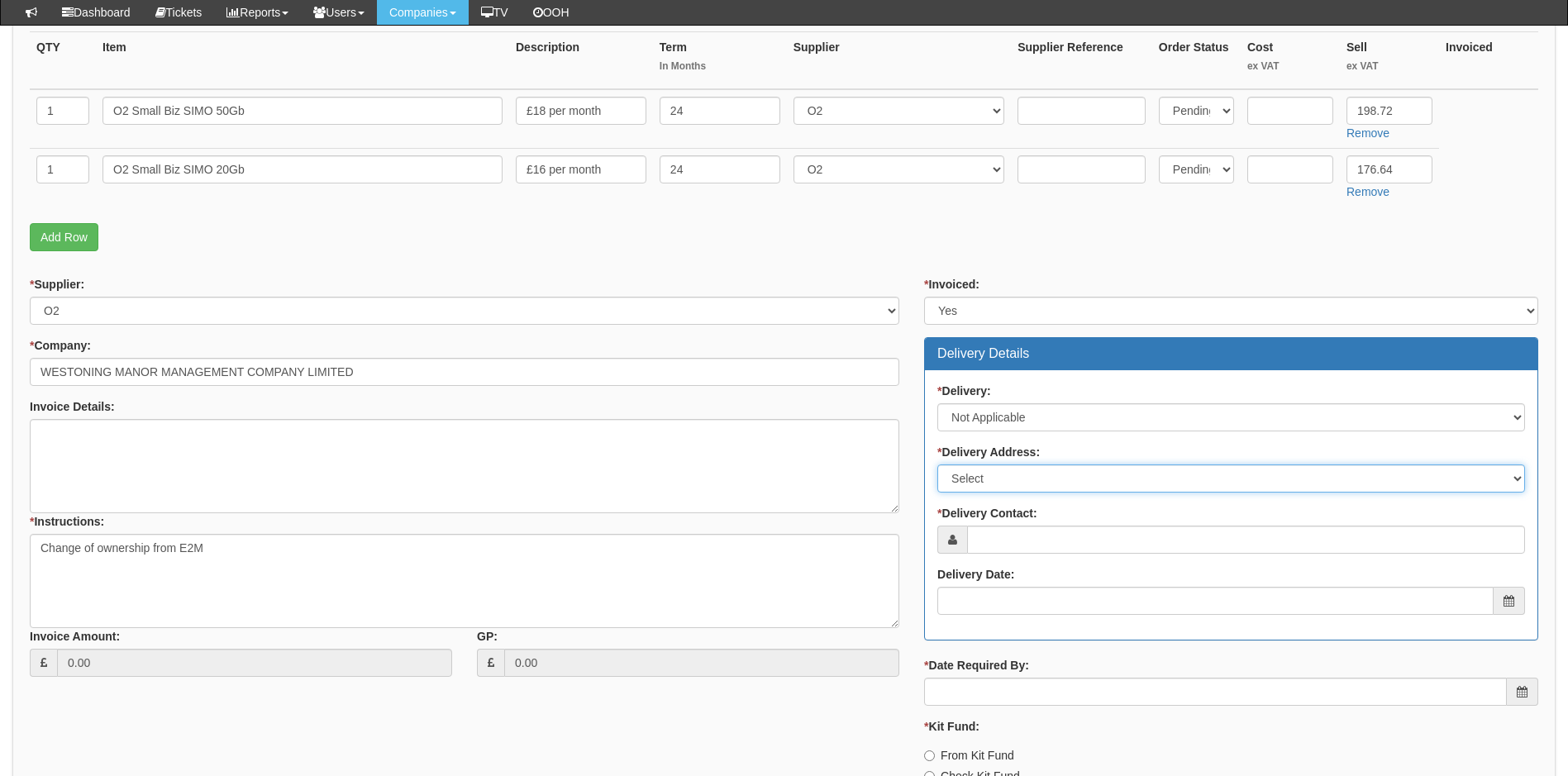
click at [1044, 477] on select "Select Not Applicable Main Address - MK45 5NA Other" at bounding box center [1232, 479] width 588 height 28
select select "N/A"
click at [938, 465] on select "Select Not Applicable Main Address - MK45 5NA Other" at bounding box center [1232, 479] width 588 height 28
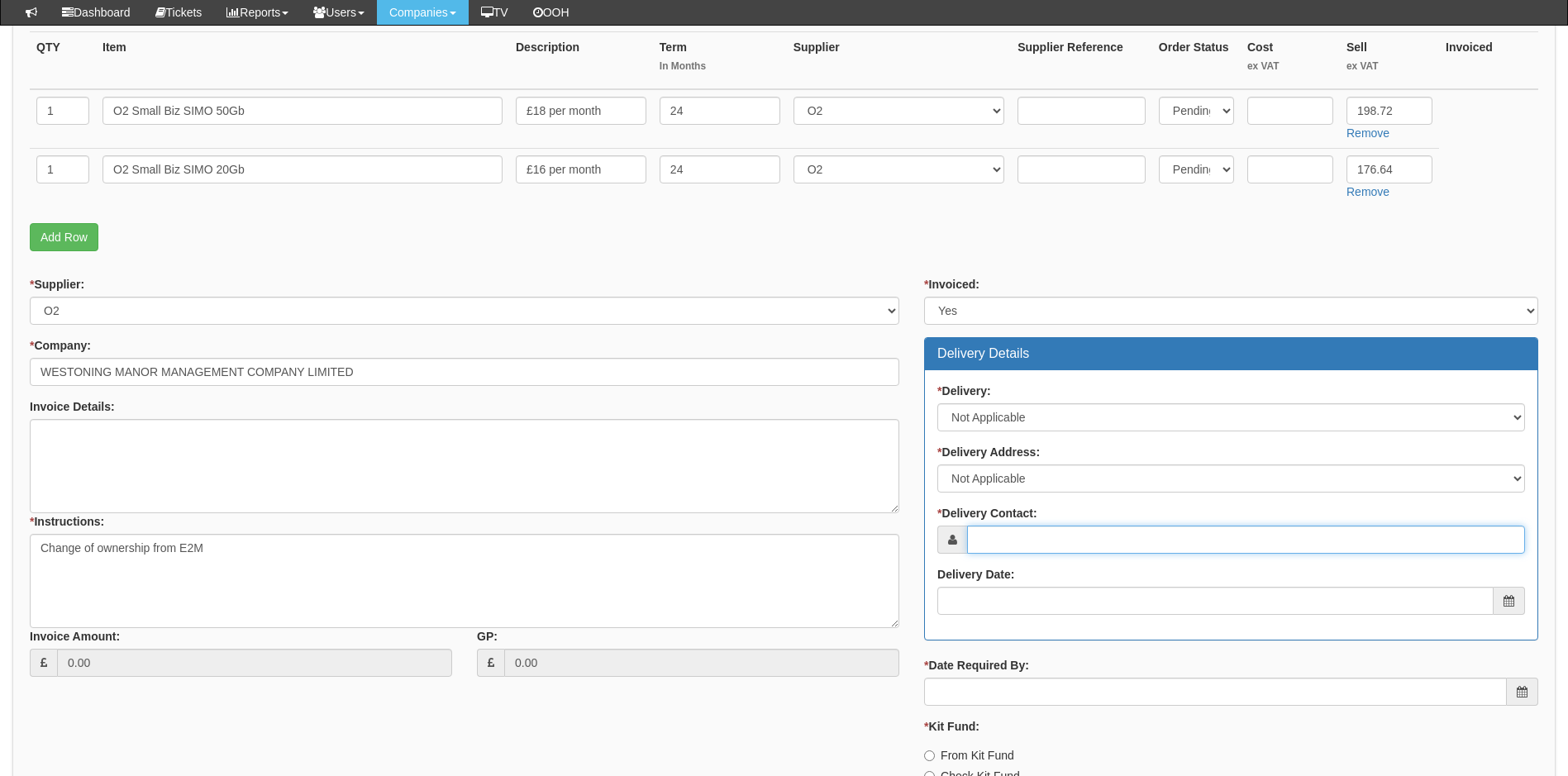
click at [1025, 541] on input "* Delivery Contact:" at bounding box center [1247, 540] width 558 height 28
click at [1017, 537] on input "* Delivery Contact:" at bounding box center [1247, 540] width 558 height 28
paste input "nic.gibson@outlook.com"
type input "nic.gibson@outlook.com"
click at [994, 601] on input "Delivery Date:" at bounding box center [1216, 601] width 556 height 28
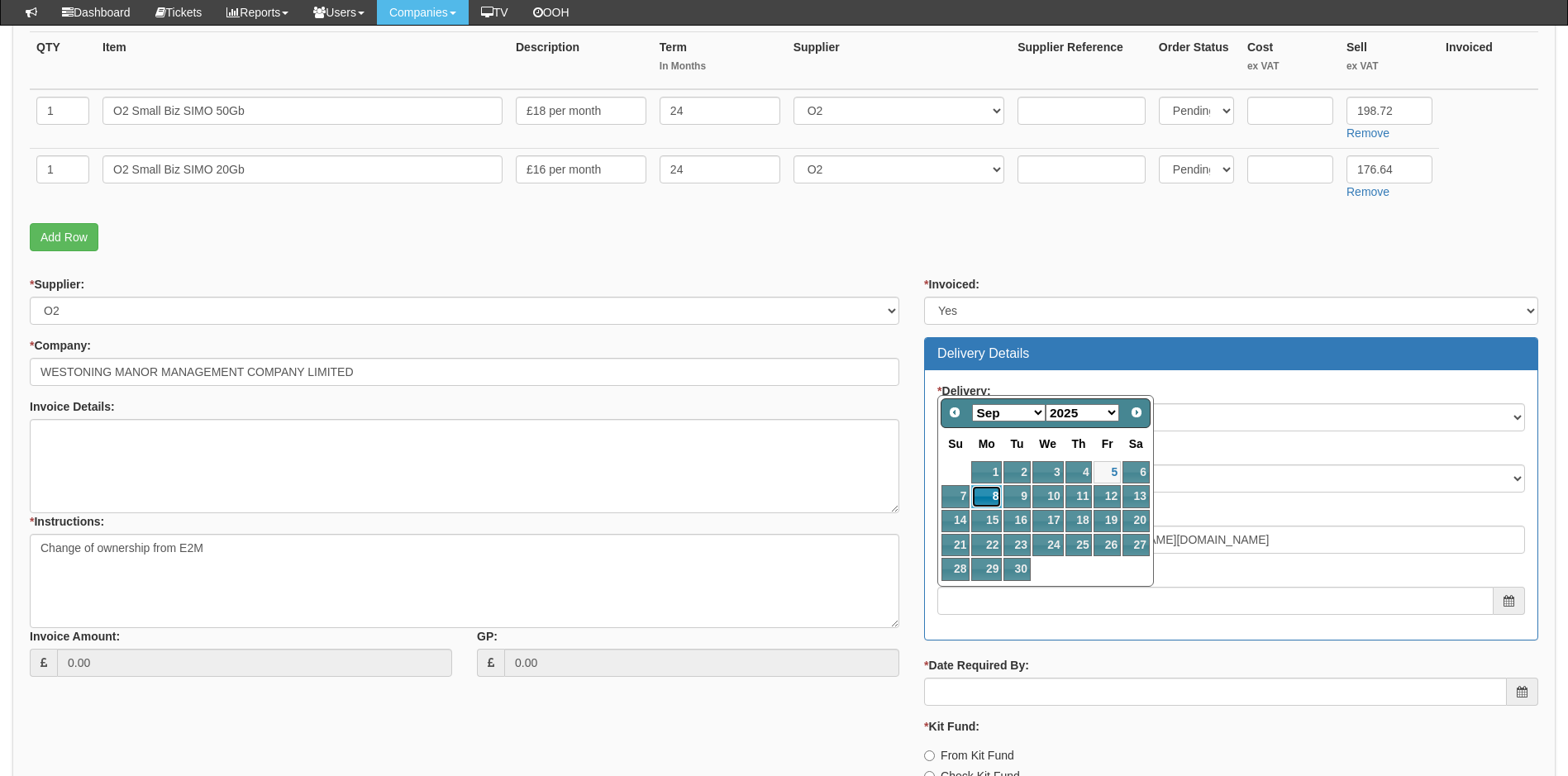
click at [991, 496] on link "8" at bounding box center [987, 496] width 31 height 23
type input "2025-09-08"
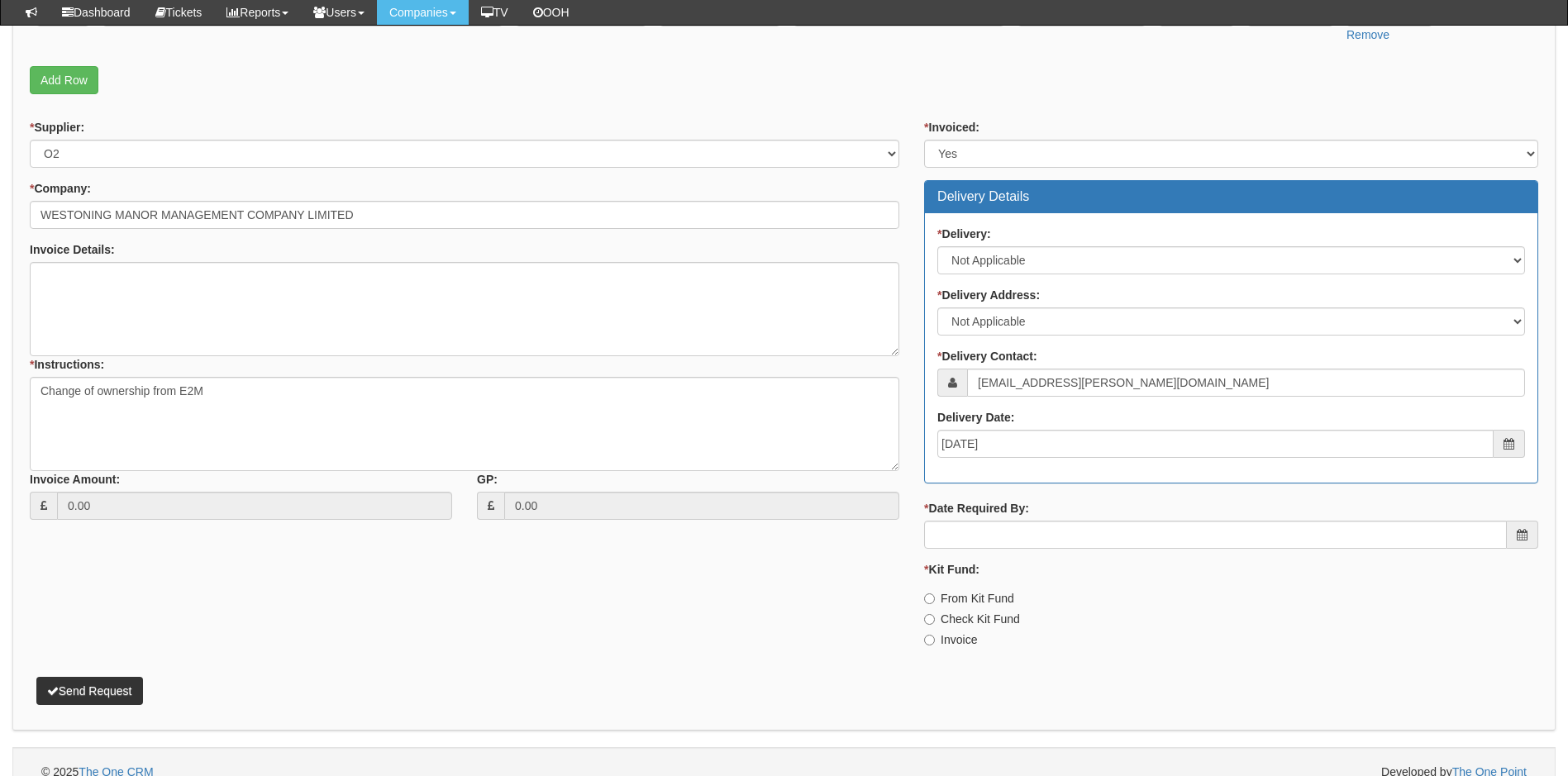
scroll to position [578, 0]
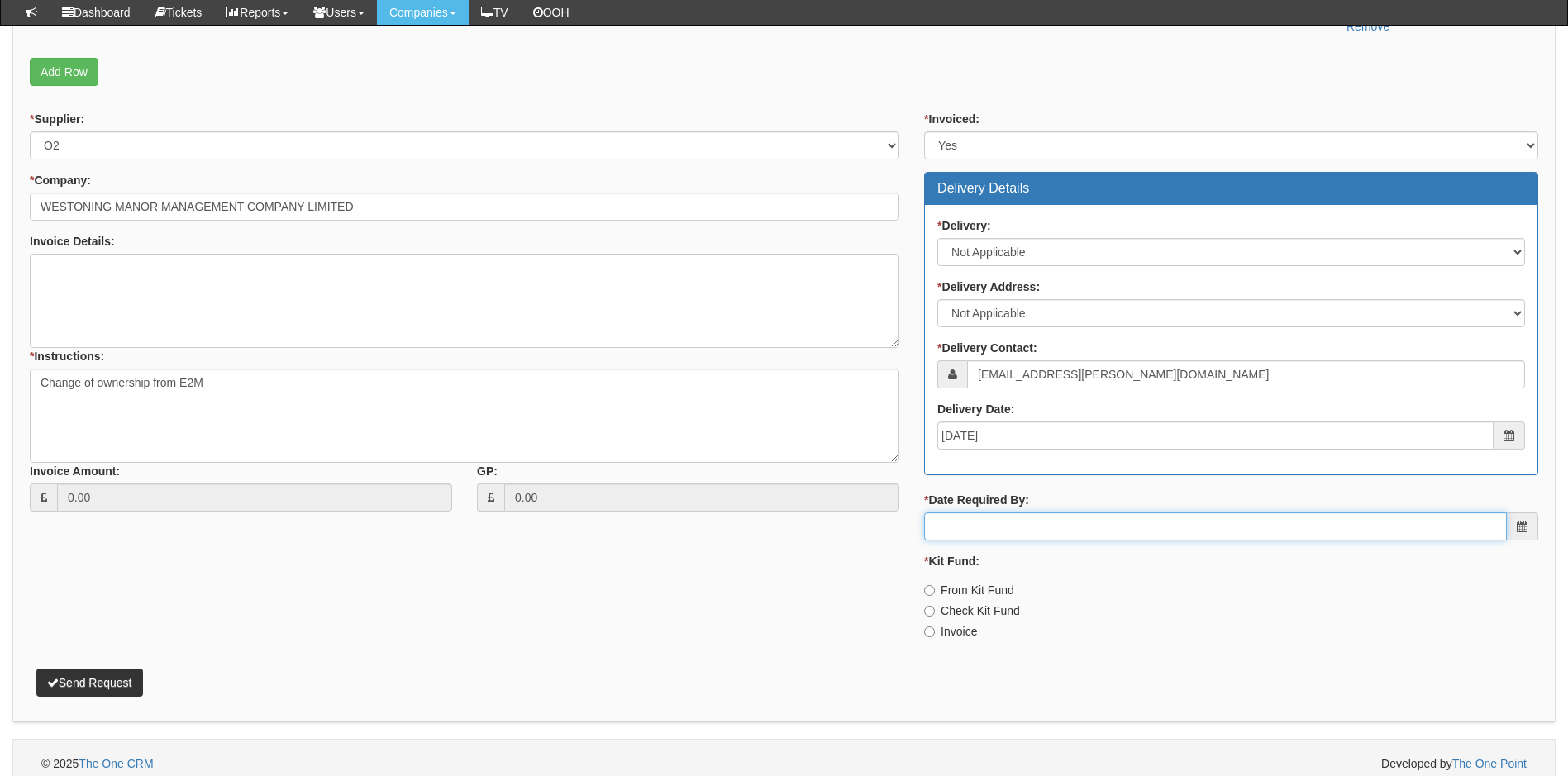
click at [1089, 529] on input "* Date Required By:" at bounding box center [1216, 527] width 583 height 28
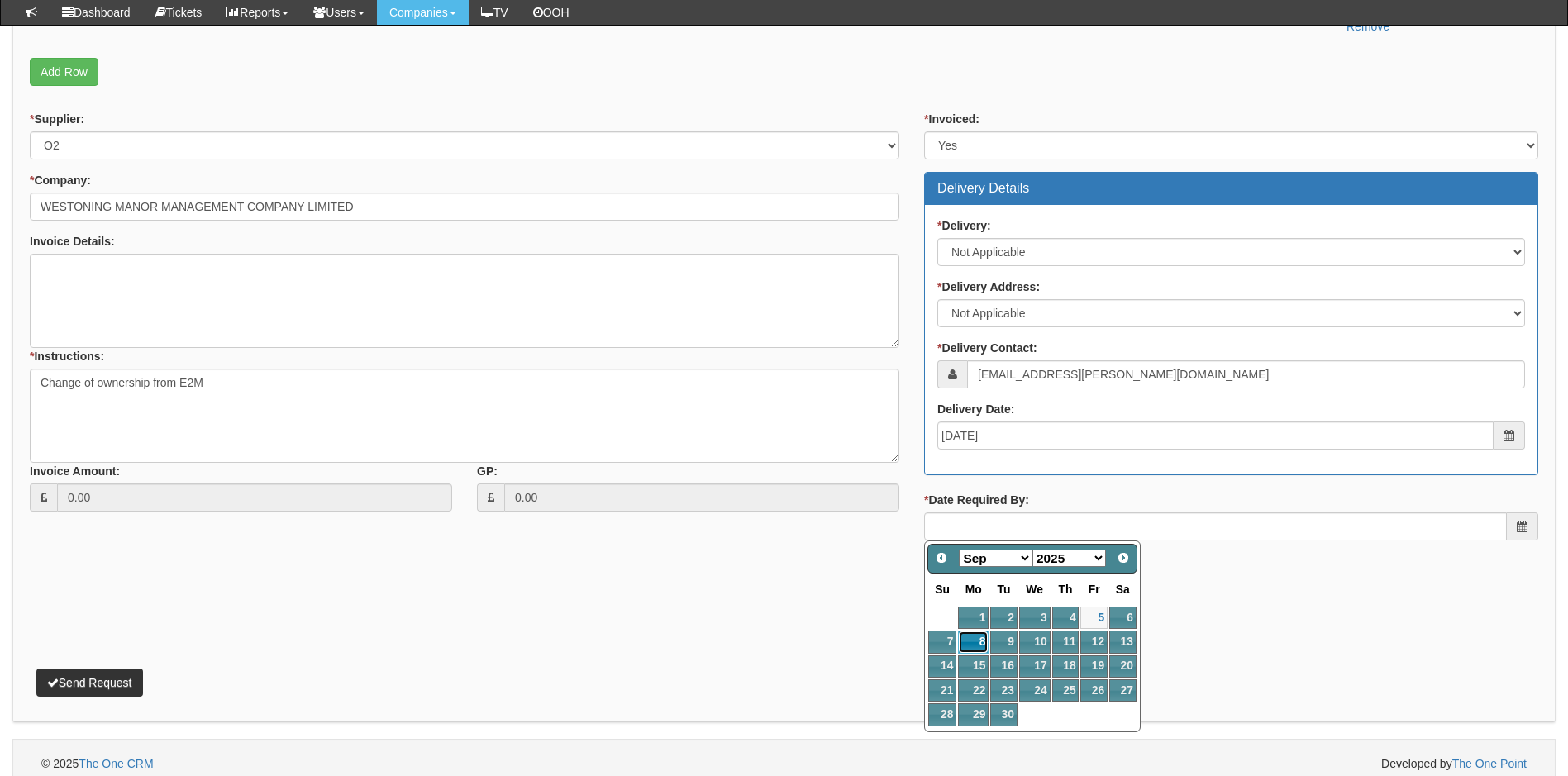
click at [974, 632] on link "8" at bounding box center [974, 642] width 31 height 23
type input "2025-09-08"
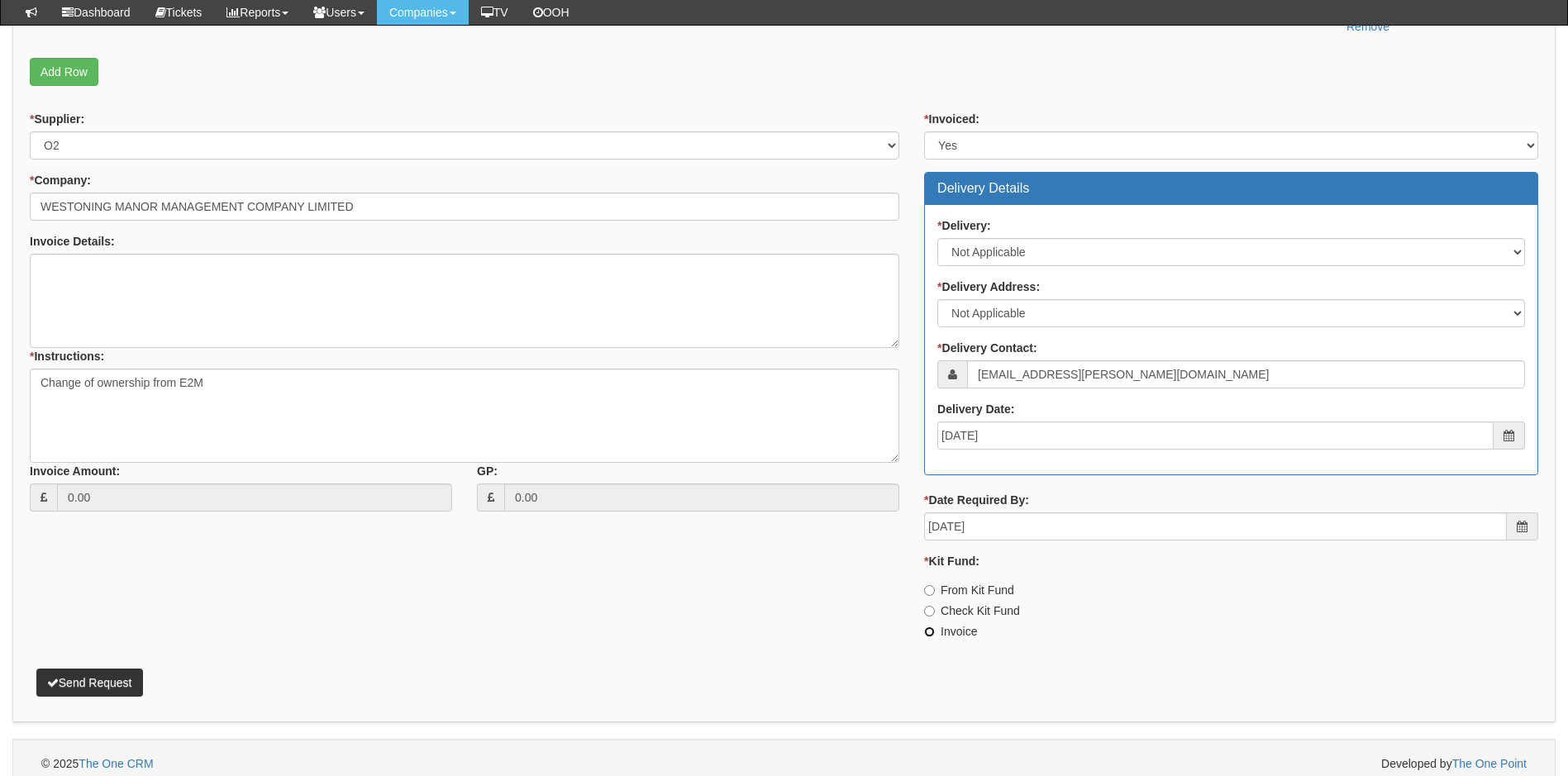
click at [925, 632] on input "Invoice" at bounding box center [929, 632] width 11 height 11
radio input "true"
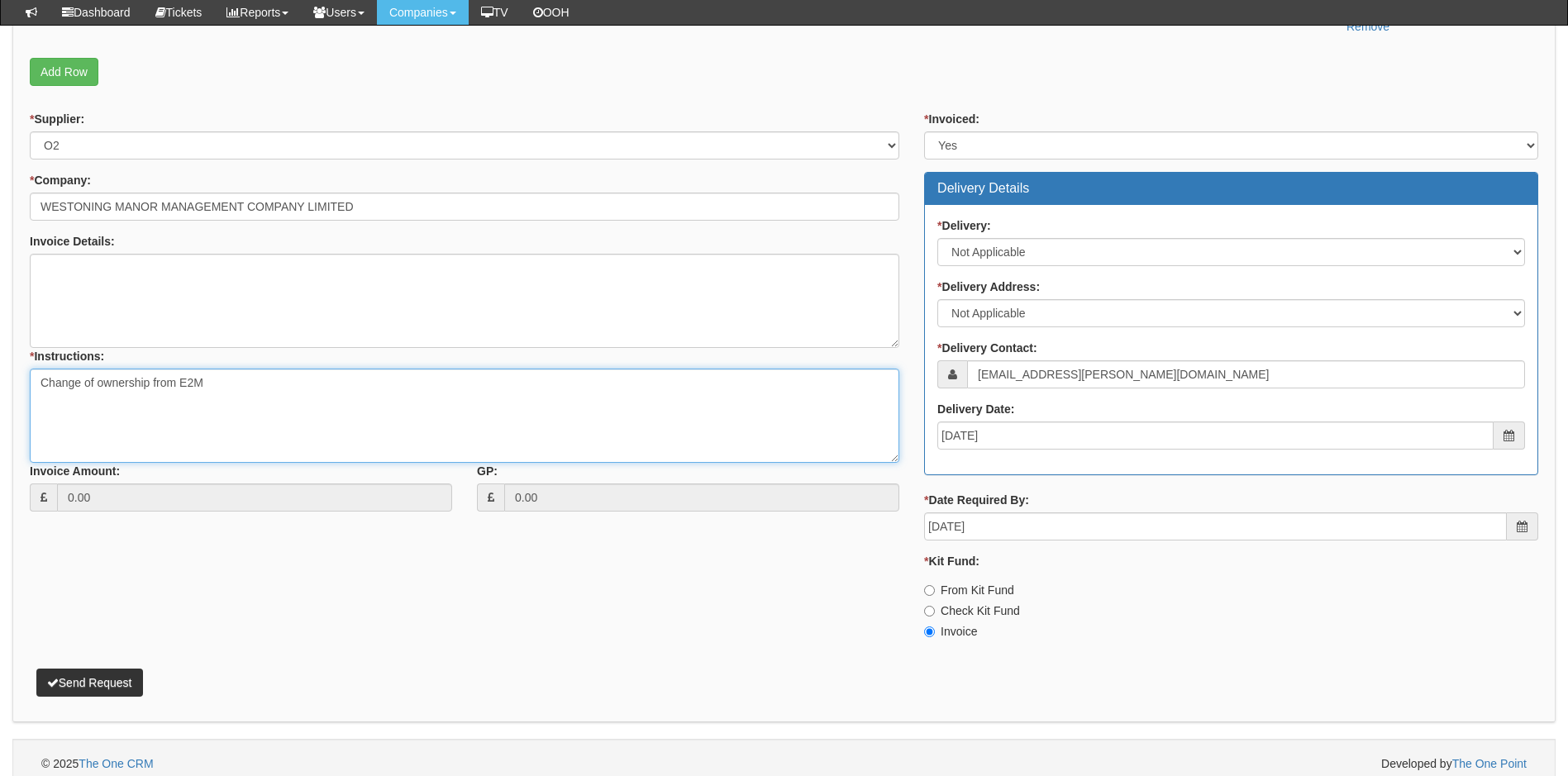
click at [231, 383] on textarea "Change of ownership from E2M" at bounding box center [465, 416] width 870 height 94
click at [124, 398] on textarea "Change of ownership from E2M 07904 205821" at bounding box center [465, 416] width 870 height 94
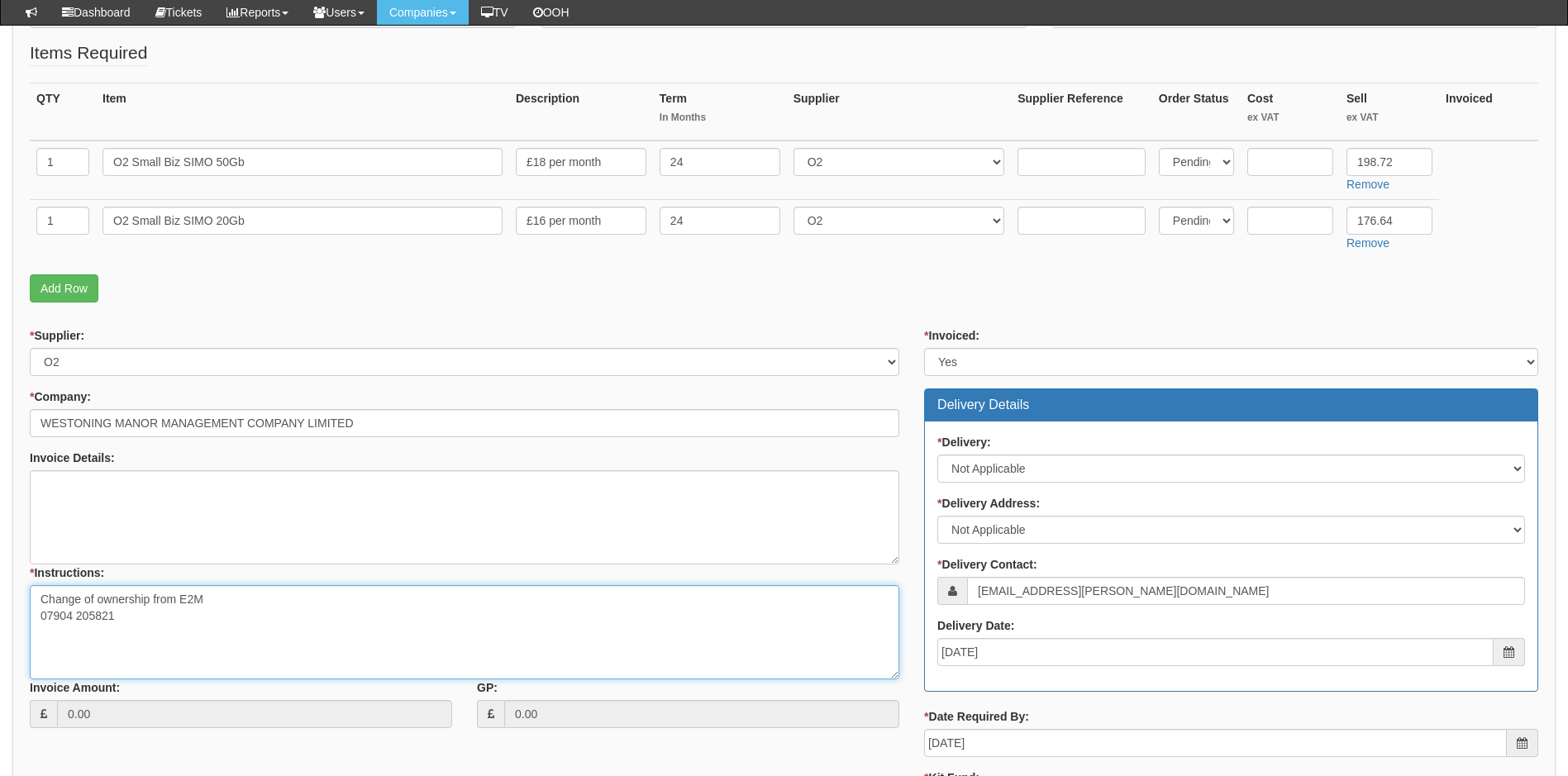
scroll to position [330, 0]
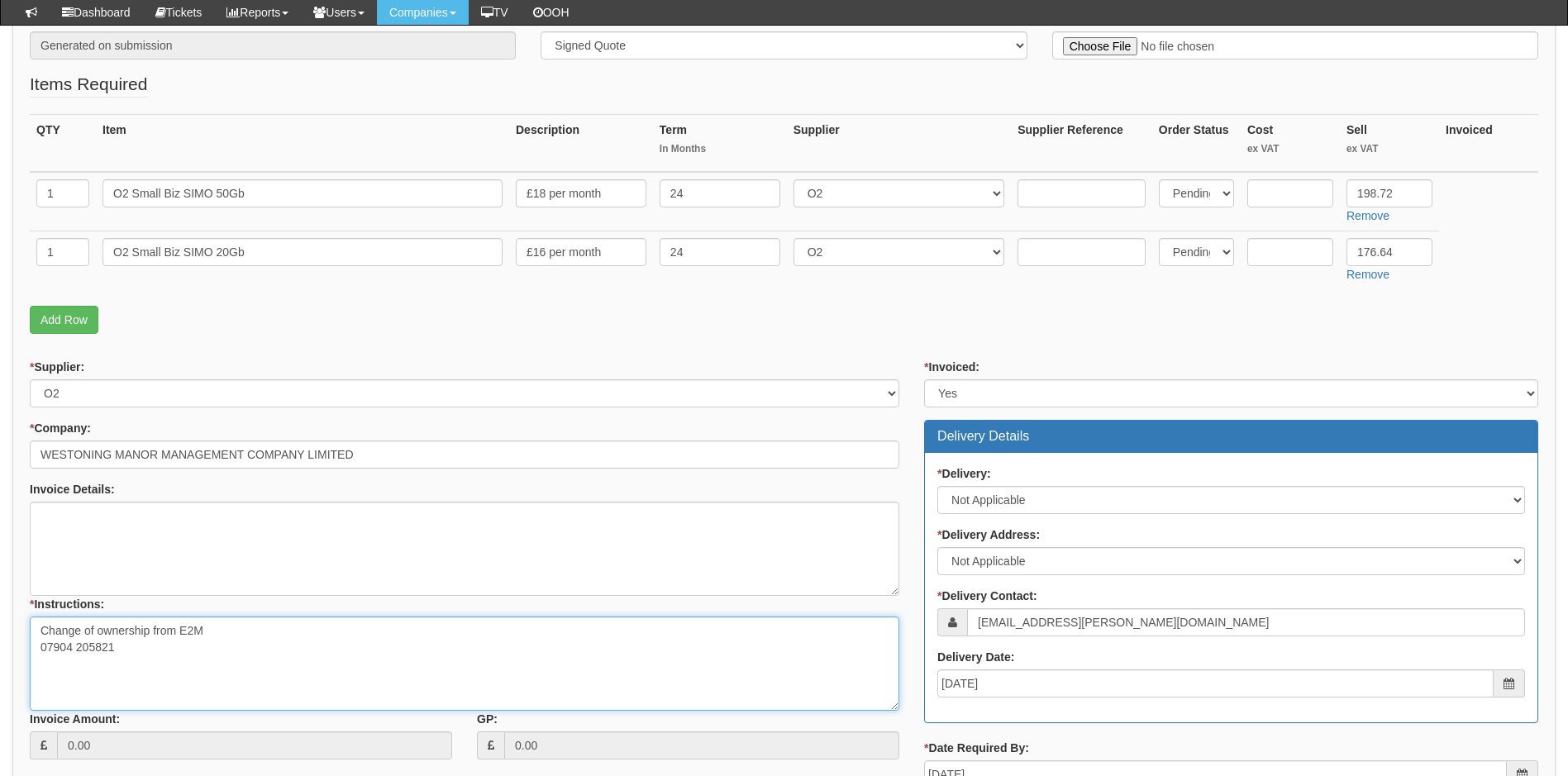
click at [164, 645] on textarea "Change of ownership from E2M 07904 205821" at bounding box center [465, 663] width 870 height 94
paste textarea "07384811404"
click at [70, 662] on textarea "Change of ownership from E2M 07904 205821 07384811404" at bounding box center [465, 663] width 870 height 94
type textarea "Change of ownership from E2M 07904 205821 07384 811404"
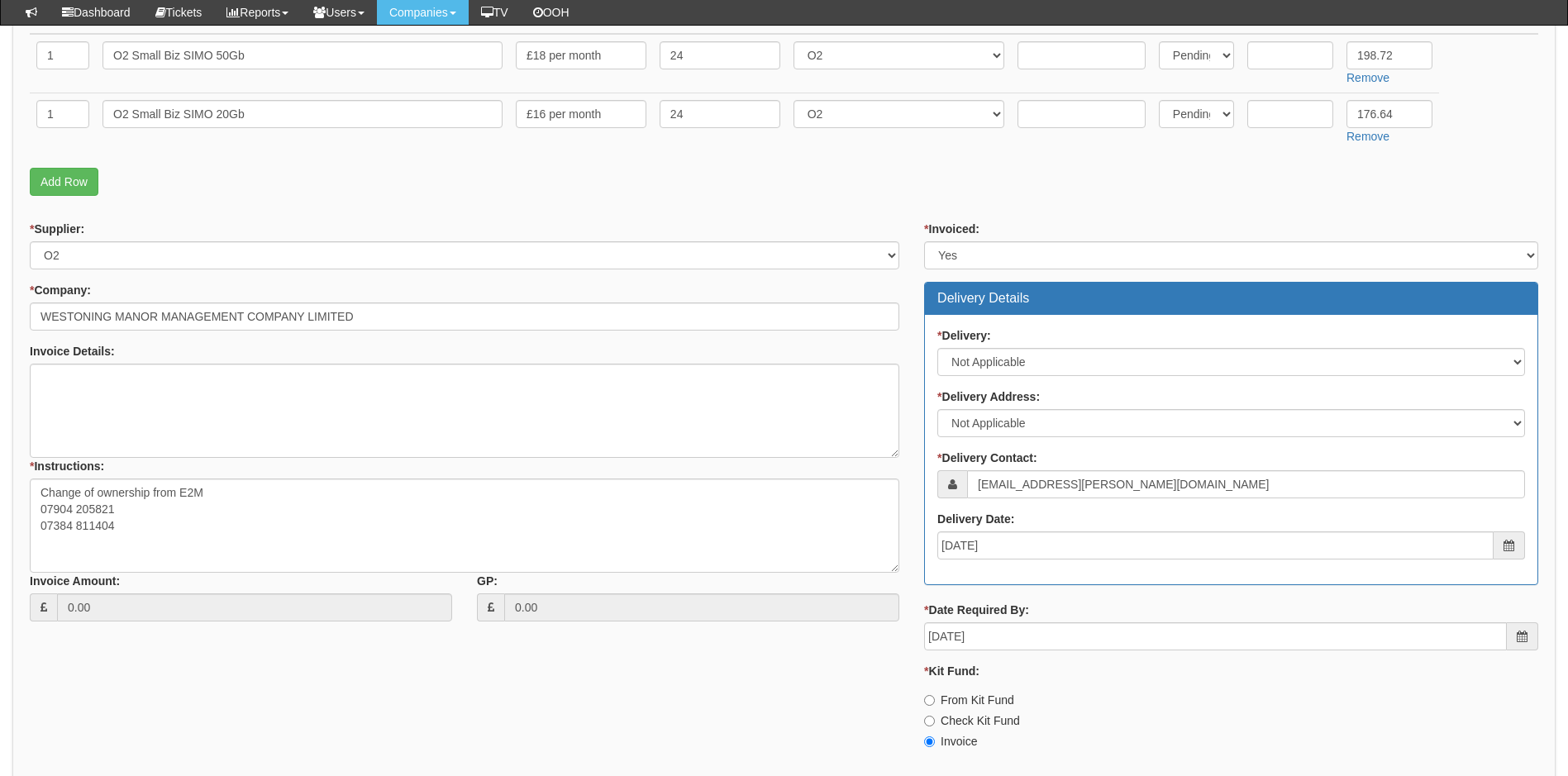
scroll to position [578, 0]
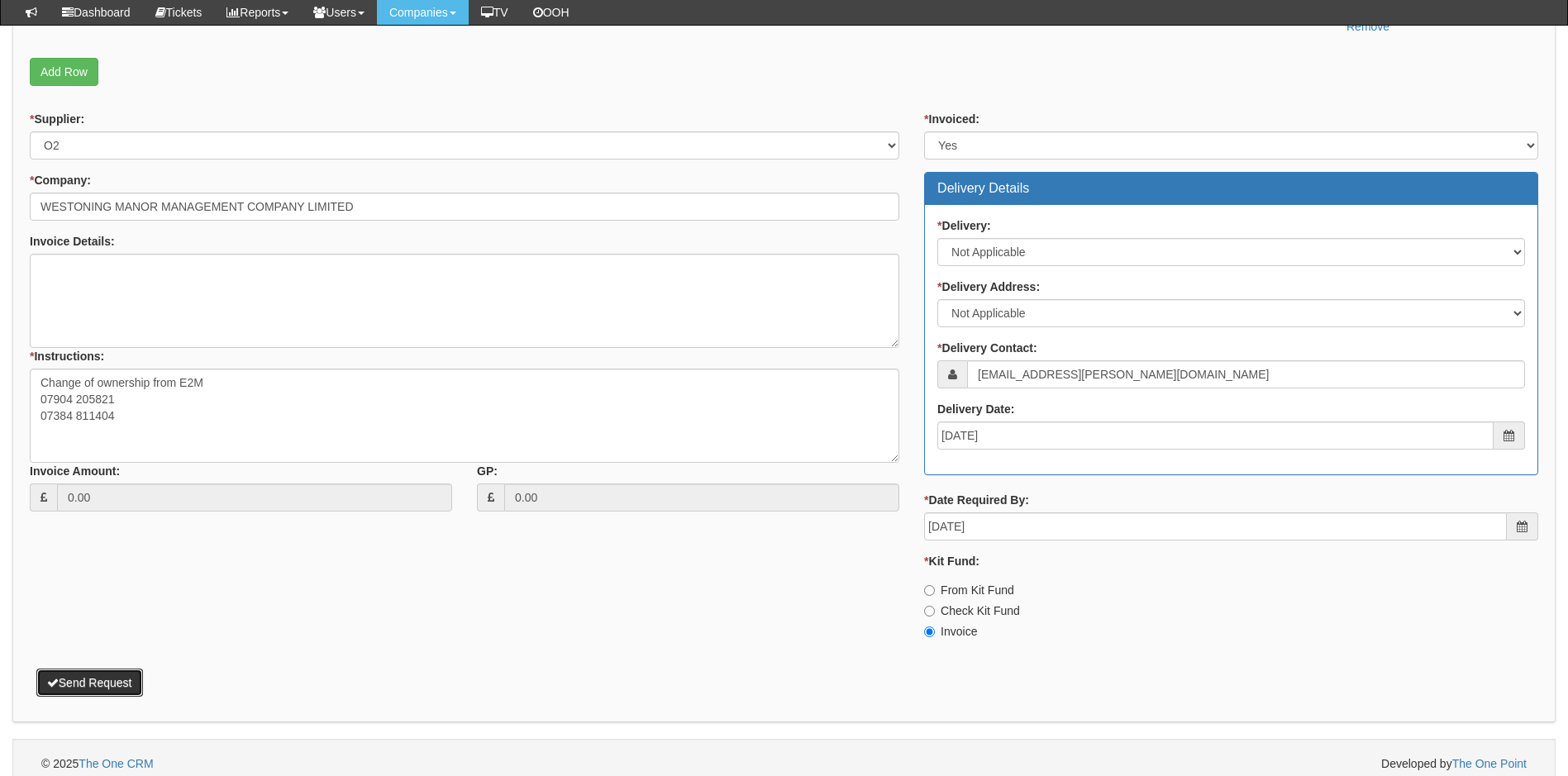
click at [129, 684] on button "Send Request" at bounding box center [90, 683] width 107 height 28
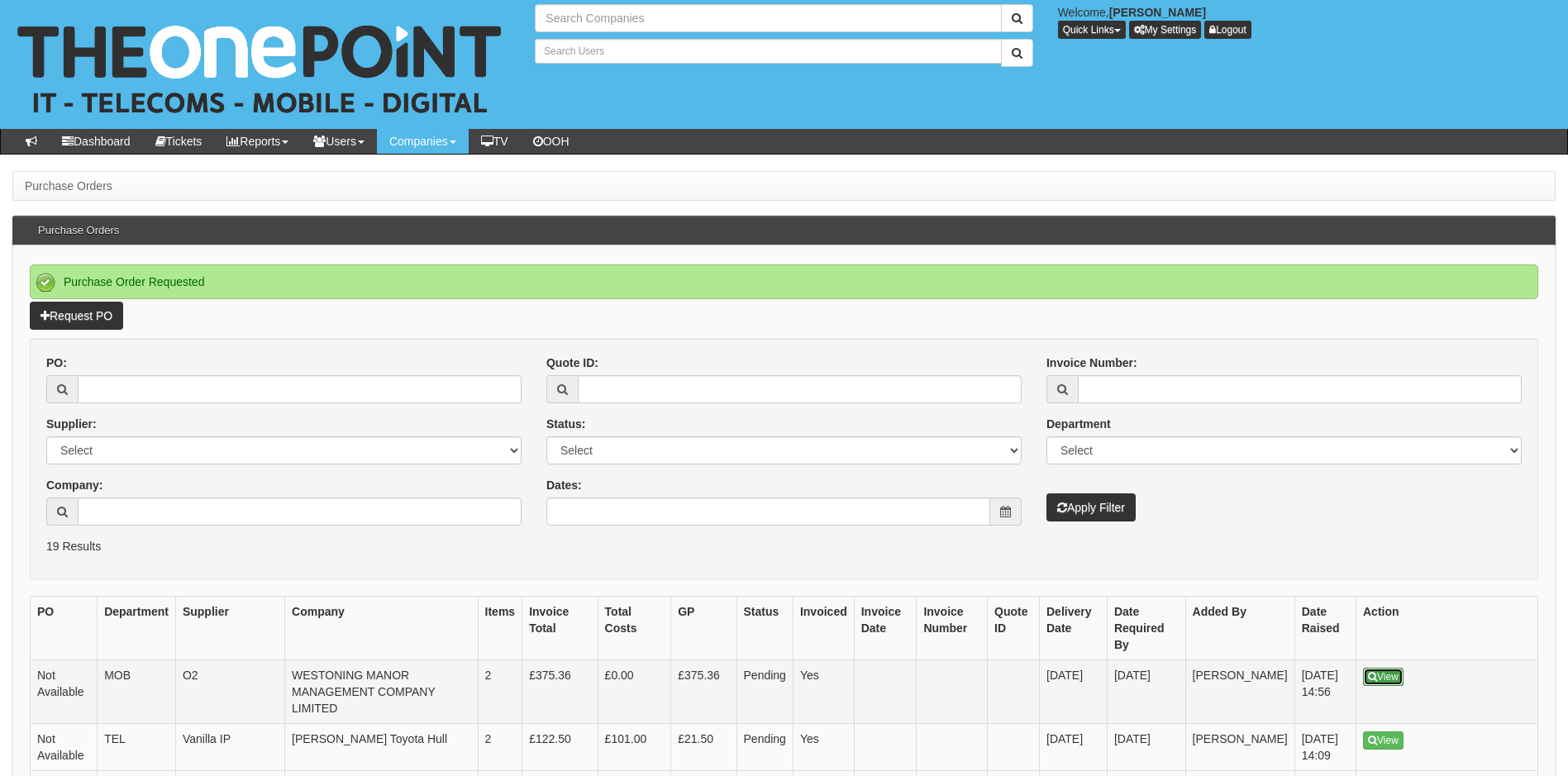
click at [1390, 668] on link "View" at bounding box center [1383, 677] width 41 height 18
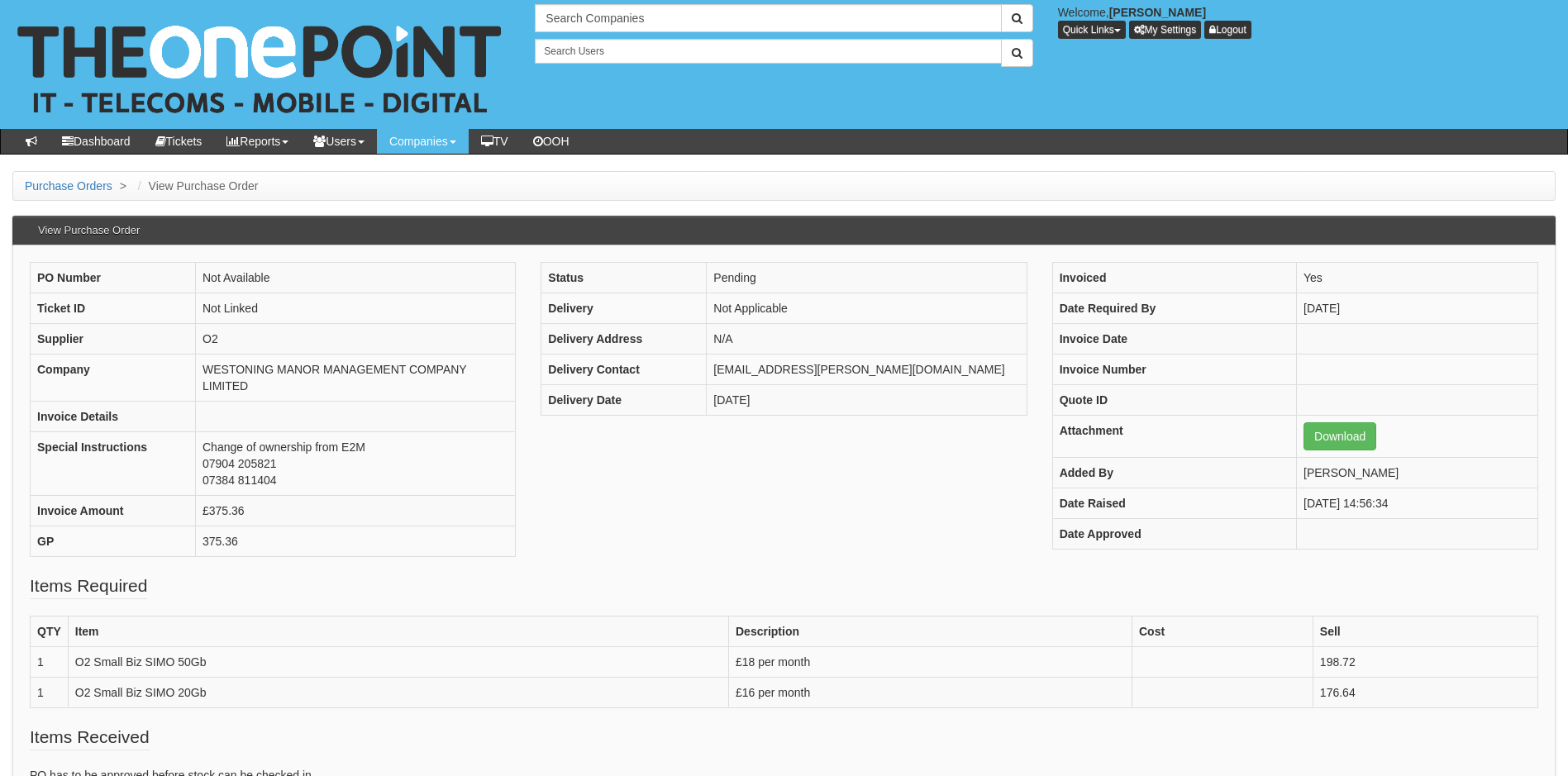
click at [589, 507] on div "PO Number Not Available Ticket ID Not Linked Supplier O2 Company WESTONING MANO…" at bounding box center [784, 417] width 1534 height 311
click at [630, 18] on input "text" at bounding box center [768, 18] width 466 height 28
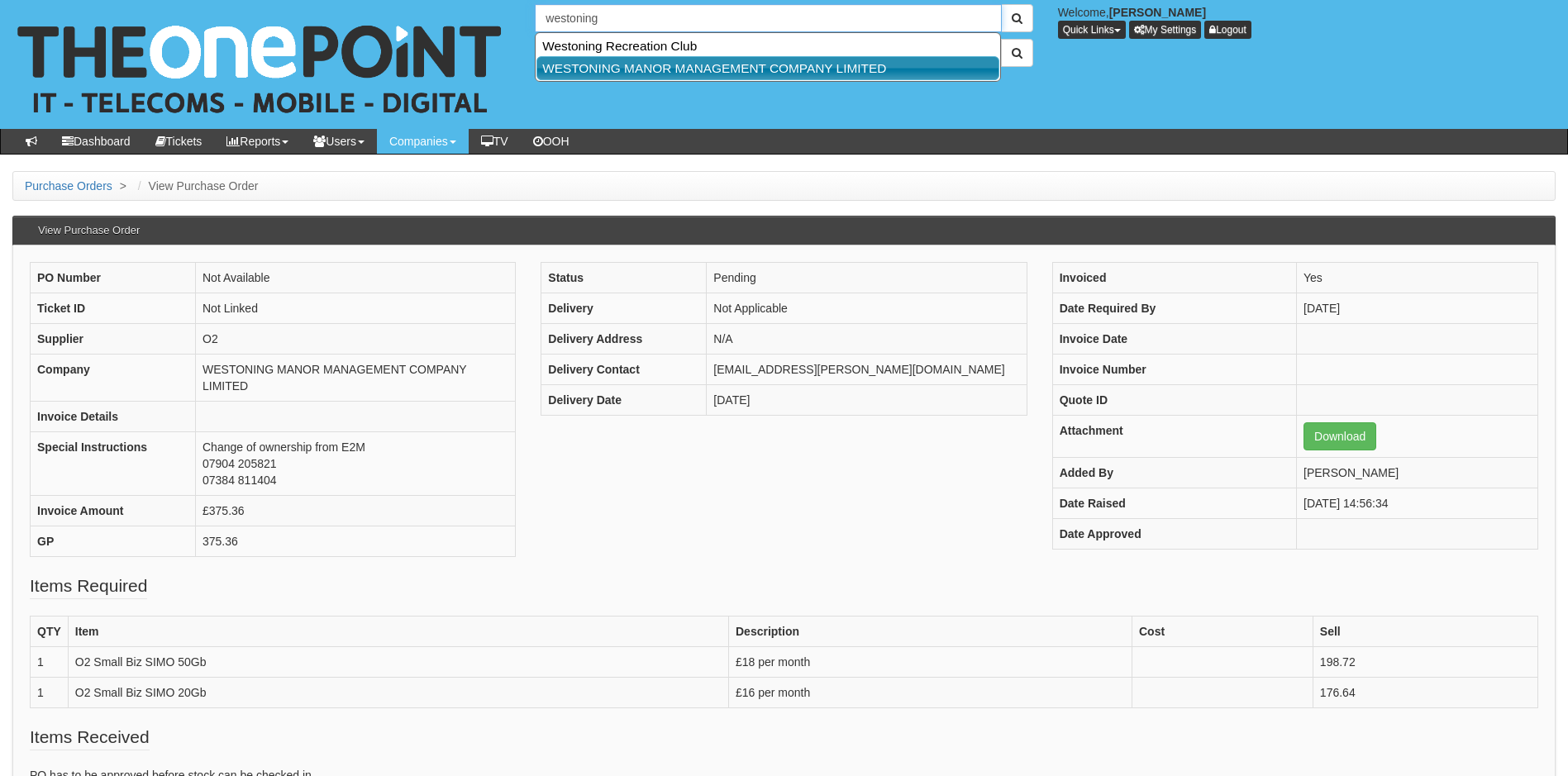
click at [683, 70] on link "WESTONING MANOR MANAGEMENT COMPANY LIMITED" at bounding box center [768, 68] width 463 height 24
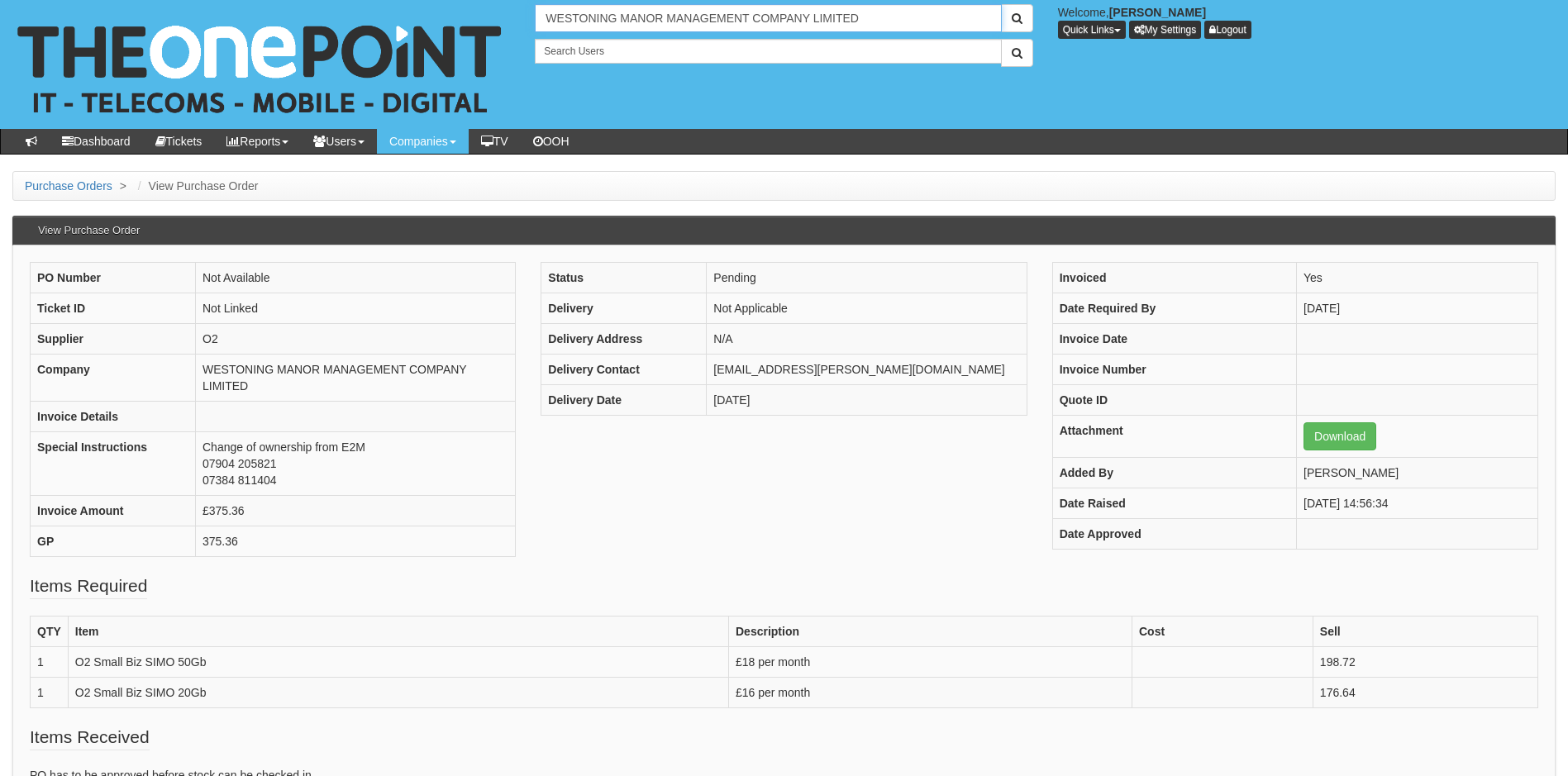
type input "WESTONING MANOR MANAGEMENT COMPANY LIMITED"
click at [1001, 4] on button "submit" at bounding box center [1017, 18] width 33 height 28
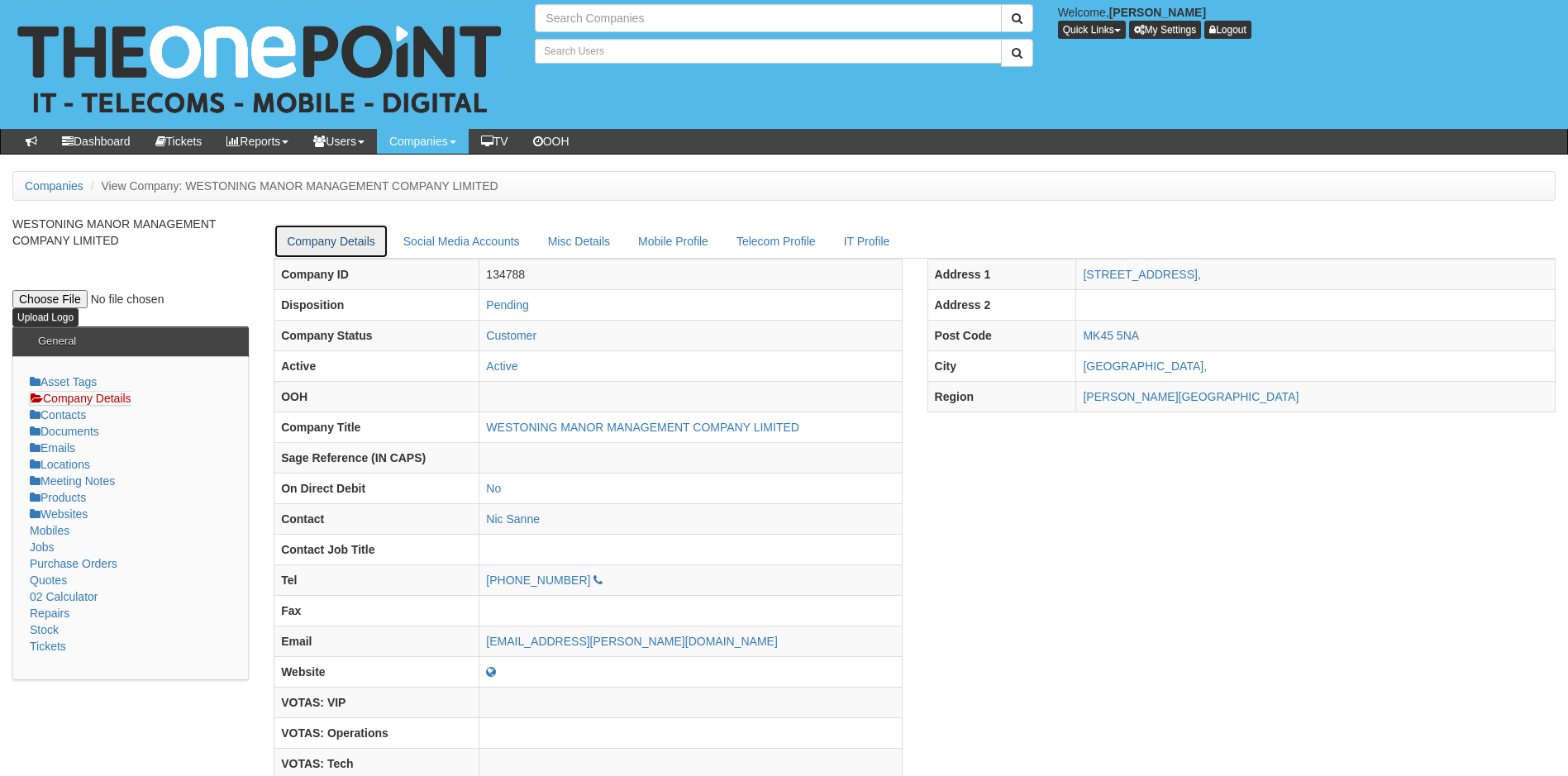
click at [350, 239] on link "Company Details" at bounding box center [331, 241] width 115 height 35
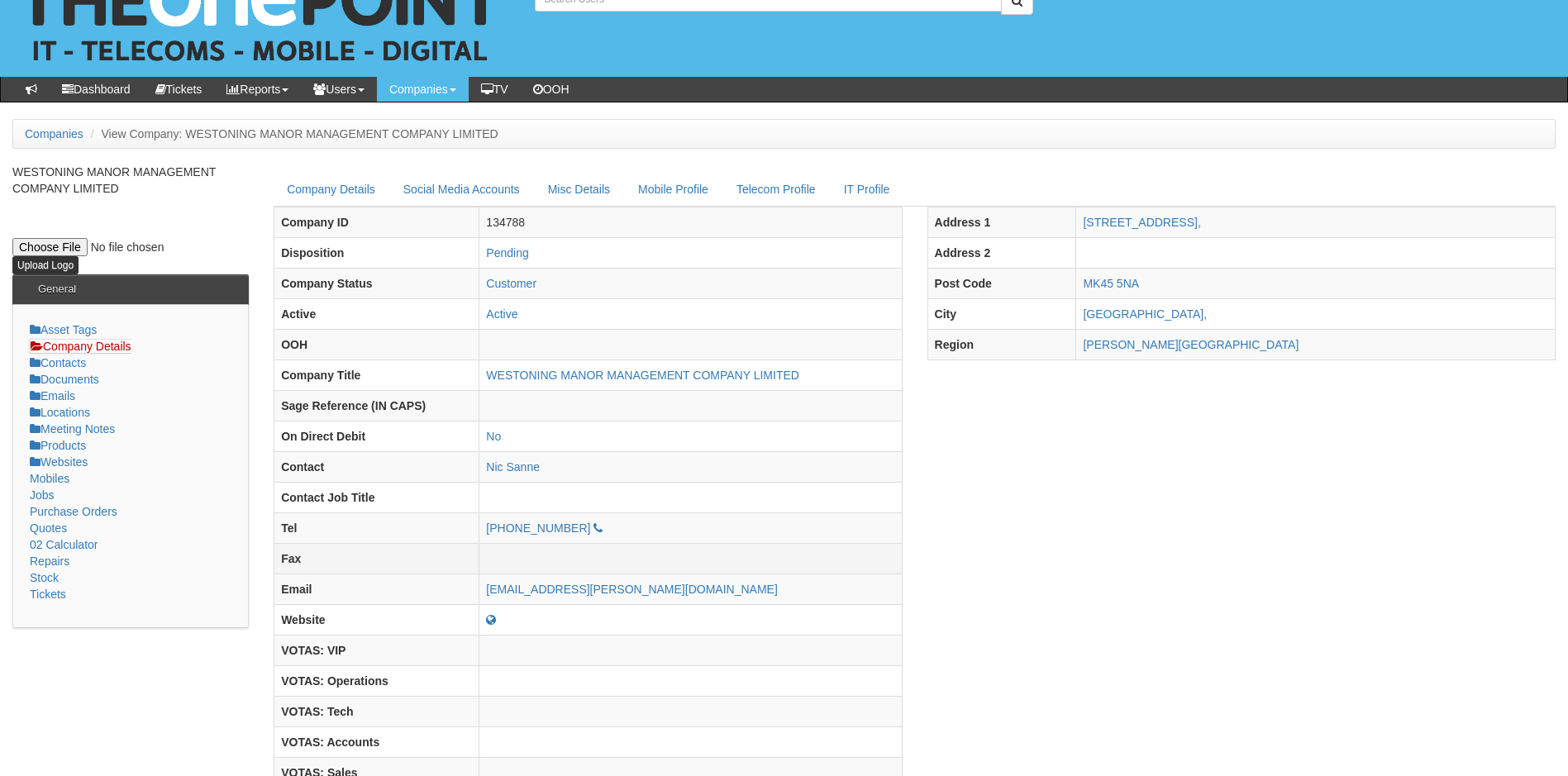
scroll to position [11, 0]
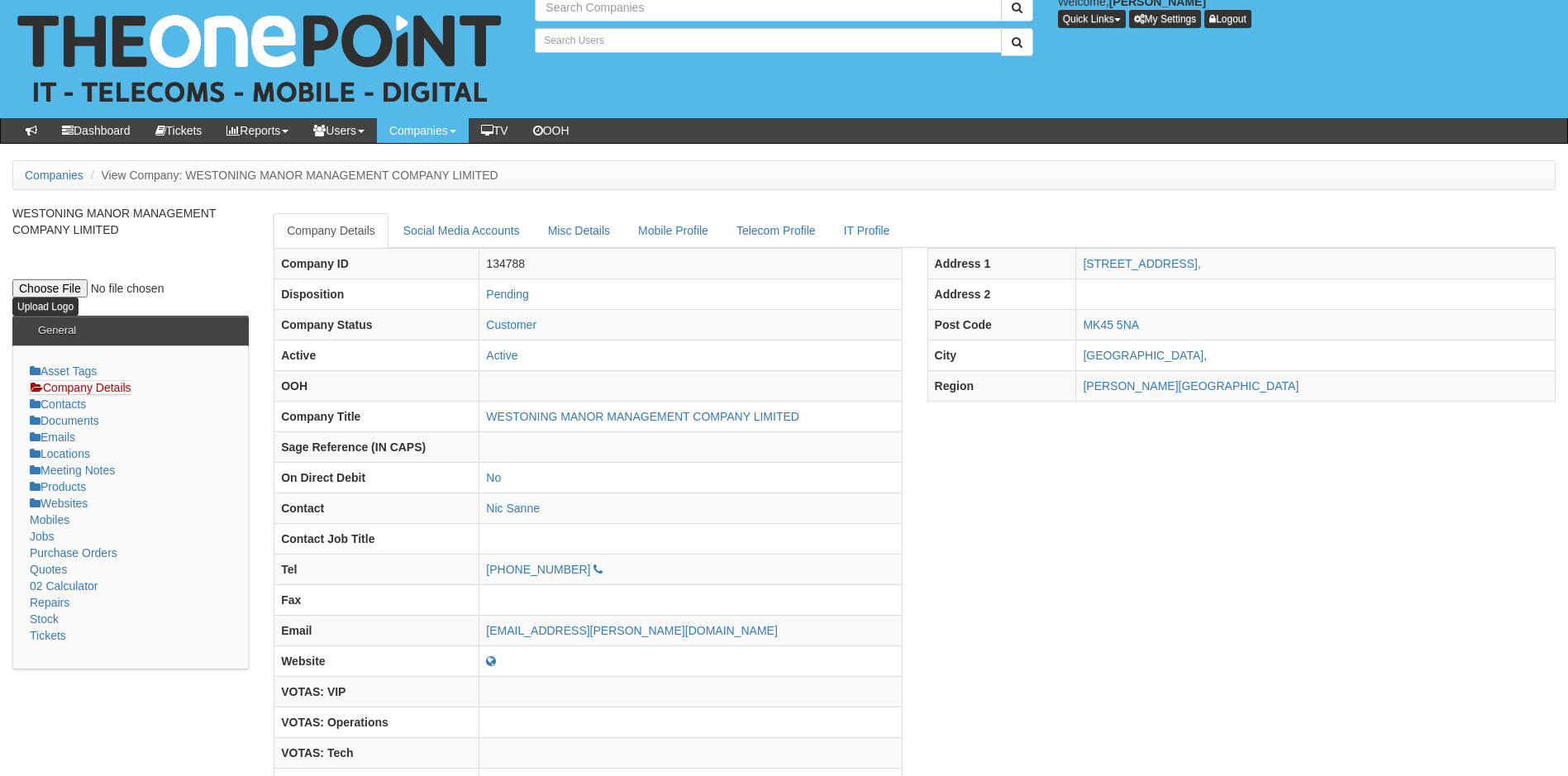
type input "Search Companies"
type input "Search Users"
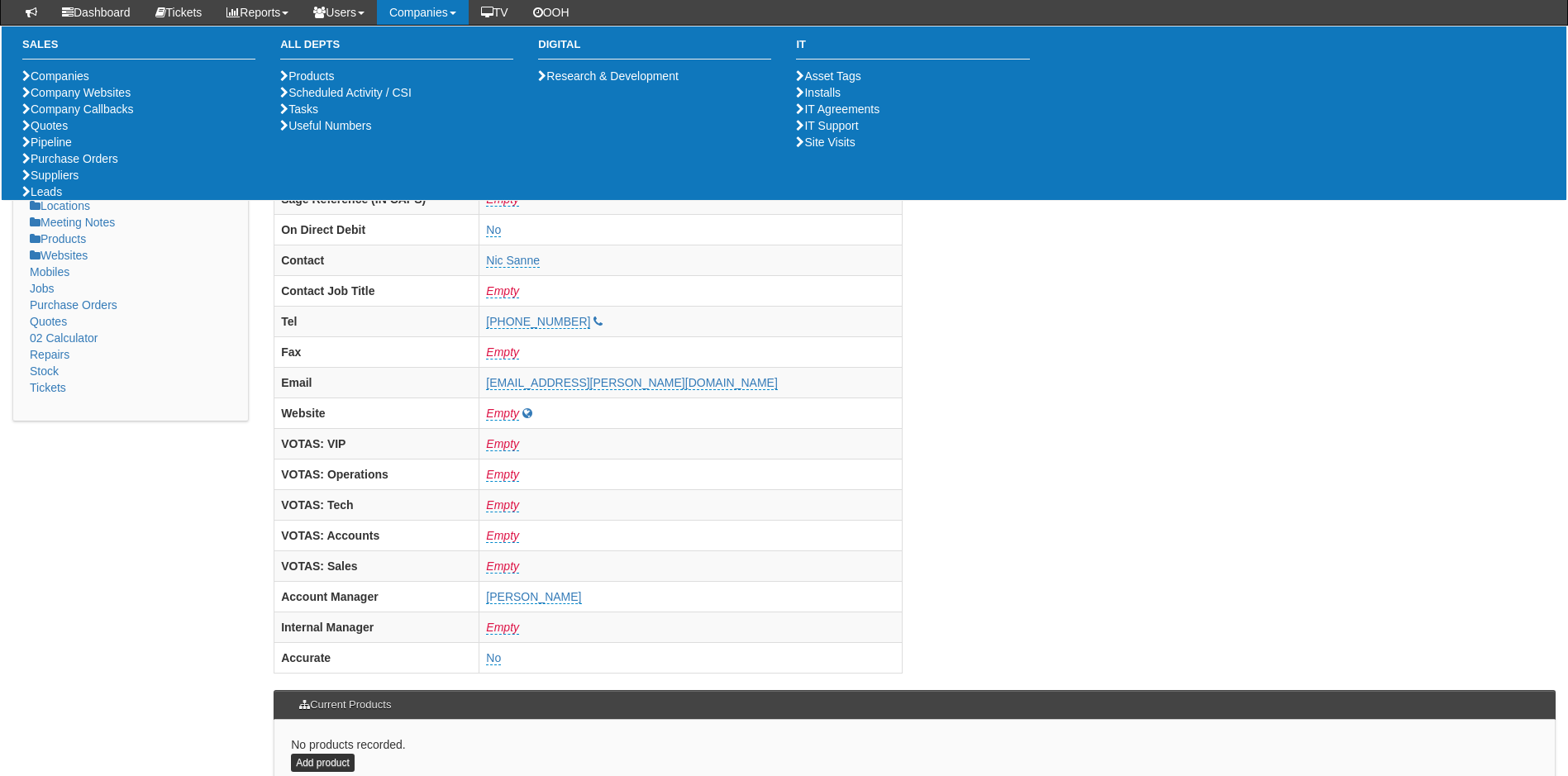
click at [424, 11] on link "Companies" at bounding box center [423, 13] width 92 height 25
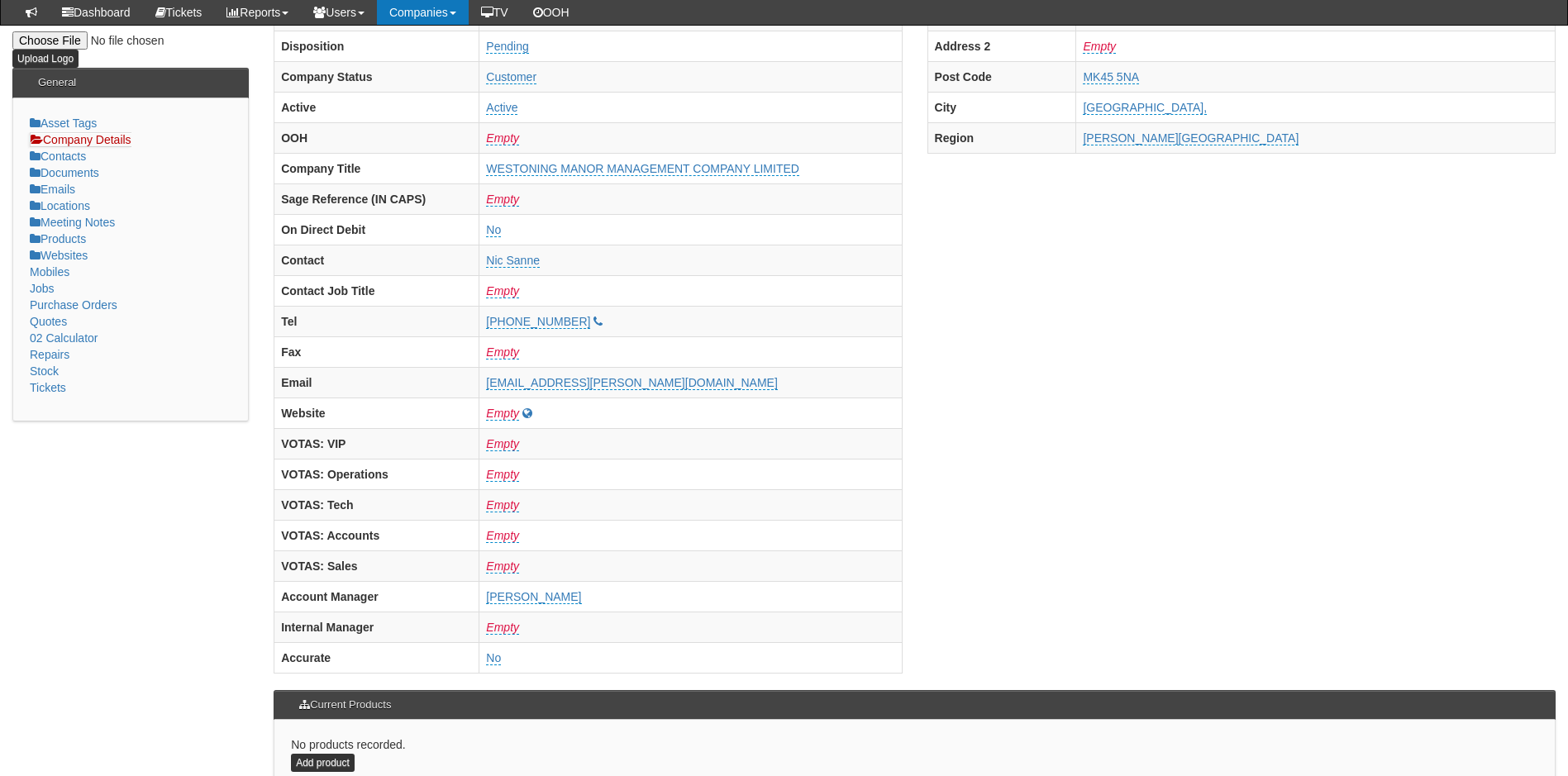
click at [424, 11] on link "Companies" at bounding box center [423, 13] width 92 height 25
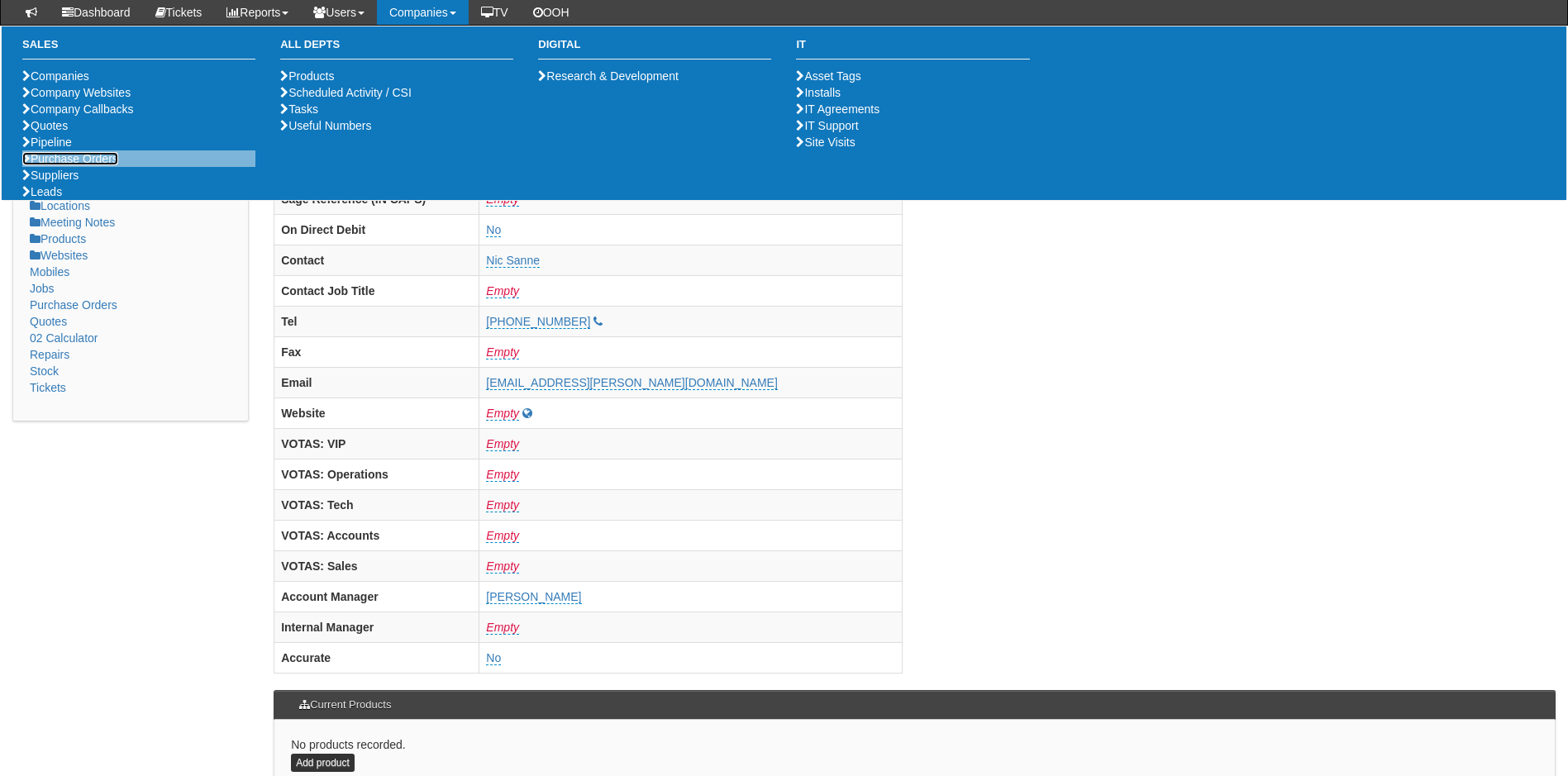
click at [104, 165] on link "Purchase Orders" at bounding box center [70, 159] width 96 height 13
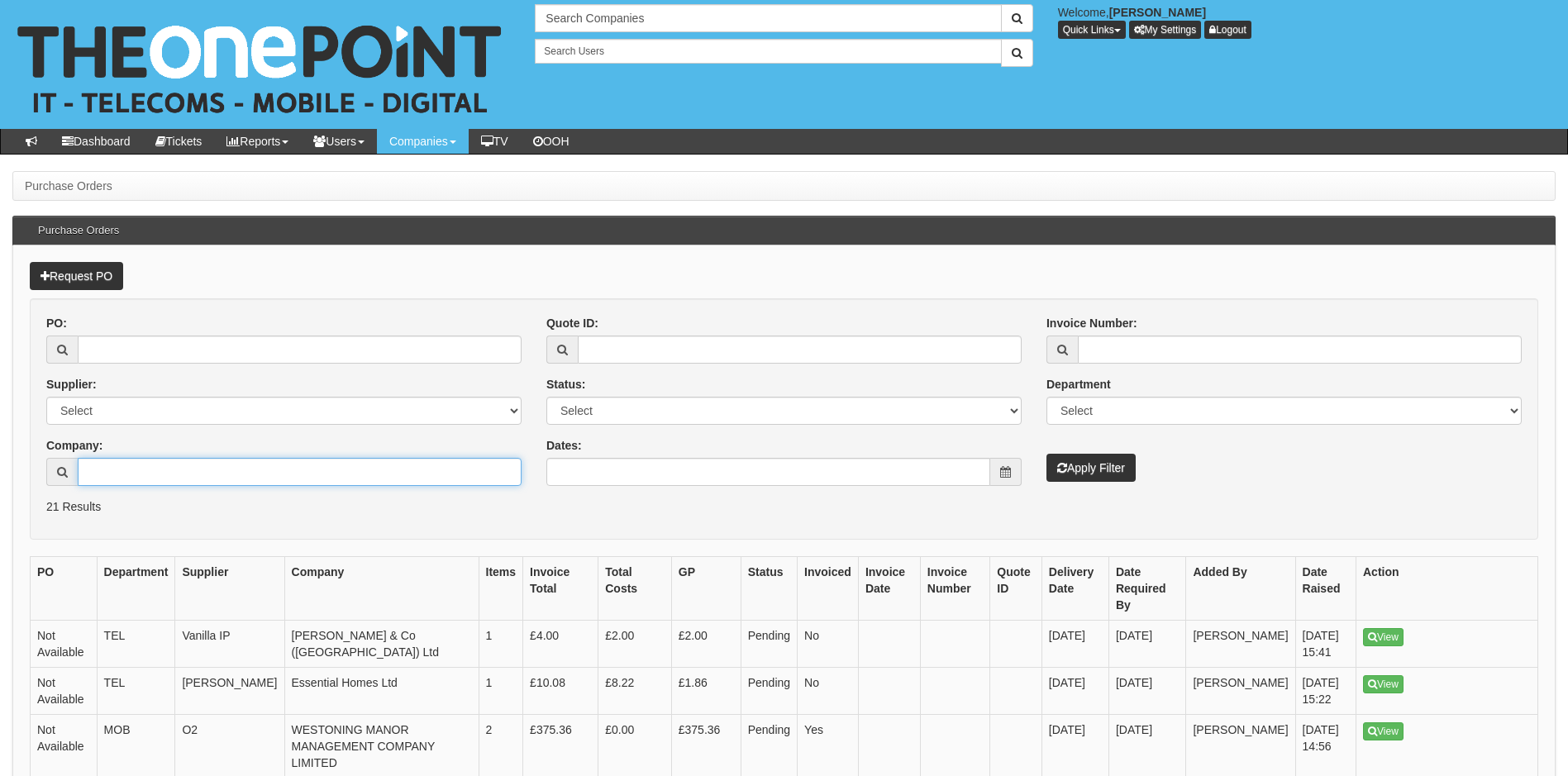
click at [127, 472] on input "Company:" at bounding box center [300, 472] width 444 height 28
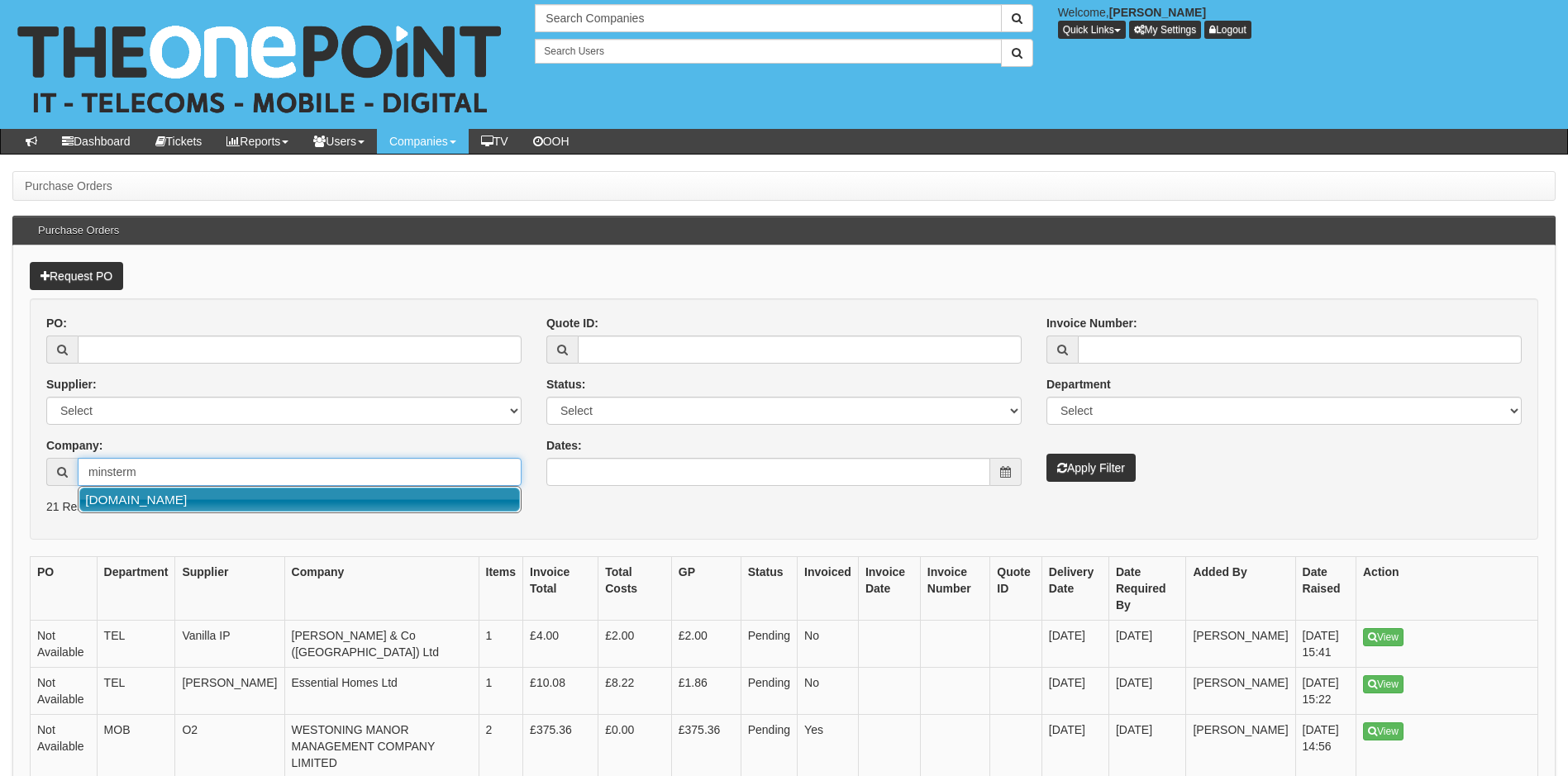
click at [162, 502] on link "[DOMAIN_NAME]" at bounding box center [300, 499] width 441 height 24
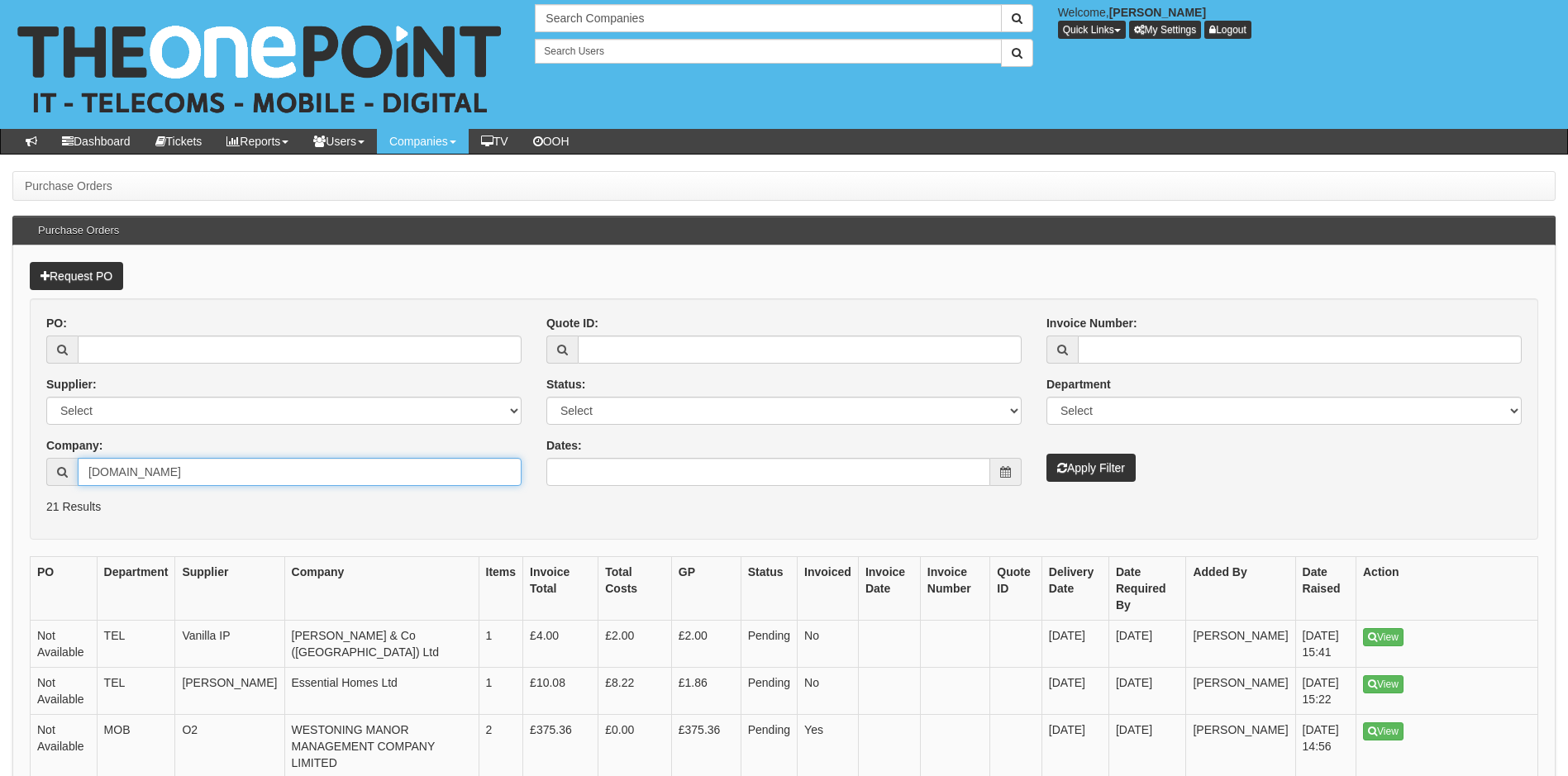
type input "[DOMAIN_NAME]"
click at [1072, 468] on button "Apply Filter" at bounding box center [1091, 468] width 89 height 28
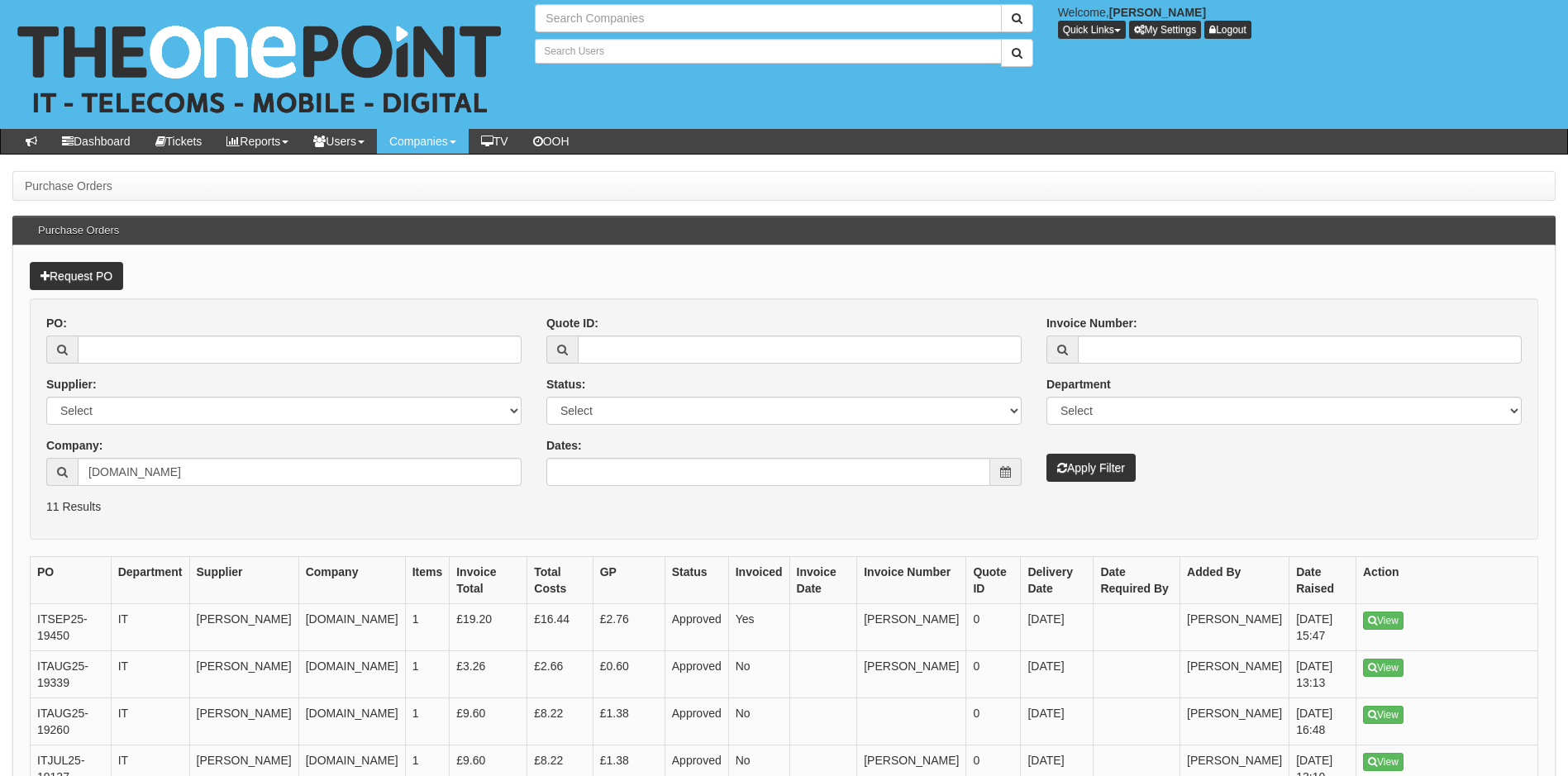
type input "Search Companies"
type input "Search Users"
click at [1386, 620] on link "View" at bounding box center [1383, 621] width 41 height 18
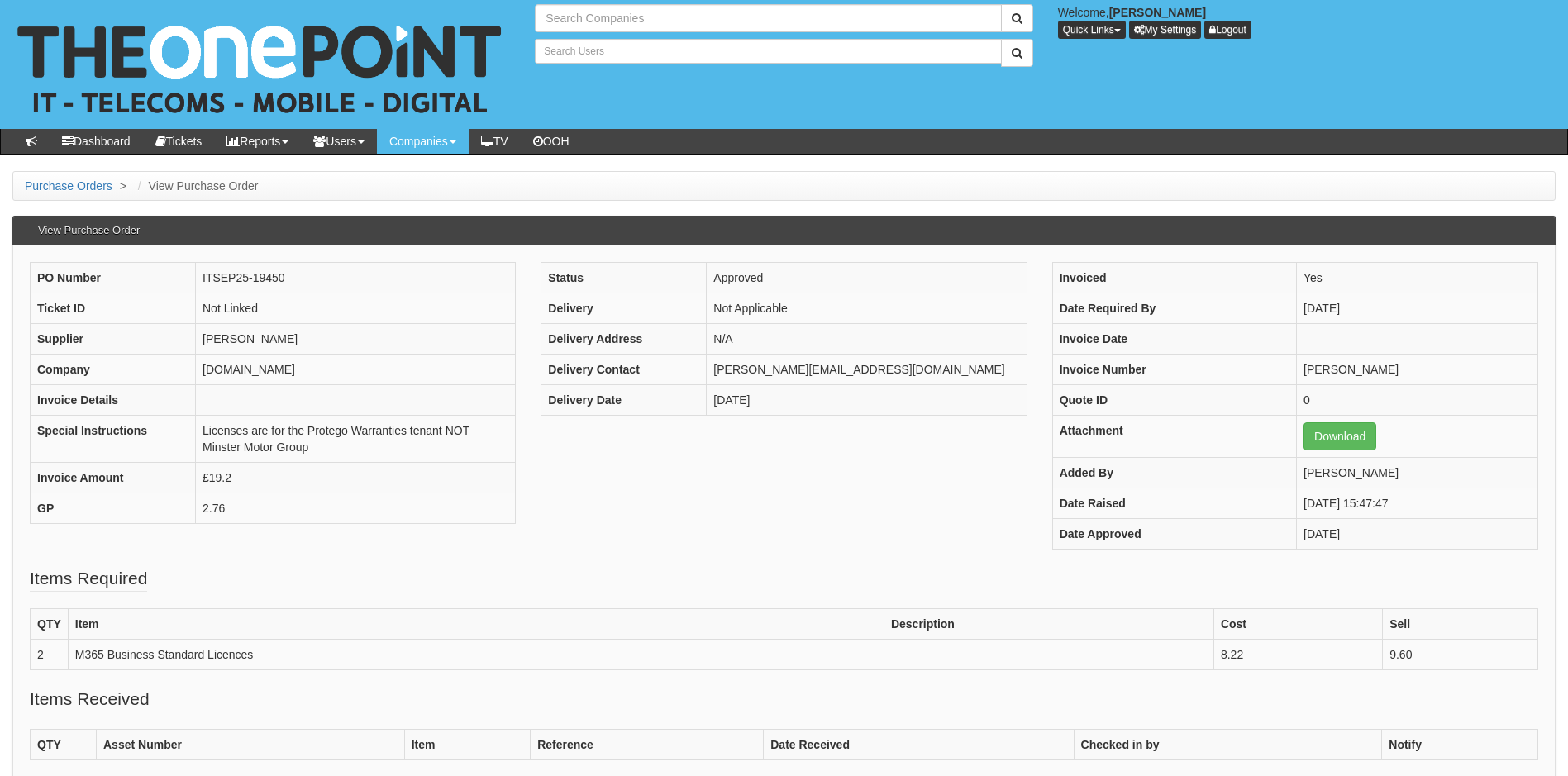
type input "Search Companies"
type input "Search Users"
